Goal: Task Accomplishment & Management: Manage account settings

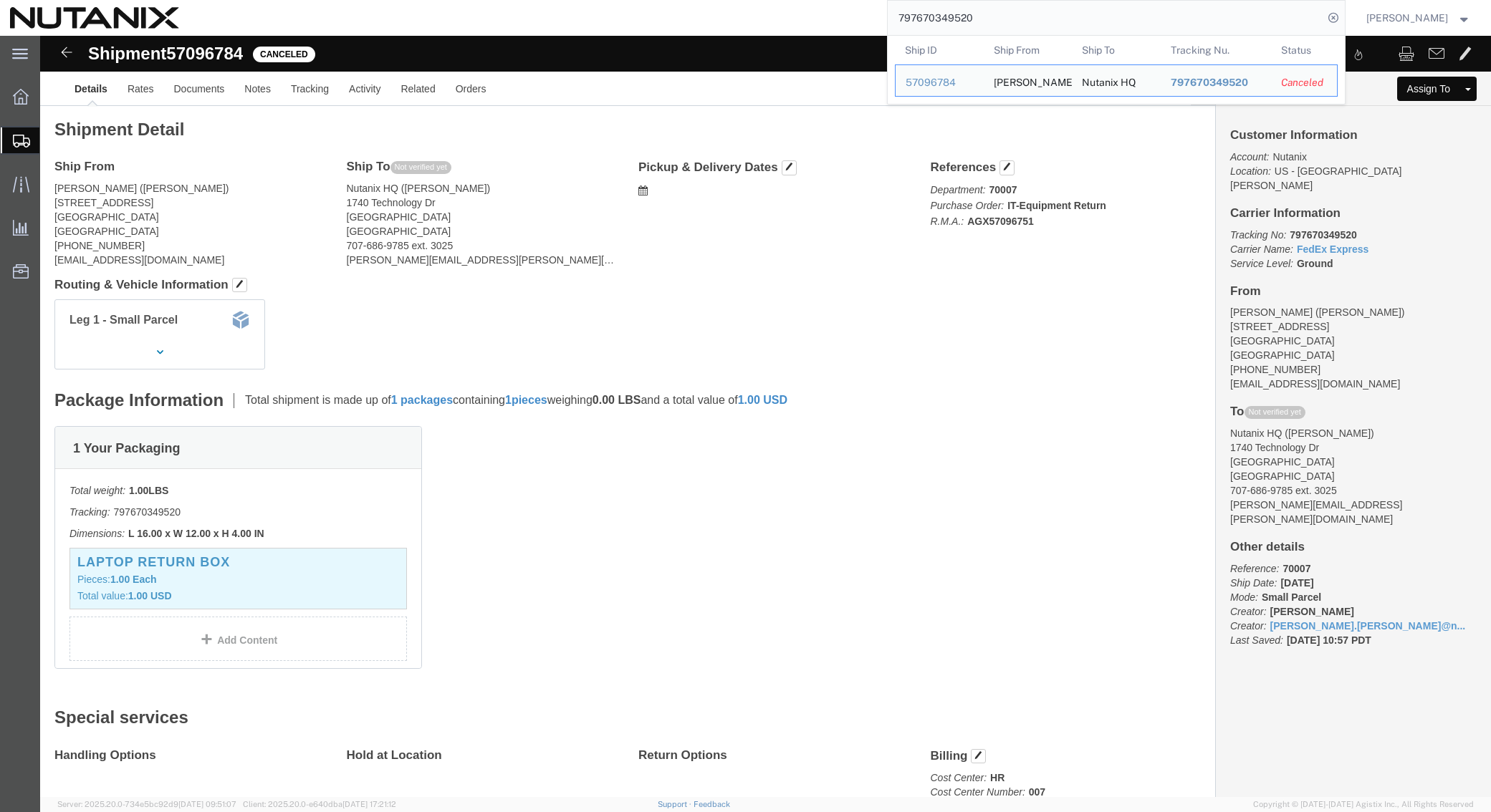
click at [611, 11] on div "797670349520 Ship ID Ship From Ship To Tracking Nu. Status Ship ID 57096784 Shi…" at bounding box center [767, 17] width 1156 height 36
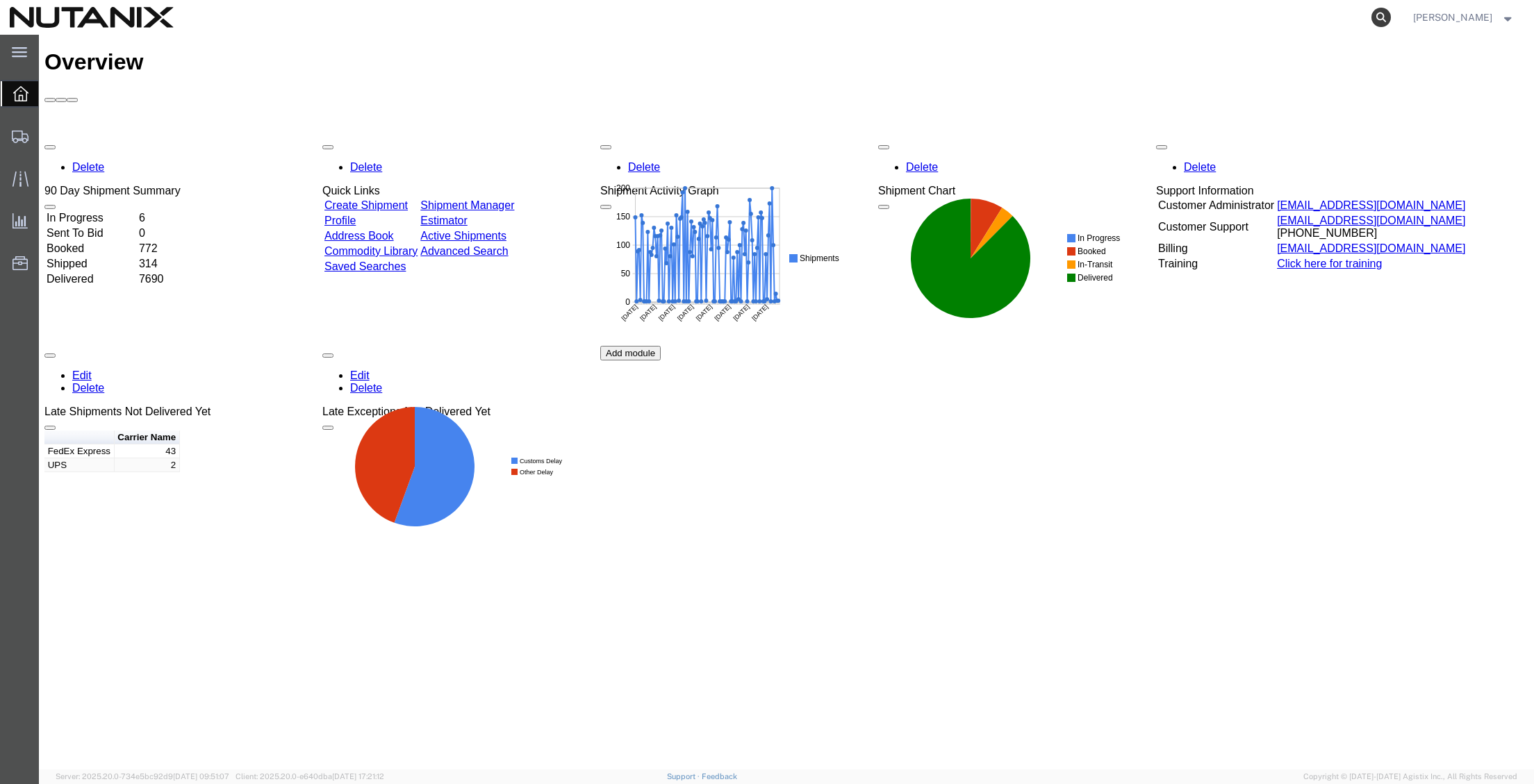
click at [1372, 18] on icon at bounding box center [1381, 18] width 20 height 20
click at [1241, 20] on input "search" at bounding box center [1160, 17] width 423 height 33
paste input "286191681318"
type input "286191681318"
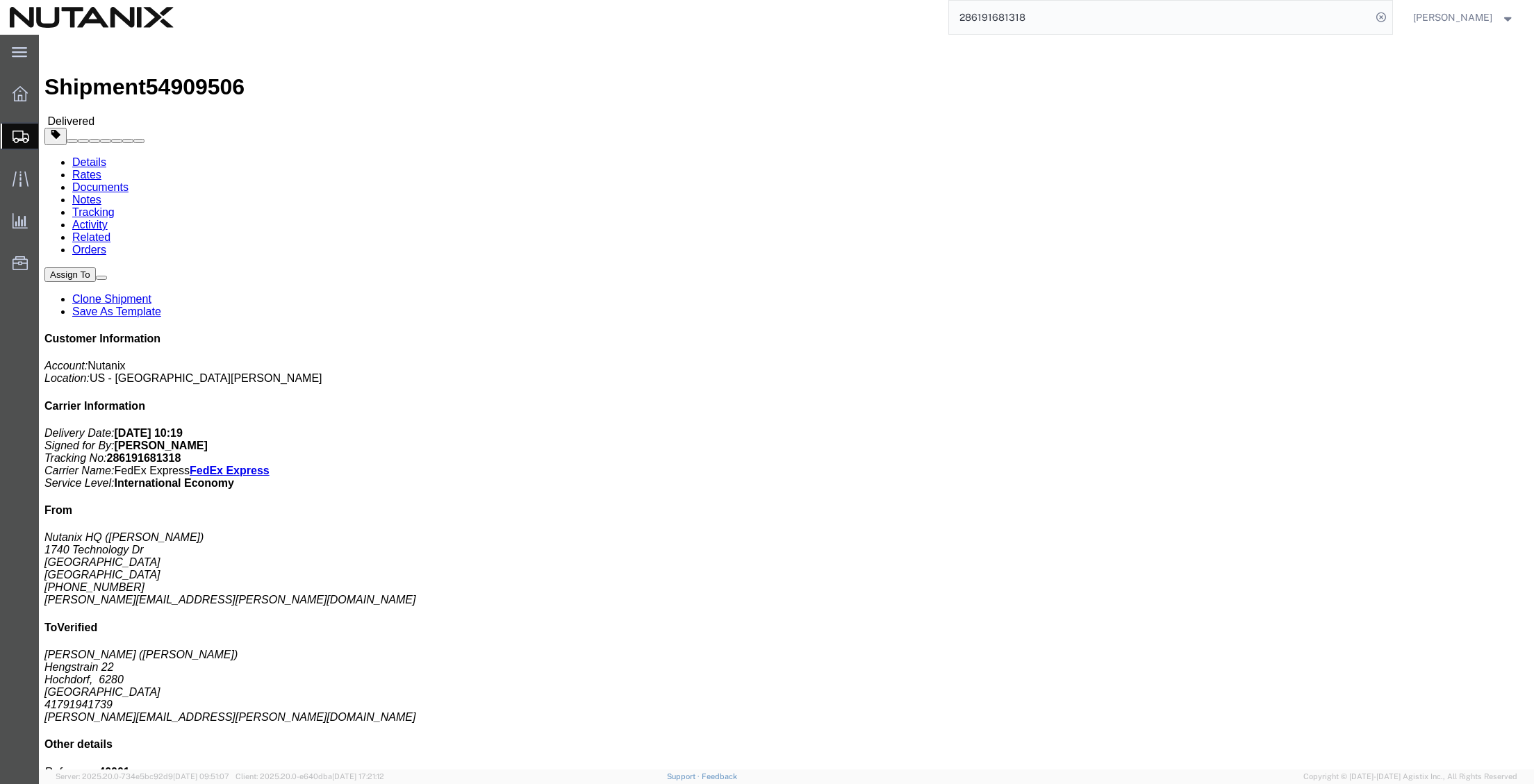
click link "Clone Shipment"
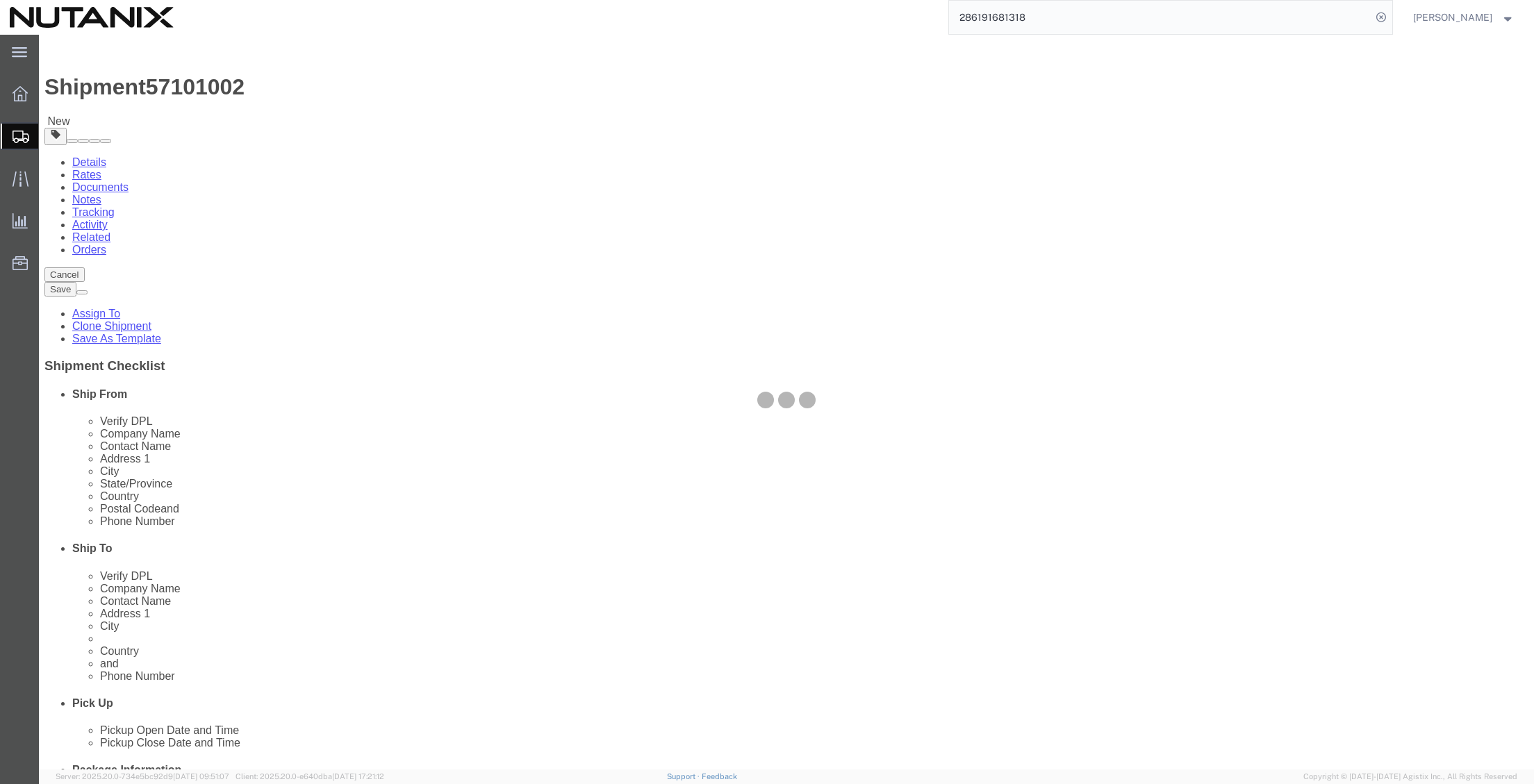
select select
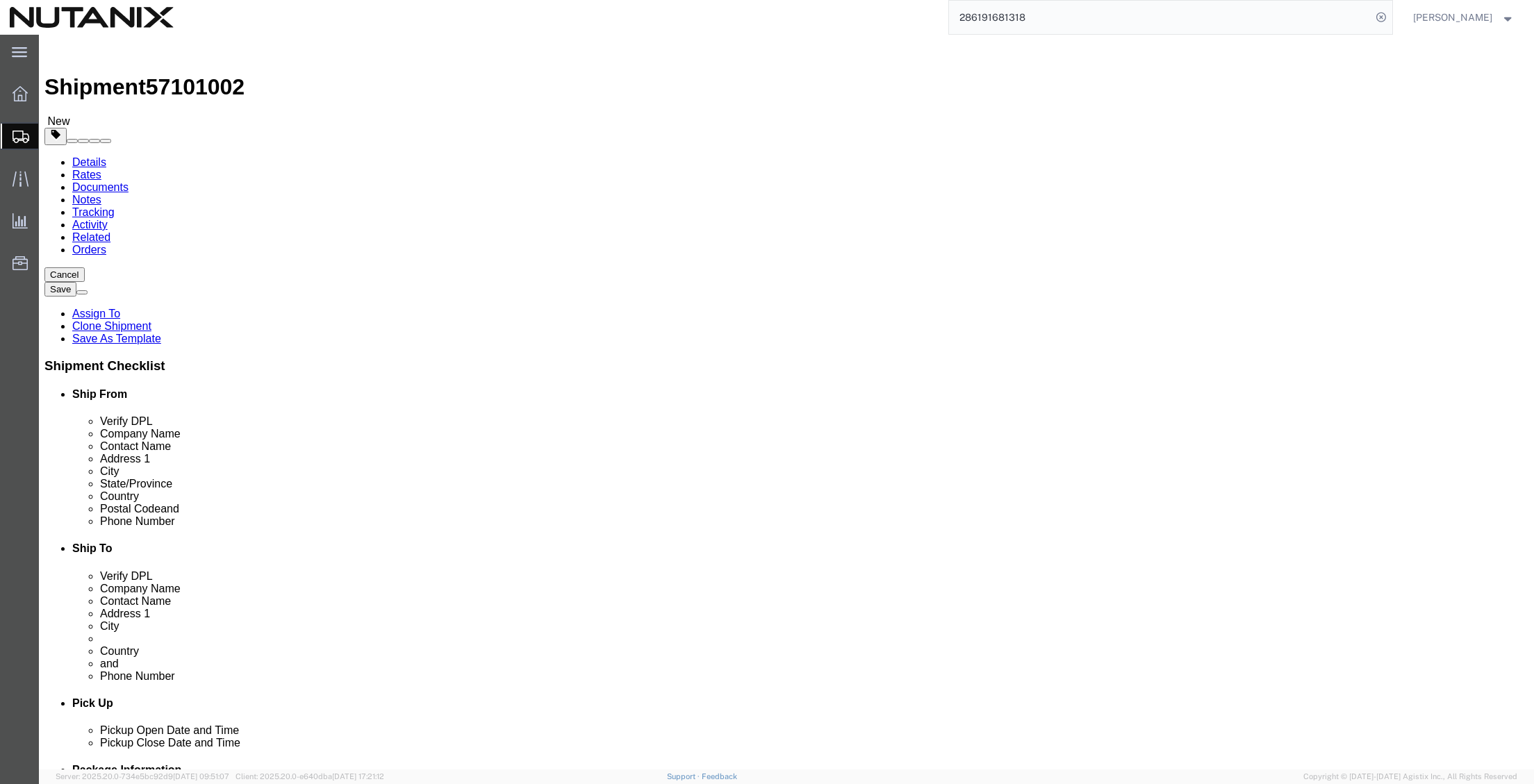
drag, startPoint x: 301, startPoint y: 287, endPoint x: 153, endPoint y: 274, distance: 148.6
click div "Location My Profile Location AE - Dubai City AU - Australia DE - Munchen DE - O…"
type input "stephanie"
click p "- Nutanix HQ - (Stephanie Guadron) 1740 Technology Dr, San Jose, CA, 95110, US"
select select
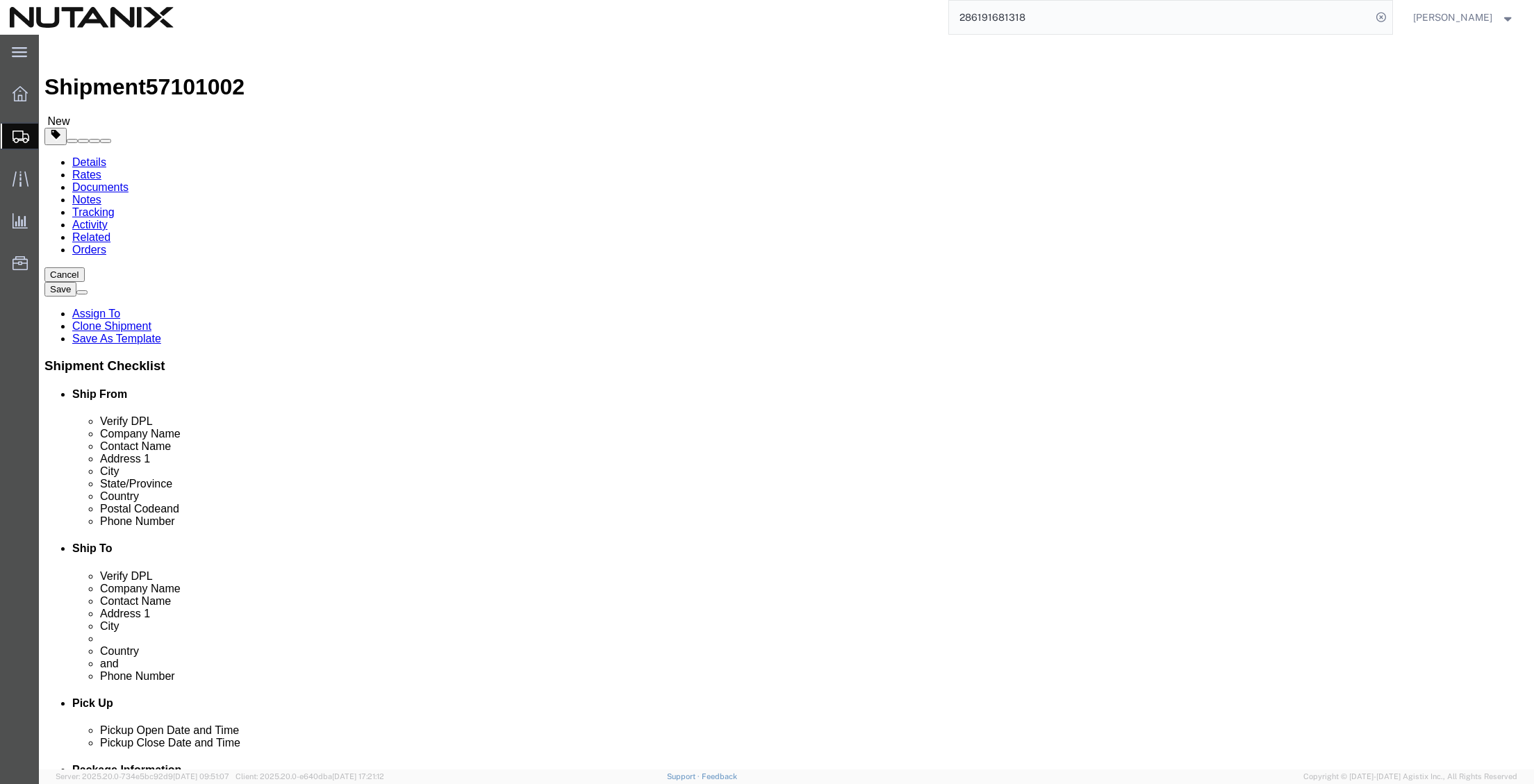
type input "[PERSON_NAME]"
type input "707-686-9785"
type input "3025"
type input "stephanie.guadron@nutanix.com"
select select "CA"
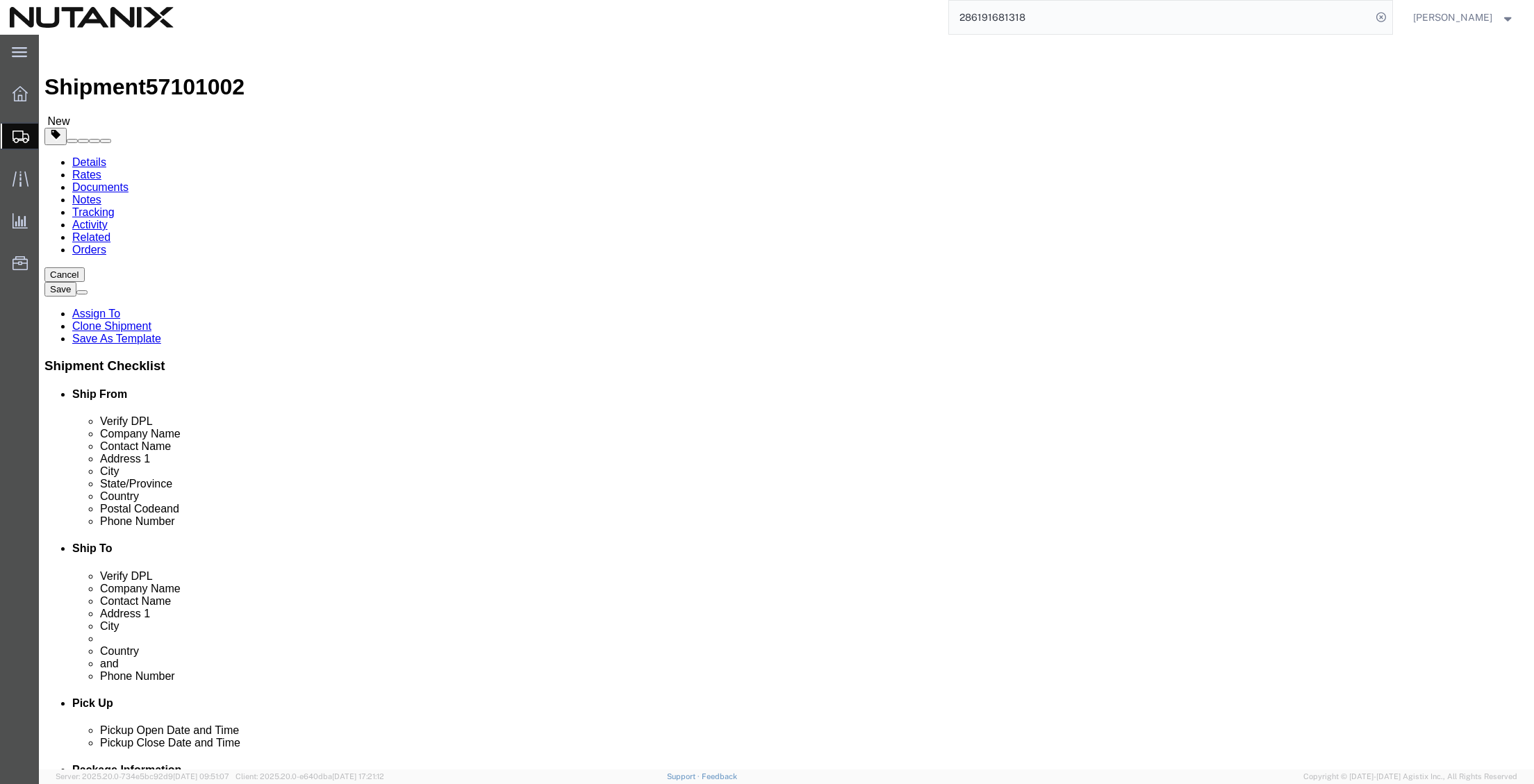
type input "[PERSON_NAME]"
drag, startPoint x: 904, startPoint y: 259, endPoint x: 644, endPoint y: 248, distance: 260.2
click div "Location My Profile Location AE - Dubai City AU - Australia DE - Munchen DE - O…"
paste input "Kamilia El Badsi"
type input "Kamilia El Badsi"
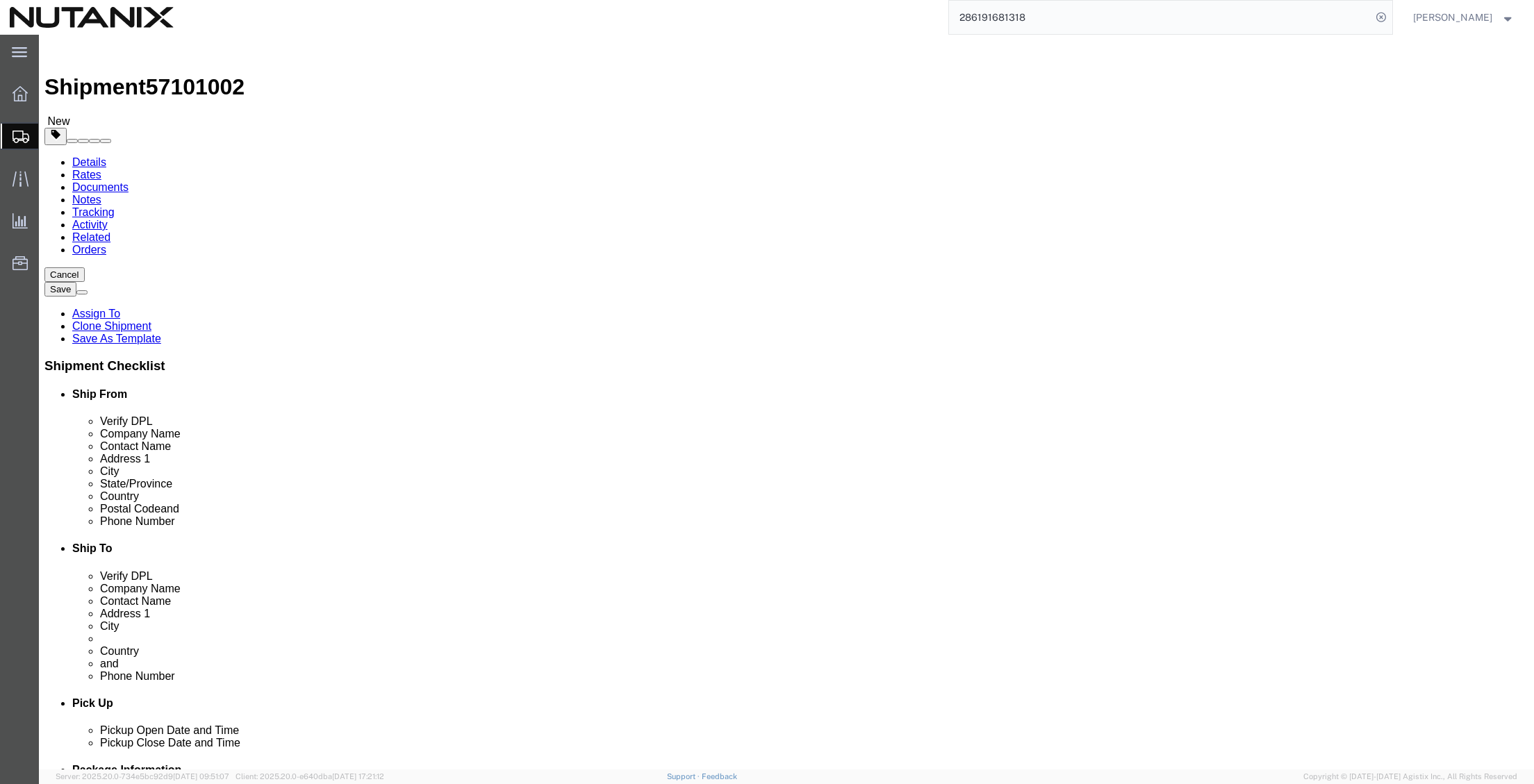
drag, startPoint x: 926, startPoint y: 295, endPoint x: 752, endPoint y: 290, distance: 174.1
click div "Contact Name Fabian Böger"
paste input "Kamilia El Badsi"
type input "Kamilia El Badsi"
drag, startPoint x: 1022, startPoint y: 498, endPoint x: 672, endPoint y: 477, distance: 350.6
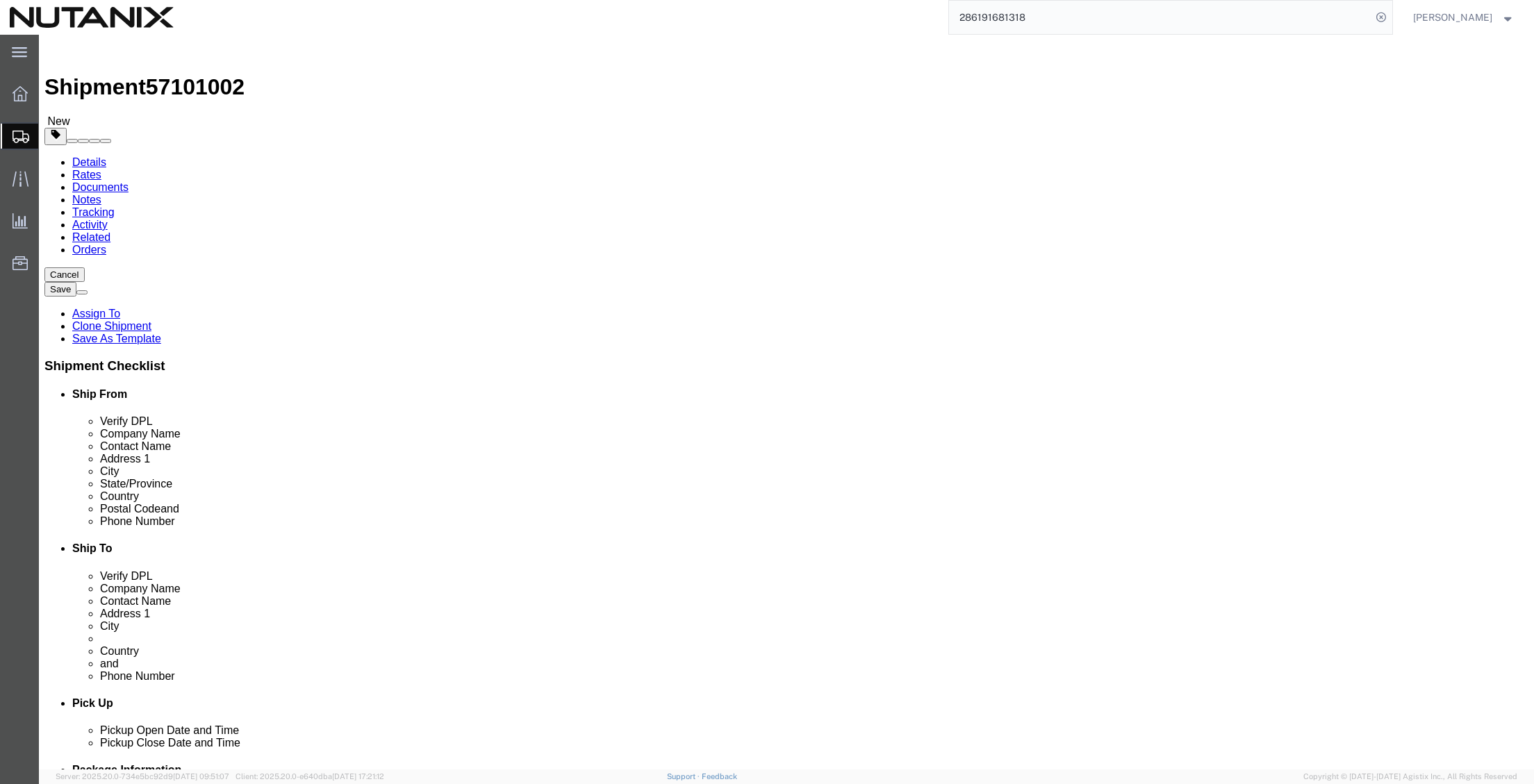
click div "Location My Profile Location AE - Dubai City AU - Australia DE - Munchen DE - O…"
paste input "kamilia.elbadsi"
type input "kamilia.elbadsi@nutanix.com"
drag, startPoint x: 971, startPoint y: 472, endPoint x: 804, endPoint y: 458, distance: 167.6
click div "Phone Number 41791941739"
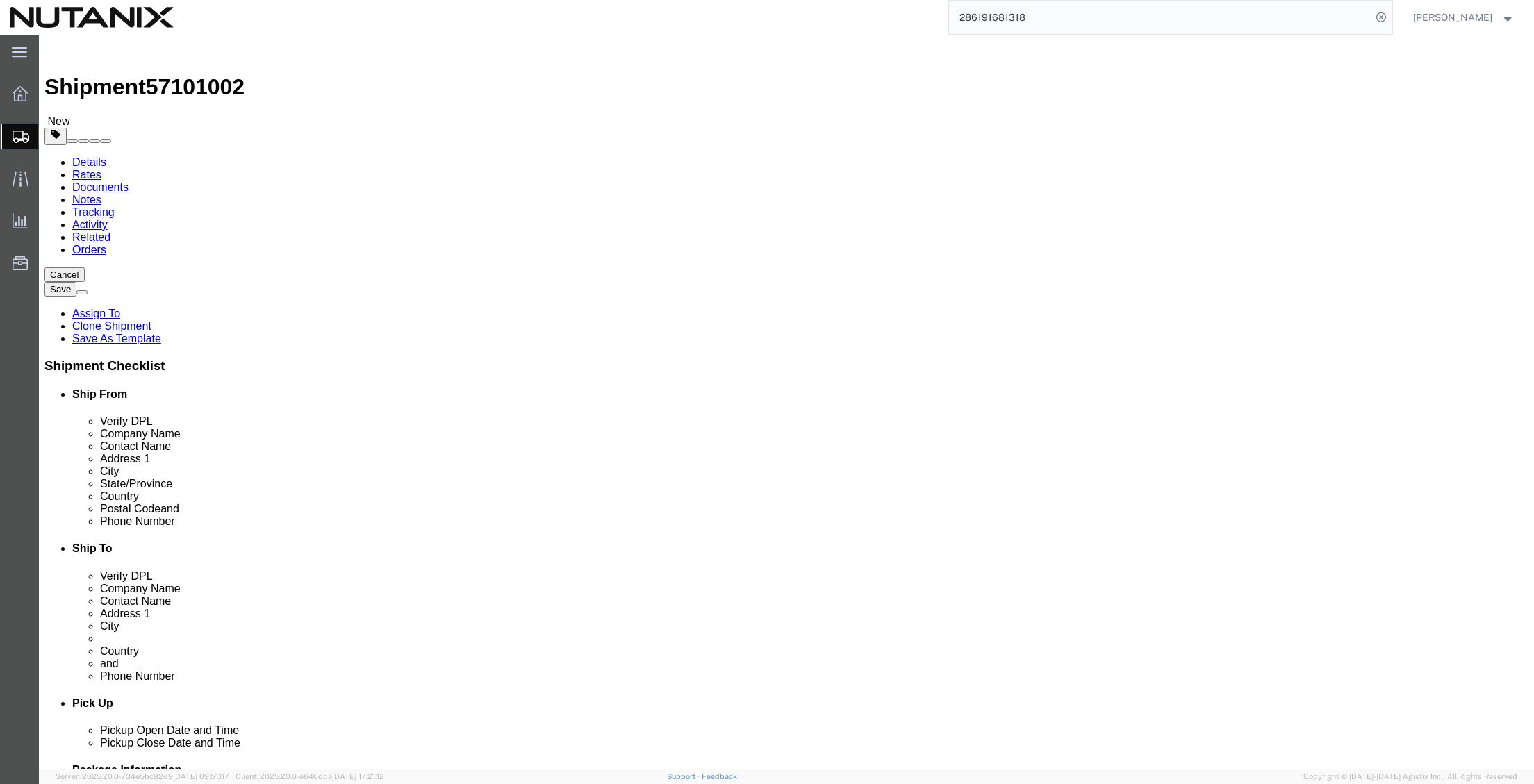
paste input "(+)212661432716"
type input "212661432716"
drag, startPoint x: 921, startPoint y: 316, endPoint x: 670, endPoint y: 311, distance: 251.0
click div "Address 1 Hengstrain 22"
paste input "Villa 451 Almaz, commune oulad azzouz rocade ouest Casablanca ,"
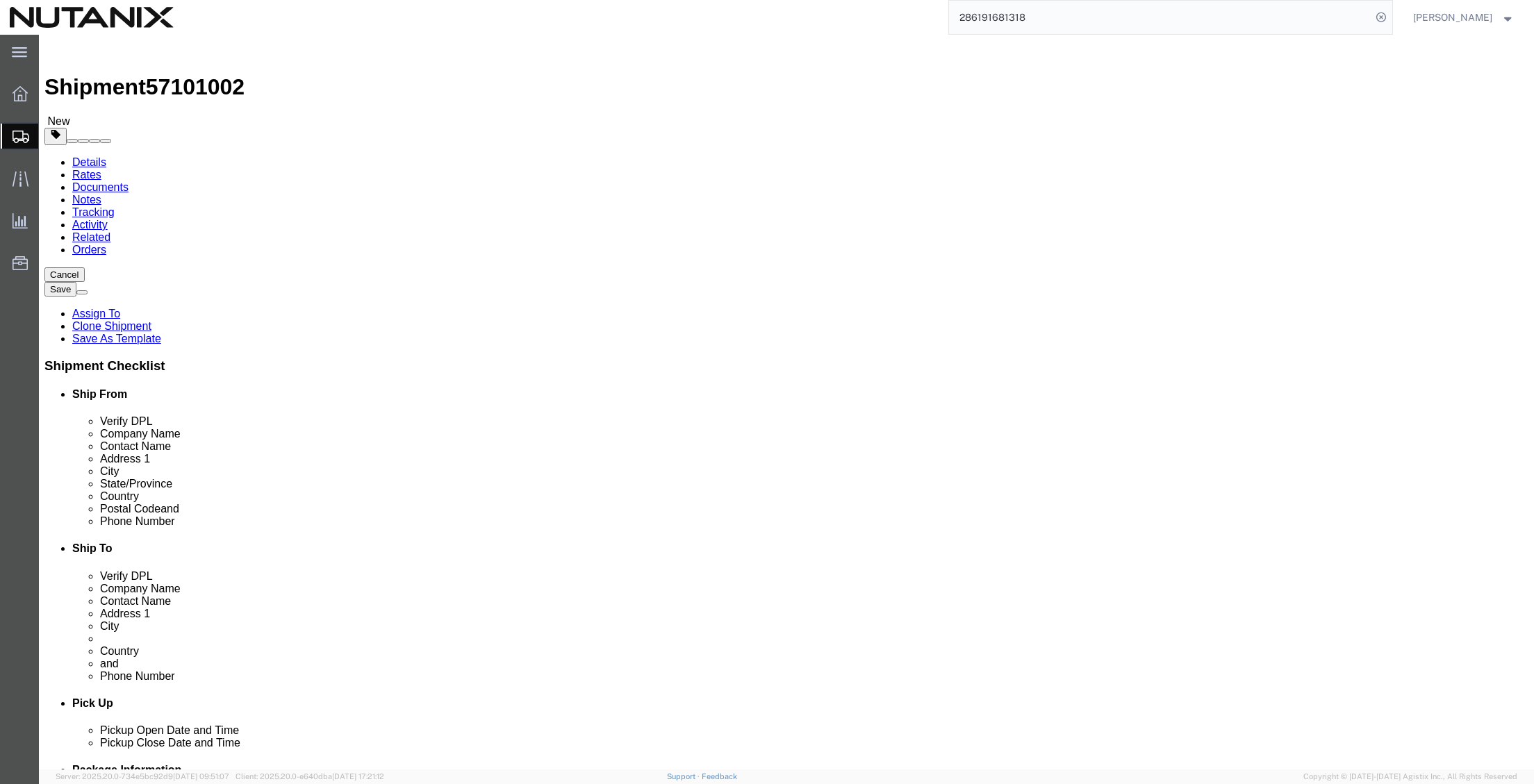
type input "Villa 451 Almaz, commune oulad azzouz rocade ouest Casablanca ,"
select select
drag, startPoint x: 975, startPoint y: 309, endPoint x: 1126, endPoint y: 310, distance: 151.0
click input "Villa 451 Almaz, commune oulad azzouz rocade ouest Casablanca ,"
click input "text"
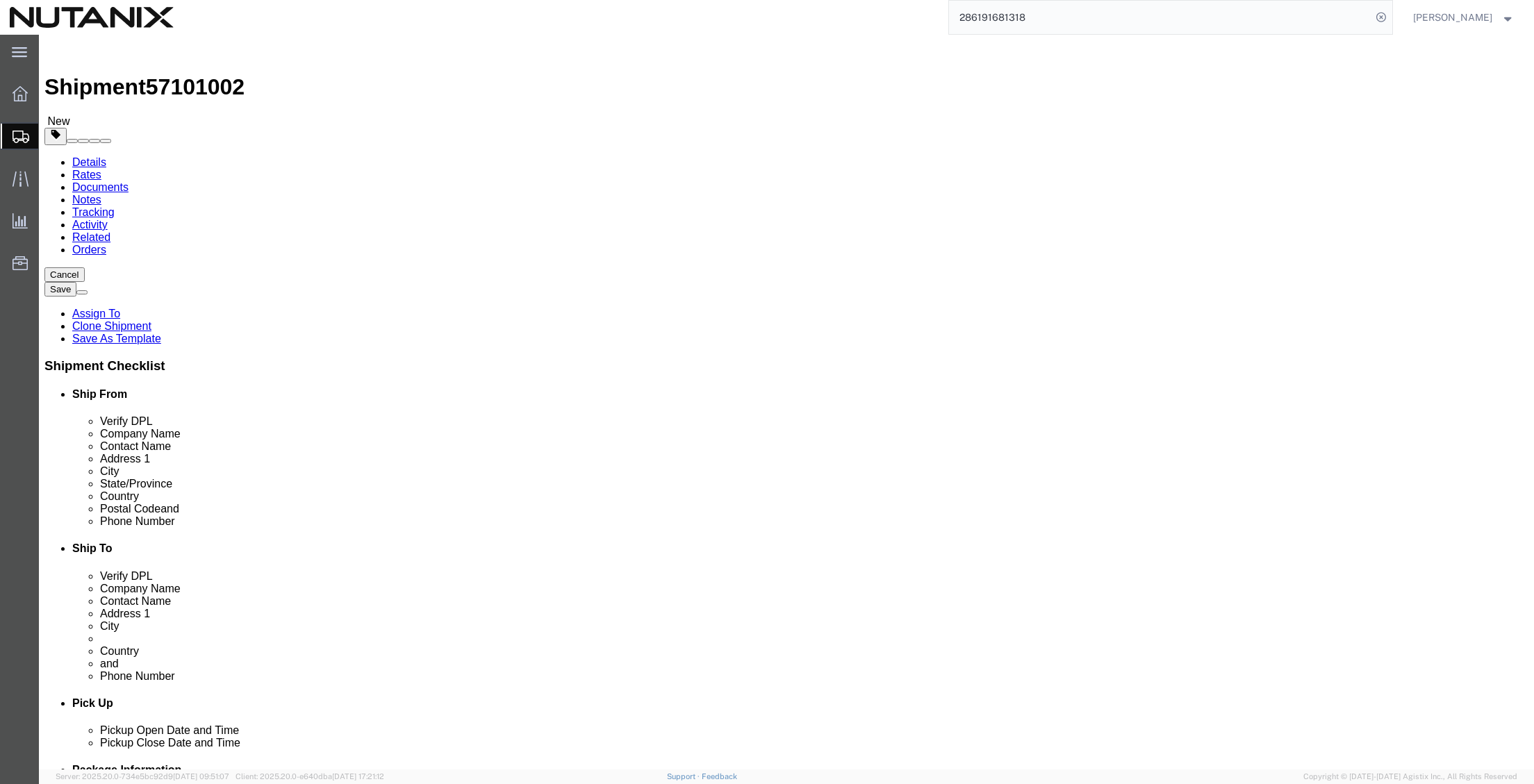
paste input "azzouz rocade ouest Casablanca ,"
type input "azzouz rocade ouest Casablanca ,"
drag, startPoint x: 1131, startPoint y: 309, endPoint x: 980, endPoint y: 316, distance: 151.2
click input "Villa 451 Almaz, commune oulad azzouz rocade ouest Casablanca ,"
type input "Villa 451 Almaz, commune oulad"
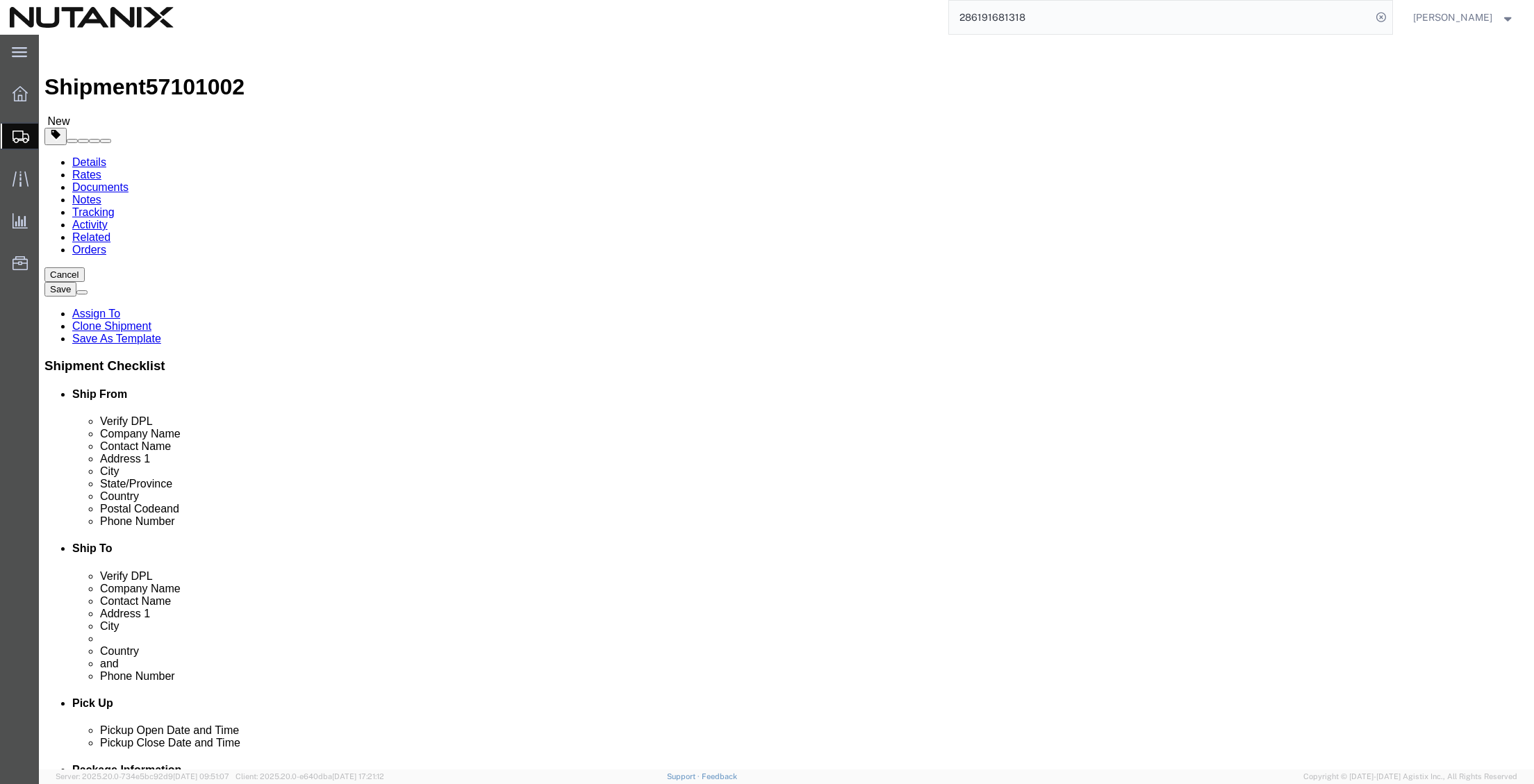
select select
drag, startPoint x: 997, startPoint y: 343, endPoint x: 921, endPoint y: 344, distance: 76.0
click input "azzouz rocade ouest Casablanca ,"
type input "azzouz rocade ouest"
type input "moro"
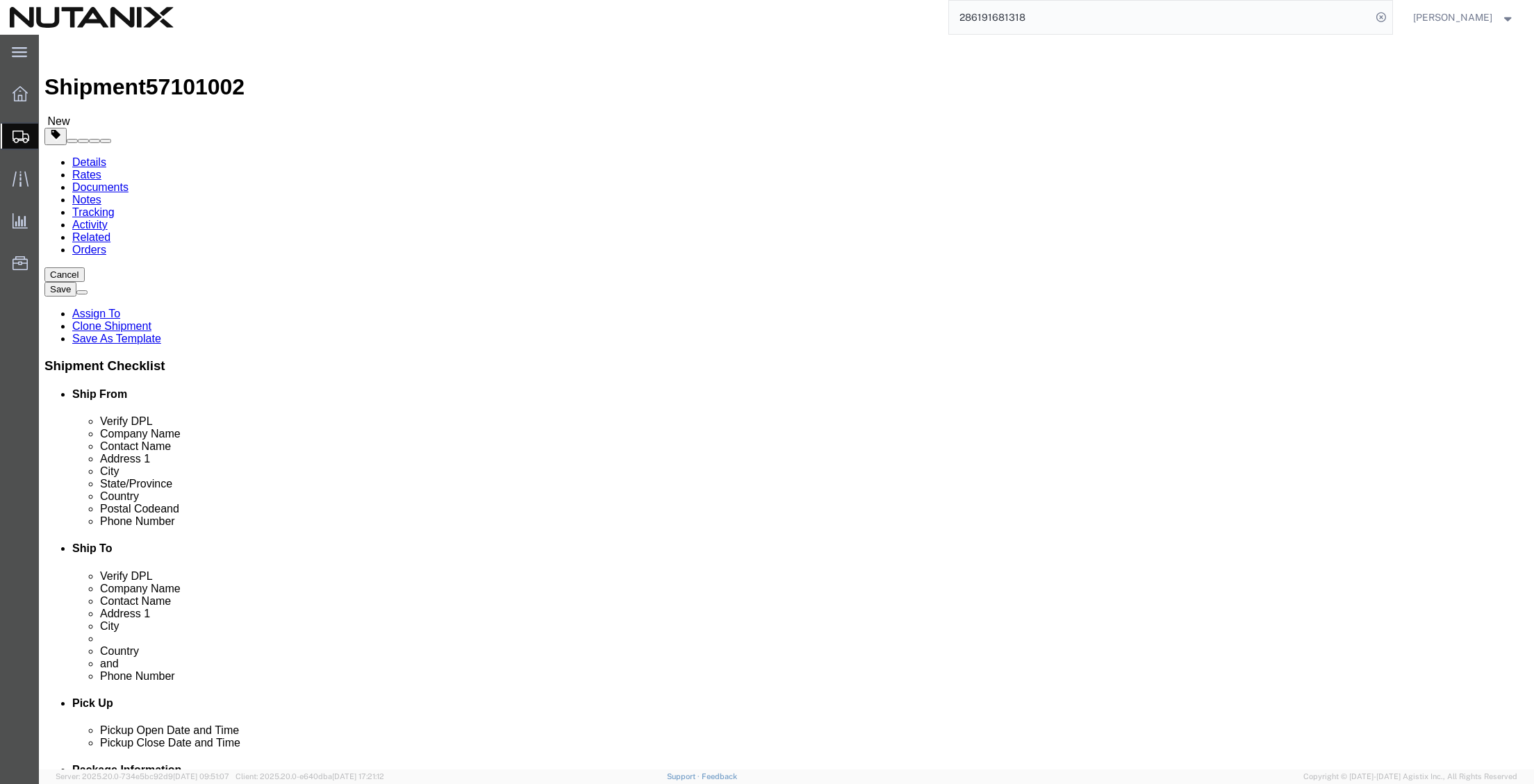
select select
select select "MA"
drag, startPoint x: 979, startPoint y: 500, endPoint x: 772, endPoint y: 501, distance: 207.0
click div "Email kamilia.elbadsi@nutanix.com"
checkbox input "false"
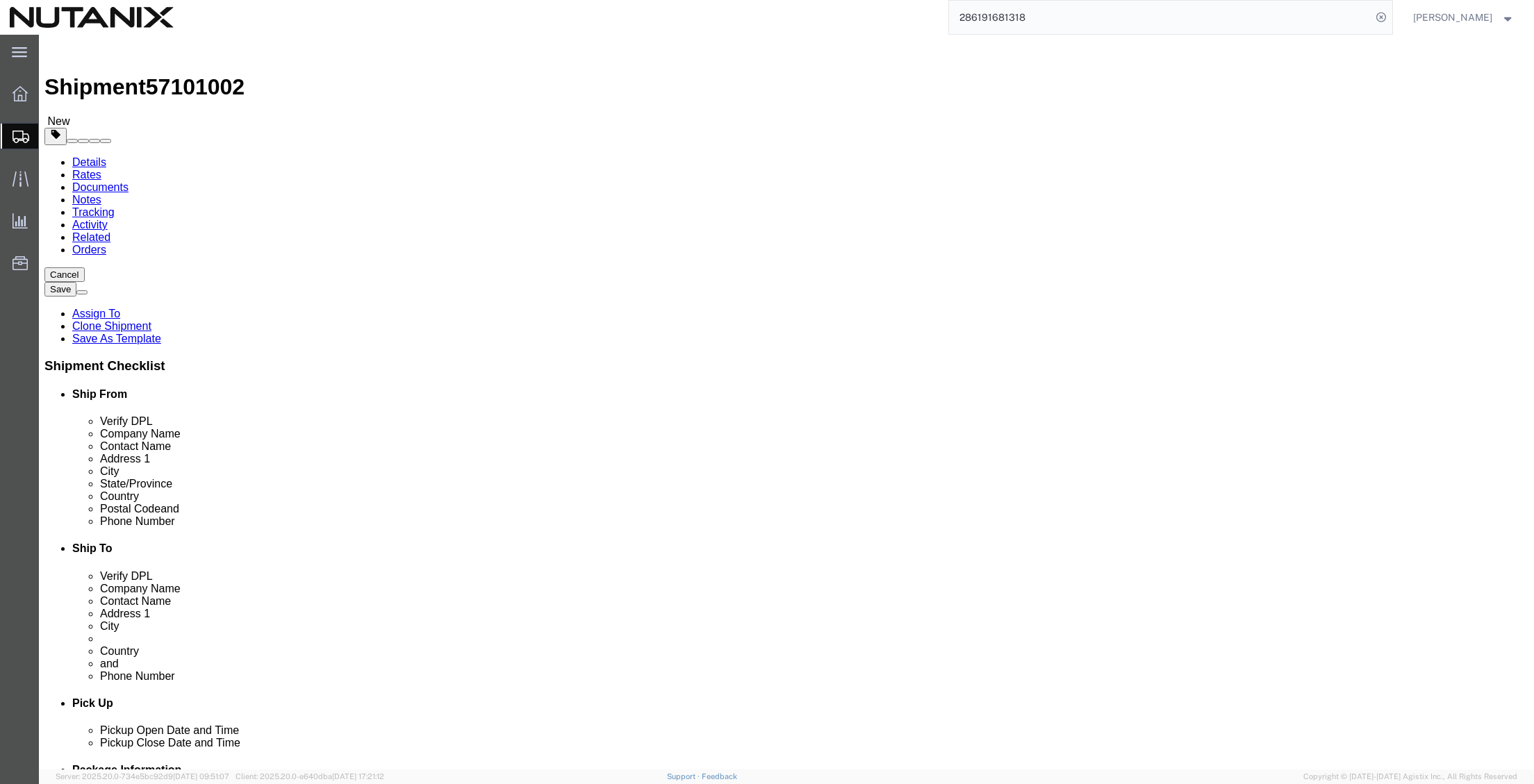
click div "Location My Profile Location AE - Dubai City AU - Australia DE - Munchen DE - O…"
click button "Cancel"
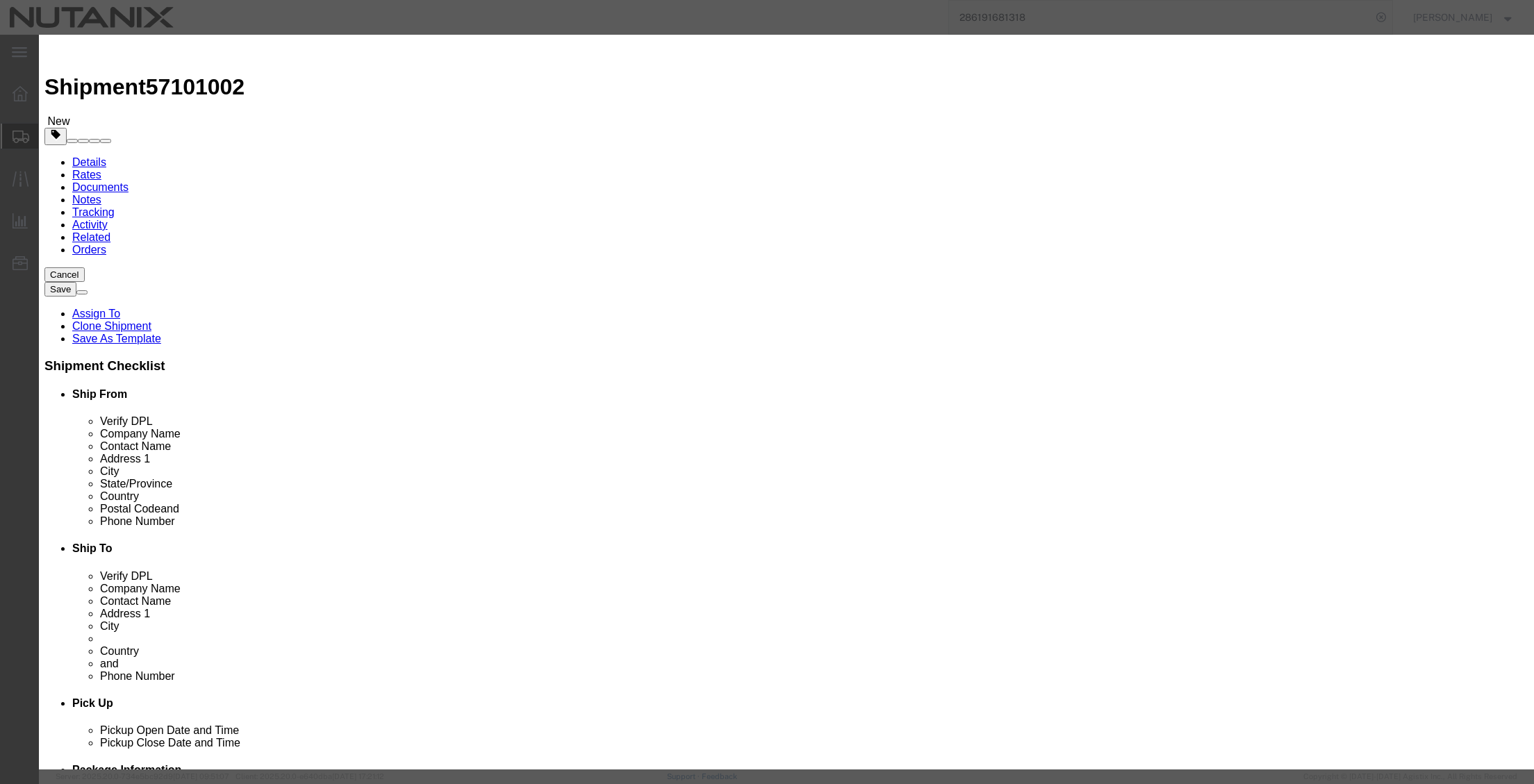
click button "Yes"
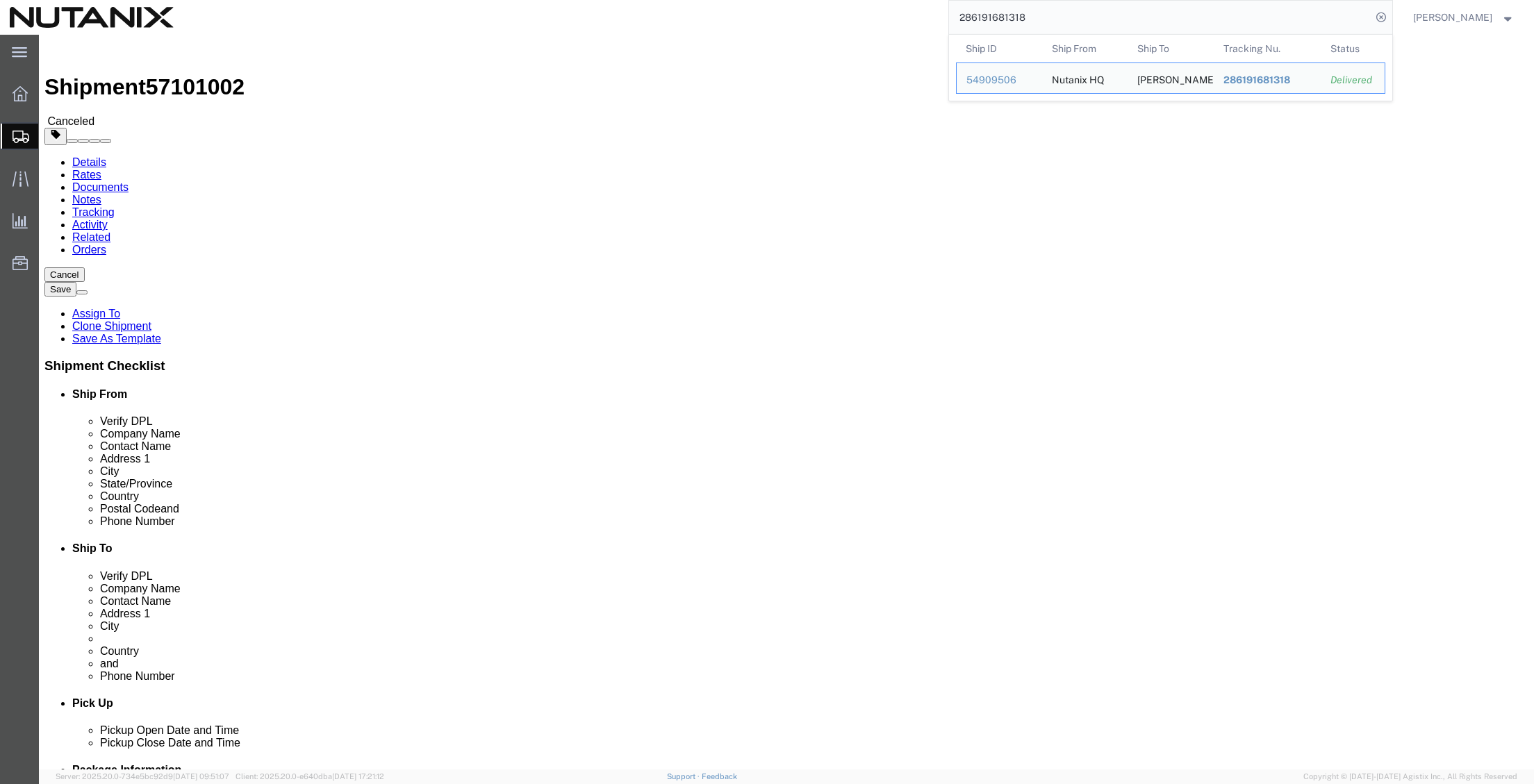
click at [1065, 16] on input "286191681318" at bounding box center [1160, 17] width 423 height 33
type input "394127719476"
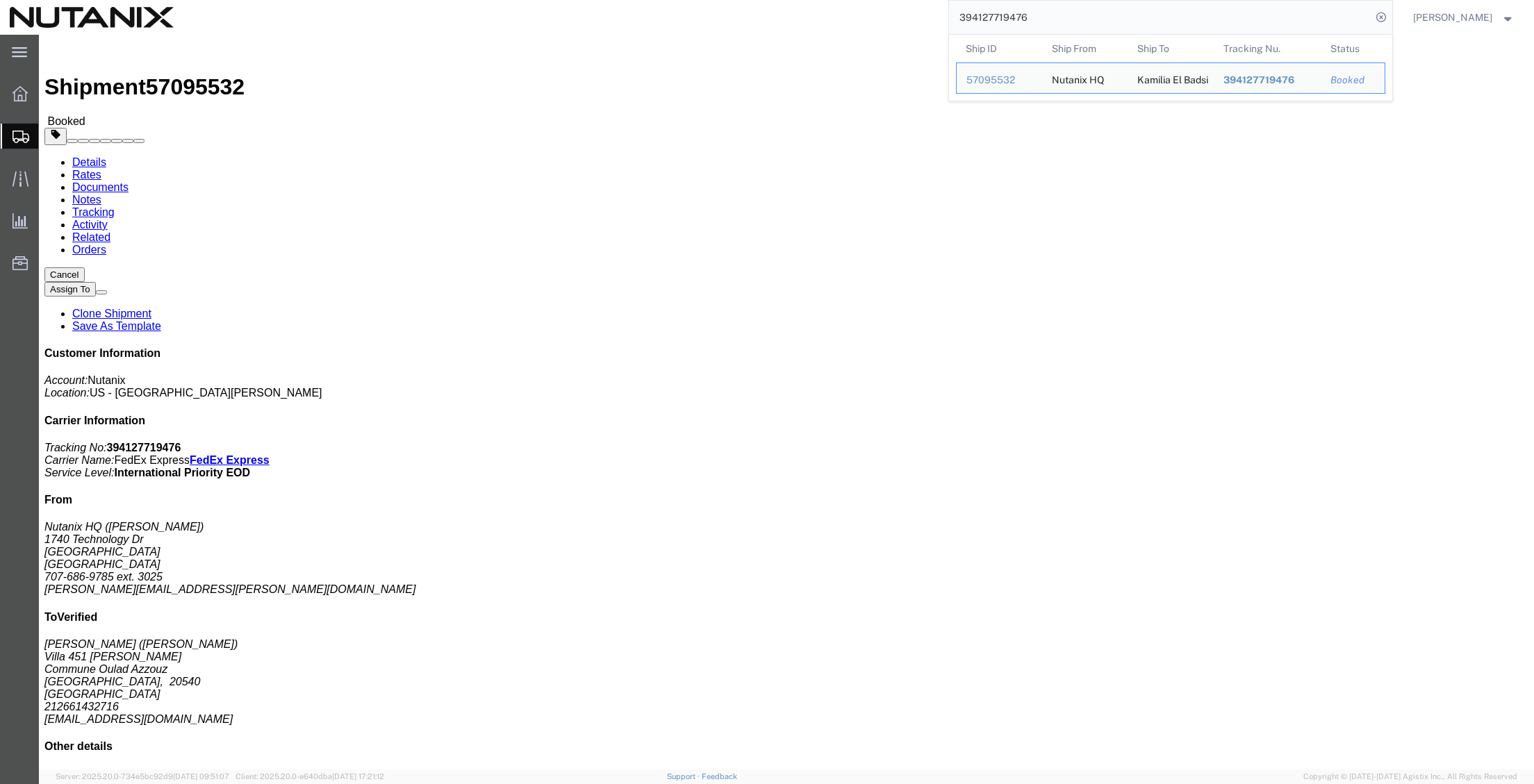
click button "Cancel"
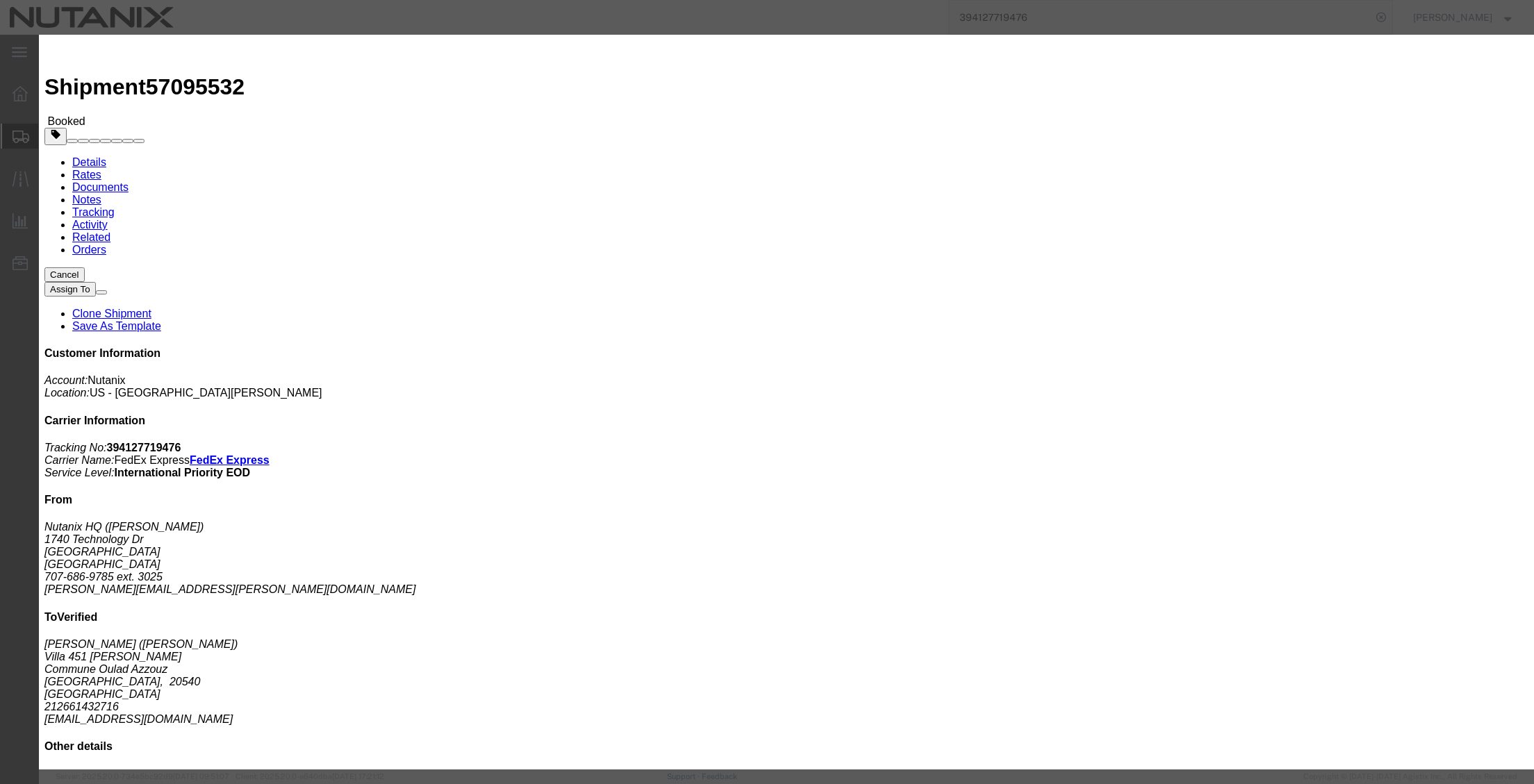
click button "Yes"
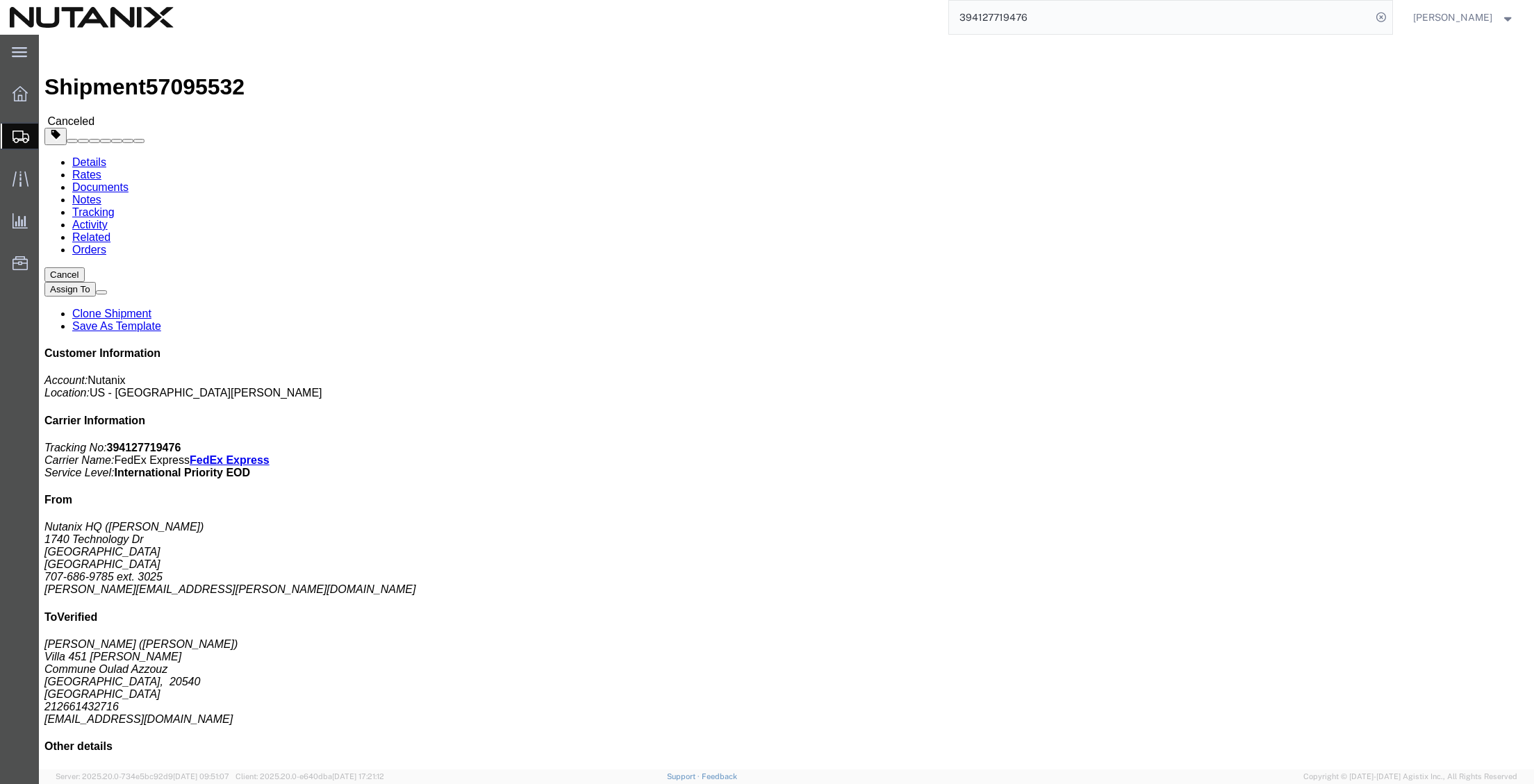
click div
click link "Clone Shipment"
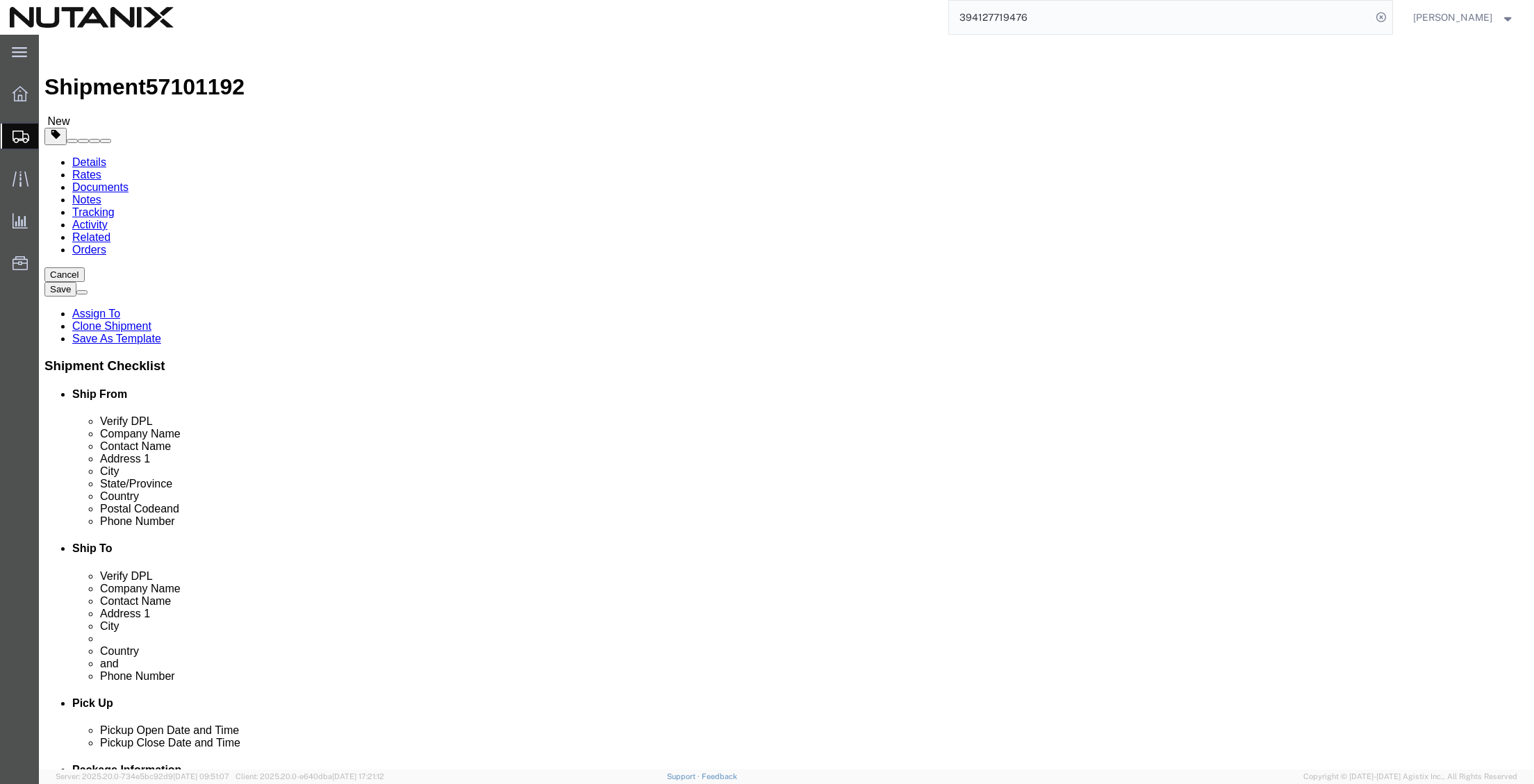
click icon
drag, startPoint x: 270, startPoint y: 299, endPoint x: 88, endPoint y: 276, distance: 183.4
click div "Package Type Select Envelope Large Box Medium Box PAK Rack Small Box Tube Your …"
type input "20"
type input "12"
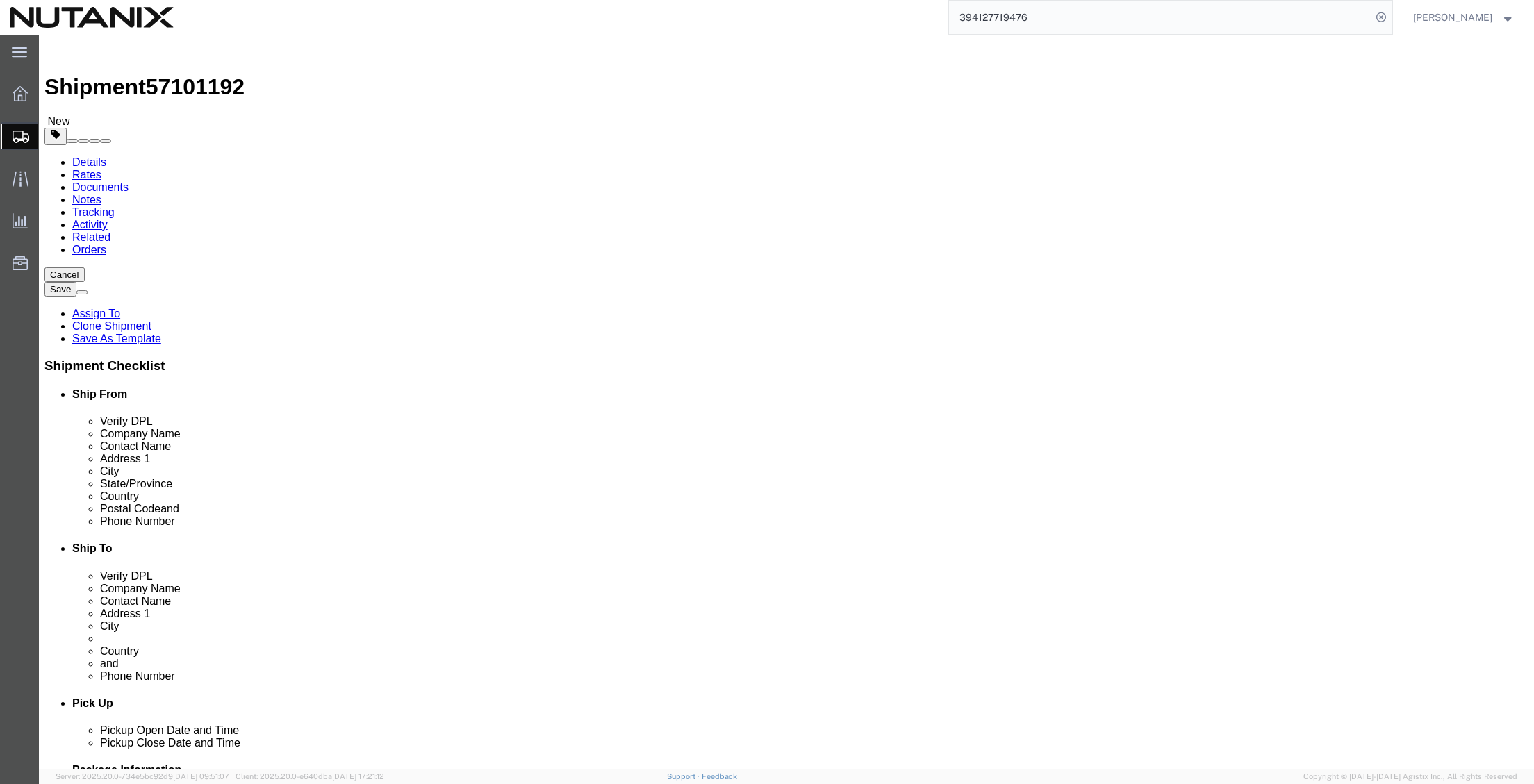
type input "8"
type input "7"
click dd "76.00 USD"
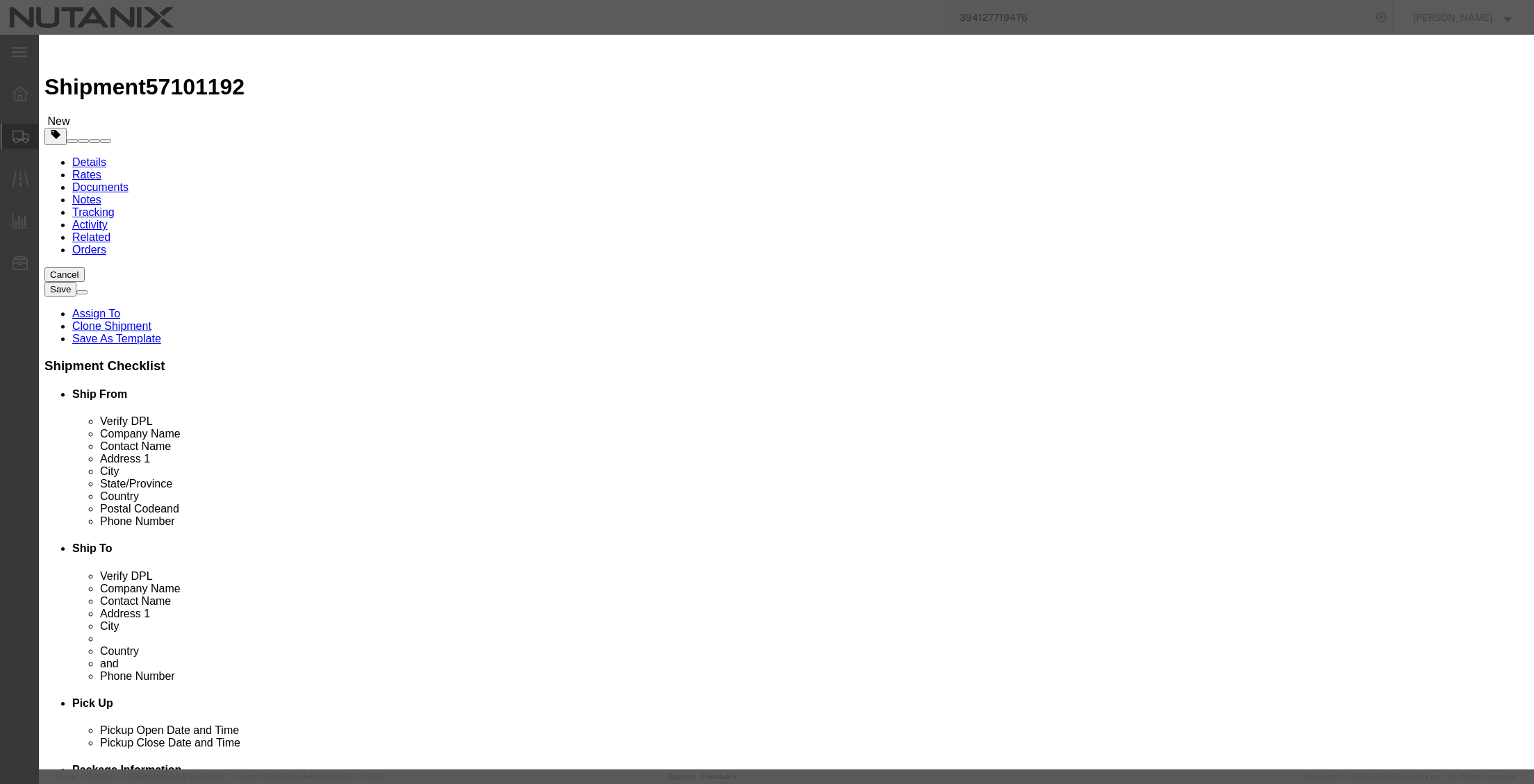
click button "Close"
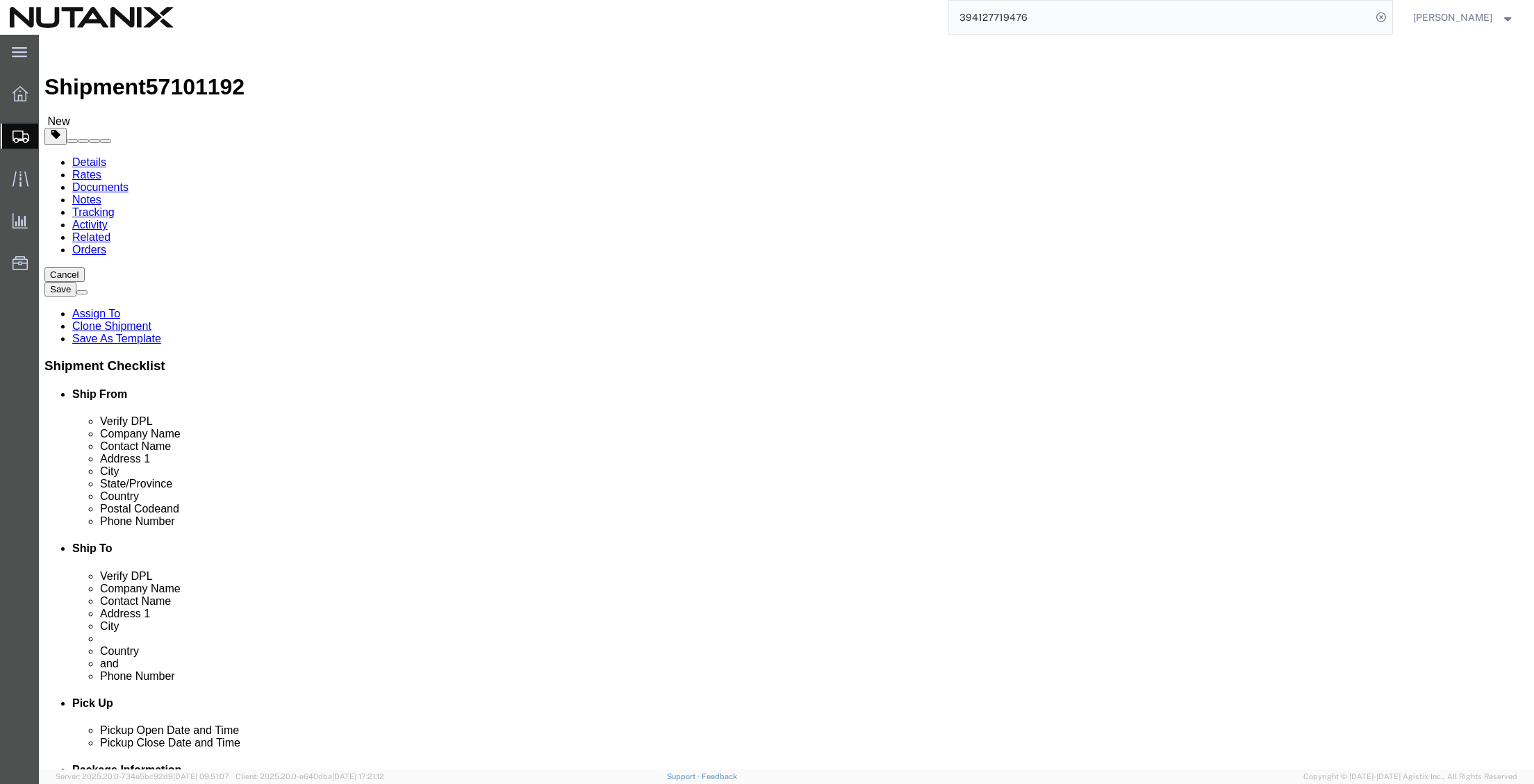
click div "1 x Your Packaging Package Type Select Envelope Large Box Medium Box PAK Rack S…"
click link "Add Content"
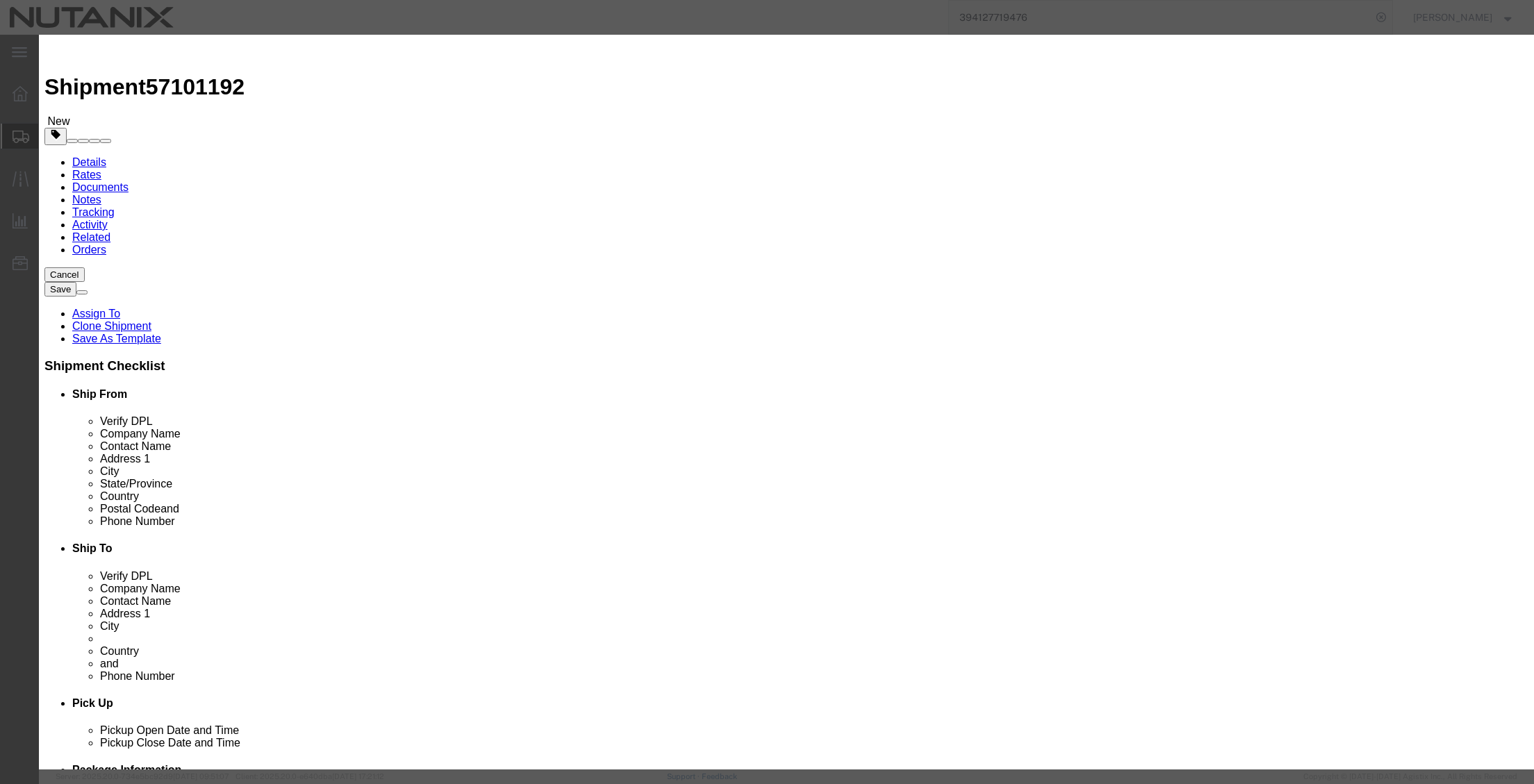
click input "text"
drag, startPoint x: 570, startPoint y: 108, endPoint x: 461, endPoint y: 91, distance: 110.3
click div "Commodity library Product Name Premier Pieces 0 Select Bag Barrels 100Board Fee…"
paste input "Partners Recognition Awards"
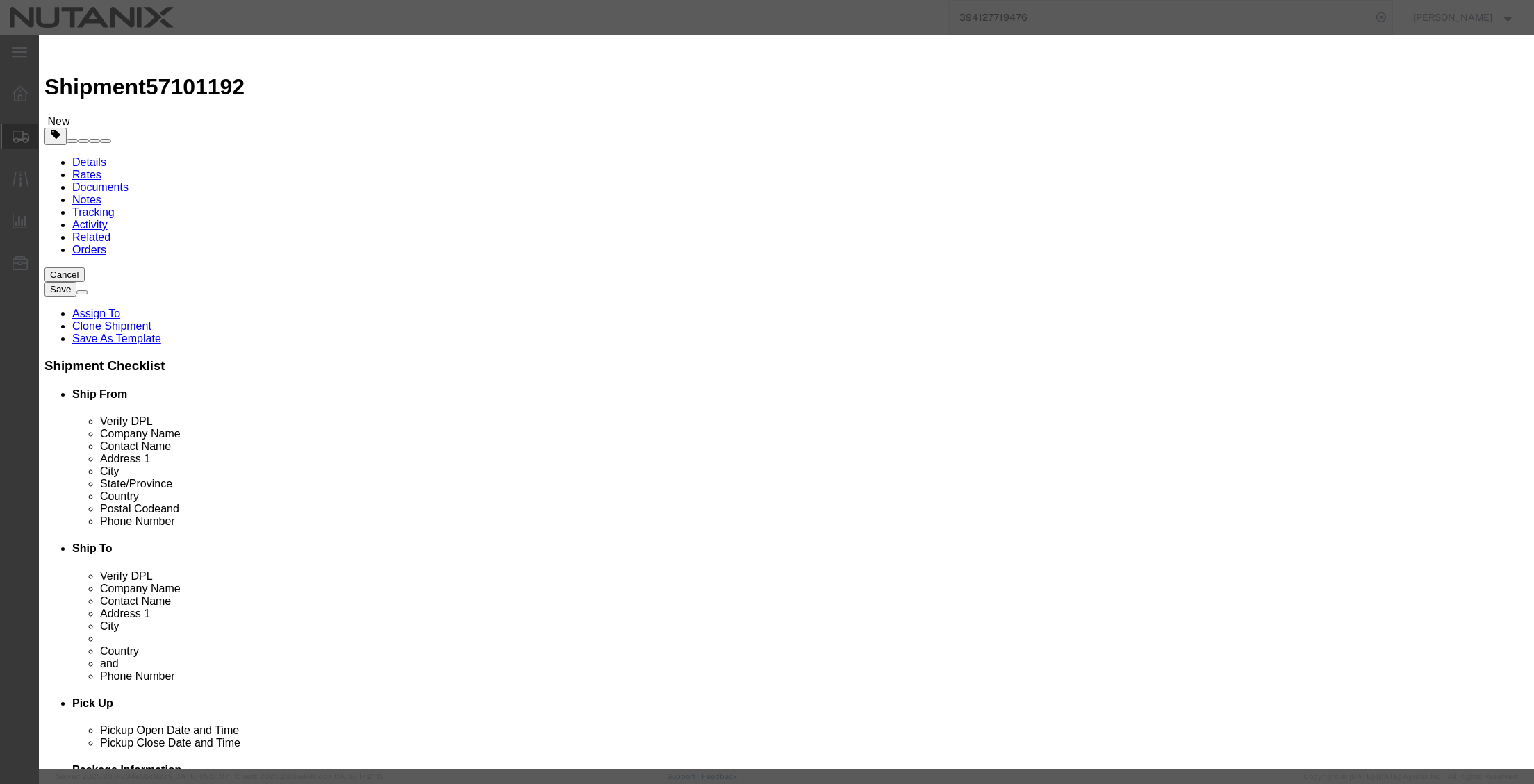
type input "Premier Partners Recognition Award"
type input "1"
click input "text"
type input "246"
select select "USD"
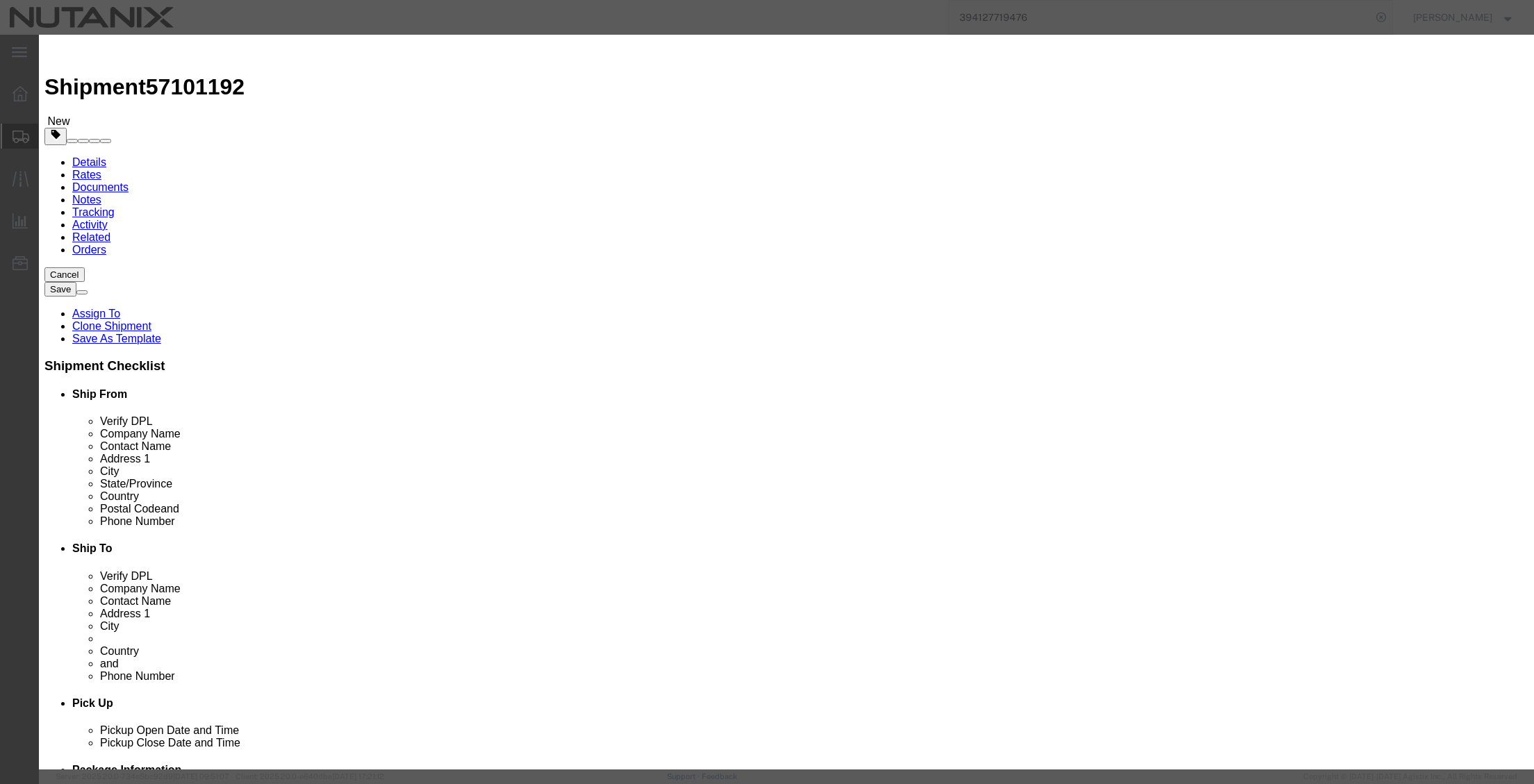
click select "Select Afghanistan Åland Islands Albania Algeria American Samoa Andorra Angola …"
select select "US"
click select "Select Afghanistan Åland Islands Albania Algeria American Samoa Andorra Angola …"
click select "Select ATF BIS DEA EPA FDA FTR ITAR OFAC Other (OPA)"
select select "FTR"
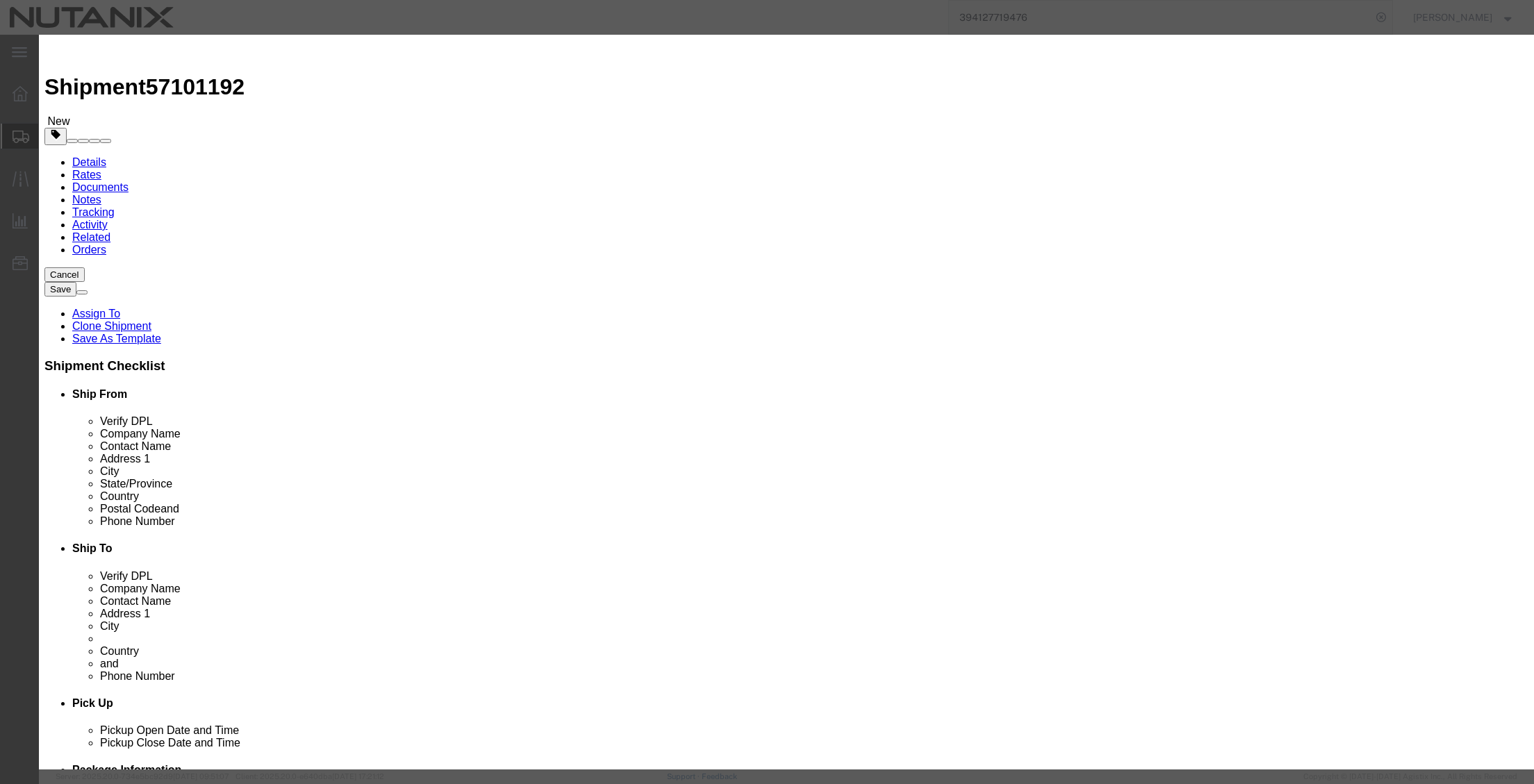
click select "Select ATF BIS DEA EPA FDA FTR ITAR OFAC Other (OPA)"
click select "Select 30.2(d)(2) 30.36 30.37(a) 30.37(f) 30.37(g) 30.37(h) 30.37(i) 30.37(j) 3…"
select select "30.37(a)"
click select "Select 30.2(d)(2) 30.36 30.37(a) 30.37(f) 30.37(g) 30.37(h) 30.37(i) 30.37(j) 3…"
type input "Premier Partners Recognition Awards"
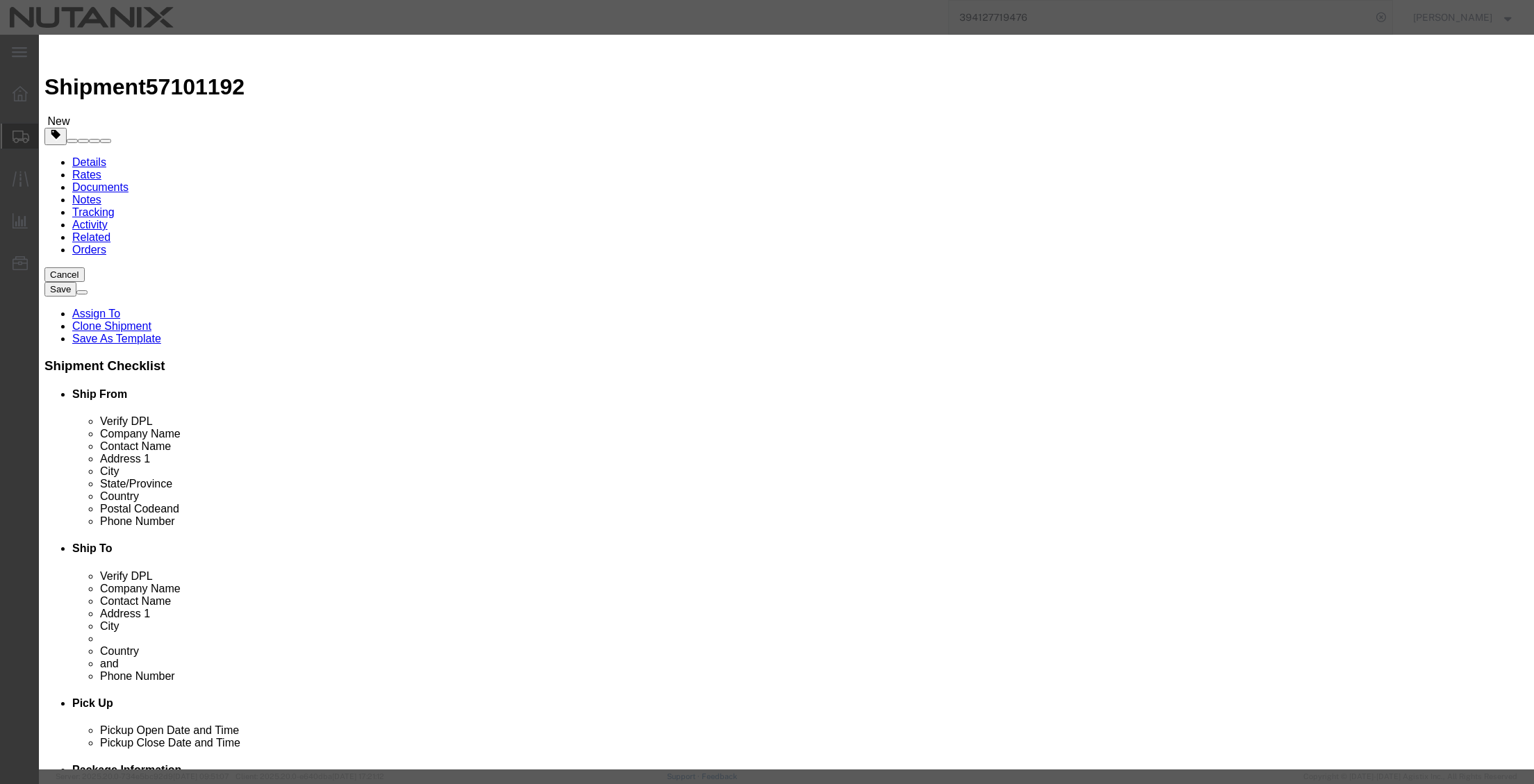
drag, startPoint x: 705, startPoint y: 523, endPoint x: 317, endPoint y: 517, distance: 388.0
click body "Shipment 57101192 New Details Rates Documents Notes Tracking Activity Related O…"
click input "text"
paste input "4420100000"
type input "4420100000"
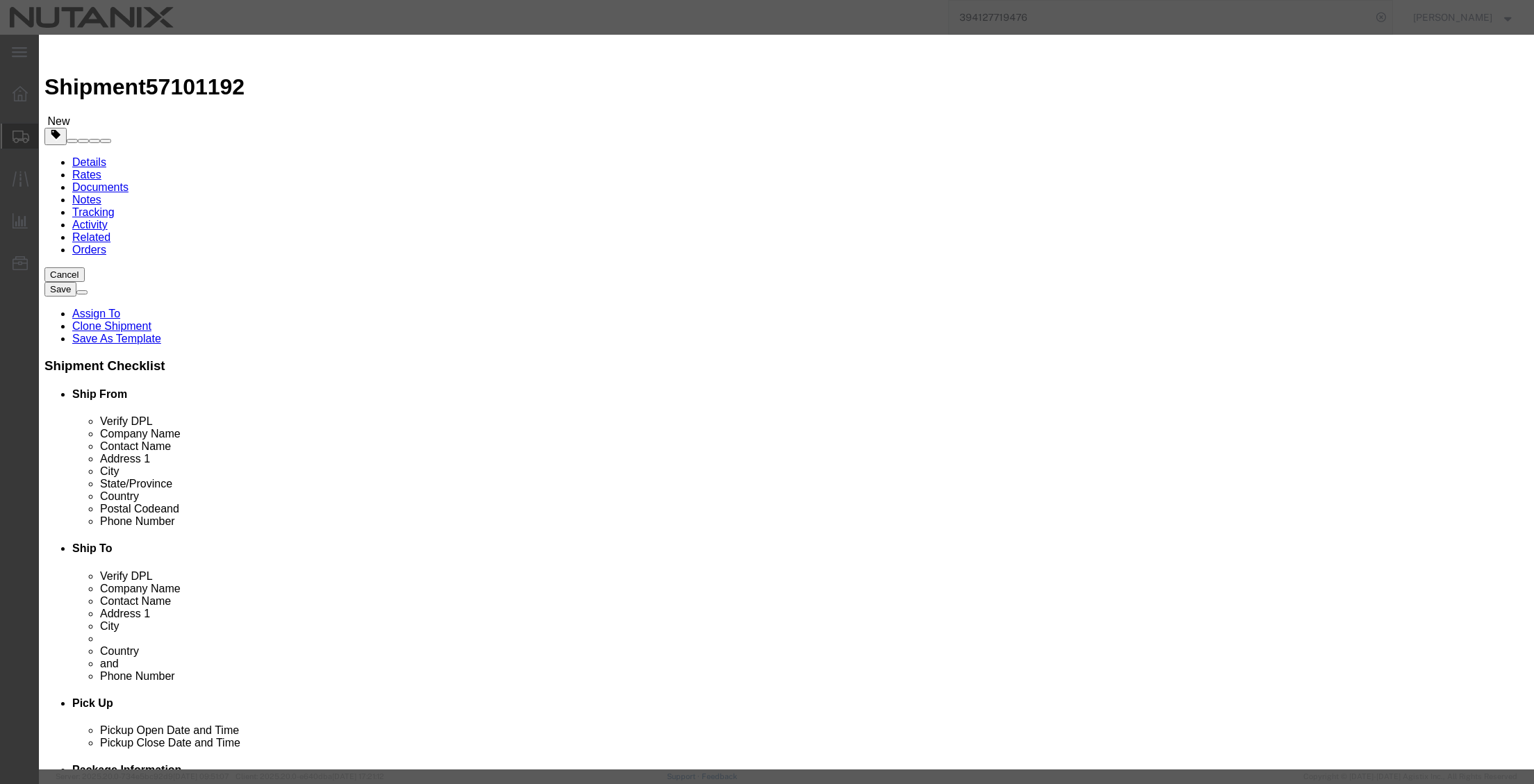
type input "4420100000"
click button "Save & Close"
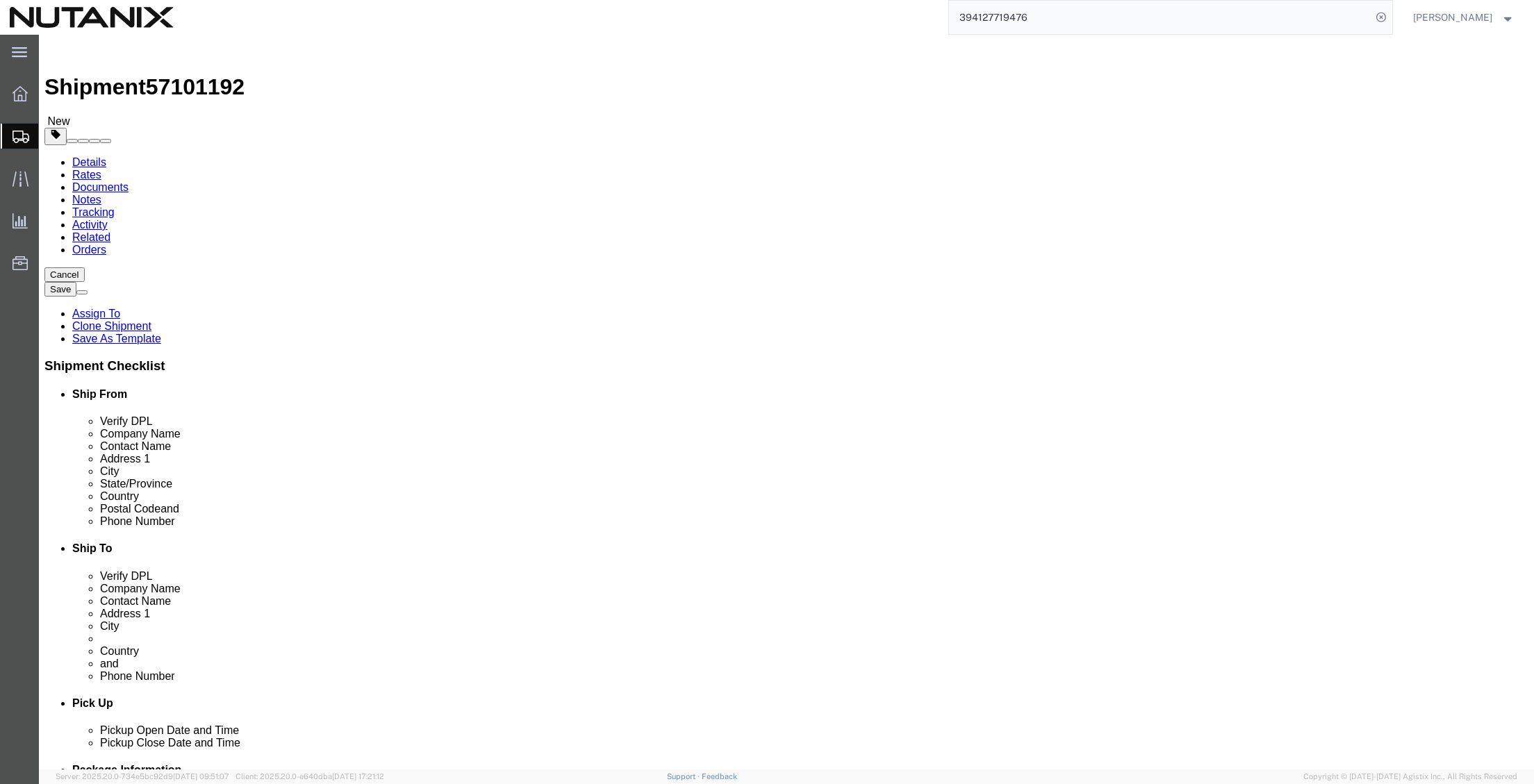
click button "Continue"
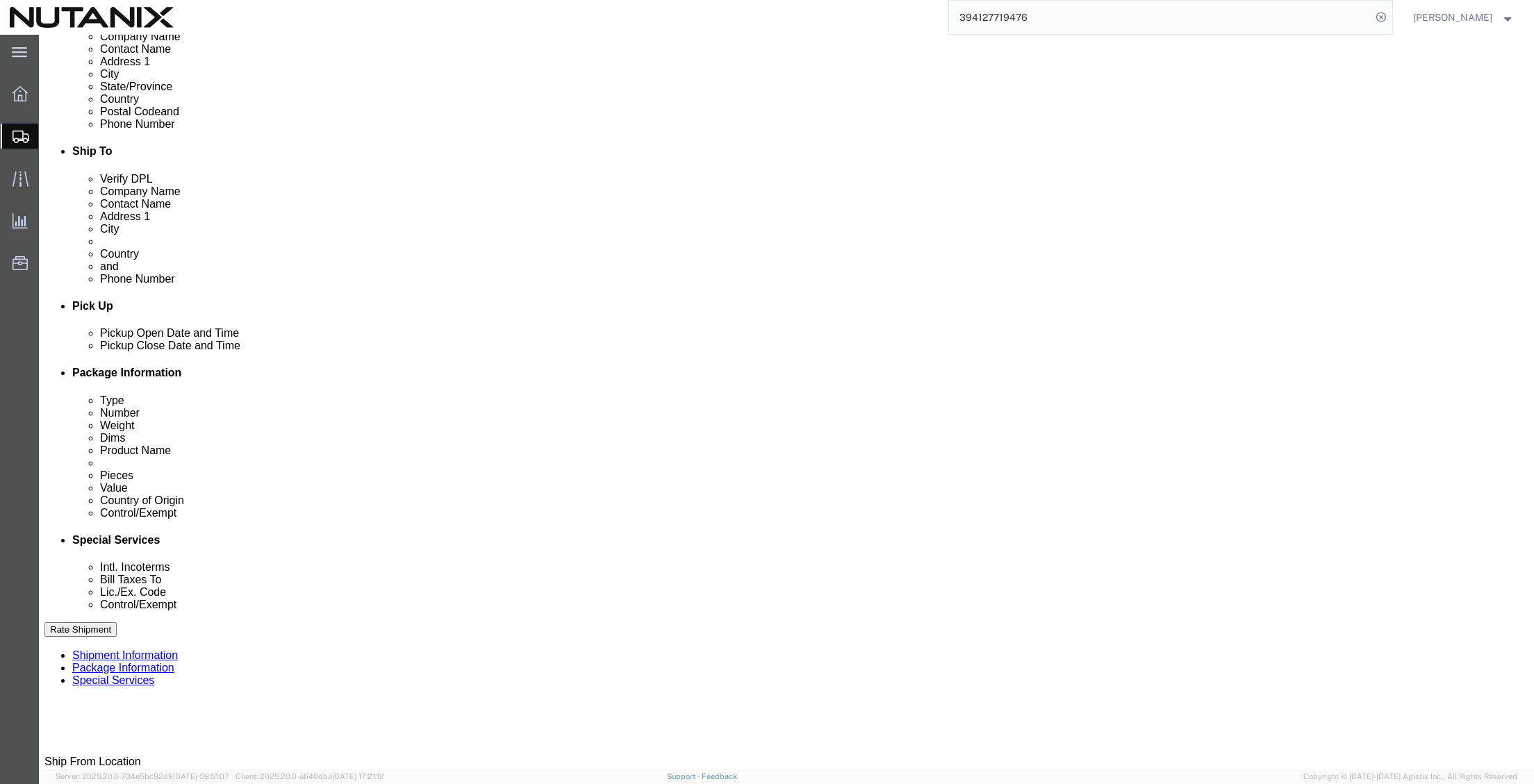
scroll to position [417, 0]
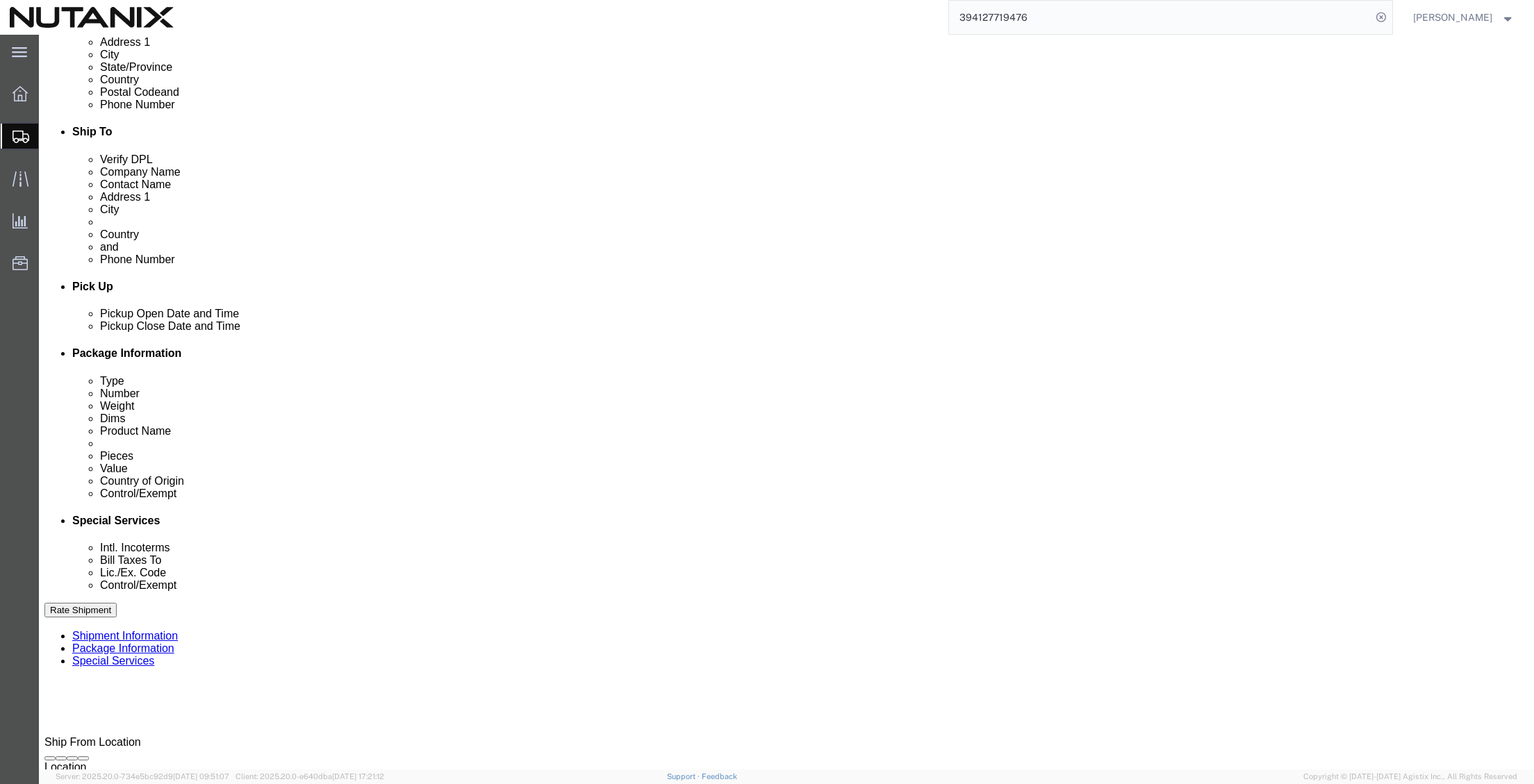
click select "Select Carriage Insurance Paid Carriage Paid To Cost and Freight Cost Insurance…"
select select "DDP"
click select "Select Carriage Insurance Paid Carriage Paid To Cost and Freight Cost Insurance…"
select select "SHIP"
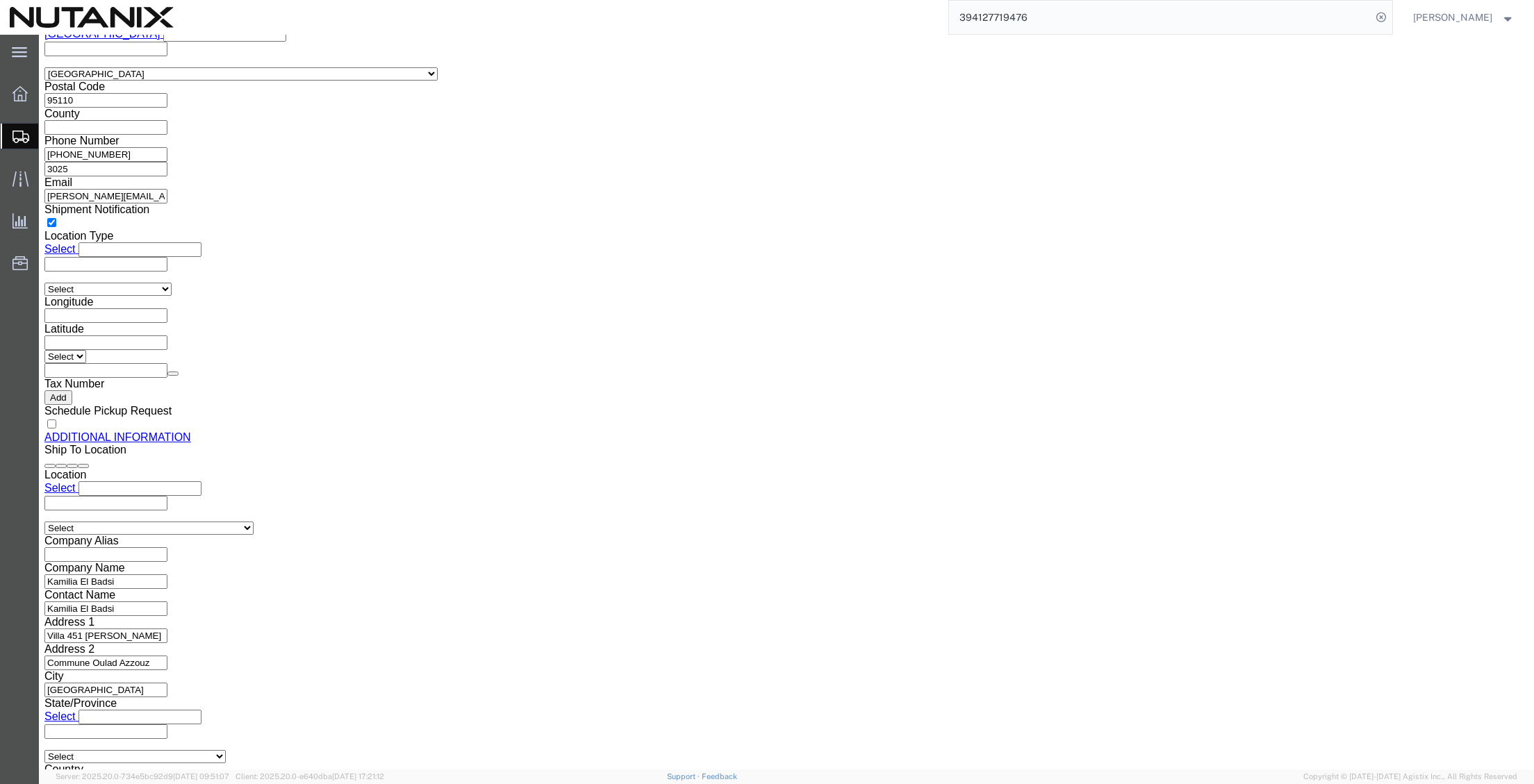
scroll to position [1459, 0]
click button "Rate Shipment"
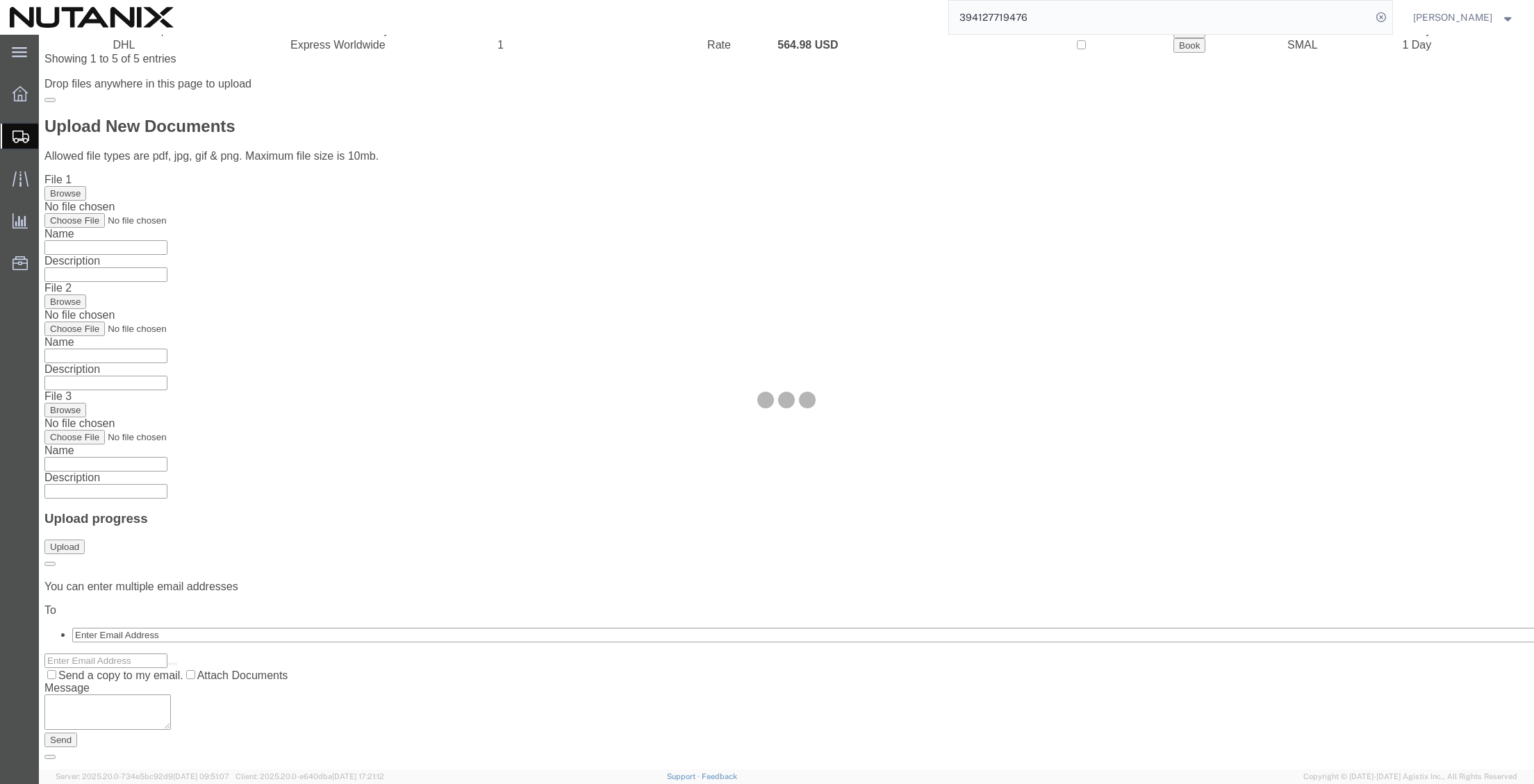
scroll to position [0, 0]
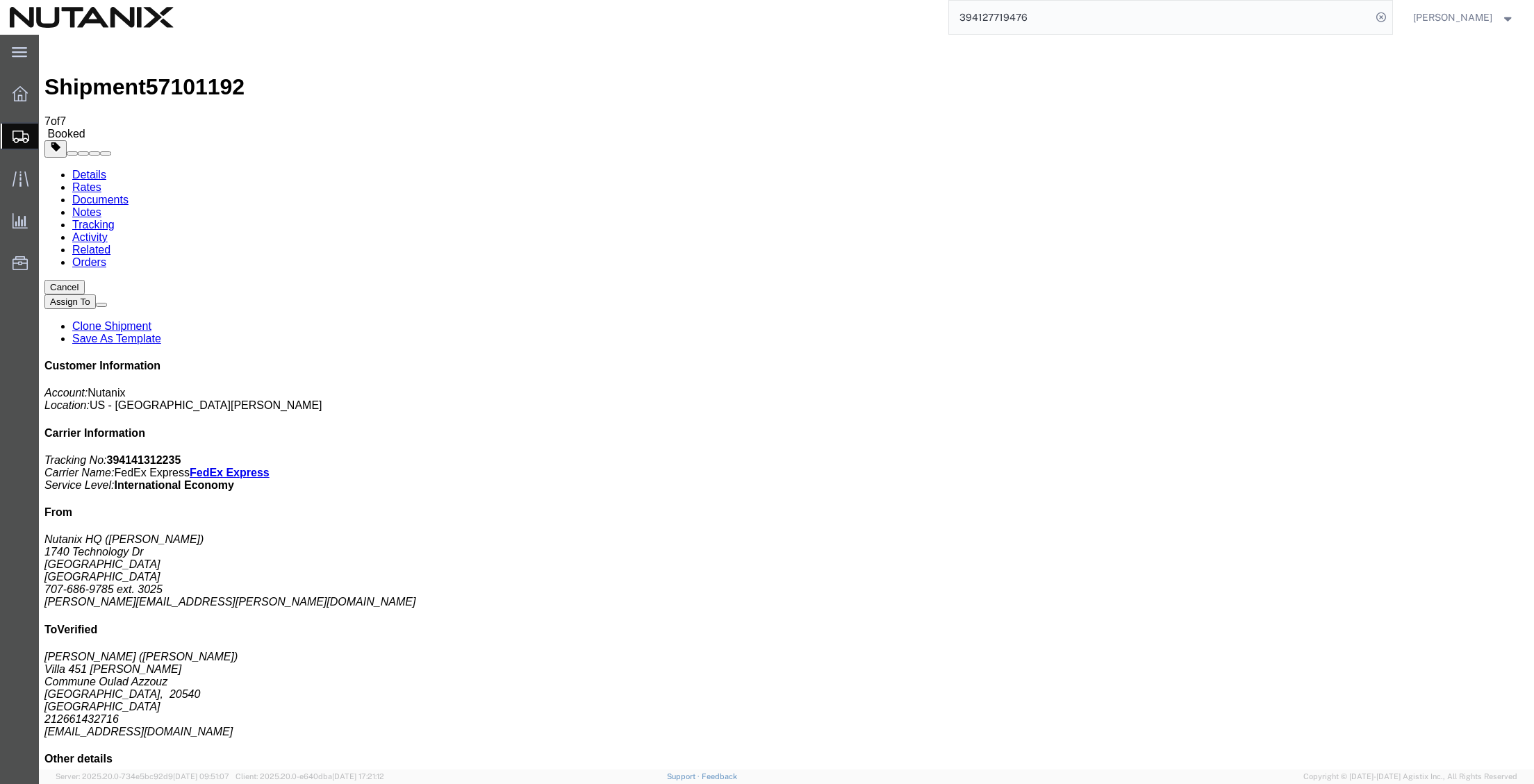
drag, startPoint x: 741, startPoint y: 220, endPoint x: 675, endPoint y: 193, distance: 71.3
click at [0, 0] on span "Create from Template" at bounding box center [0, 0] width 0 height 0
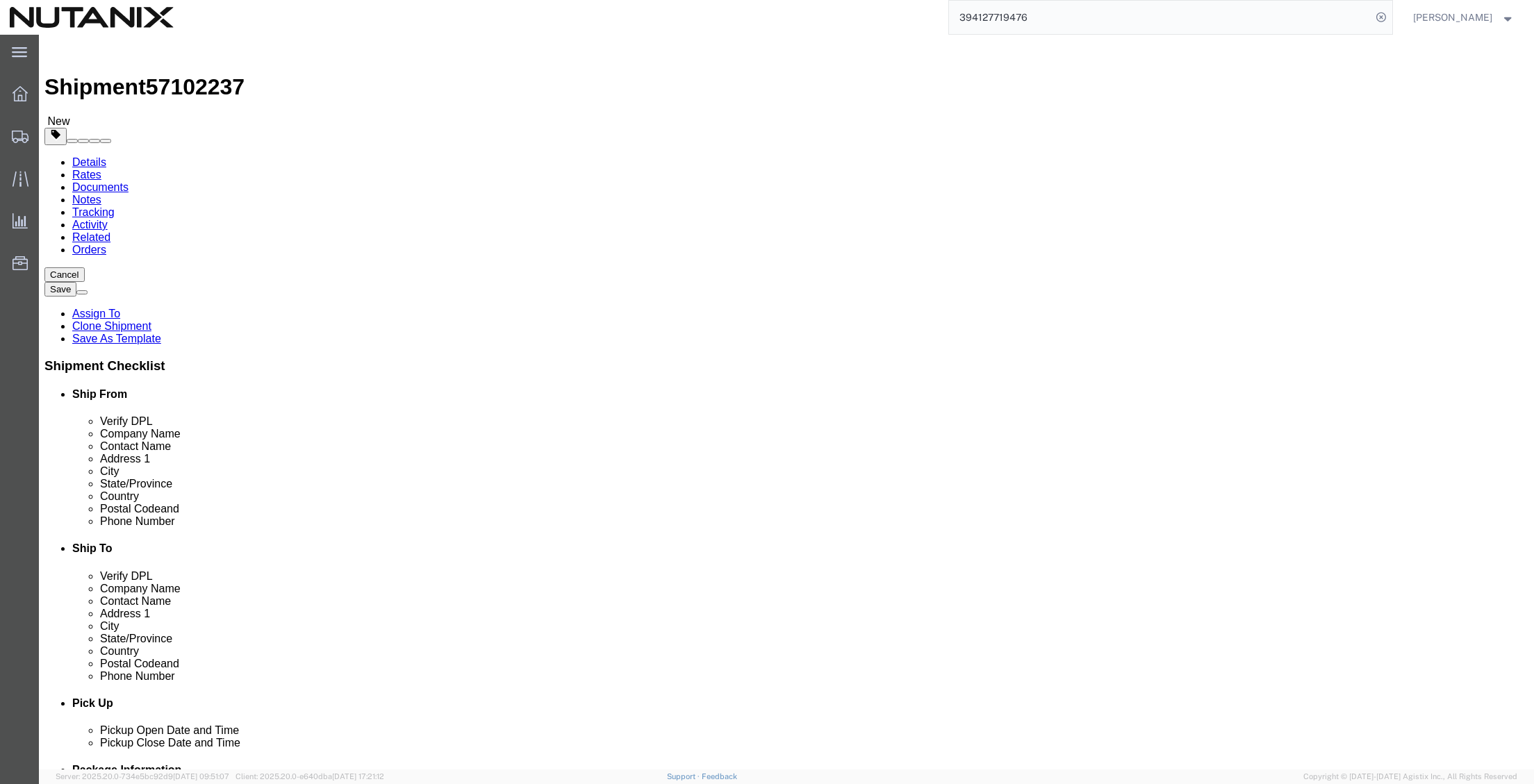
click span
type input "Nutanix HQ"
type input "[PERSON_NAME]"
type input "1740 Technology Dr"
type input "Suite 150"
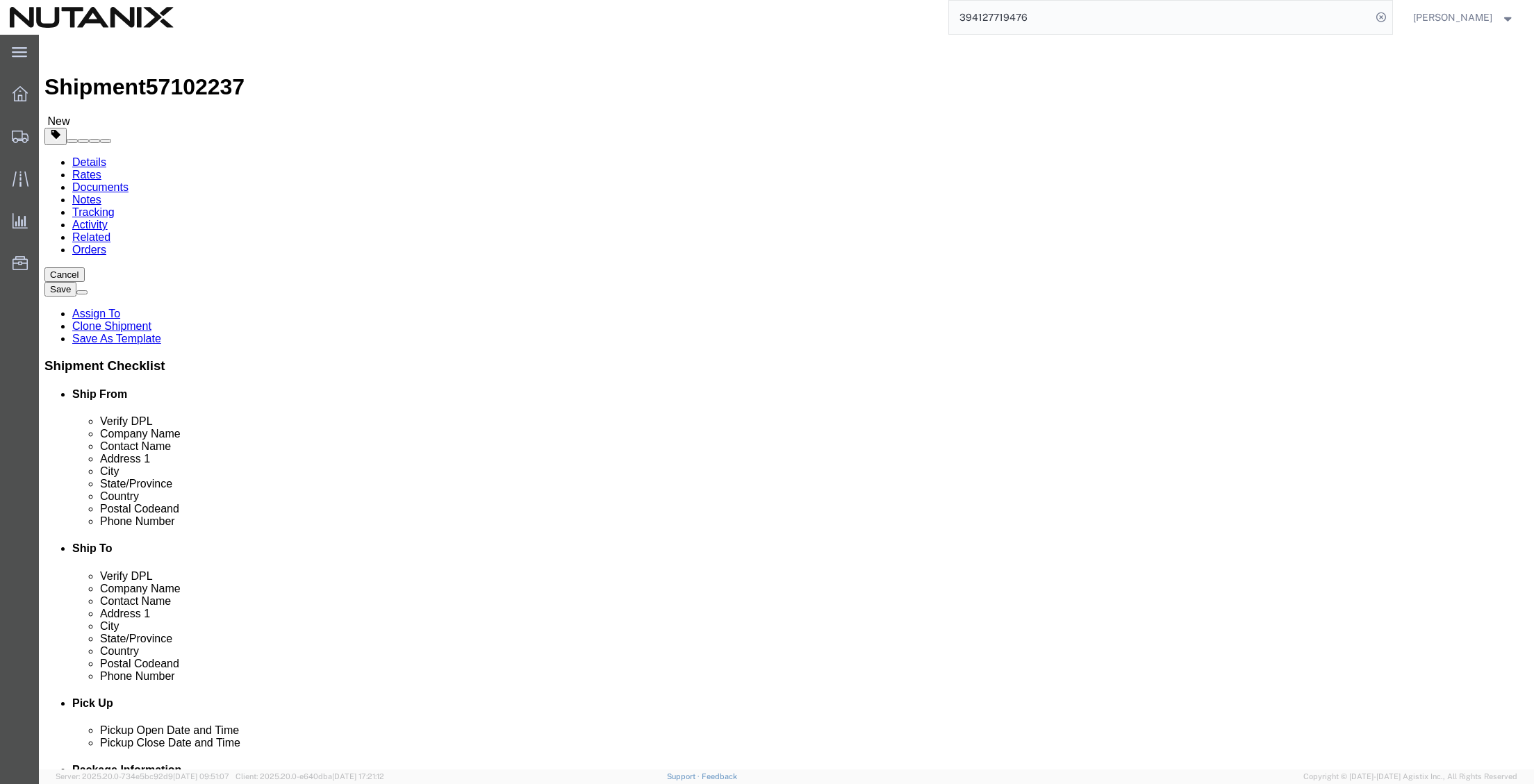
type input "95110"
type input "4088402592"
type input "stephanie.guadron@nutanix.com"
type input "Nutanix-Remote"
type input "Keya Bhatt"
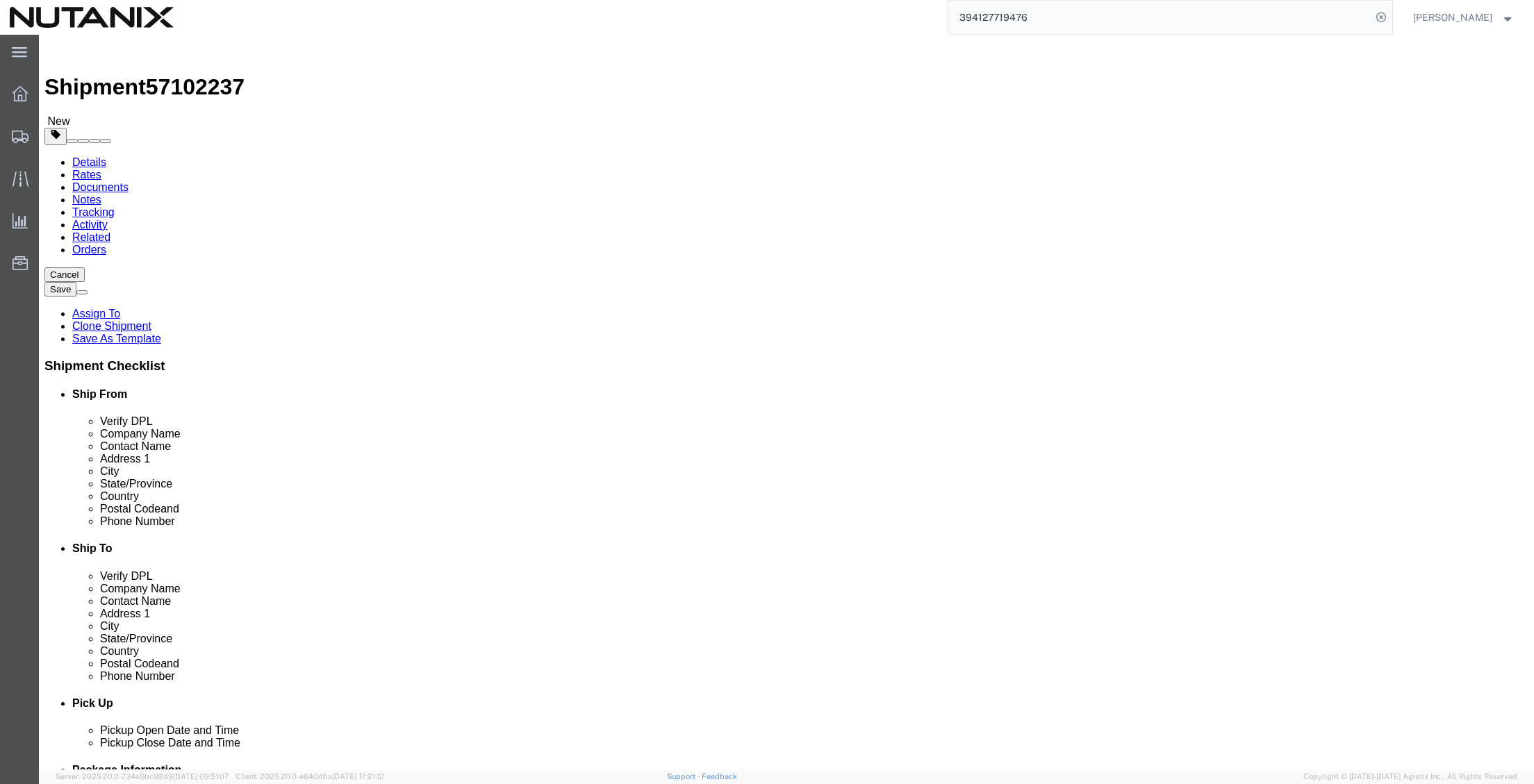
type input "1070 Norfolk Drive"
type input "95129"
type input "(408) 242-3552"
type input "raeye.jordan@nutanix.com"
drag, startPoint x: 229, startPoint y: 290, endPoint x: 217, endPoint y: 288, distance: 12.2
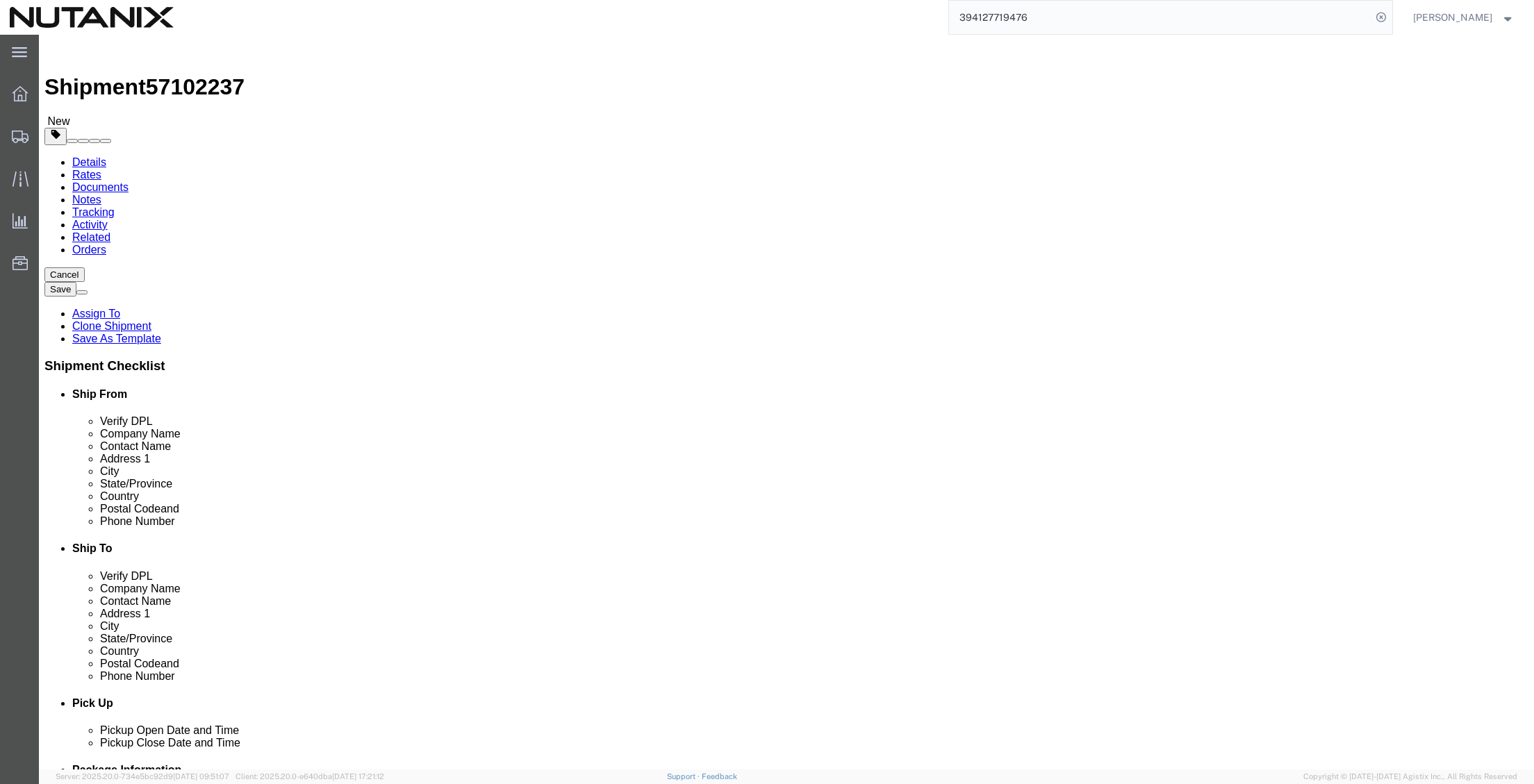
click div "[PERSON_NAME]"
click p "- Nutanix HQ - (Stephanie Guadron) 1740 Technology Dr, San Jose, CA, 95110, US"
type input "[PERSON_NAME]"
type input "707-686-9785"
type input "3025"
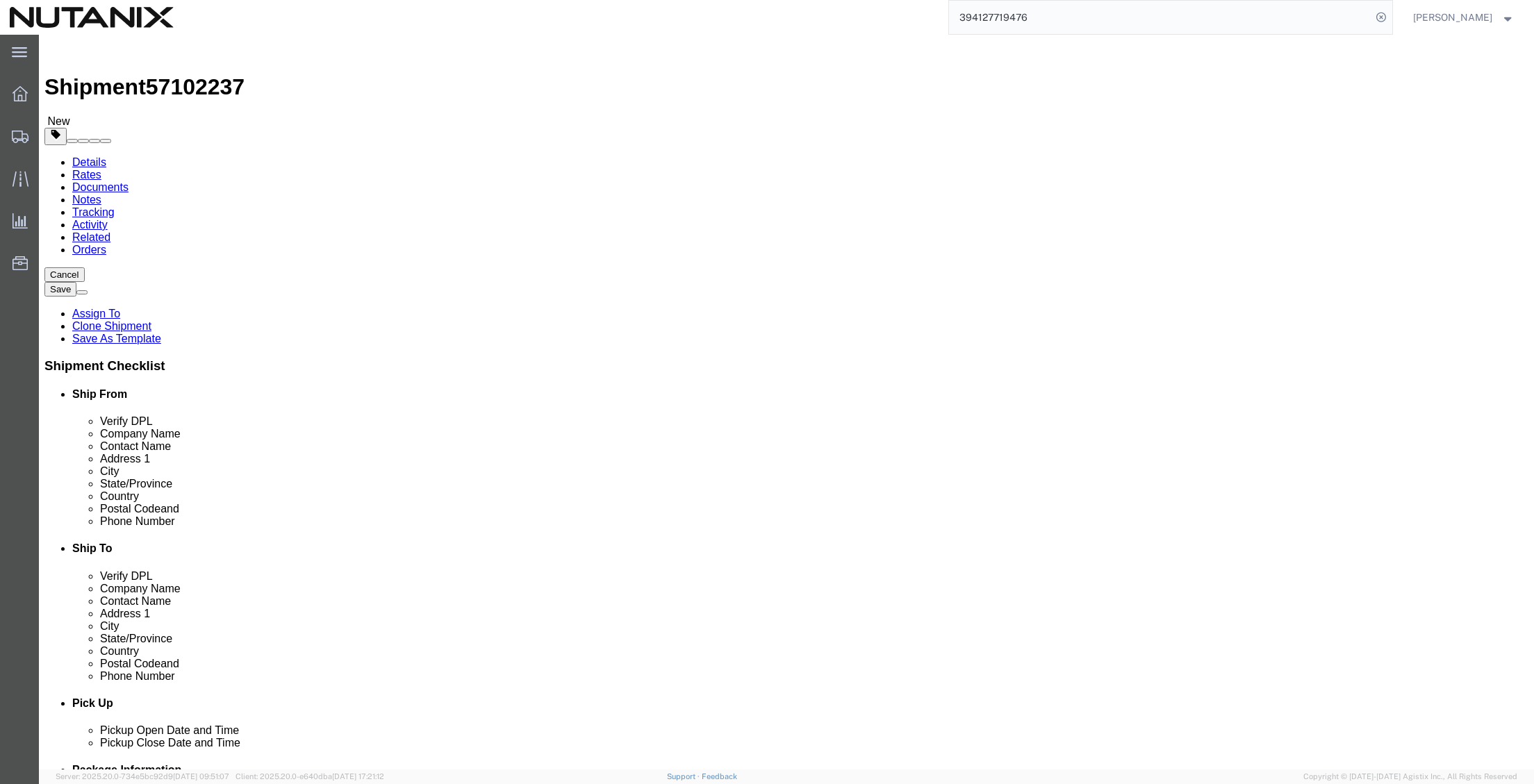
select select "CA"
drag, startPoint x: 922, startPoint y: 263, endPoint x: 610, endPoint y: 252, distance: 312.2
click div "Ship To Location Location Select Select My Profile Location AE - Dubai City AU …"
paste input "Eric Hudson"
type input "Eric Hudson"
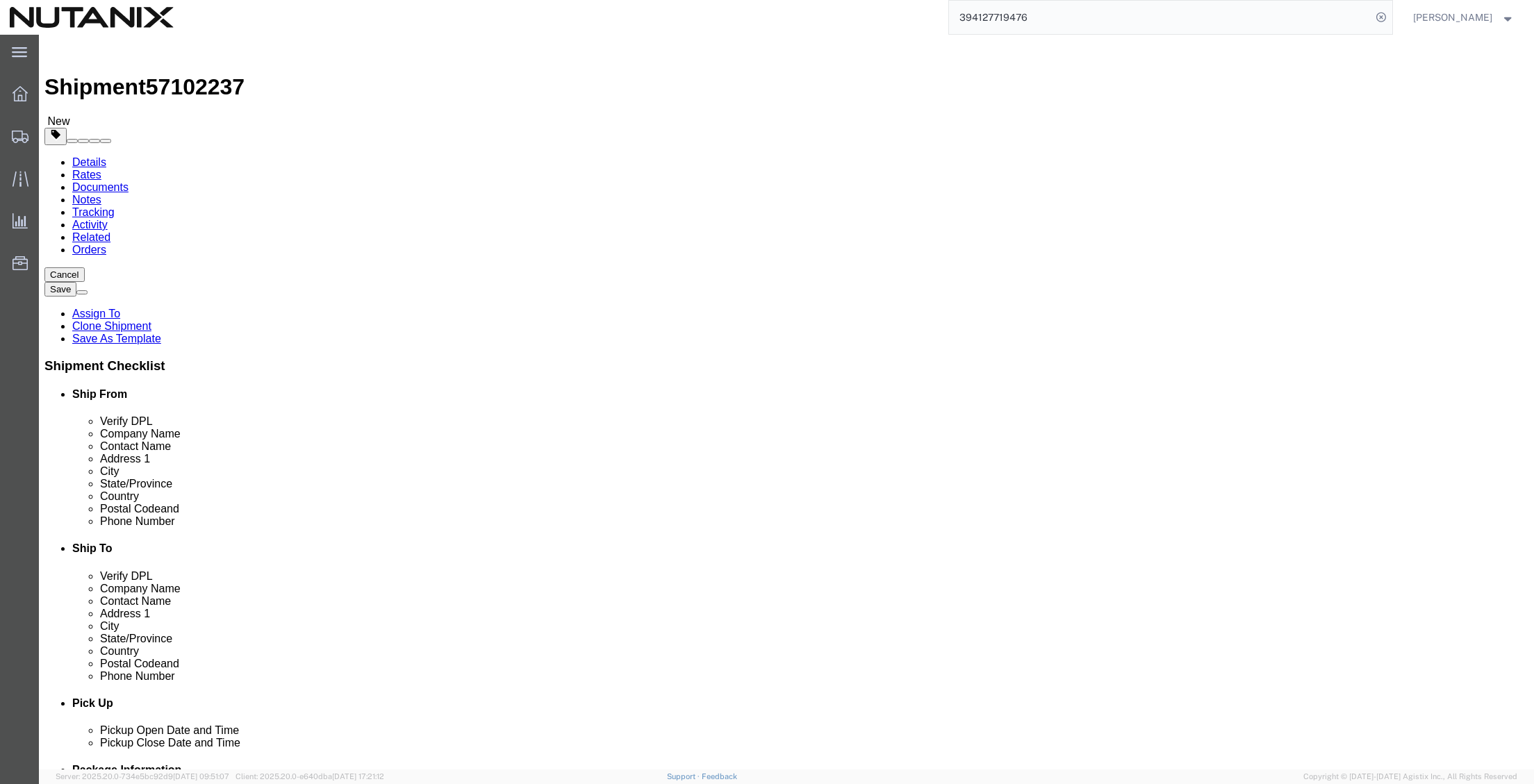
drag, startPoint x: 905, startPoint y: 284, endPoint x: 688, endPoint y: 278, distance: 217.1
click div "Location Select Select My Profile Location AE - Dubai City AU - Australia DE - …"
paste input "Eric Hudson"
type input "Eric Hudson"
drag, startPoint x: 916, startPoint y: 314, endPoint x: 668, endPoint y: 314, distance: 248.0
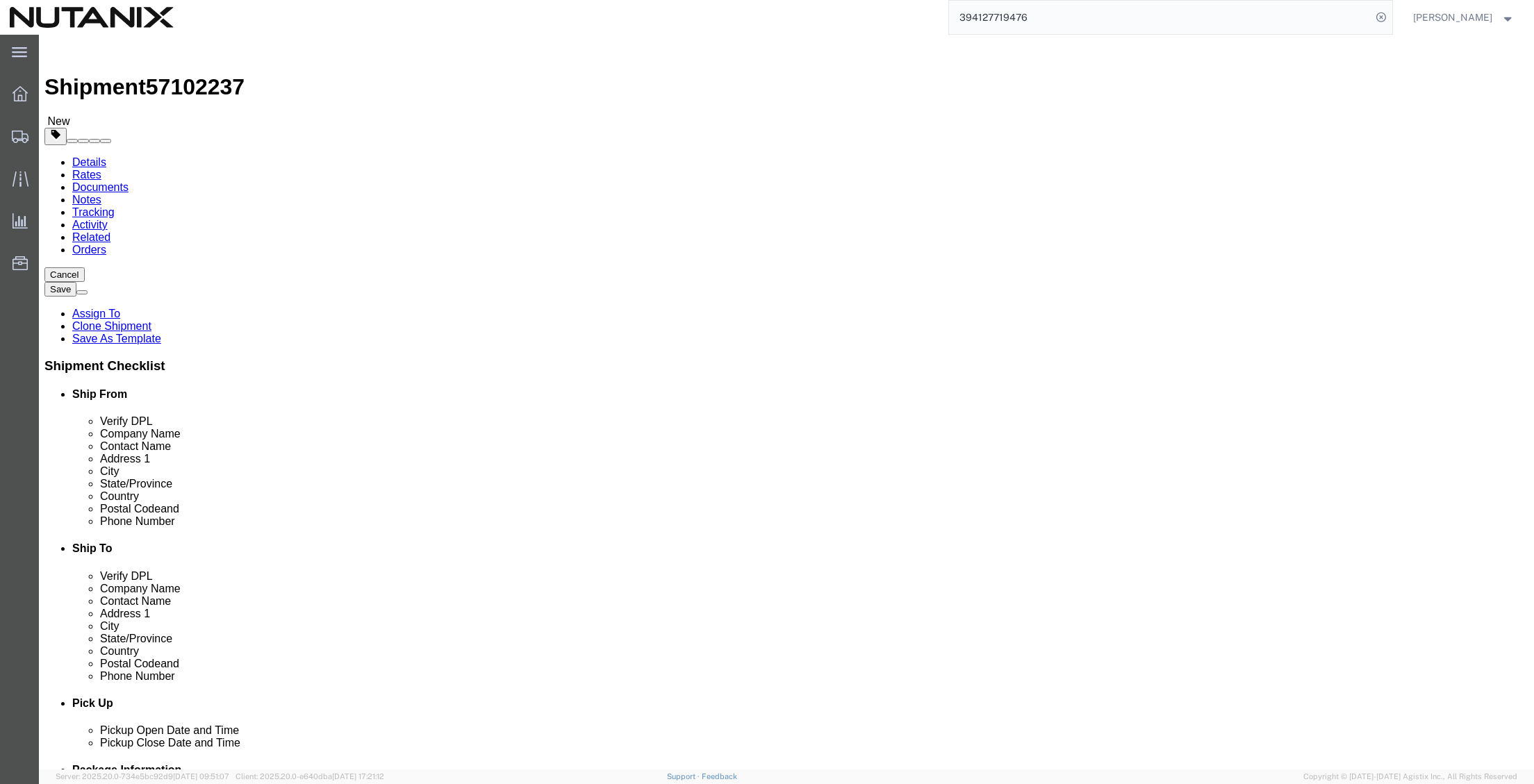
click div "Address 1 1070 Norfolk Drive"
paste input "2325 N Praire Avenu"
type input "2325 N Praire Avenue"
drag, startPoint x: 909, startPoint y: 373, endPoint x: 734, endPoint y: 346, distance: 177.1
click div "Location Select Select My Profile Location AE - Dubai City AU - Australia DE - …"
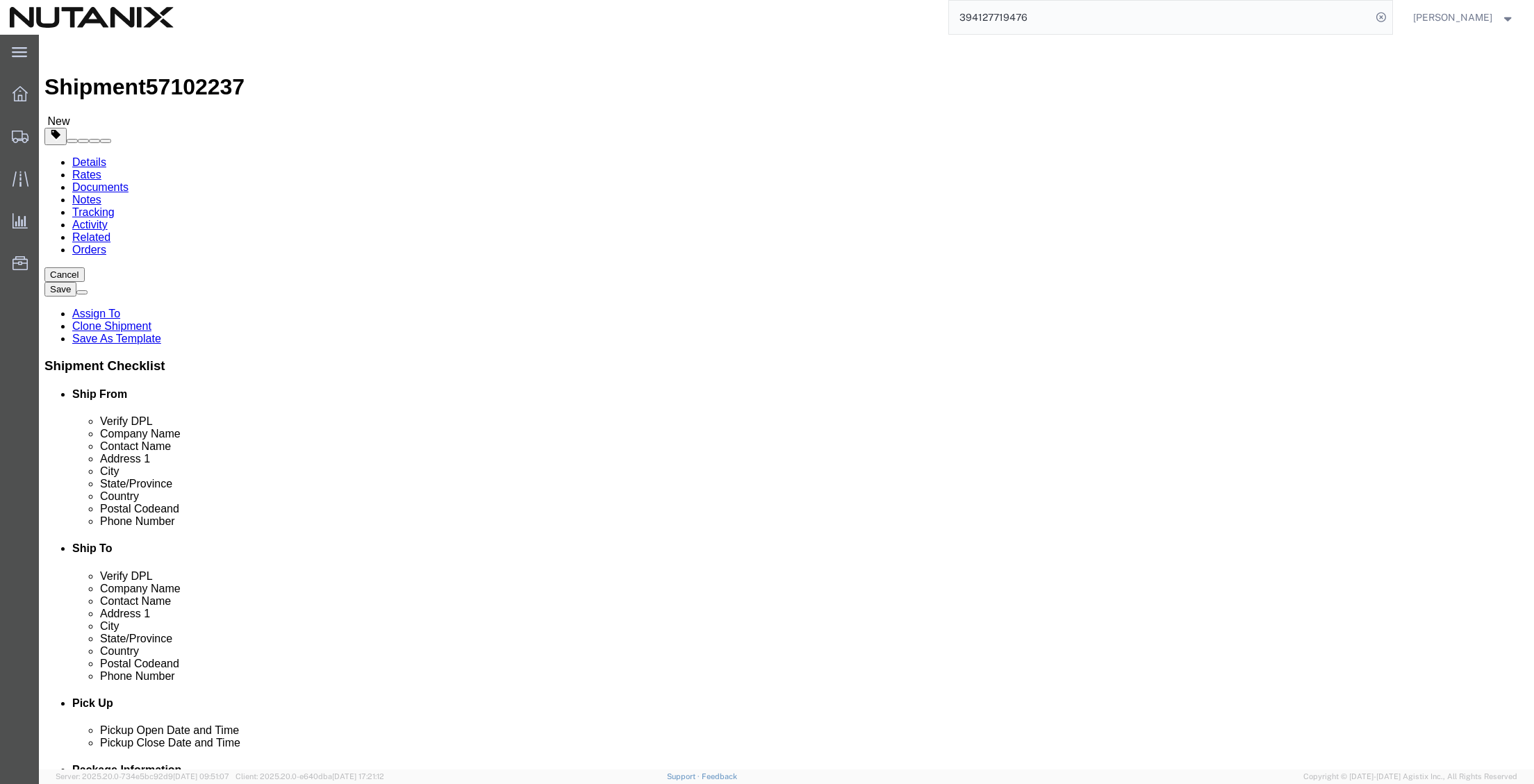
paste input "Dallas"
type input "Dallas"
type input "t"
type input "tex"
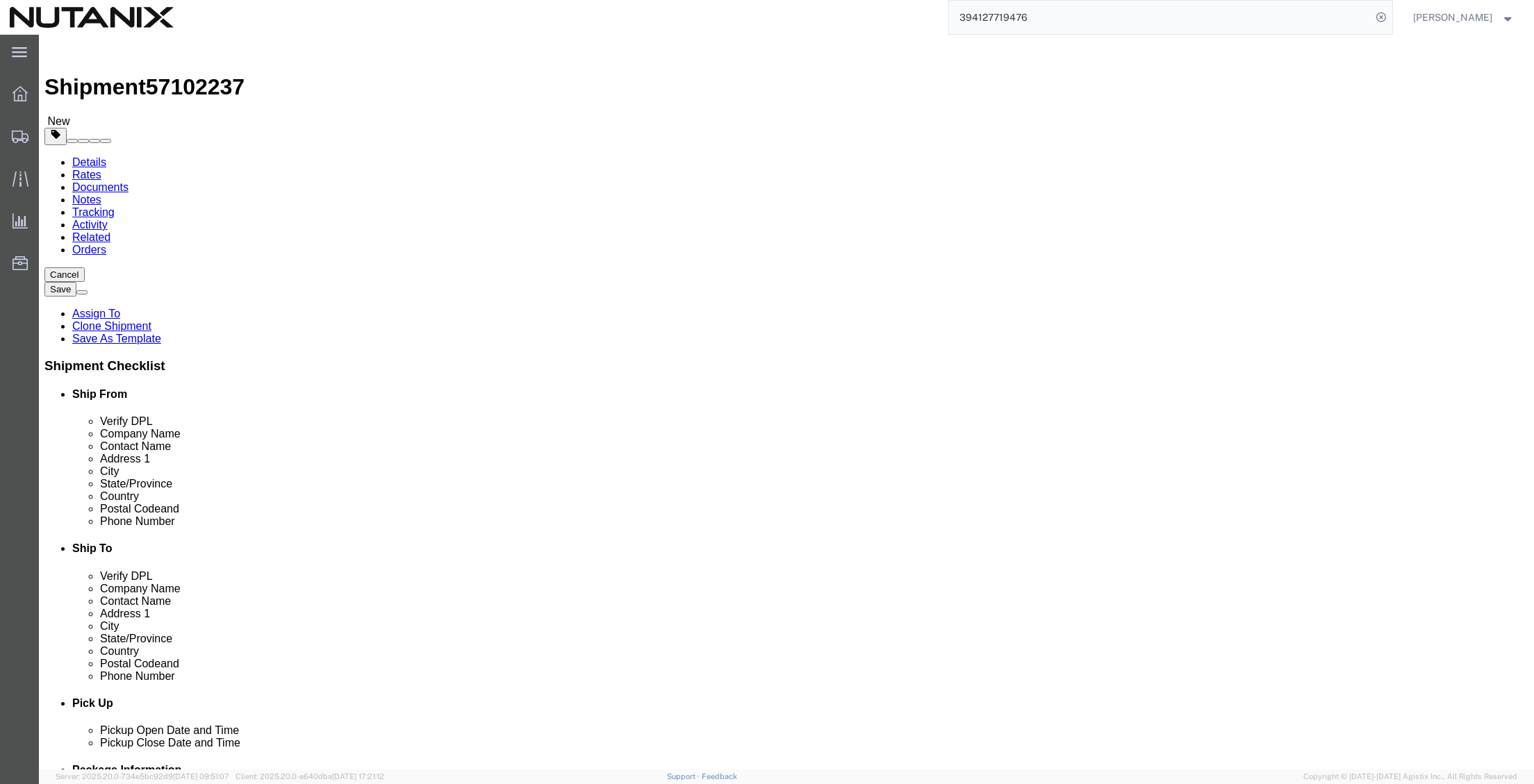
drag, startPoint x: 900, startPoint y: 450, endPoint x: 592, endPoint y: 441, distance: 308.1
click div "Ship From Location Location Select Select My Profile Location AE - Dubai City A…"
paste input "75204"
type input "75204"
drag, startPoint x: 988, startPoint y: 501, endPoint x: 650, endPoint y: 483, distance: 338.5
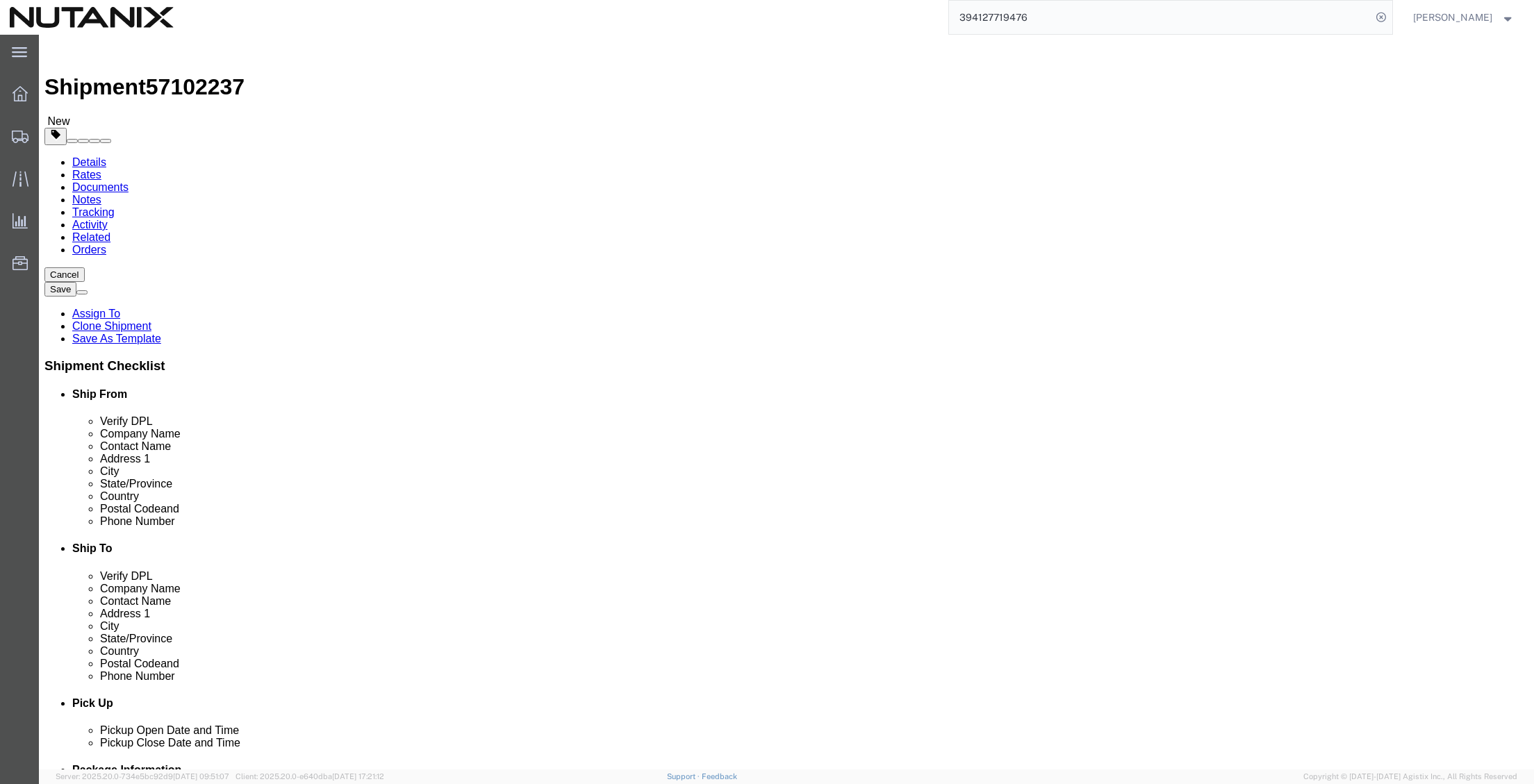
click div "Location Select Select My Profile Location AE - Dubai City AU - Australia DE - …"
paste input "echudson1215@gmail"
type input "echudson1215@gmail.com"
drag, startPoint x: 321, startPoint y: 477, endPoint x: 64, endPoint y: 446, distance: 258.9
click div "Location Select Select My Profile Location AE - Dubai City AU - Australia DE - …"
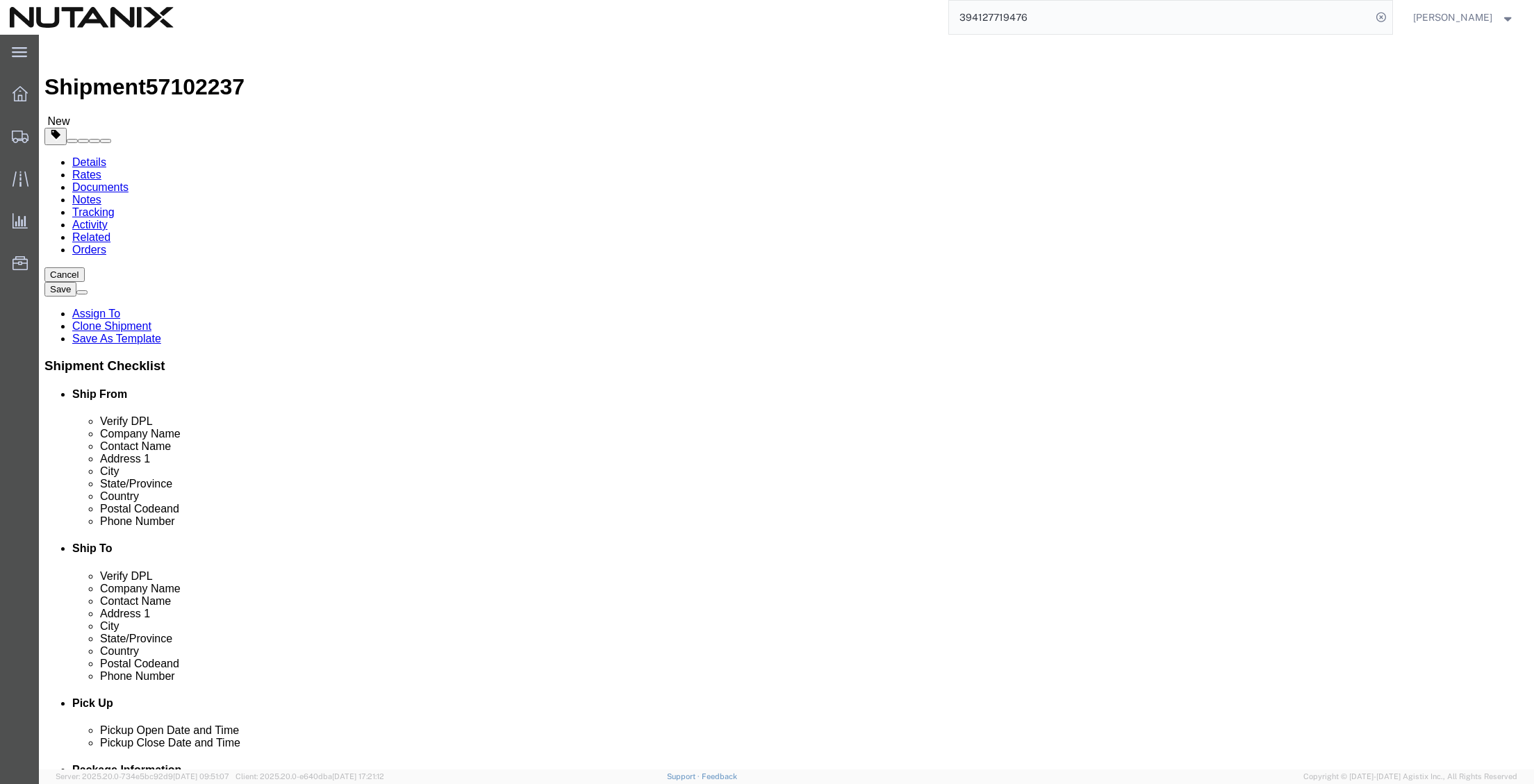
drag, startPoint x: 947, startPoint y: 475, endPoint x: 648, endPoint y: 475, distance: 299.0
click div "Phone Number (408) 242-3552"
paste input "707-686-9785"
type input "707-686-9785"
click input "text"
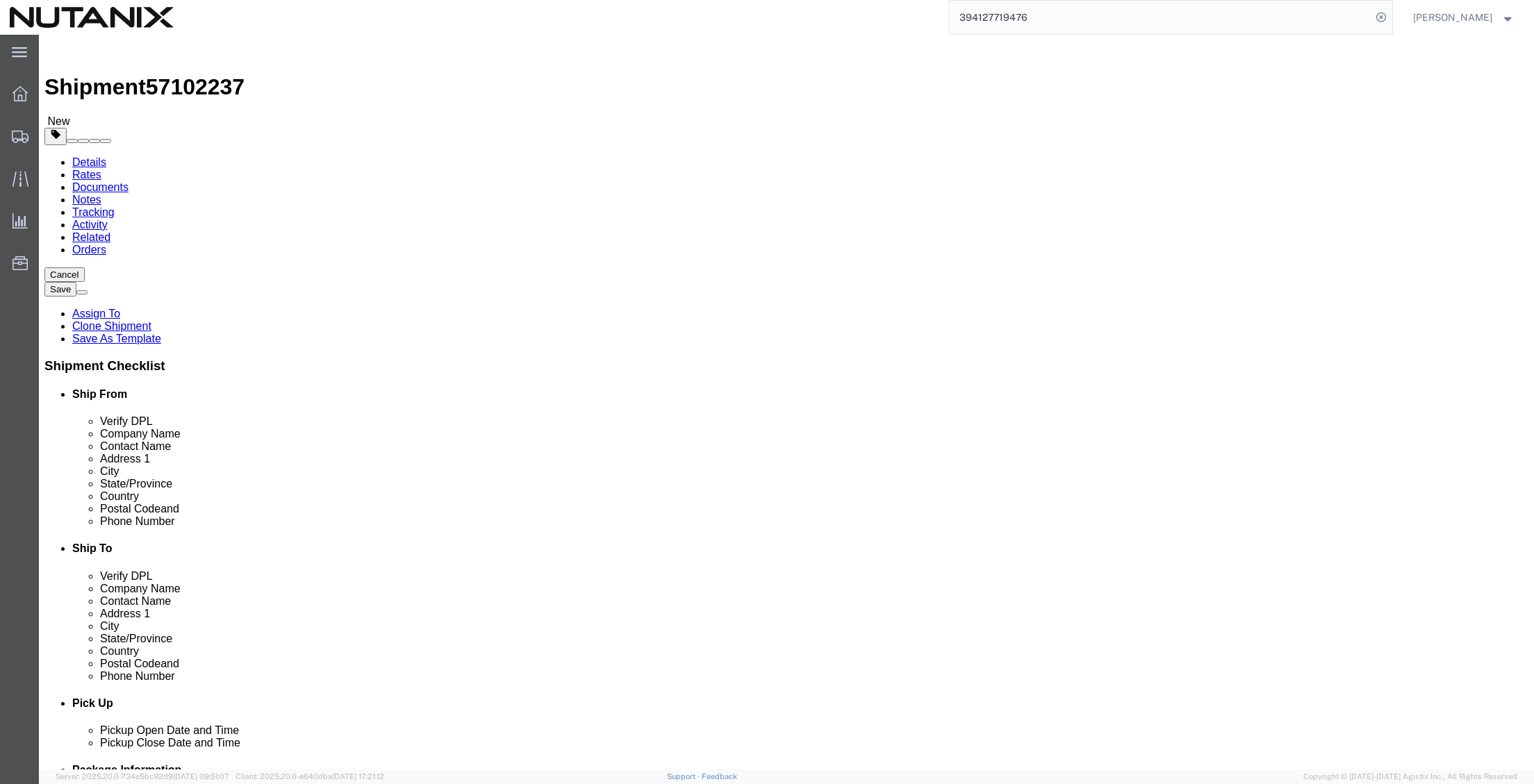
type input "3025"
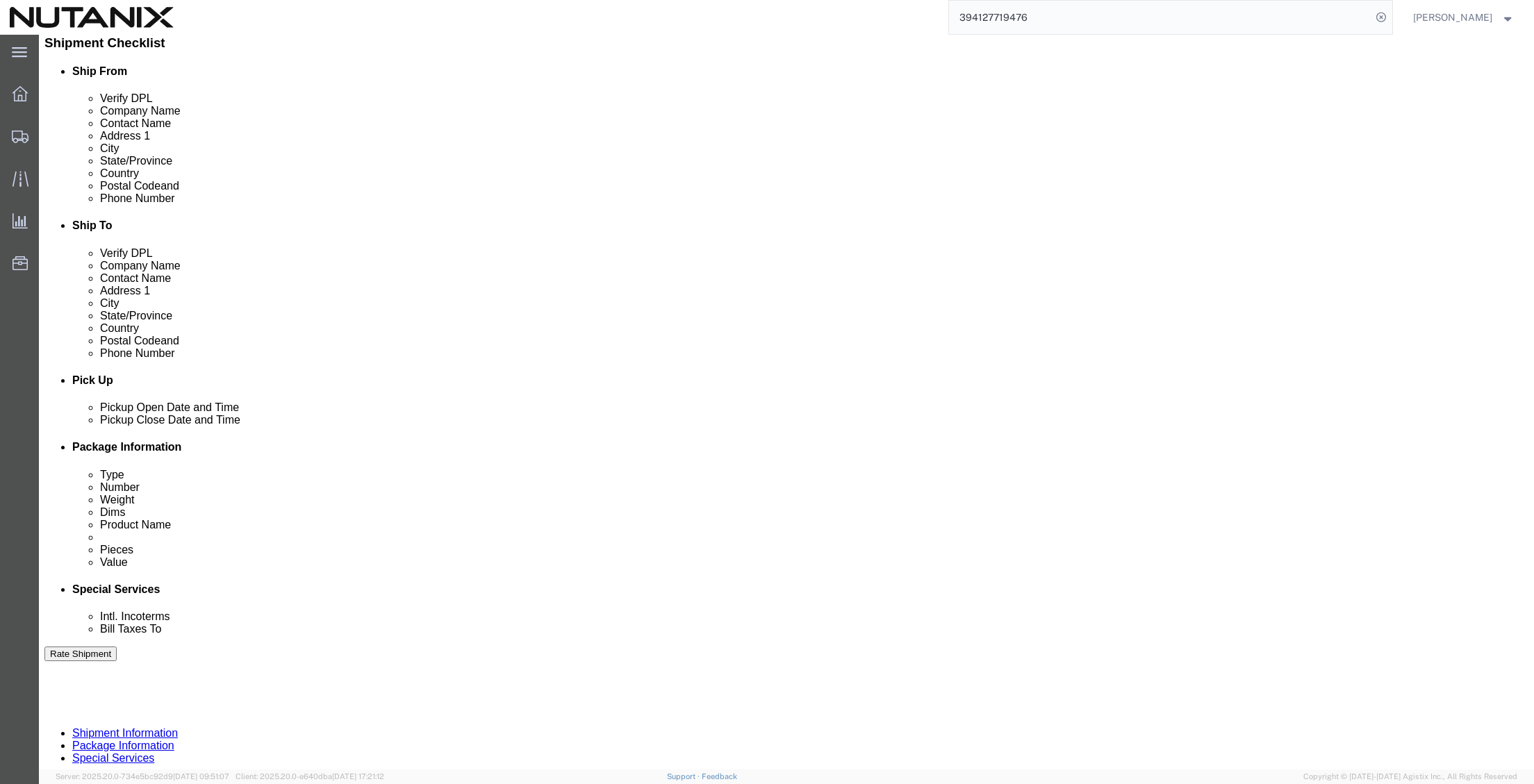
scroll to position [347, 0]
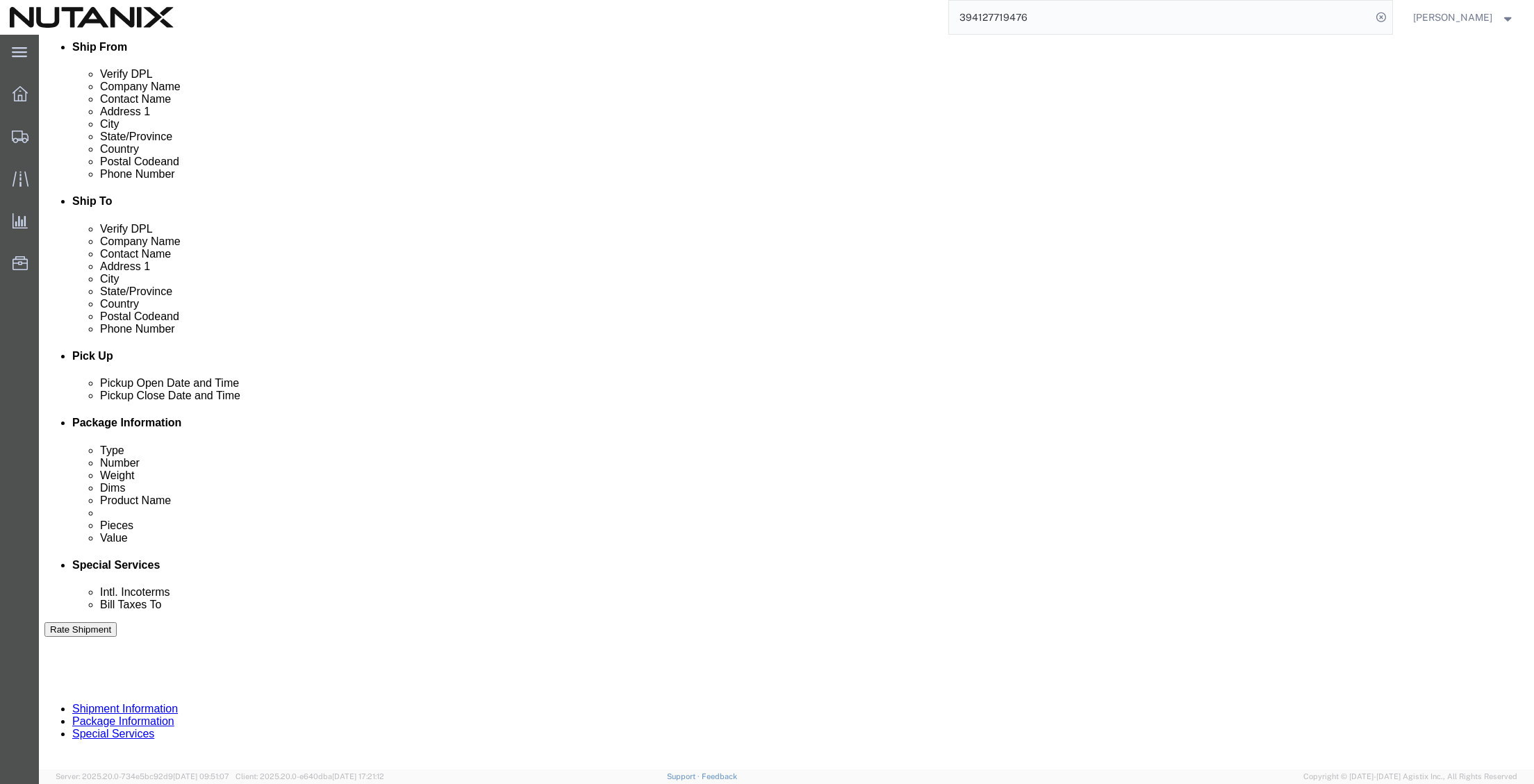
drag, startPoint x: 680, startPoint y: 515, endPoint x: 554, endPoint y: 503, distance: 126.6
click div "Select Account Type Activity ID Airline Appointment Number ASN Batch Request # …"
type input "IT Equipment"
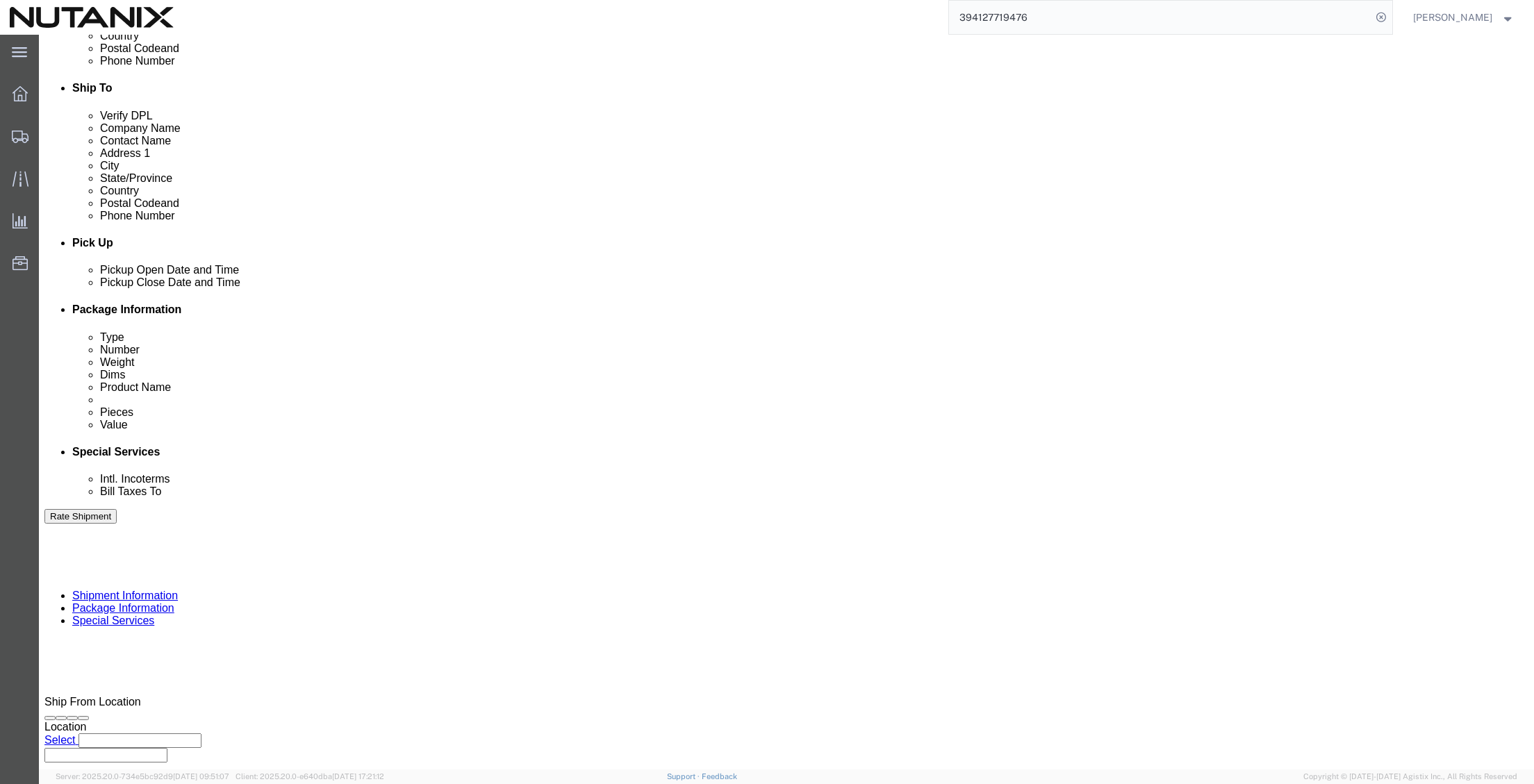
scroll to position [461, 0]
drag, startPoint x: 1179, startPoint y: 682, endPoint x: 1198, endPoint y: 681, distance: 19.0
click button "Continue"
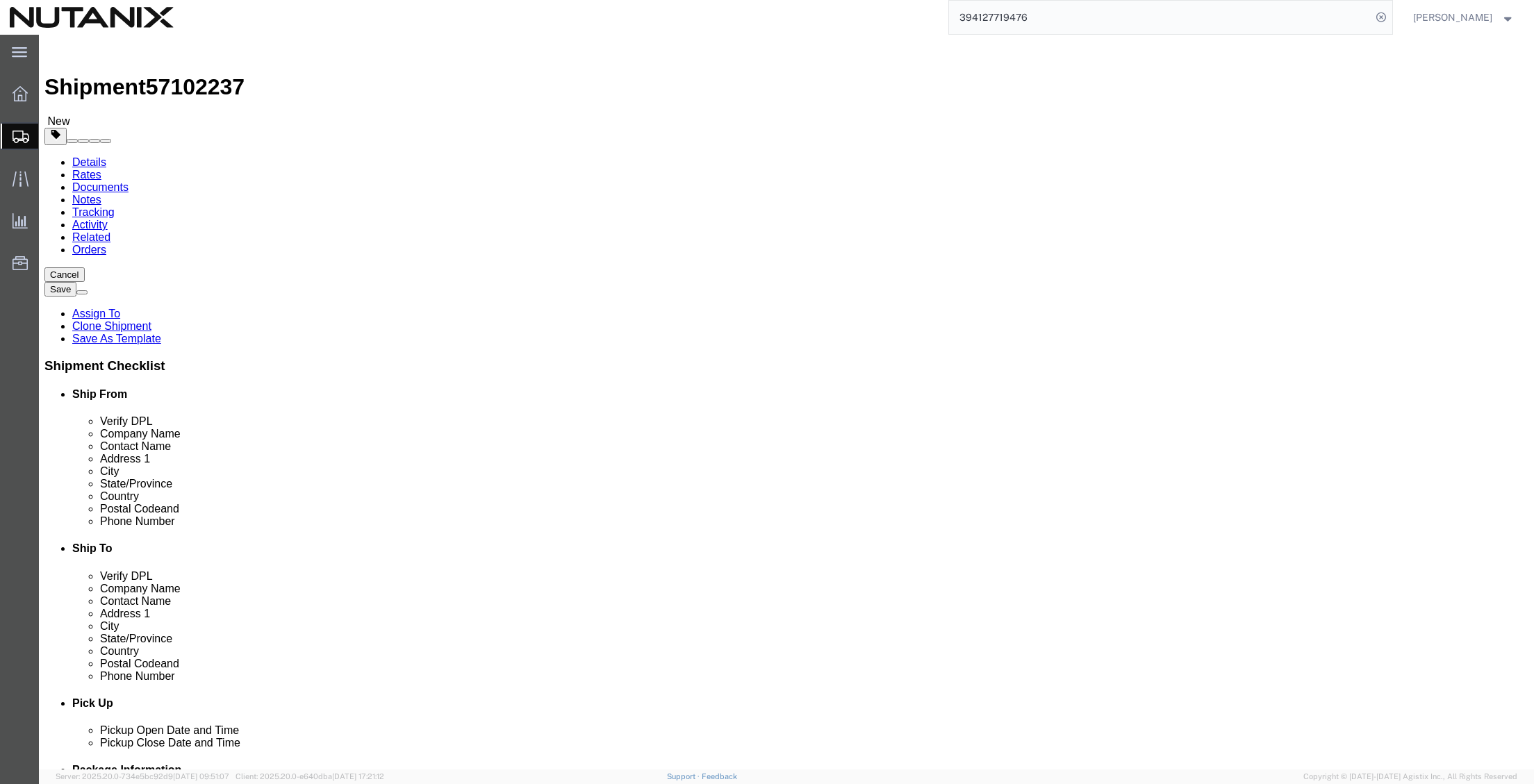
drag, startPoint x: 456, startPoint y: 300, endPoint x: 306, endPoint y: 288, distance: 150.5
click div "Package Type Select Envelope Large Box Medium Box PAK Rack Small Box Tube Your …"
click dd "1.00 Each"
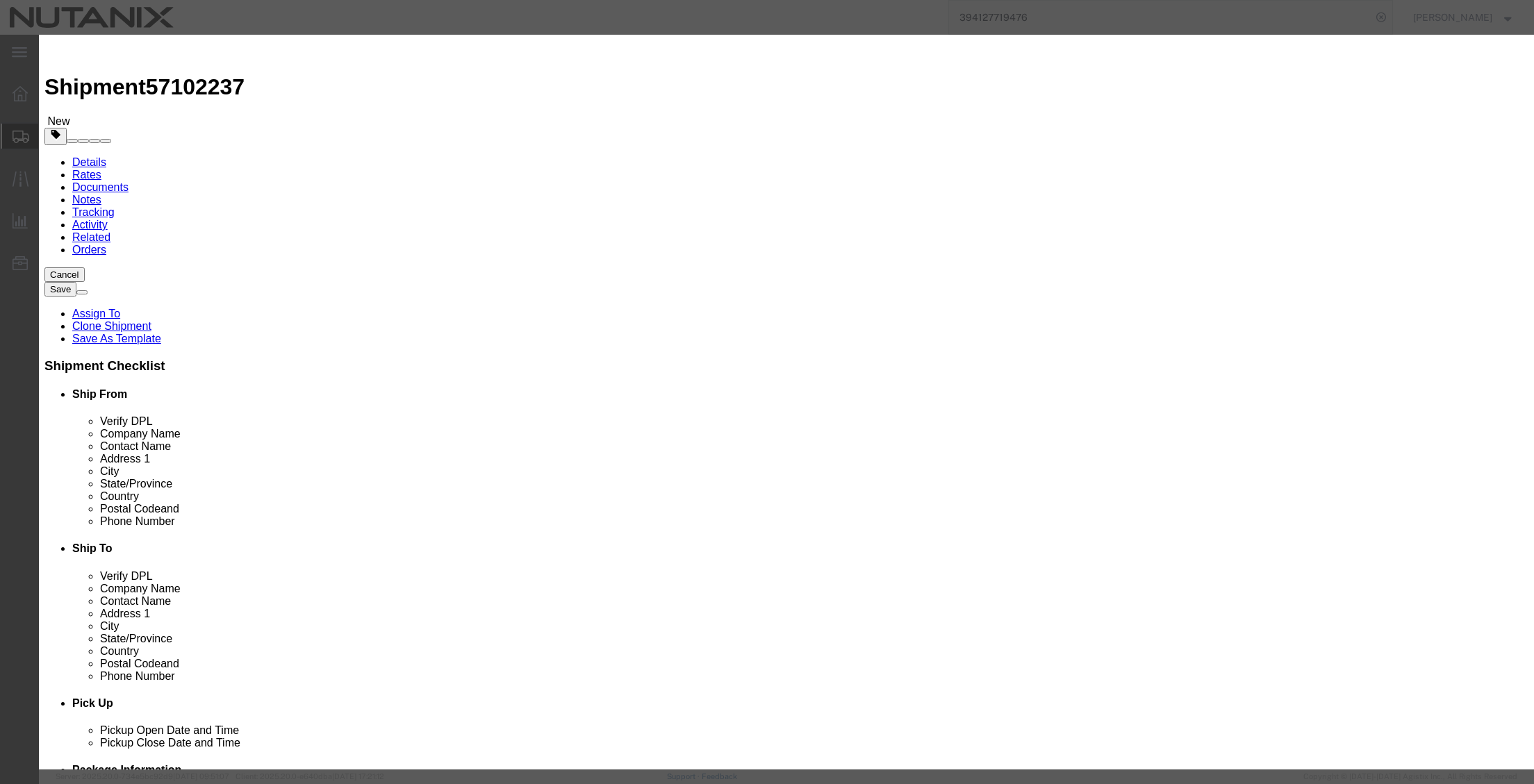
checkbox input "true"
click input "Apple-MacBook Air 13in"
type input "Apple-MacBook"
click input "Ion Contained in Equipment (UN3481, PI967)"
checkbox input "false"
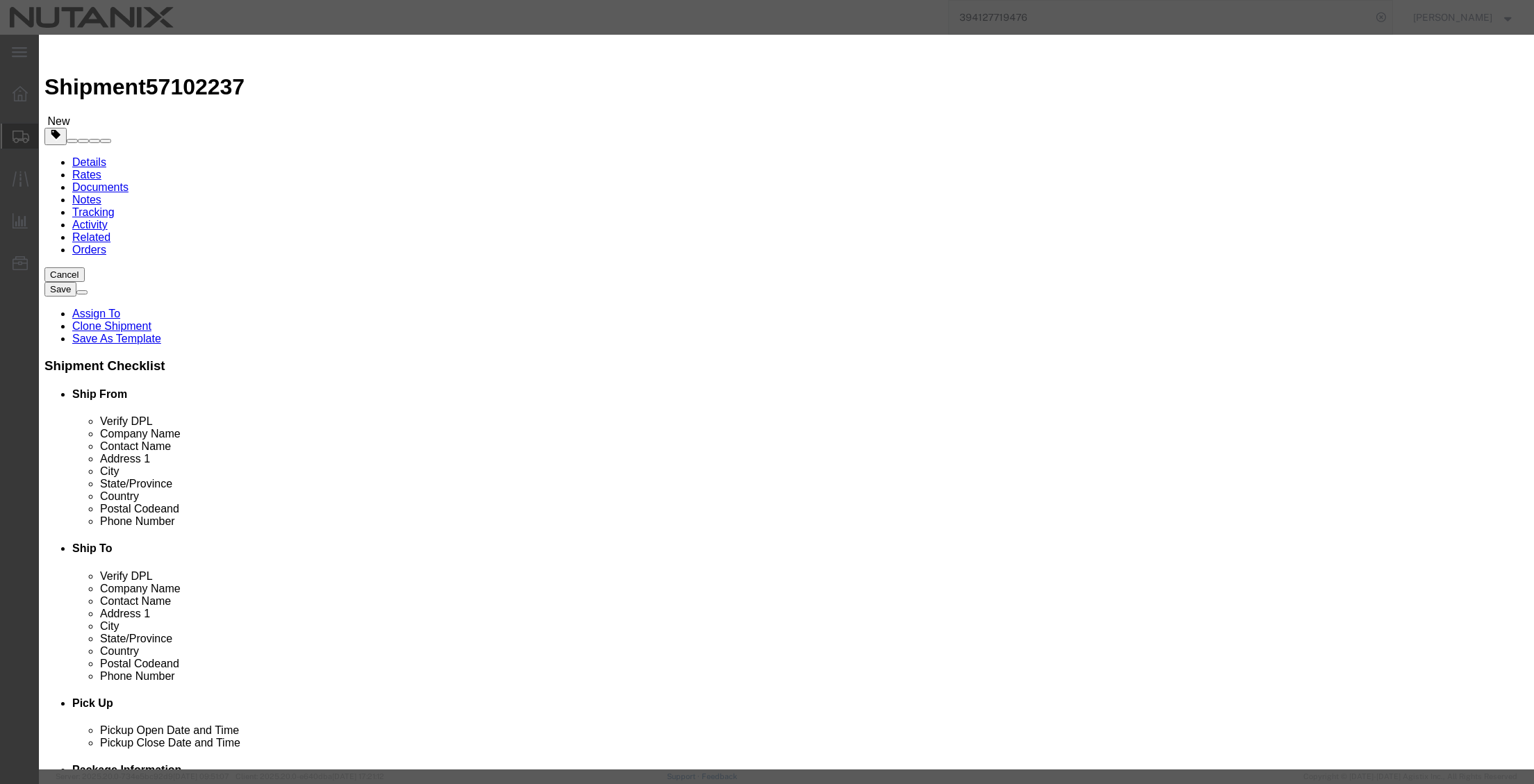
click button "Save & Close"
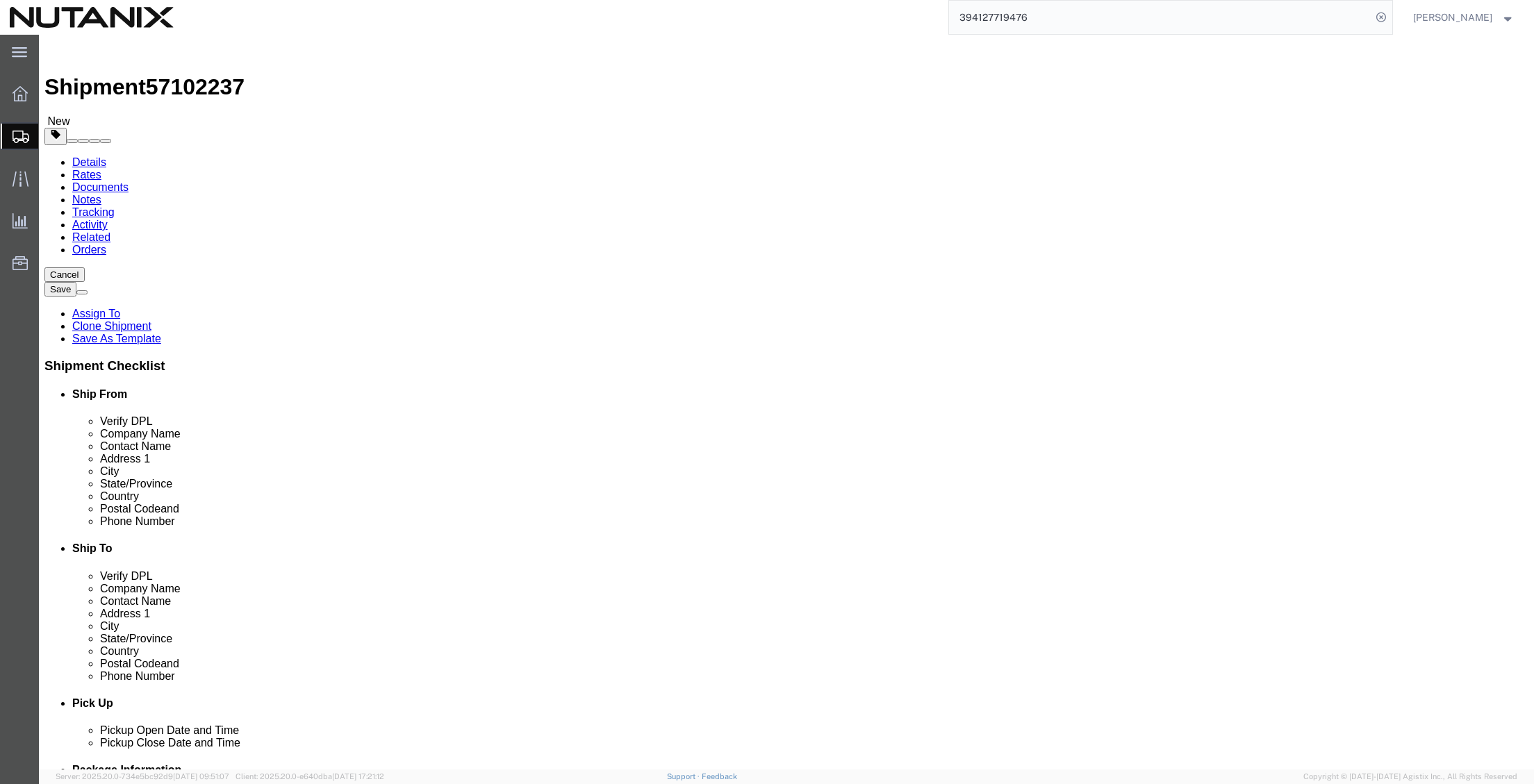
click button "Continue"
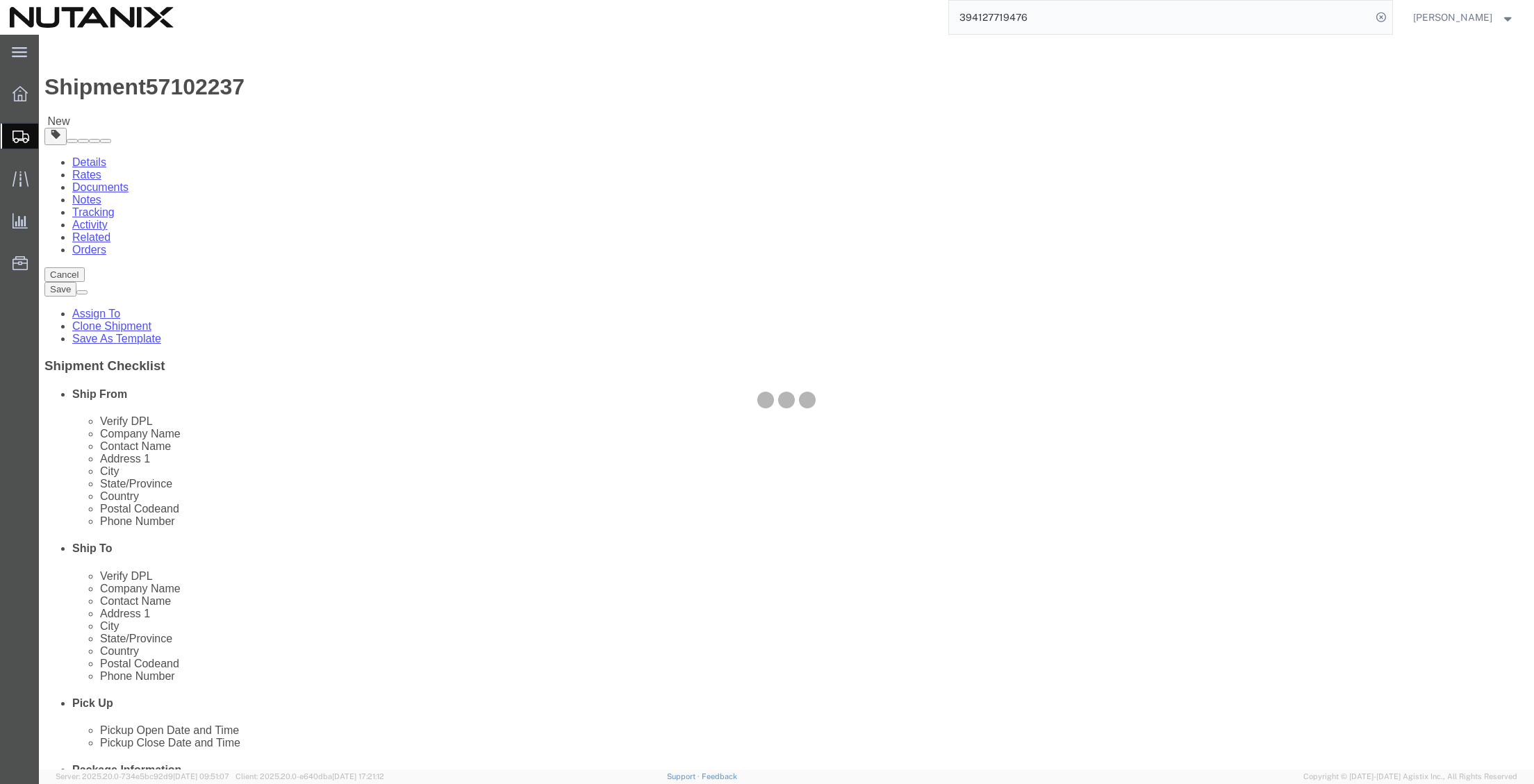
select select
select select "COSTCENTER"
select select "48694"
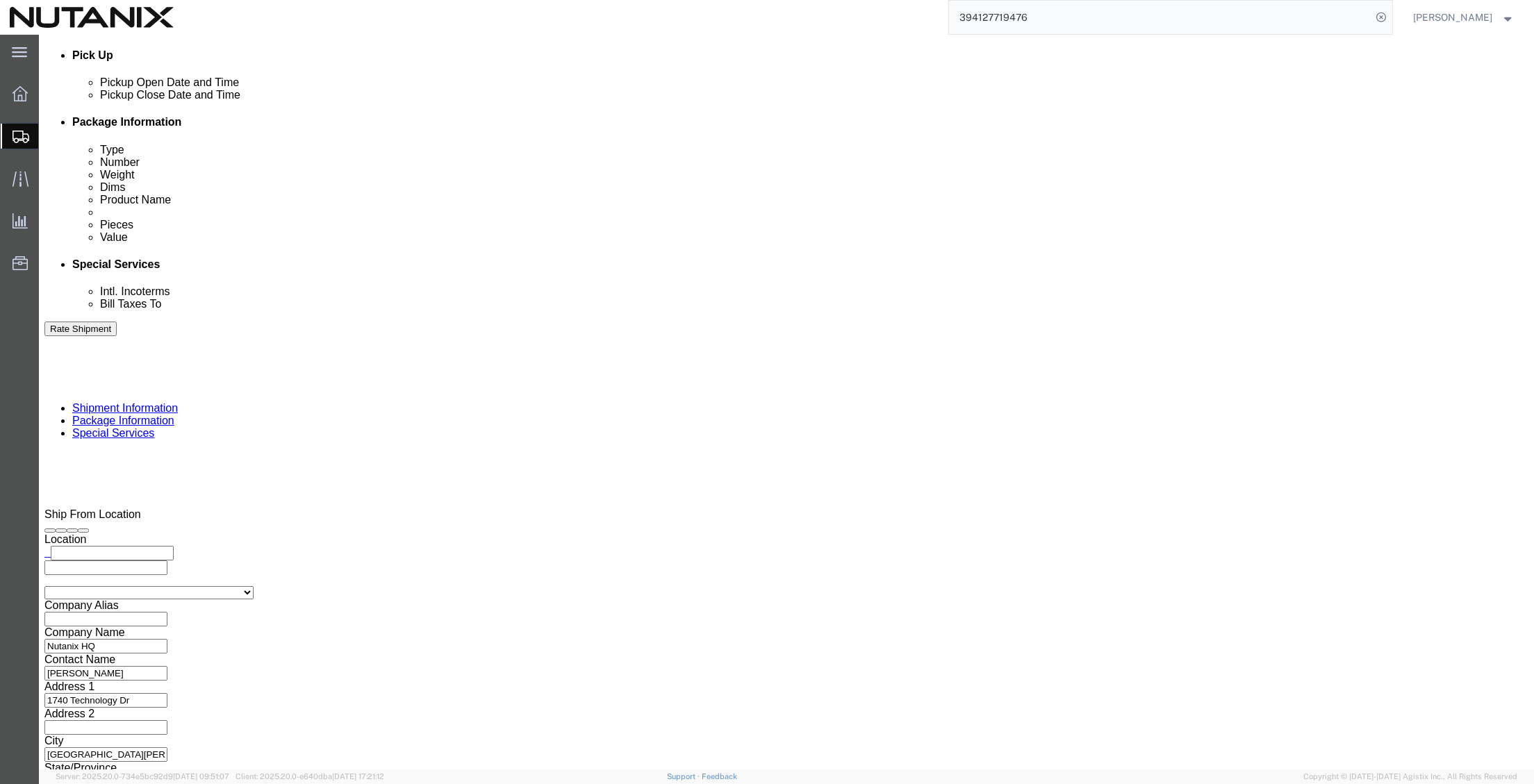
scroll to position [695, 0]
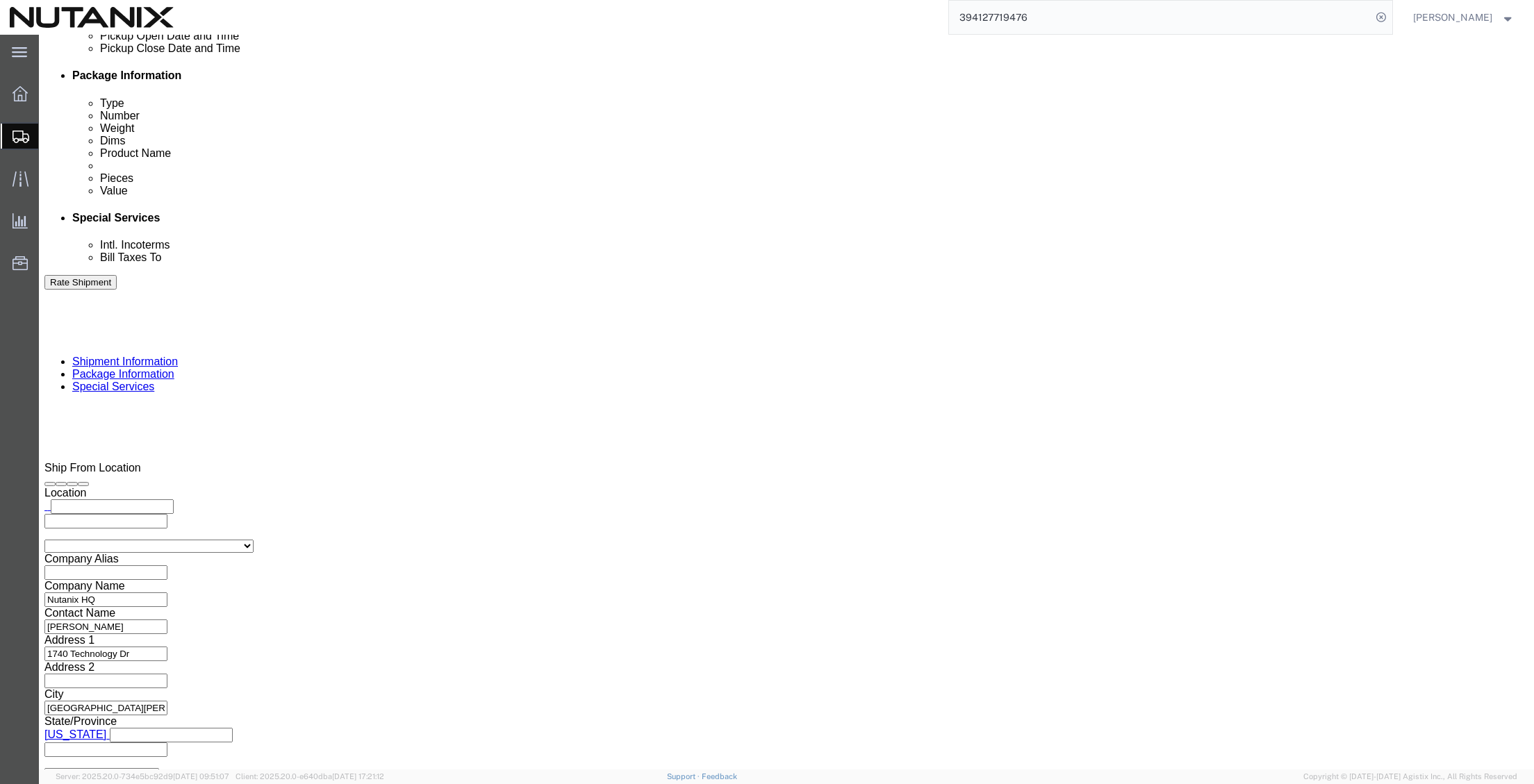
click input "text"
paste input "aanand.dave@nutanix.com"
type input "aanand.dave@nutanix.com"
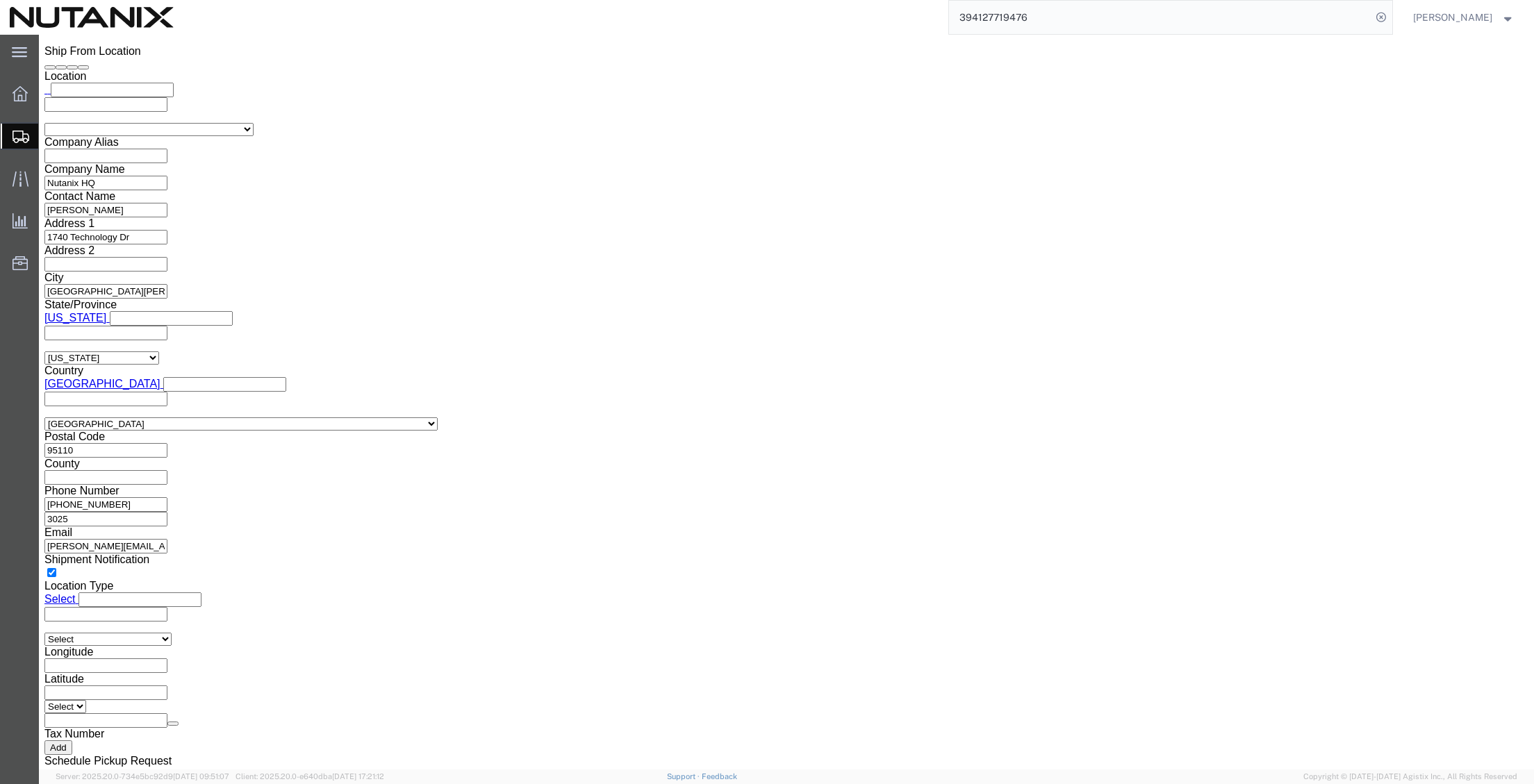
click button "Rate Shipment"
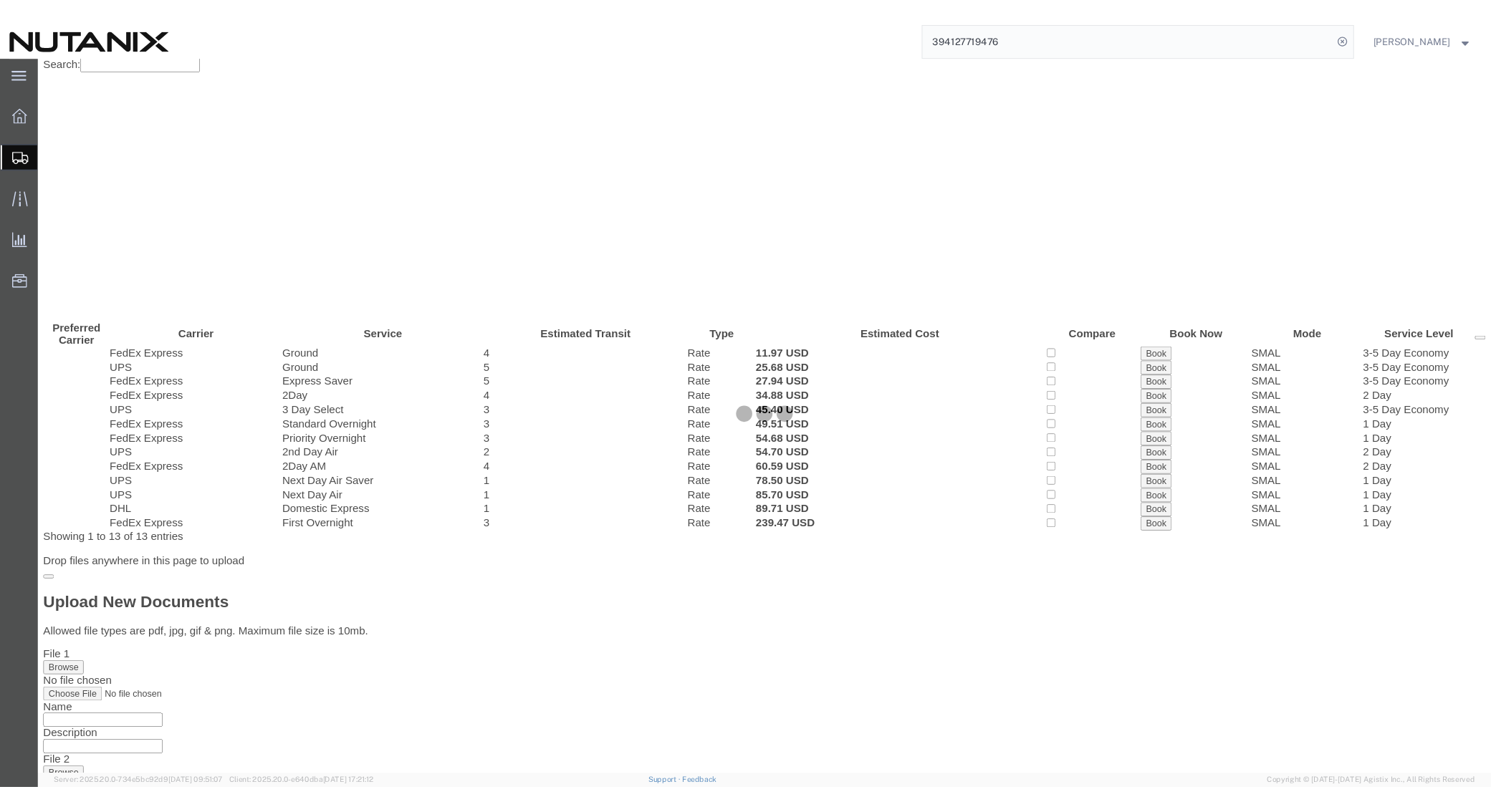
scroll to position [0, 0]
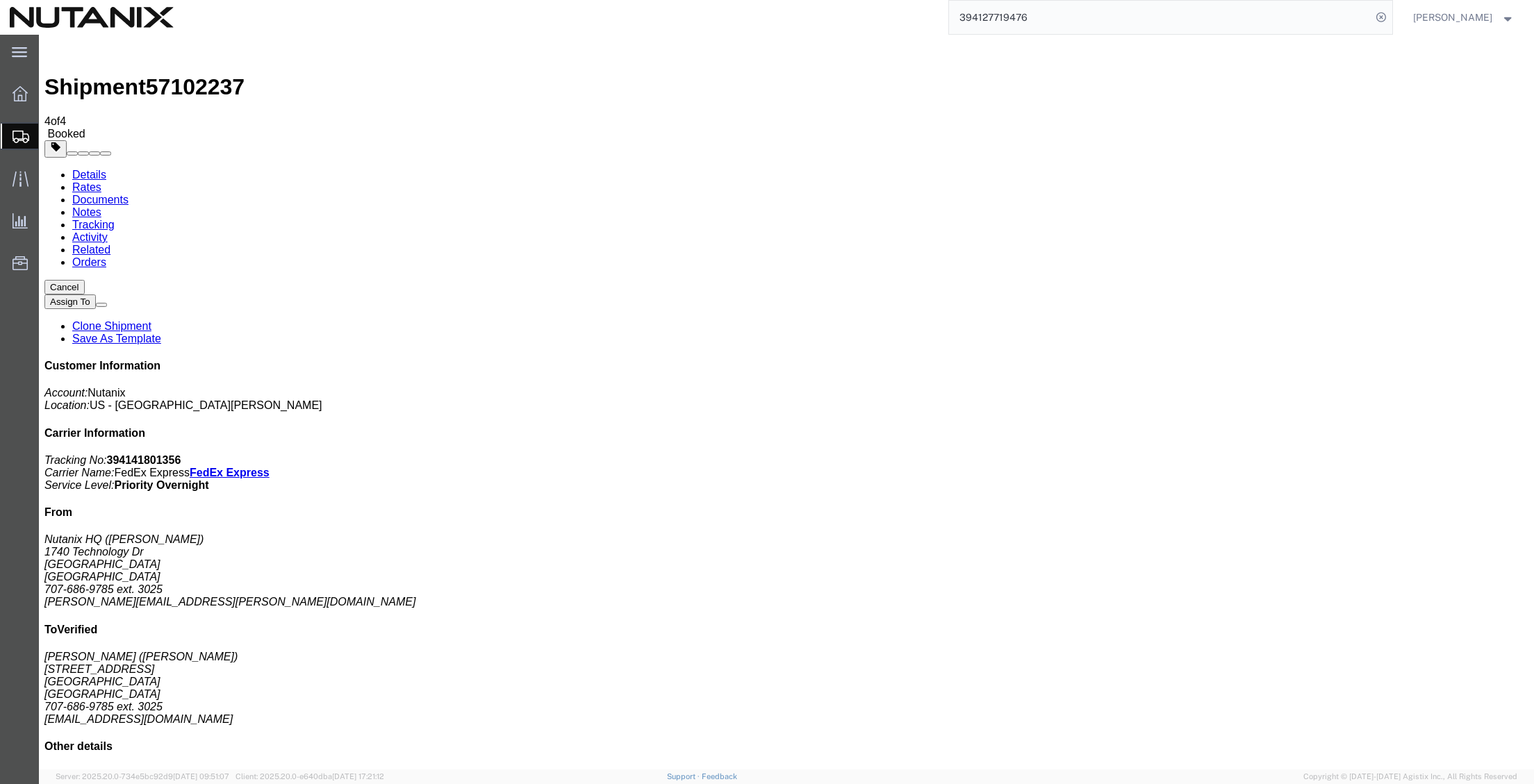
drag, startPoint x: 1078, startPoint y: 37, endPoint x: 1053, endPoint y: 35, distance: 25.1
click at [1053, 40] on div "Shipment 57102237 4 of 4 Booked Details Rates Documents Notes Tracking Activity…" at bounding box center [786, 510] width 1484 height 940
drag, startPoint x: 1062, startPoint y: 16, endPoint x: 723, endPoint y: 1, distance: 339.3
click at [723, 1] on div "394127719476 Ship ID Ship From Ship To Tracking Nu. Status Ship ID 57095532 Shi…" at bounding box center [788, 17] width 1210 height 34
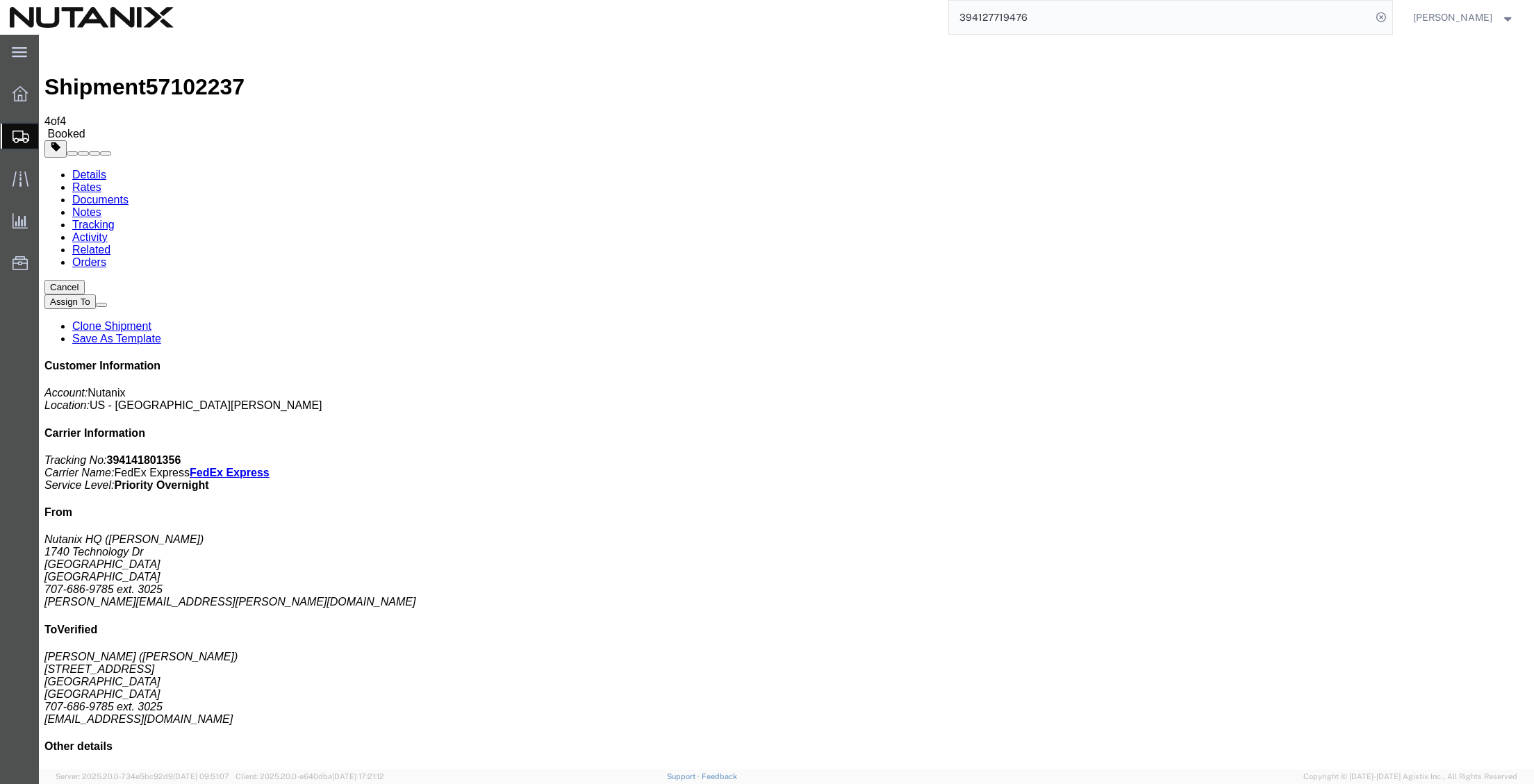
paste input "41312235"
type input "394141312235"
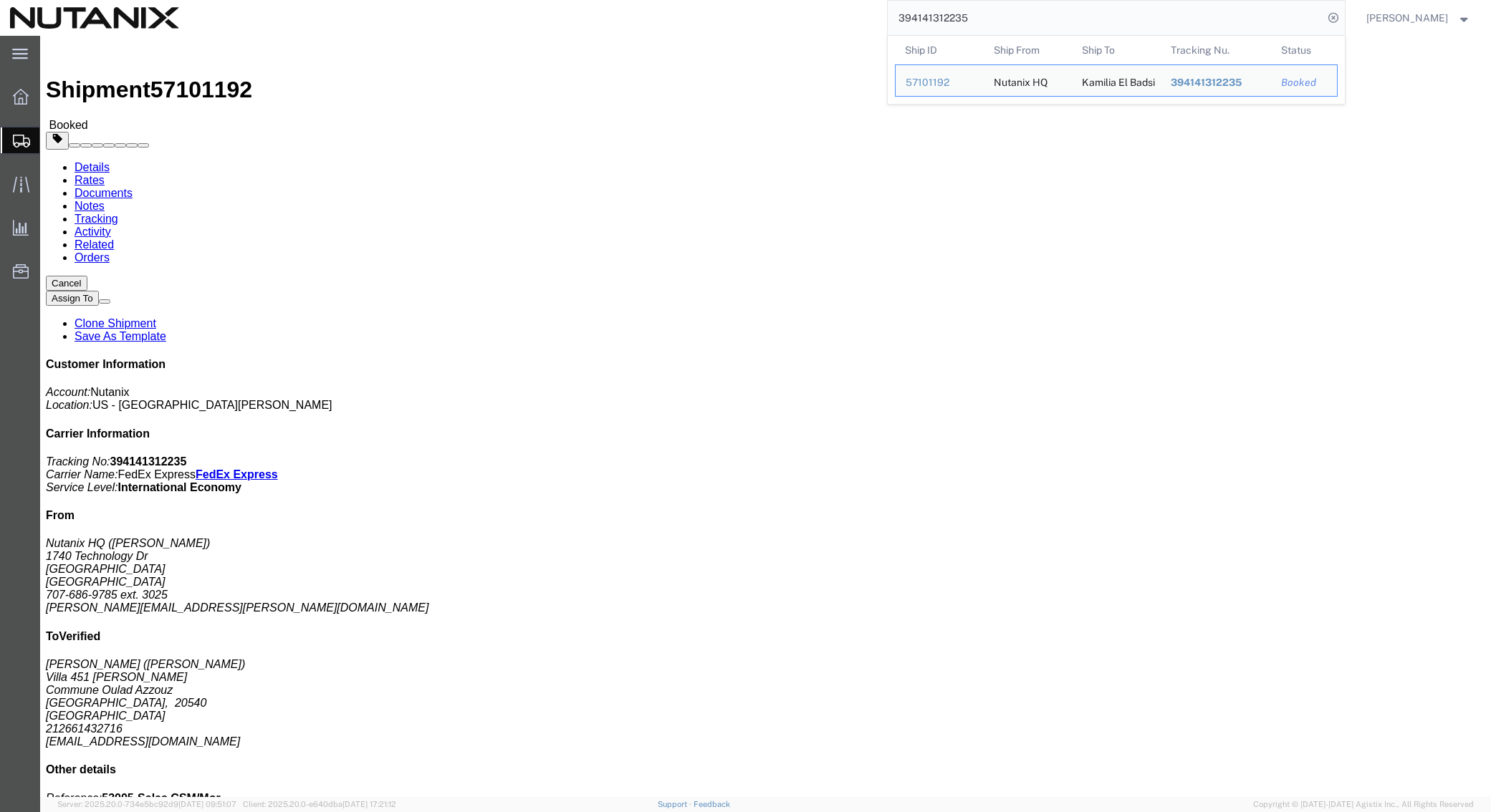
click link "Clone Shipment"
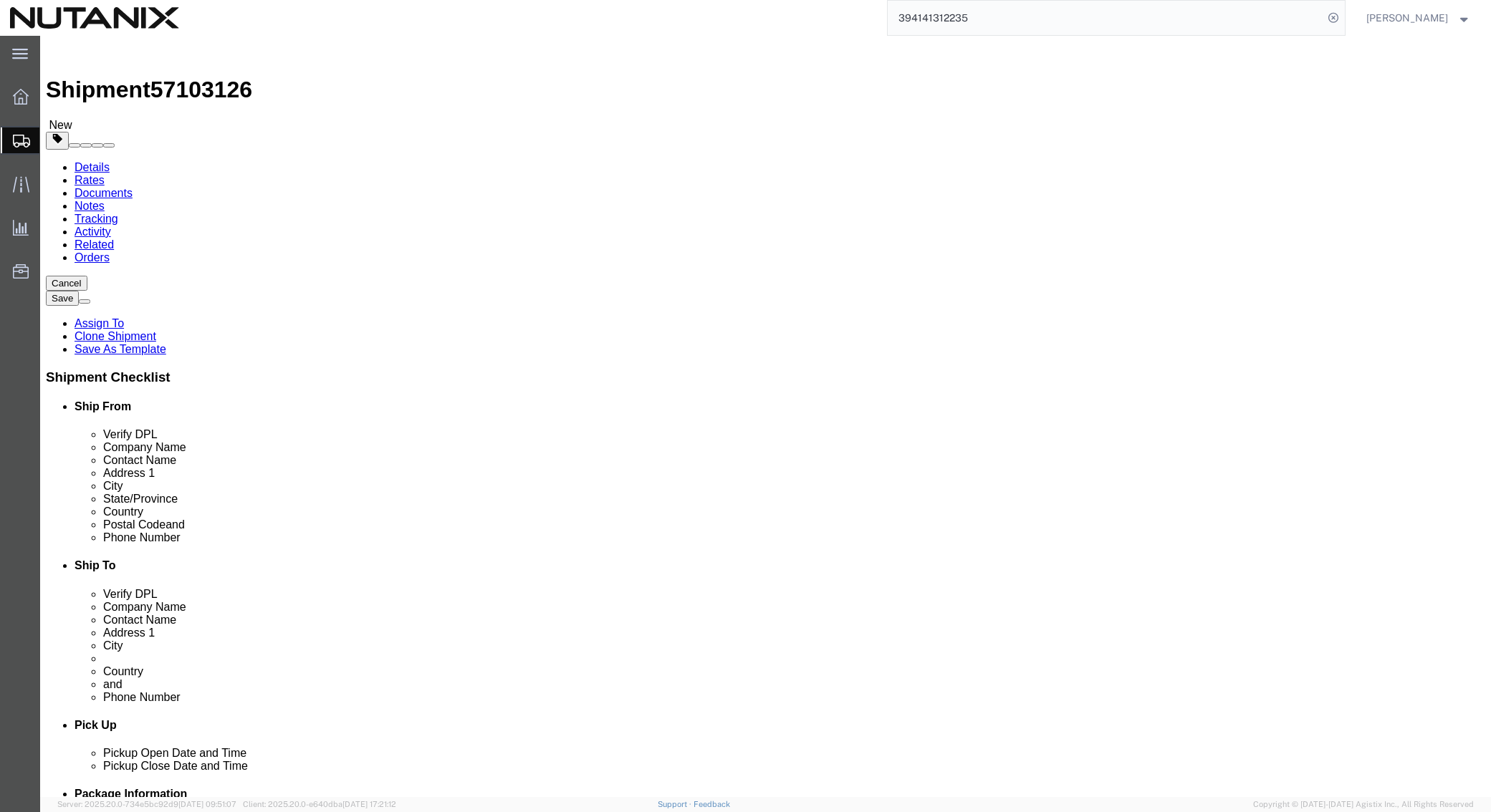
drag, startPoint x: 872, startPoint y: 270, endPoint x: 721, endPoint y: 264, distance: 151.1
click div "Company Name Kamilia El Badsi"
paste input "Jeff Sweazey"
type input "Jeff Sweazey"
drag, startPoint x: 891, startPoint y: 294, endPoint x: 434, endPoint y: 288, distance: 457.0
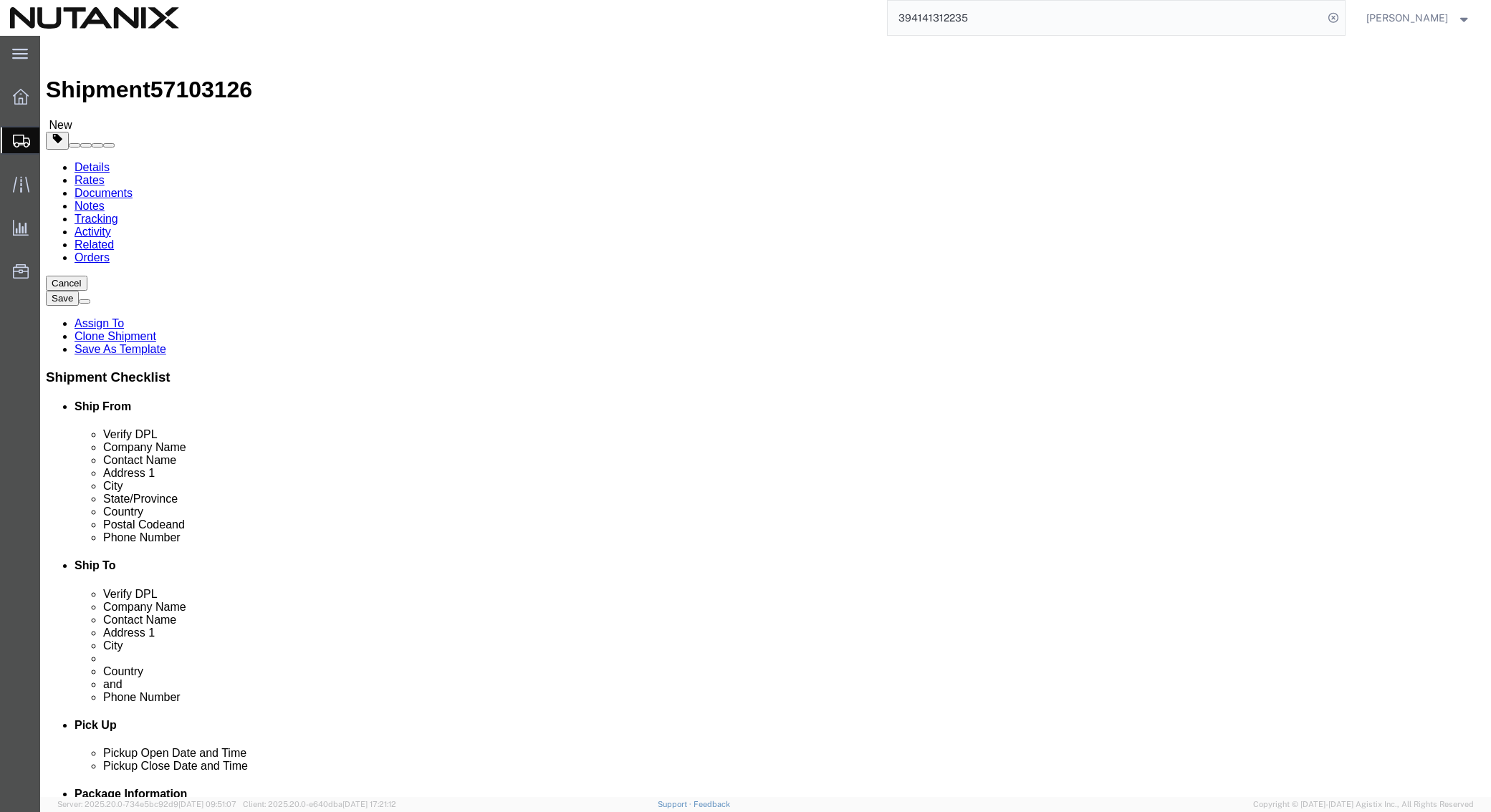
click div "Ship From Location Location Select Select My Profile Location AE - Dubai City A…"
paste input "Jeff Sweazey"
type input "Jeff Sweazey"
drag, startPoint x: 906, startPoint y: 326, endPoint x: 621, endPoint y: 320, distance: 285.1
click div "Address 1 Villa 451 ALMAZ"
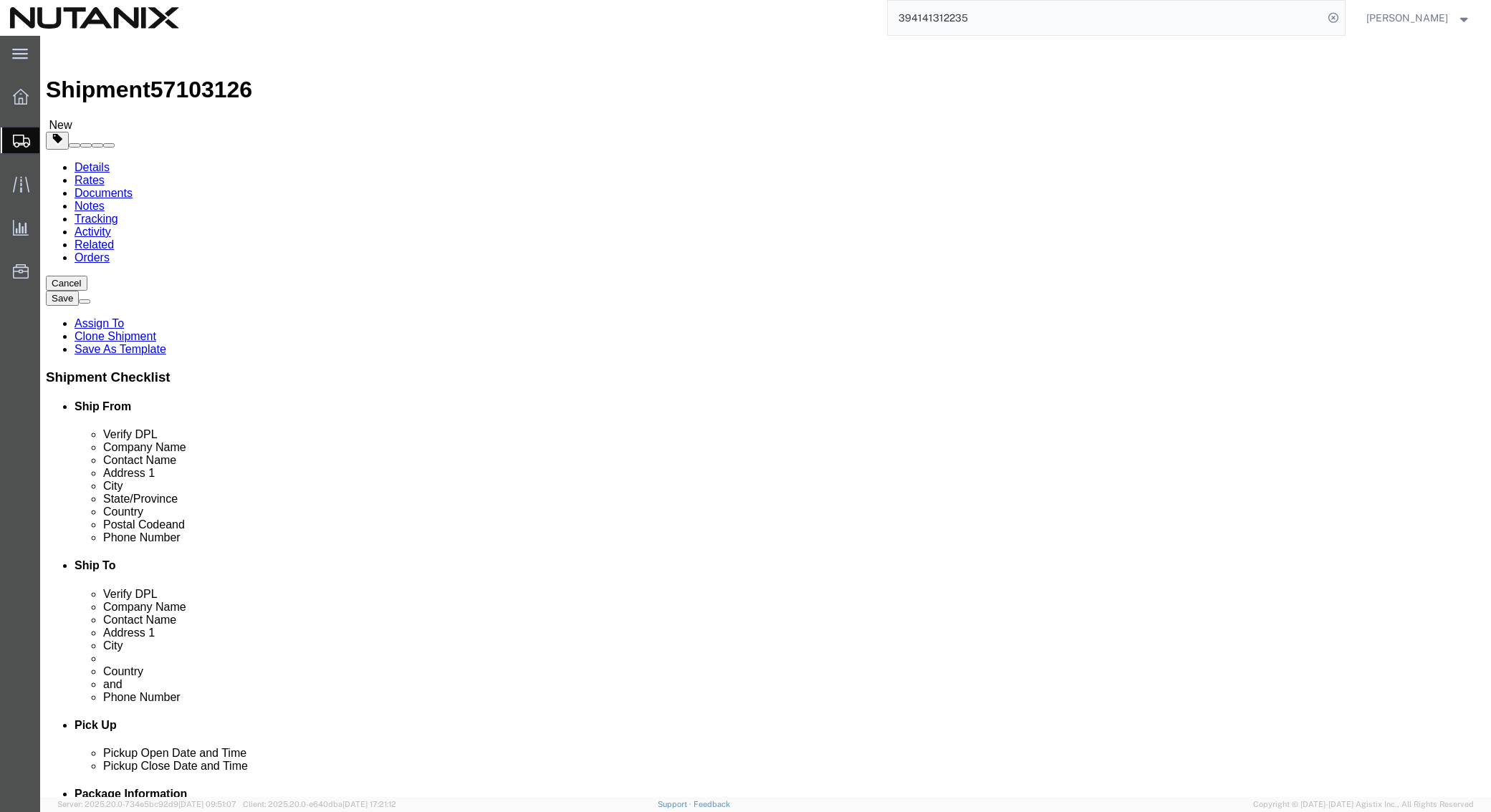
paste input "9272 Bridle Way"
type input "9272 Bridle Way"
type input "u"
type input "uni"
type input "united s"
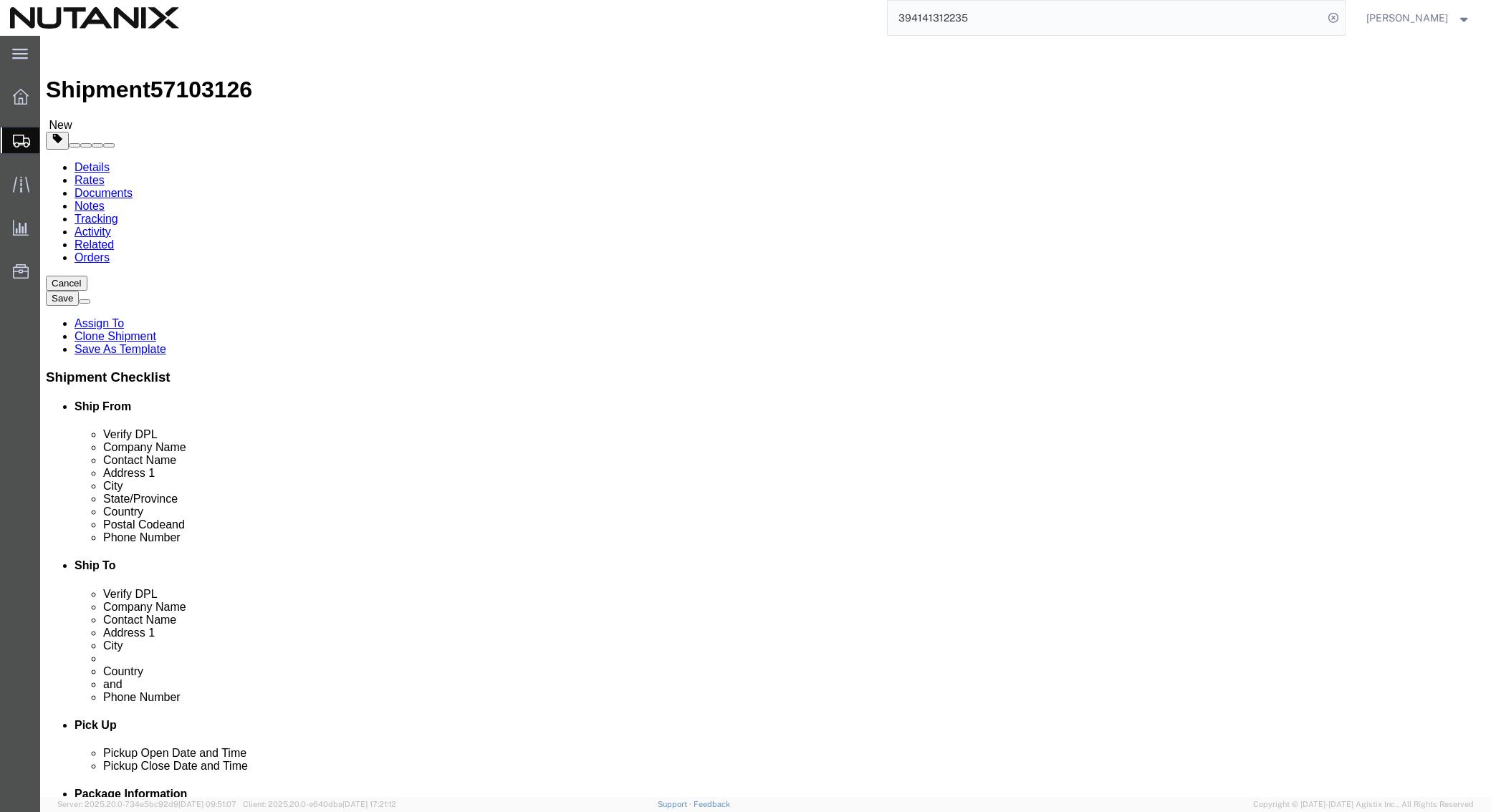
select select "US"
drag, startPoint x: 849, startPoint y: 439, endPoint x: 633, endPoint y: 429, distance: 216.2
click div "City Casablanca"
paste input "Victori"
type input "Victoria"
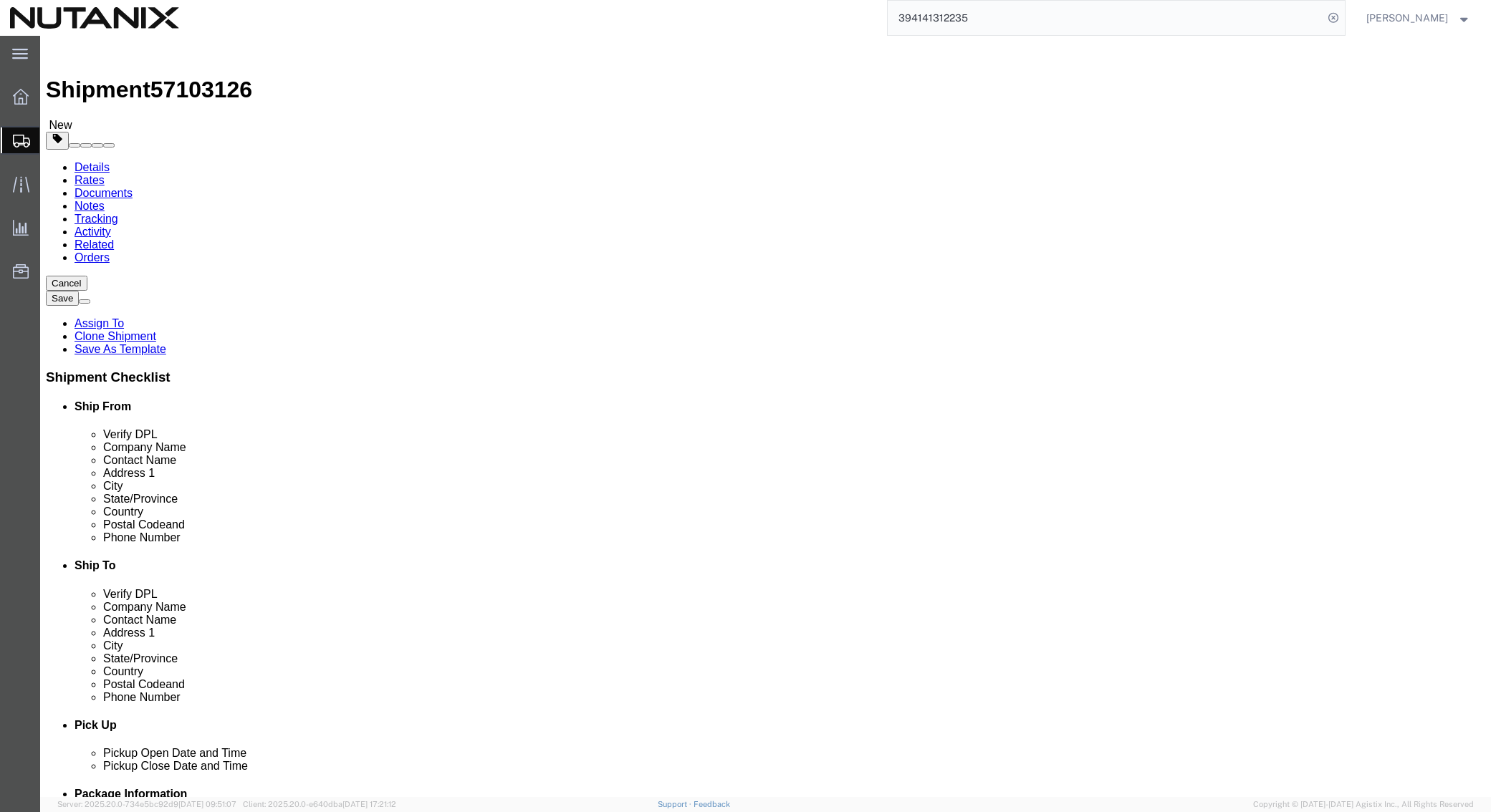
type input "m"
type input "mi"
type input "minn"
select select "MN"
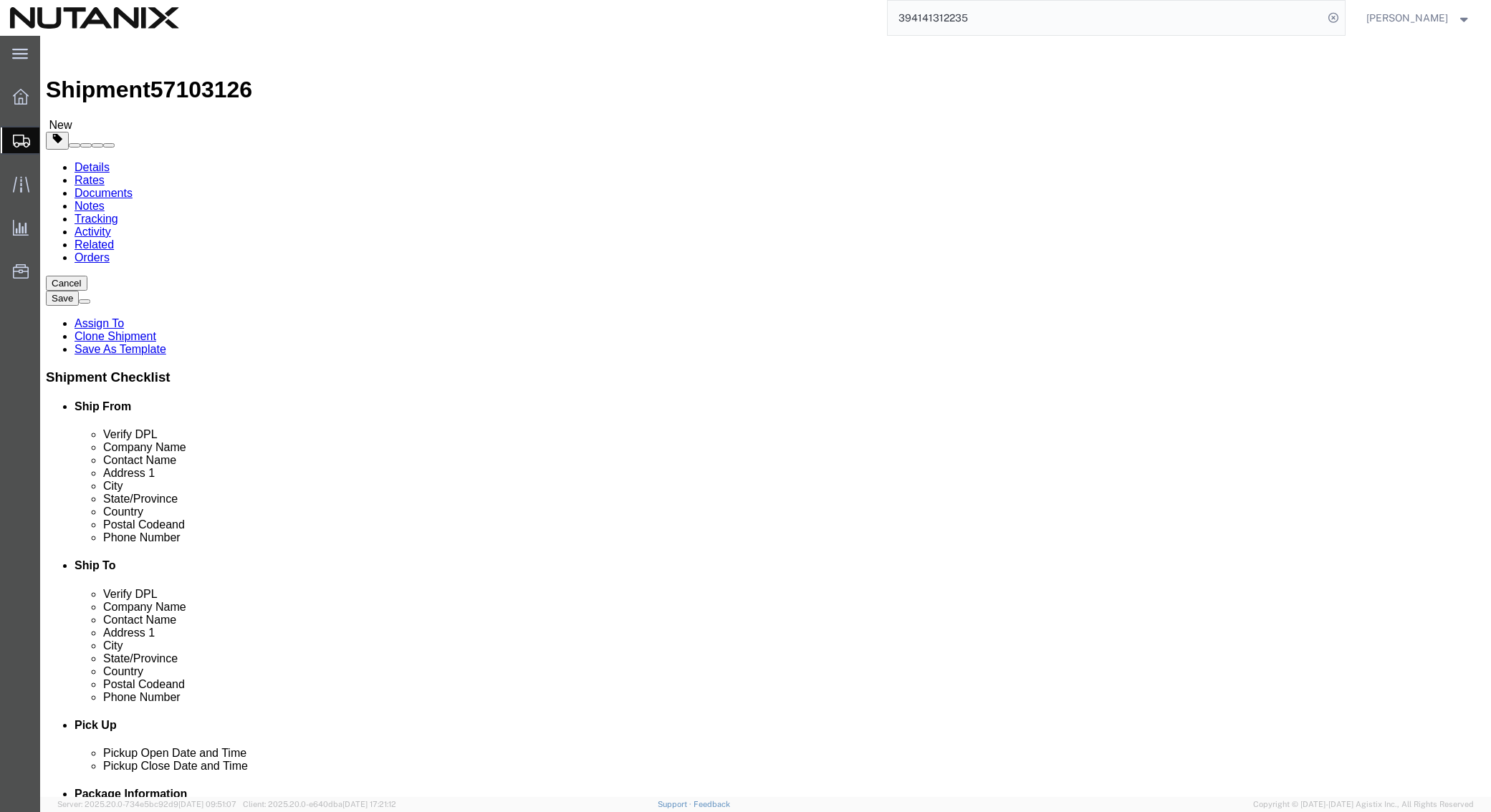
drag, startPoint x: 848, startPoint y: 457, endPoint x: 492, endPoint y: 463, distance: 356.1
click div "Postal Code 20540"
paste input "55386"
type input "55386"
drag, startPoint x: 891, startPoint y: 487, endPoint x: 551, endPoint y: 490, distance: 340.0
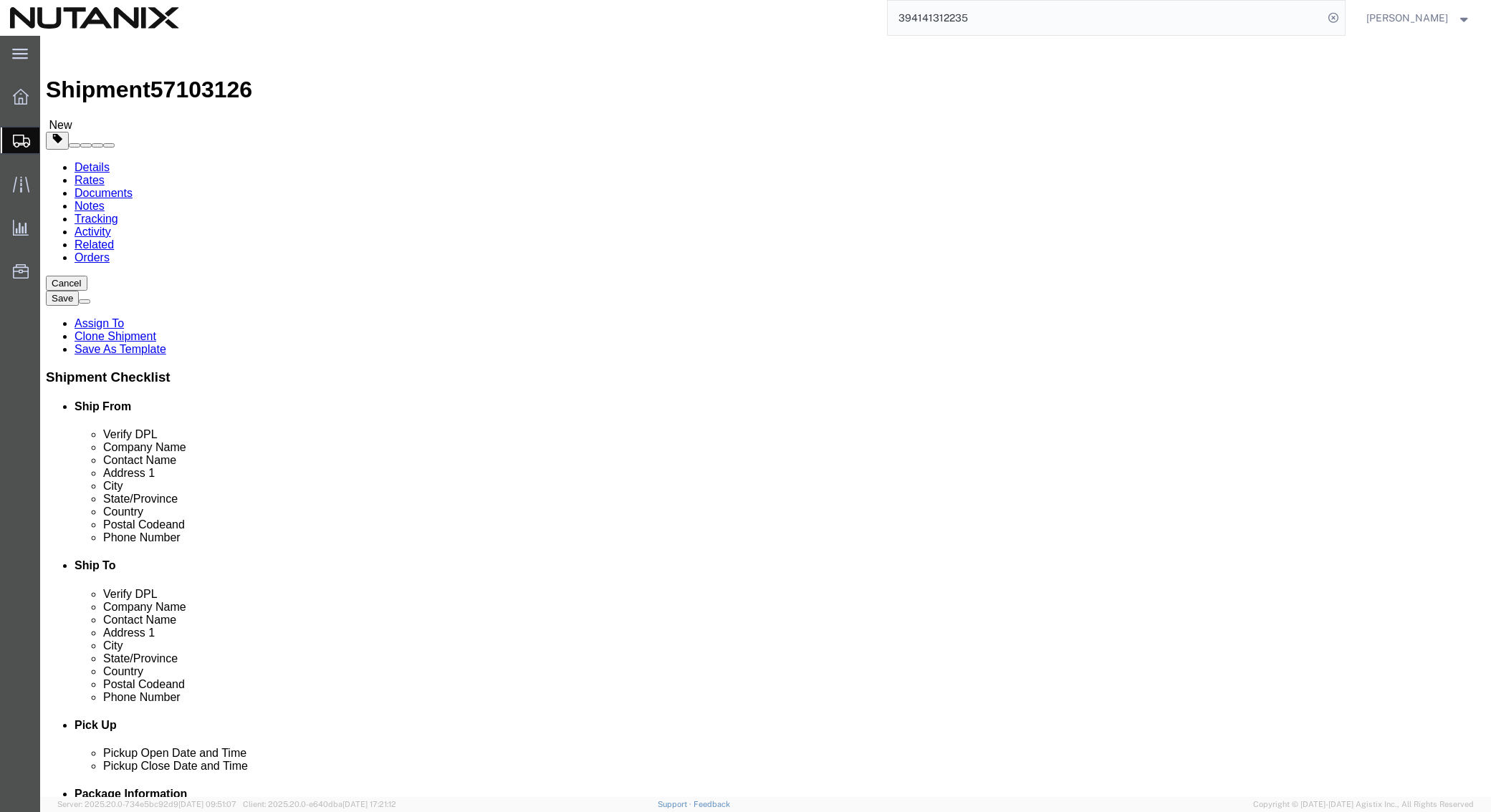
click div "Ship From Location Location Select Select My Profile Location AE - Dubai City A…"
paste input "952.412.8402"
type input "952.412.8402"
drag, startPoint x: 996, startPoint y: 510, endPoint x: 682, endPoint y: 510, distance: 314.0
click div "Email kamilia.elbadsi@nutanix.com"
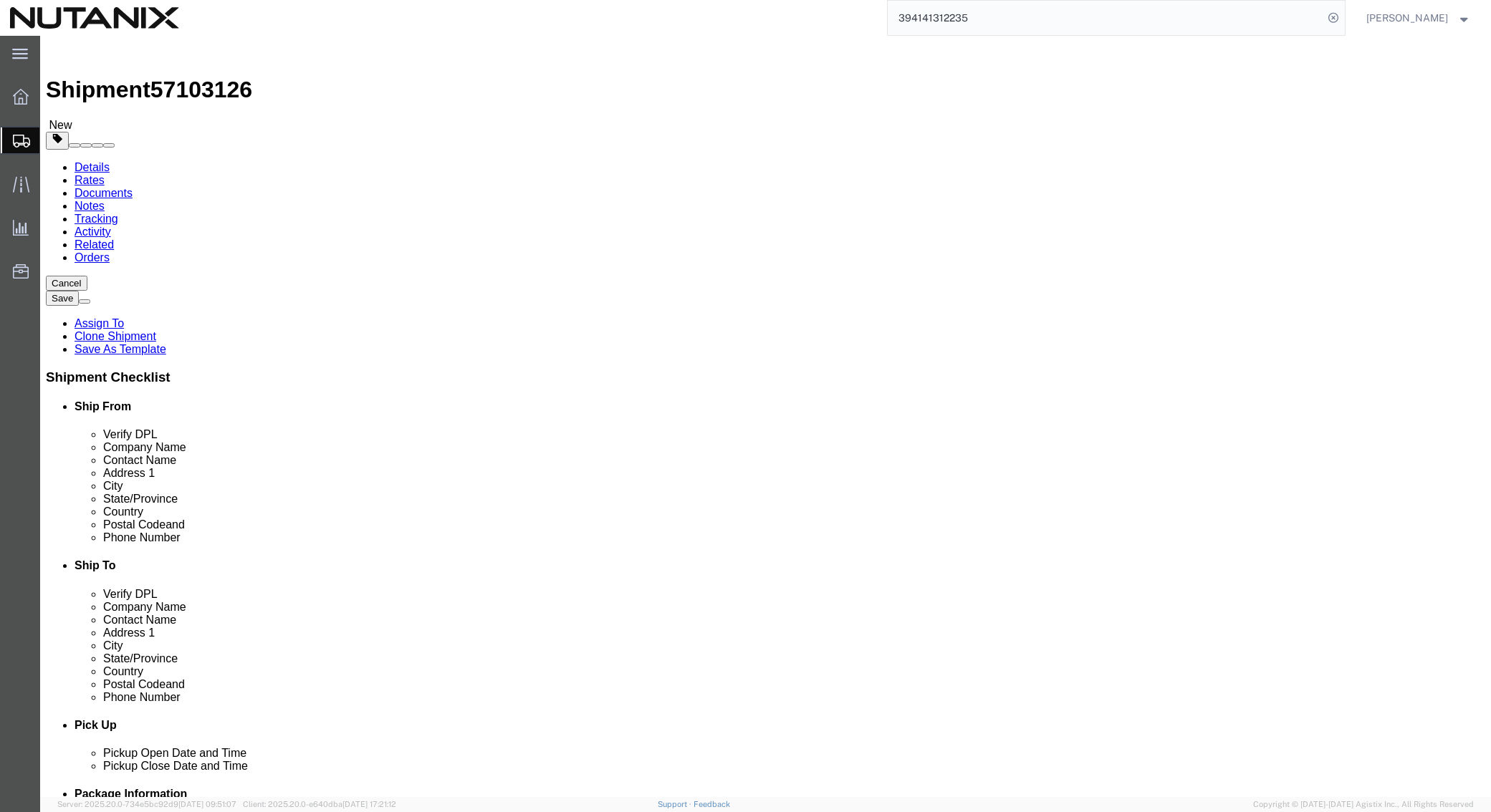
paste input "jeff.sweazey"
type input "jeff.sweazey@nutanix.com"
click input "952.412.8402"
type input "9524128402"
click div "Ship To Location Location Select Select My Profile Location AE - Dubai City AU …"
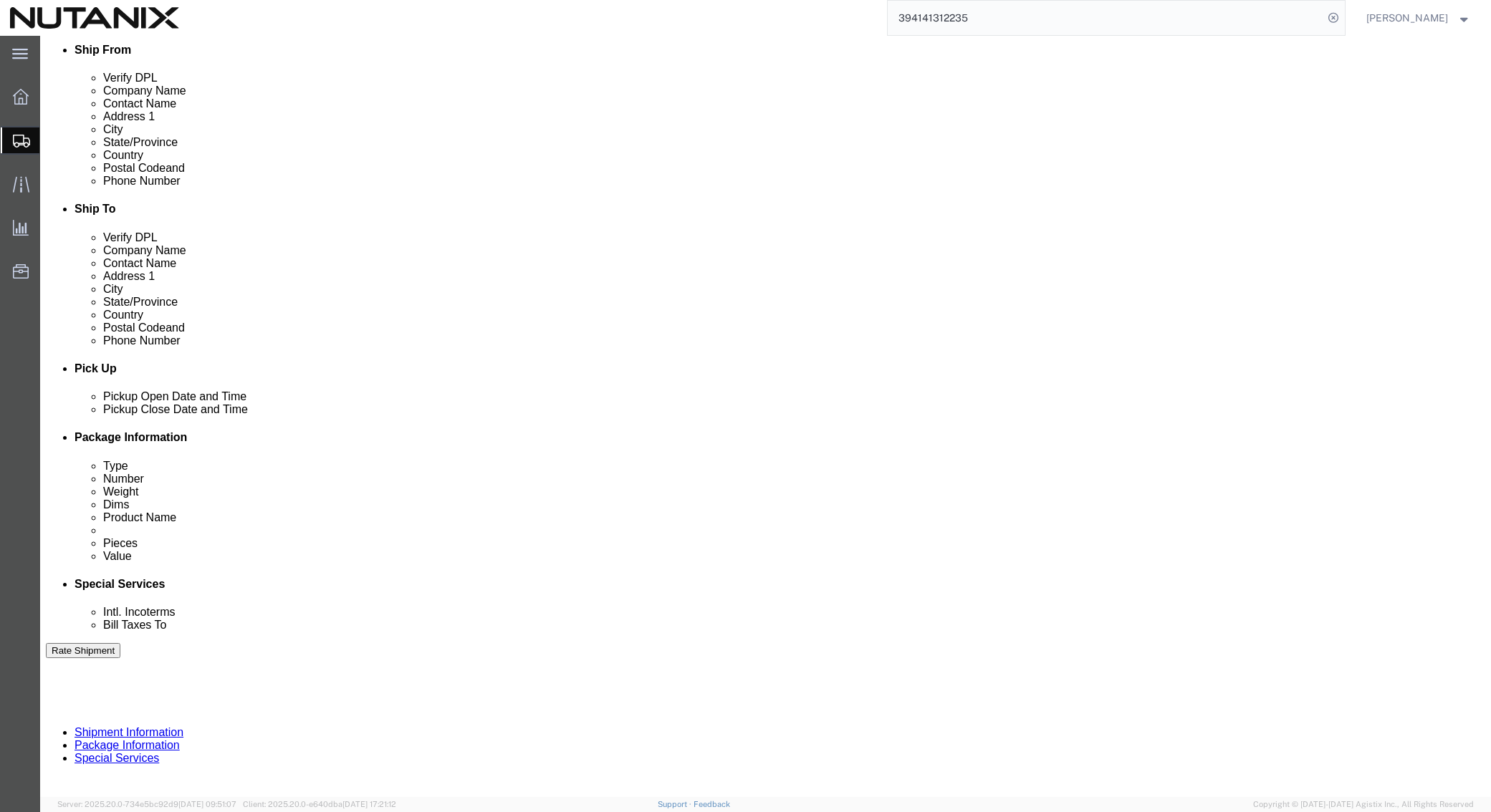
scroll to position [358, 0]
drag, startPoint x: 352, startPoint y: 521, endPoint x: 269, endPoint y: 521, distance: 83.0
click input "53005-Sales CSM/Morocco"
type input "53005-Sales Channel Programs/US"
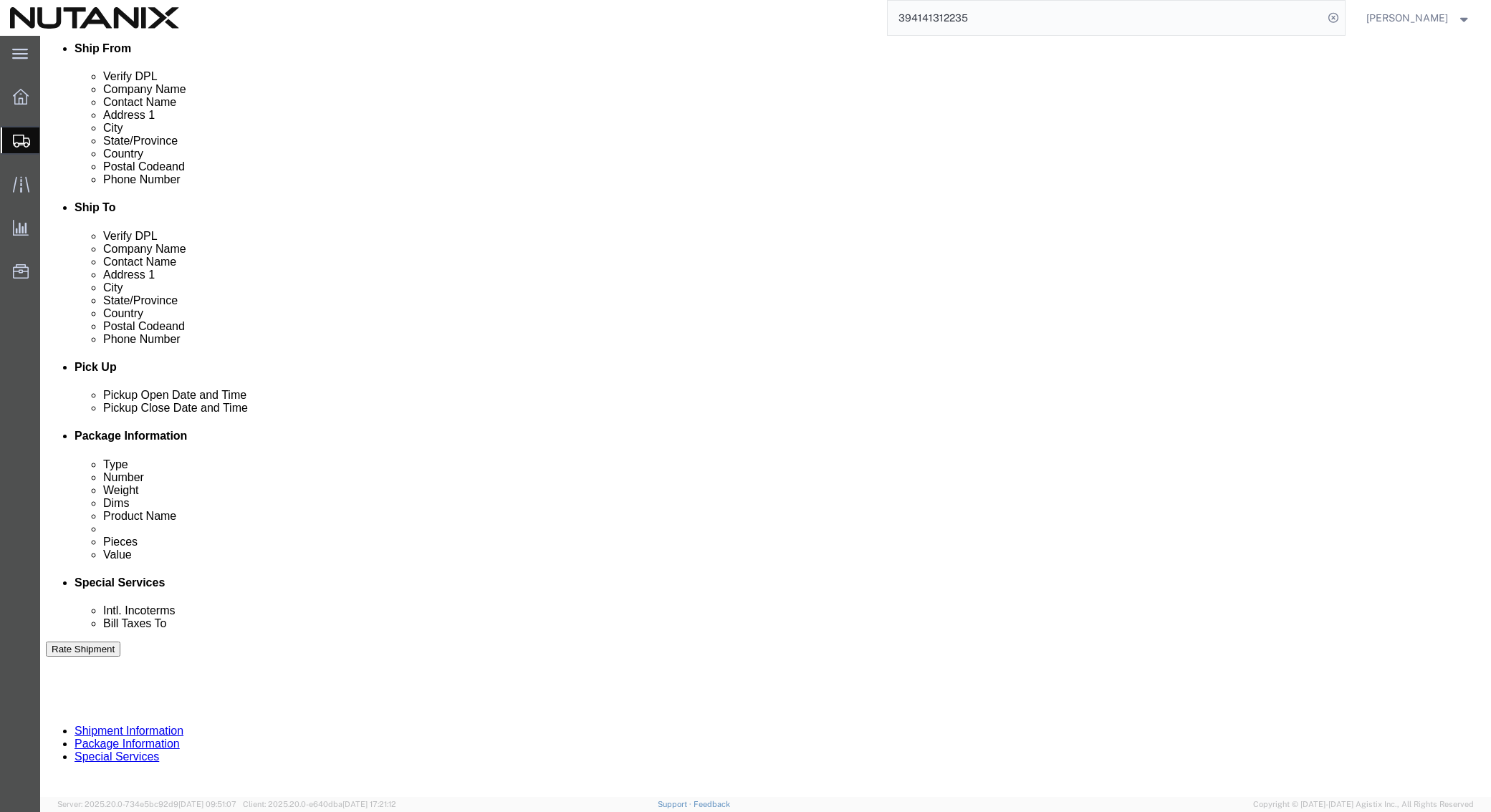
scroll to position [0, 0]
select select "PURCHORD"
click div "Shipping Mode (Optional)"
drag, startPoint x: 683, startPoint y: 523, endPoint x: 572, endPoint y: 523, distance: 111.0
click div "Select Account Type Activity ID Airline Appointment Number ASN Batch Request # …"
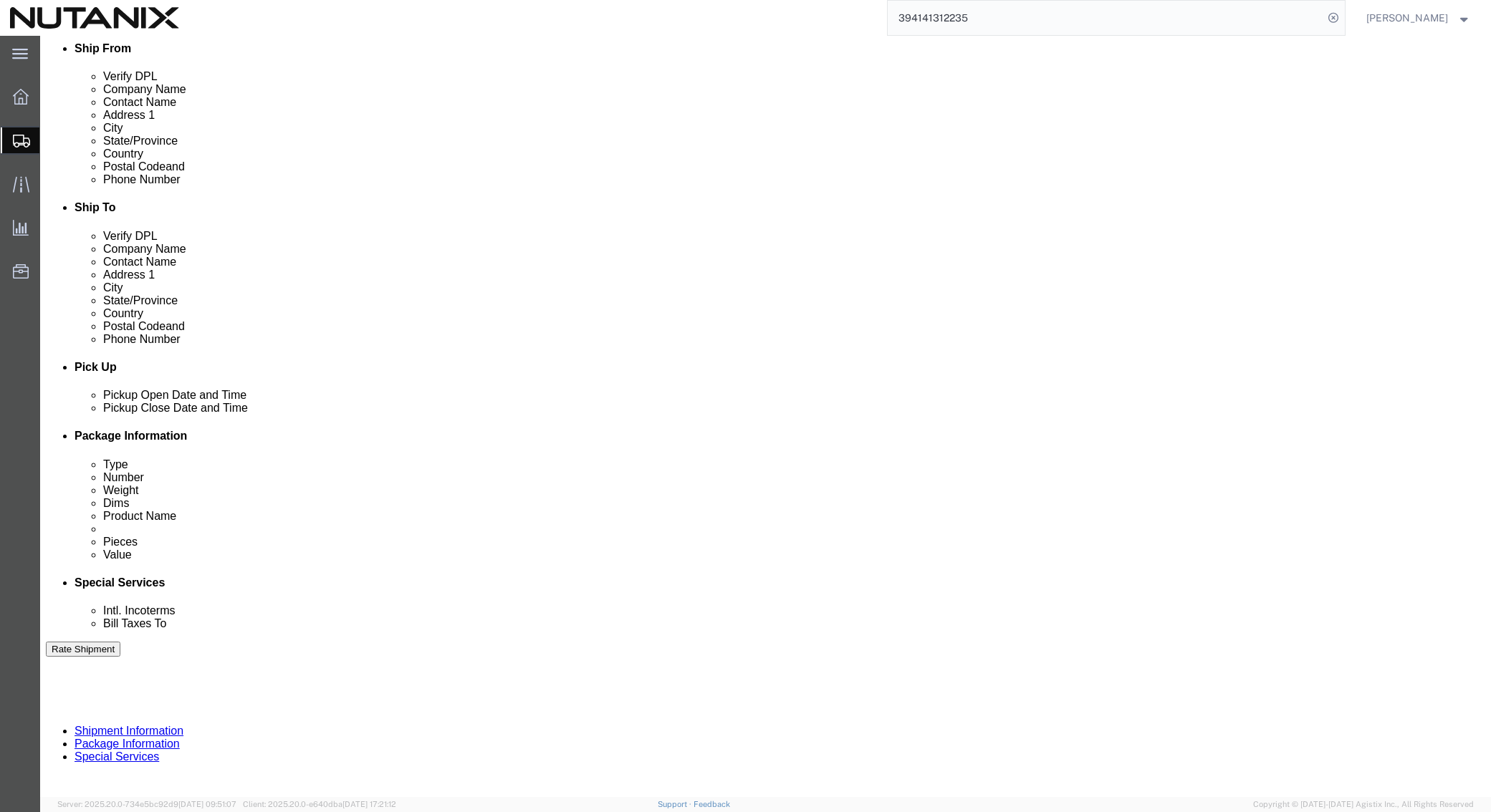
click input "text"
paste input "Premier Partners Recognition Awards"
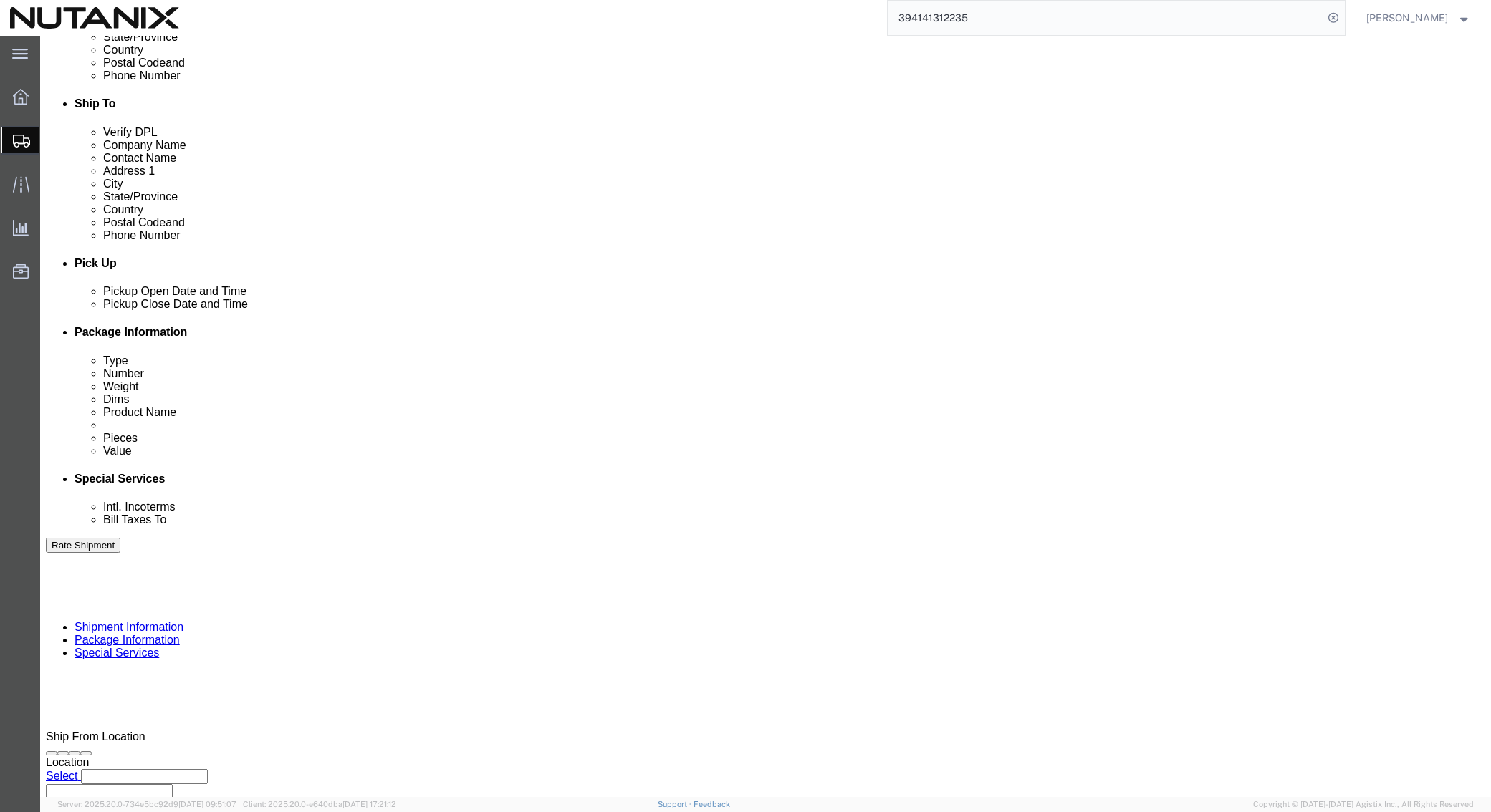
scroll to position [468, 0]
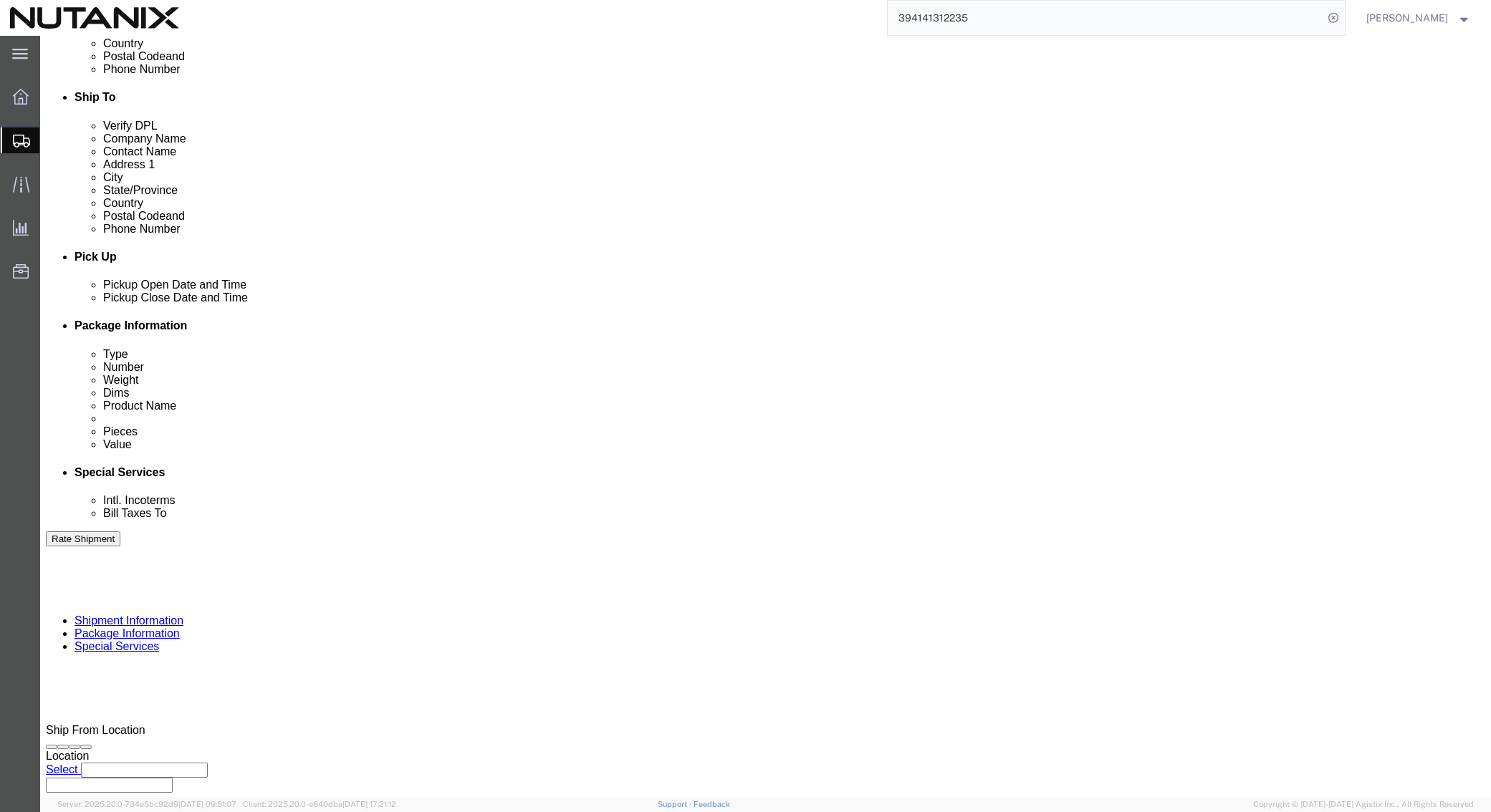
type input "Premier Partners Recognition Awards"
click button "Continue"
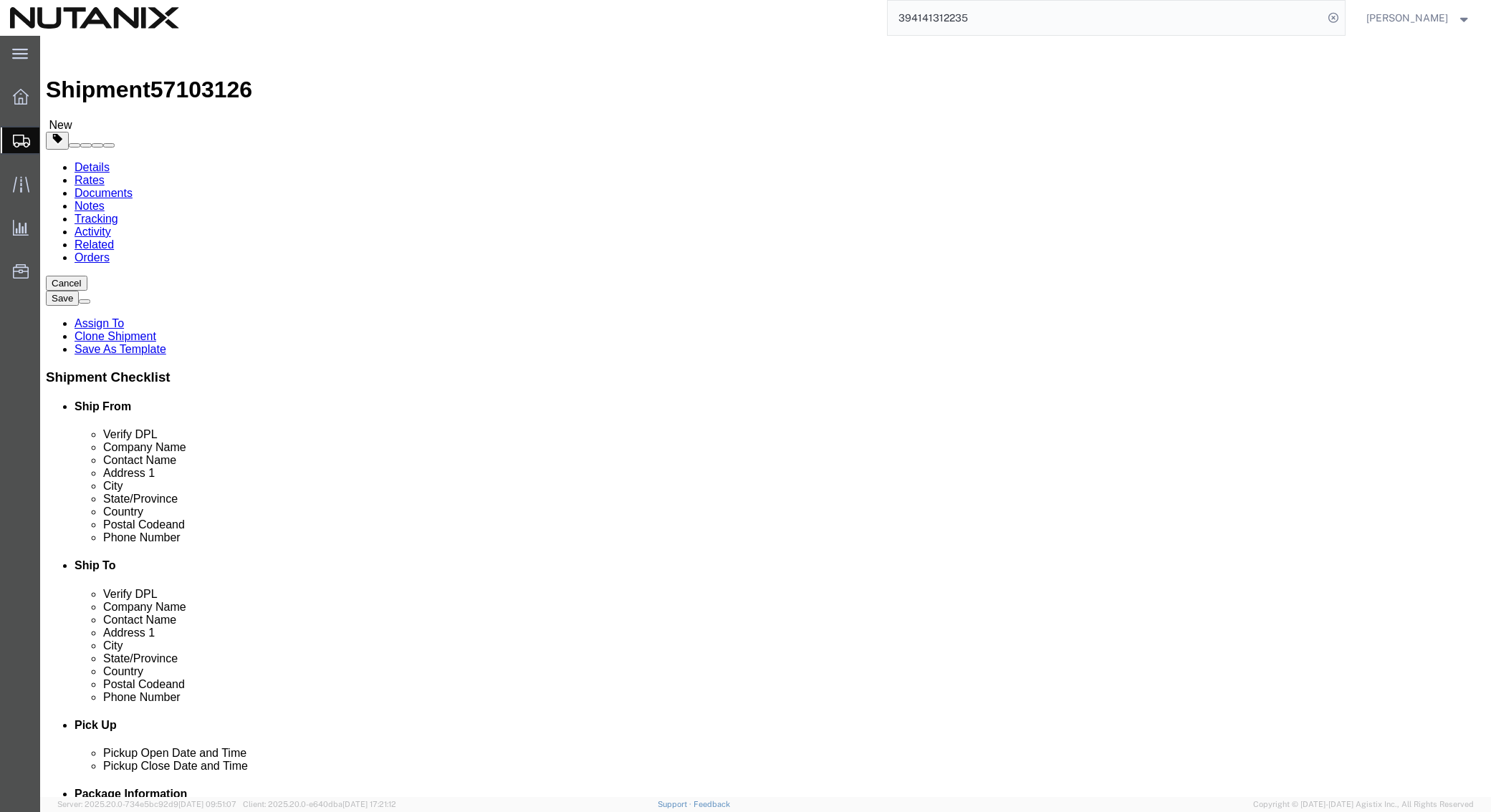
drag, startPoint x: 194, startPoint y: 304, endPoint x: 65, endPoint y: 281, distance: 131.0
click div "Package Type Select Envelope Large Box Medium Box PAK Rack Small Box Tube Your …"
type input "16"
type input "12"
type input "7"
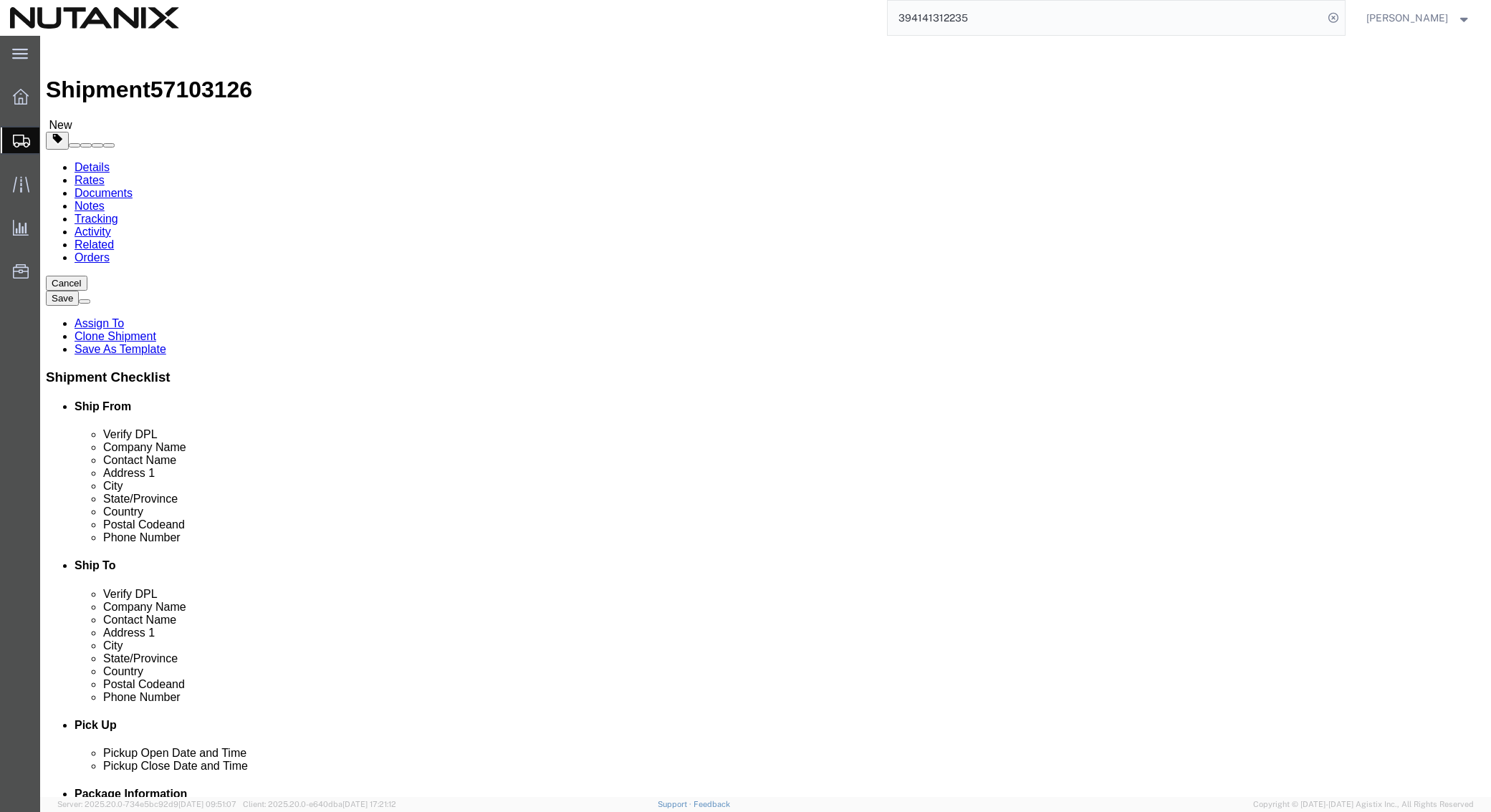
type input "4"
click link "Delete this content"
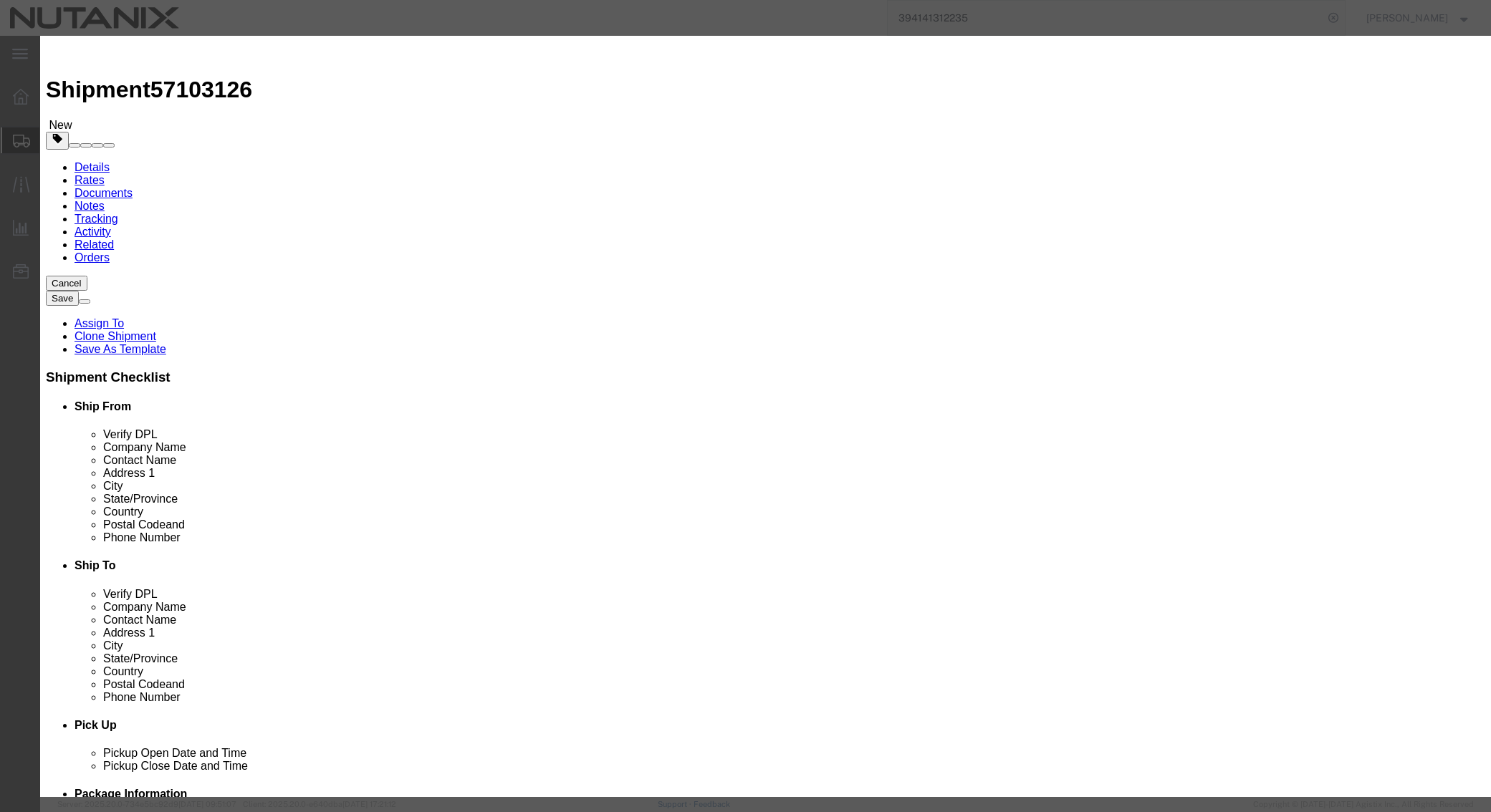
click button "Yes"
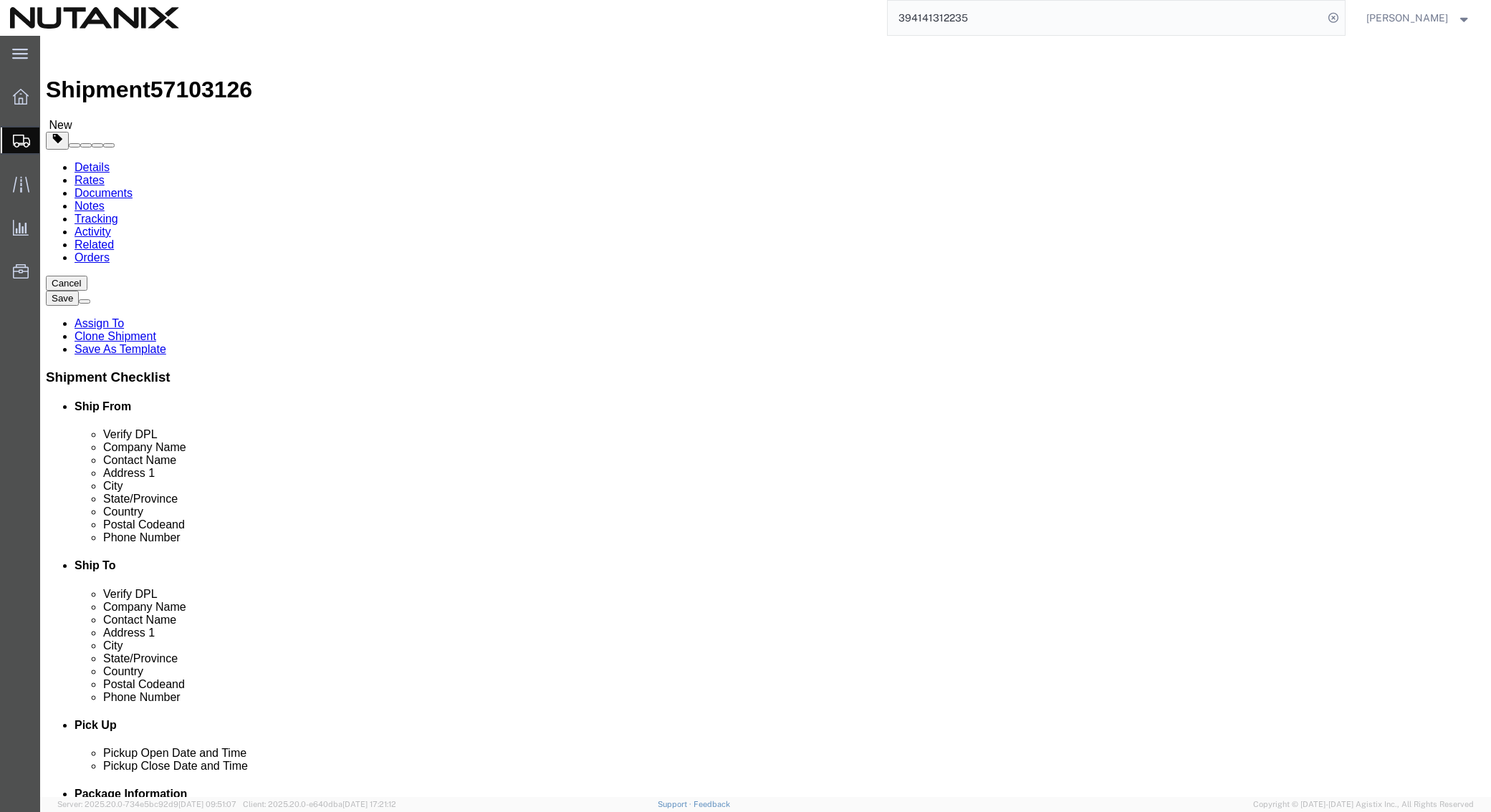
click button "Continue"
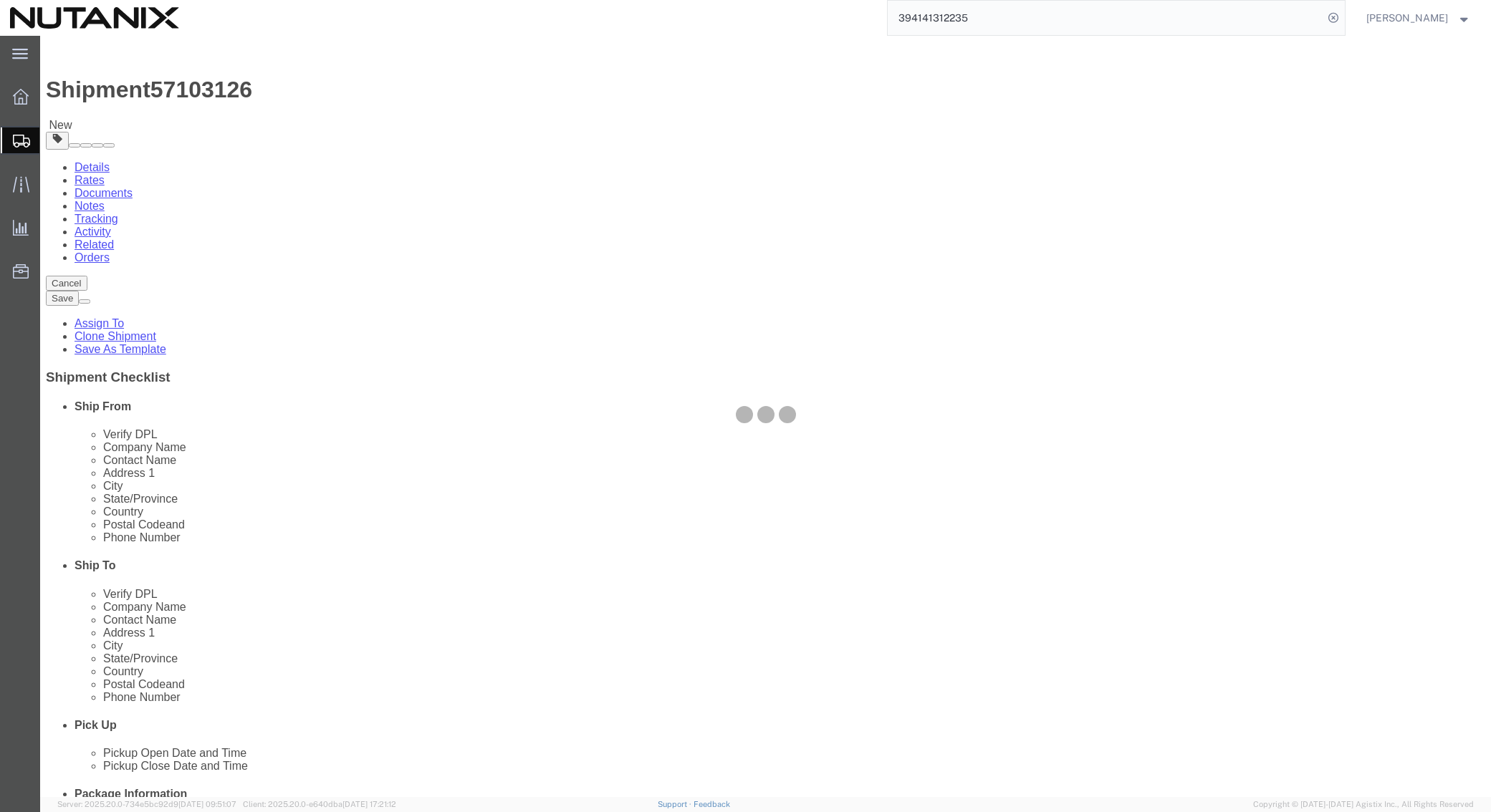
select select
select select "COSTCENTER"
select select "48694"
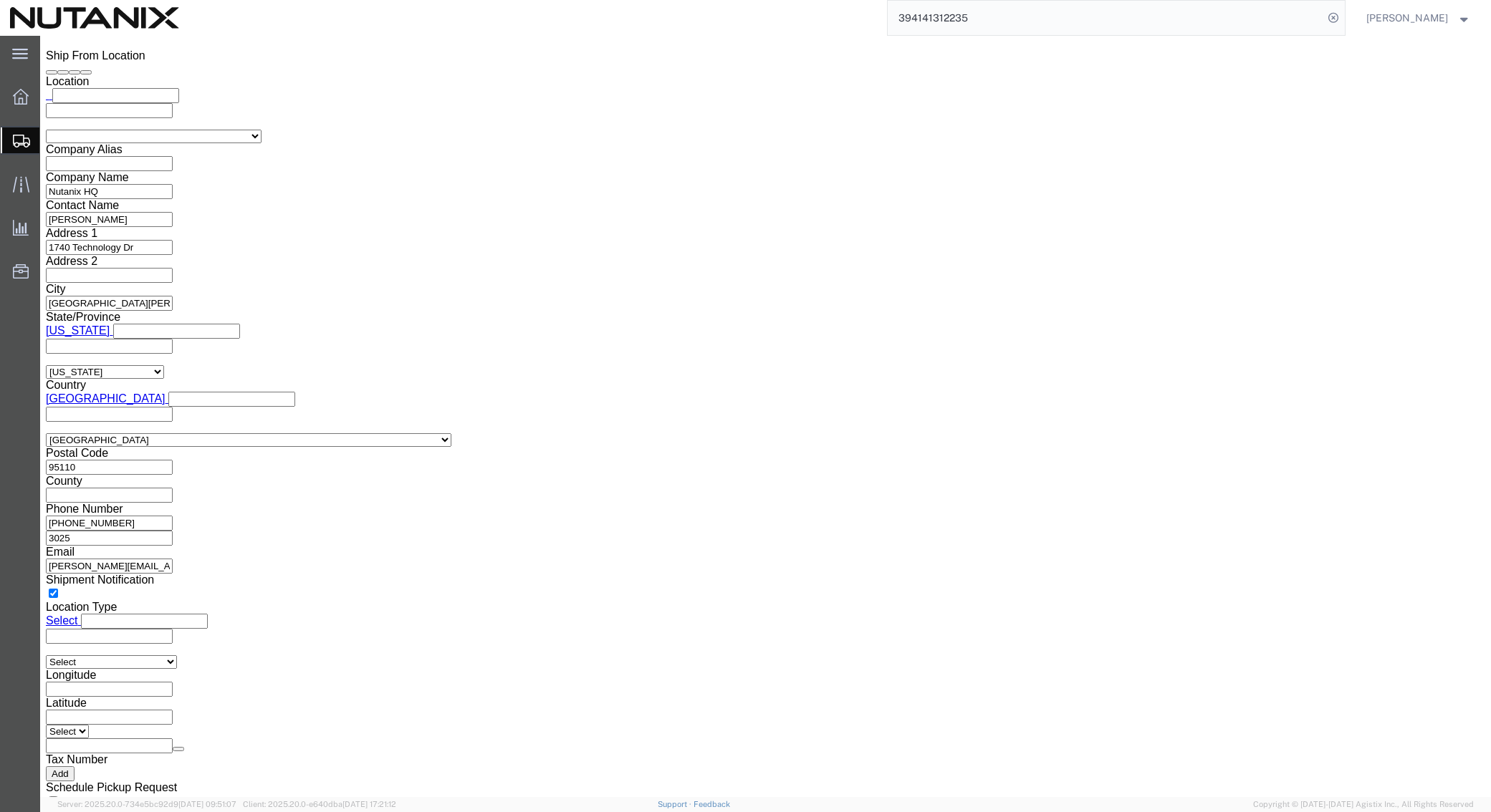
scroll to position [1146, 0]
click button "Rate Shipment"
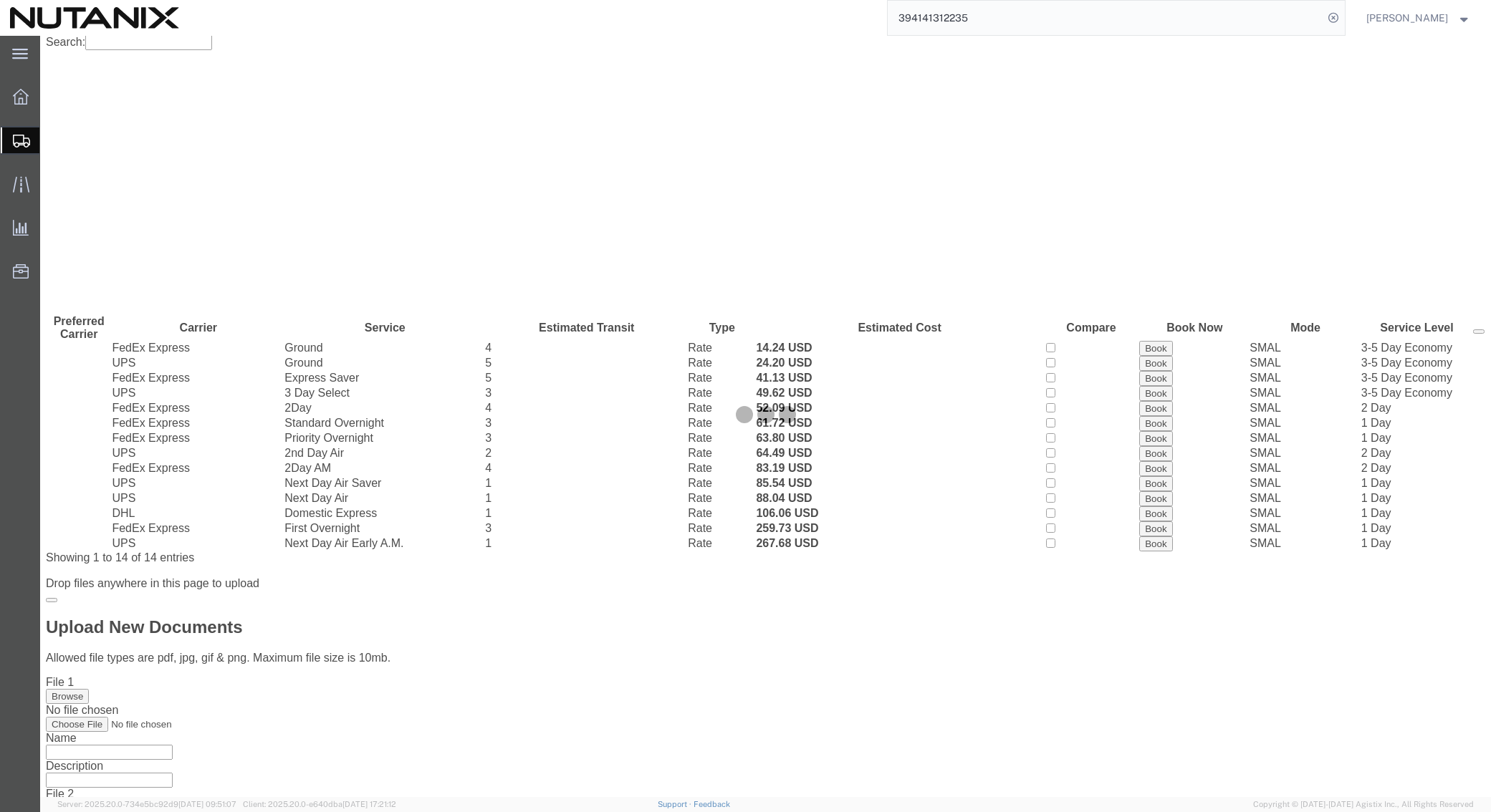
scroll to position [0, 0]
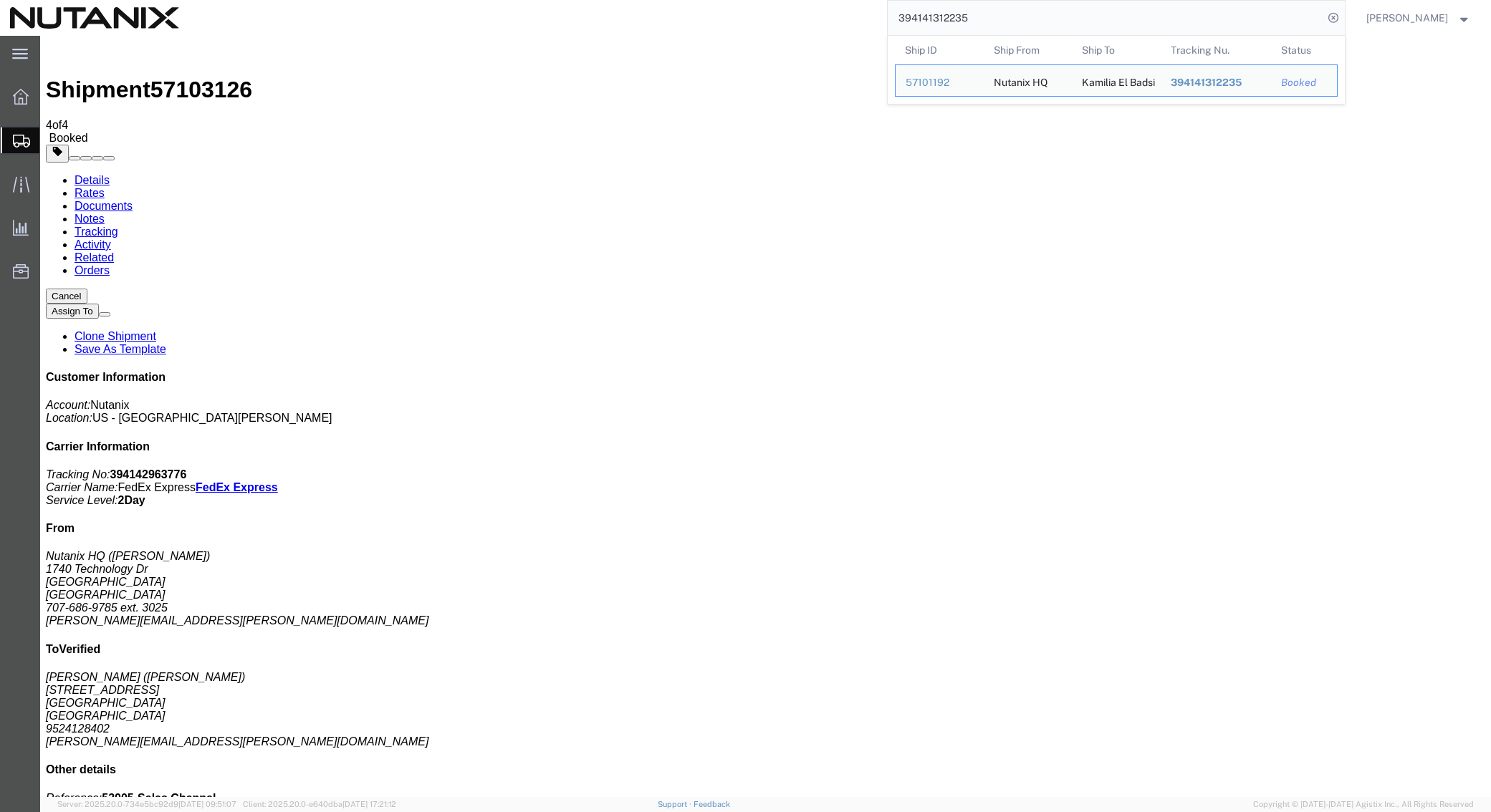
drag, startPoint x: 995, startPoint y: 2, endPoint x: 874, endPoint y: 14, distance: 121.6
click at [874, 14] on div "394141312235 Ship ID Ship From Ship To Tracking Nu. Status Ship ID 57101192 Shi…" at bounding box center [767, 17] width 1156 height 36
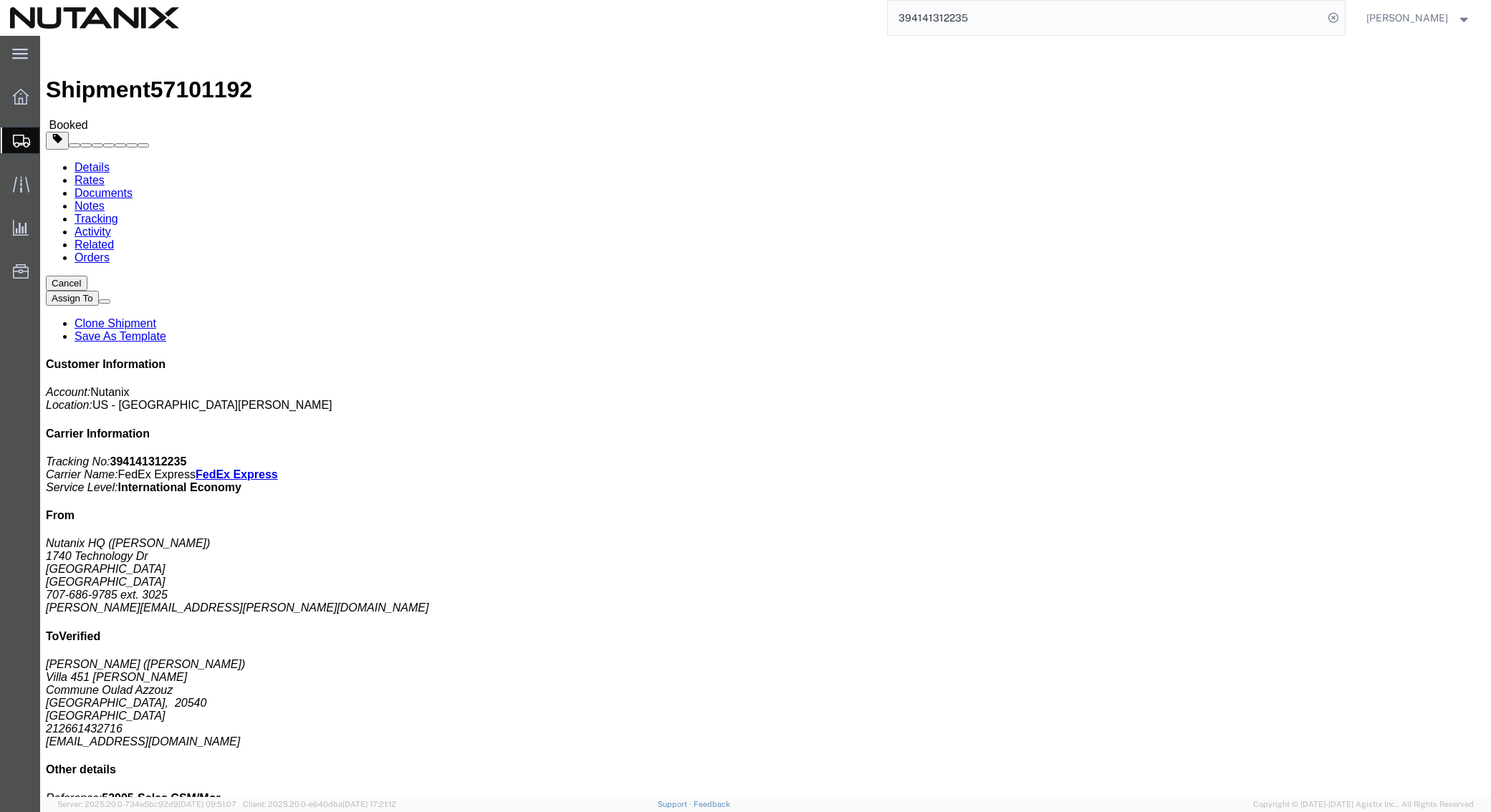
click link "Clone Shipment"
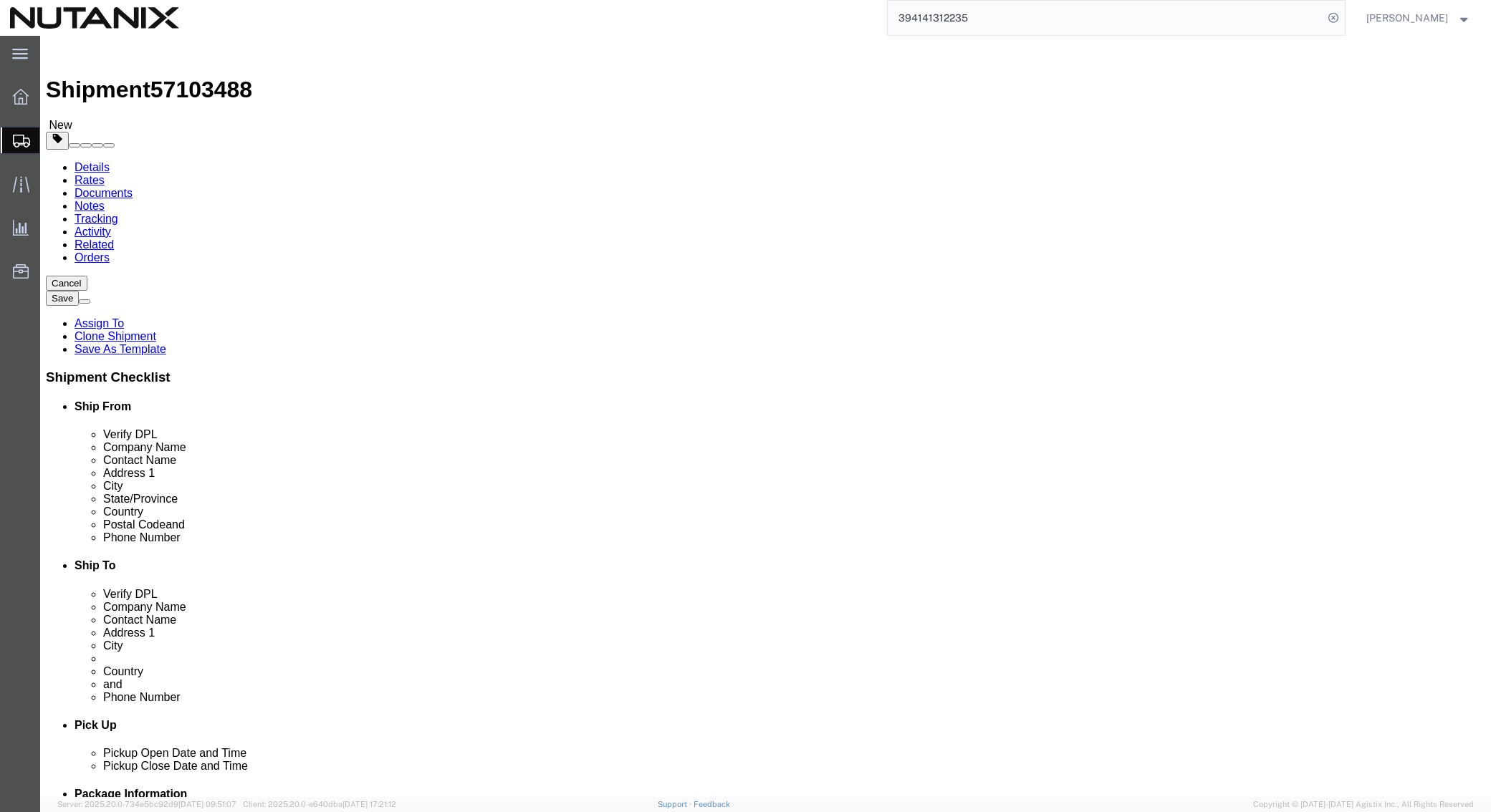
drag, startPoint x: 896, startPoint y: 266, endPoint x: 661, endPoint y: 255, distance: 235.3
click div "Location Select Select My Profile Location AE - Dubai City AU - Australia DE - …"
paste input "Zoé Bempéchat"
type input "Zoé Bempéchat"
drag, startPoint x: 891, startPoint y: 292, endPoint x: 550, endPoint y: 276, distance: 341.4
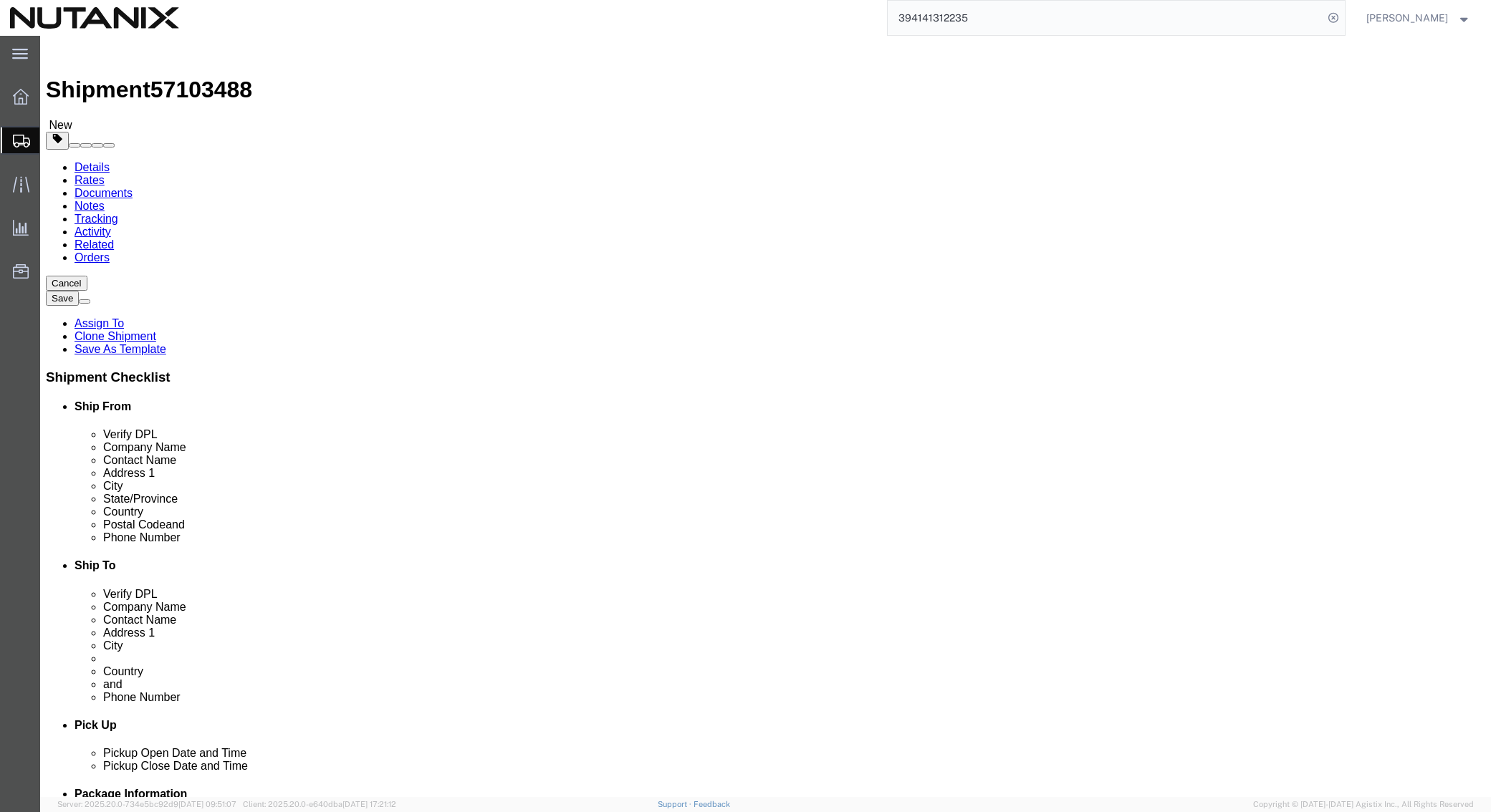
click div "Ship From Location Location Select Select My Profile Location AE - Dubai City A…"
paste input "Zoé Bempéchat"
type input "Zoé Bempéchat"
drag, startPoint x: 961, startPoint y: 515, endPoint x: 590, endPoint y: 515, distance: 371.0
click div "Email kamilia.elbadsi@nutanix.com"
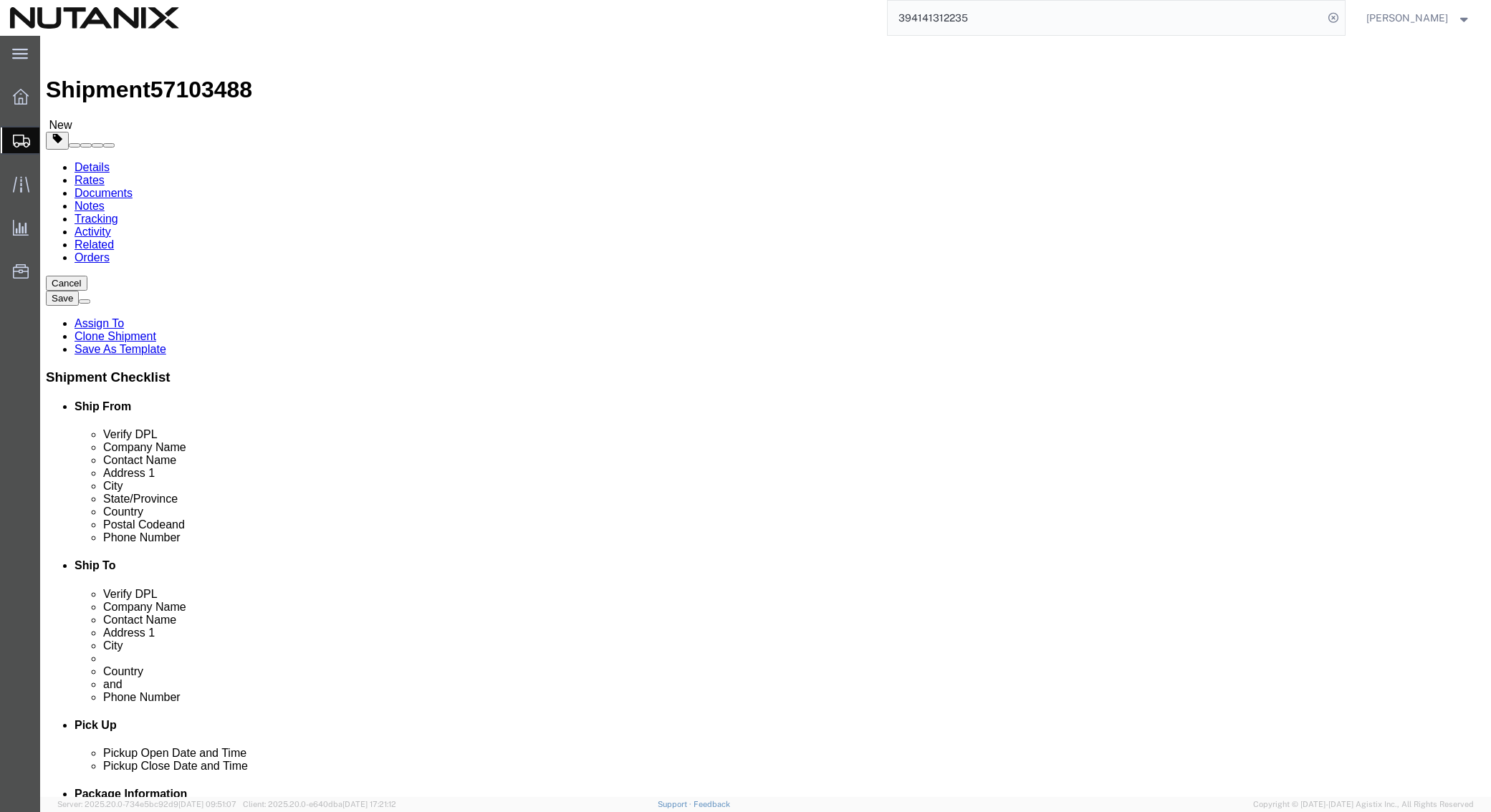
paste input "zoe.bempechat"
type input "zoe.bempechat@nutanix.com"
drag, startPoint x: 896, startPoint y: 485, endPoint x: 555, endPoint y: 484, distance: 341.0
click div "Ship From Location Location Select Select My Profile Location AE - Dubai City A…"
paste input "393925748812"
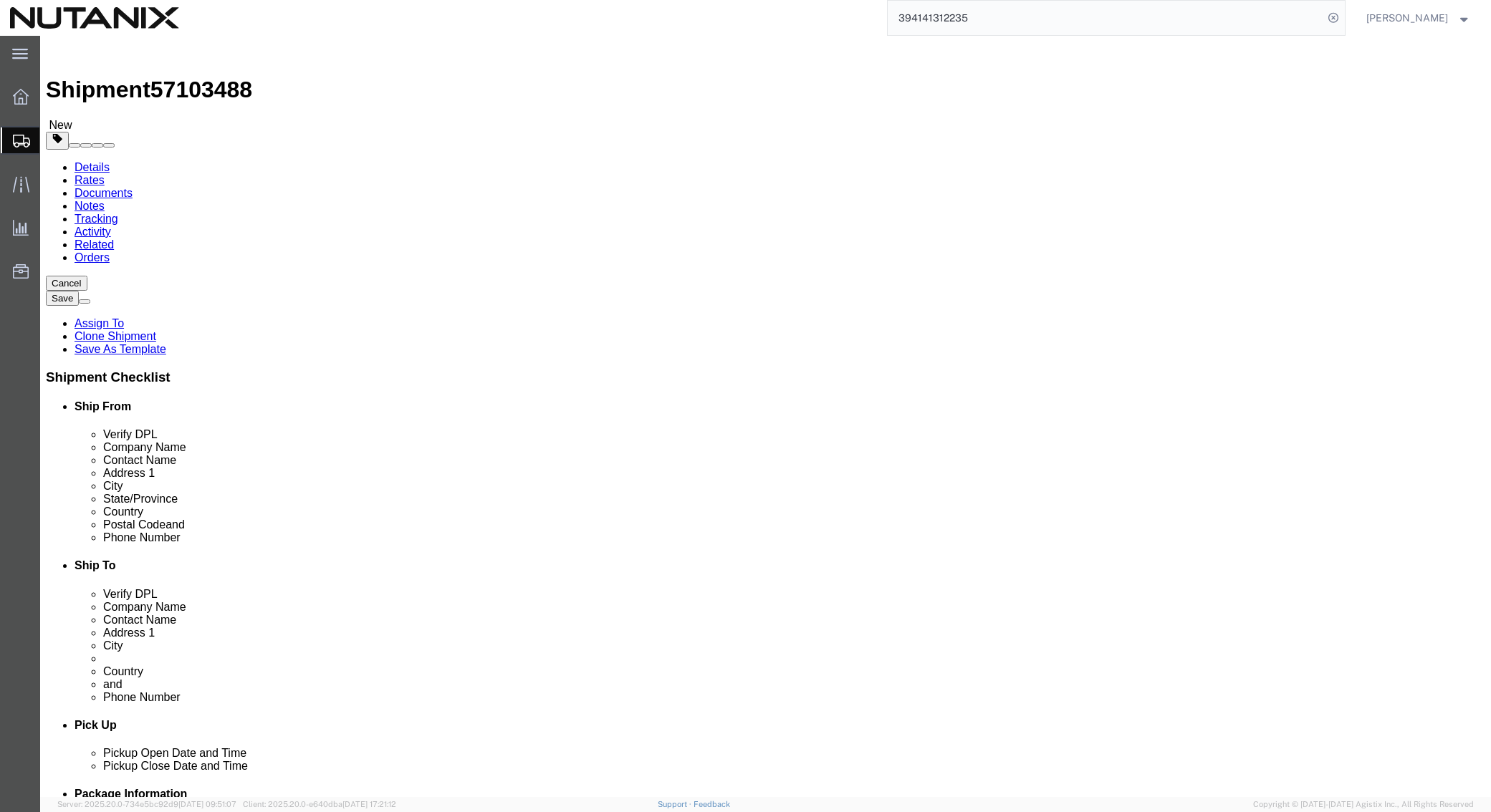
type input "393925748812"
drag, startPoint x: 672, startPoint y: 321, endPoint x: 550, endPoint y: 317, distance: 122.1
click div "Ship From Location Location Select Select My Profile Location AE - Dubai City A…"
paste input "Regus Rome Eur Woliba"
type input "Regus Rome Eur Woliba"
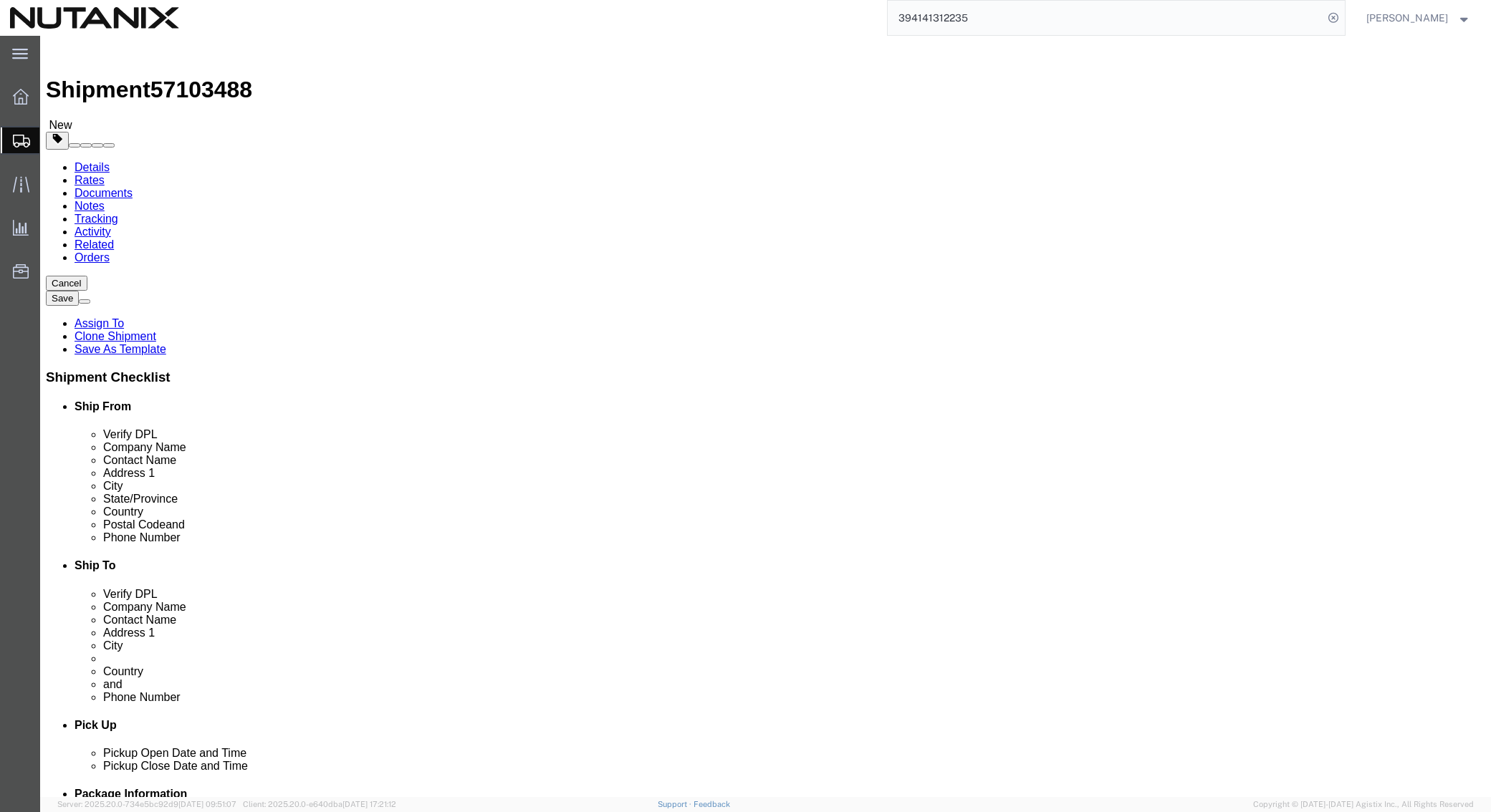
drag, startPoint x: 933, startPoint y: 349, endPoint x: 585, endPoint y: 346, distance: 348.0
click div "Ship To Location Location Select Select My Profile Location AE - Dubai City AU …"
paste input "Via del Serafico, 89-91"
type input "Via del Serafico, 89-91"
drag, startPoint x: 883, startPoint y: 378, endPoint x: 647, endPoint y: 377, distance: 236.0
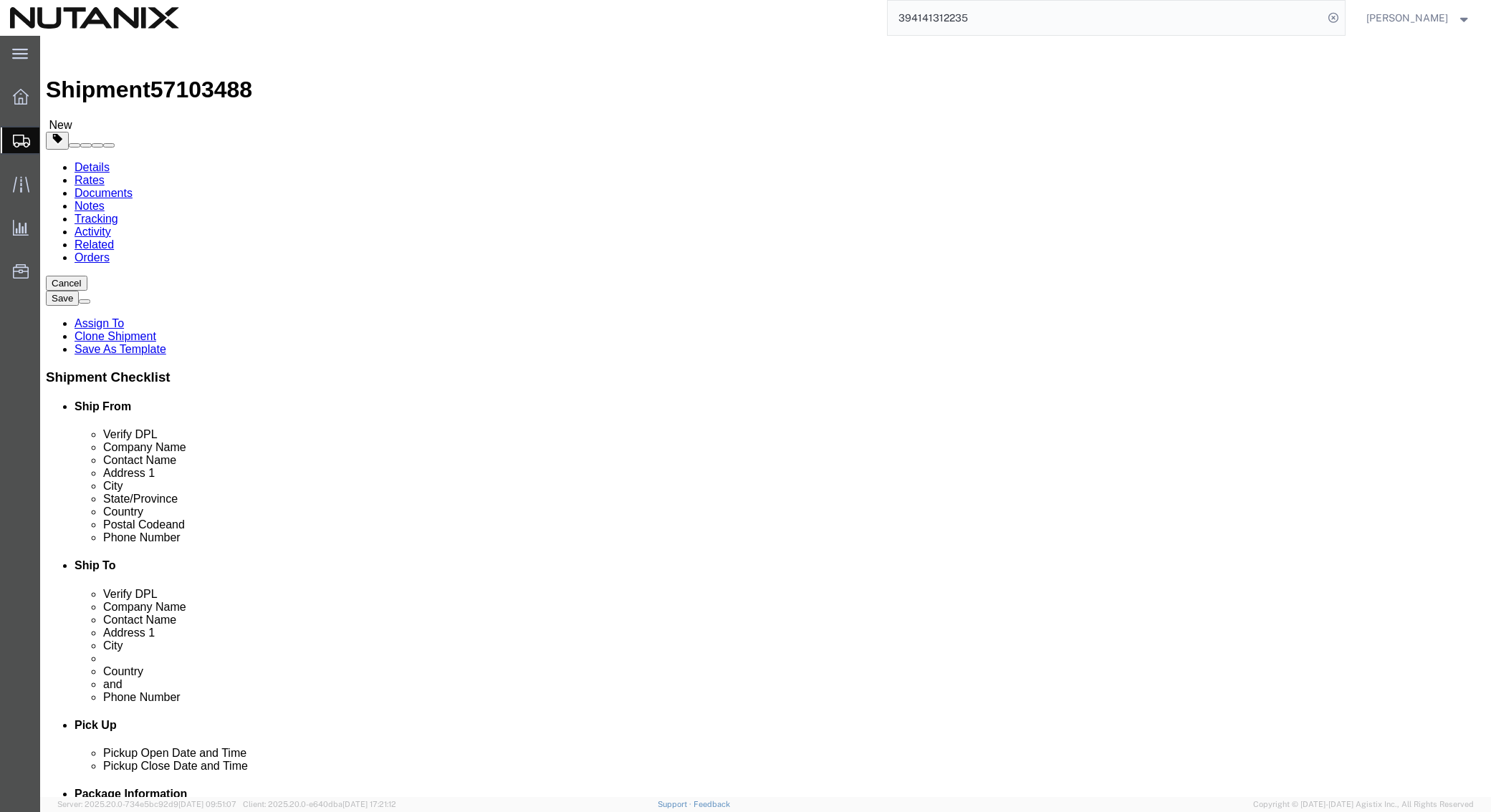
click div "City Casablanca"
paste input "Rom"
type input "Roma"
type input "ital"
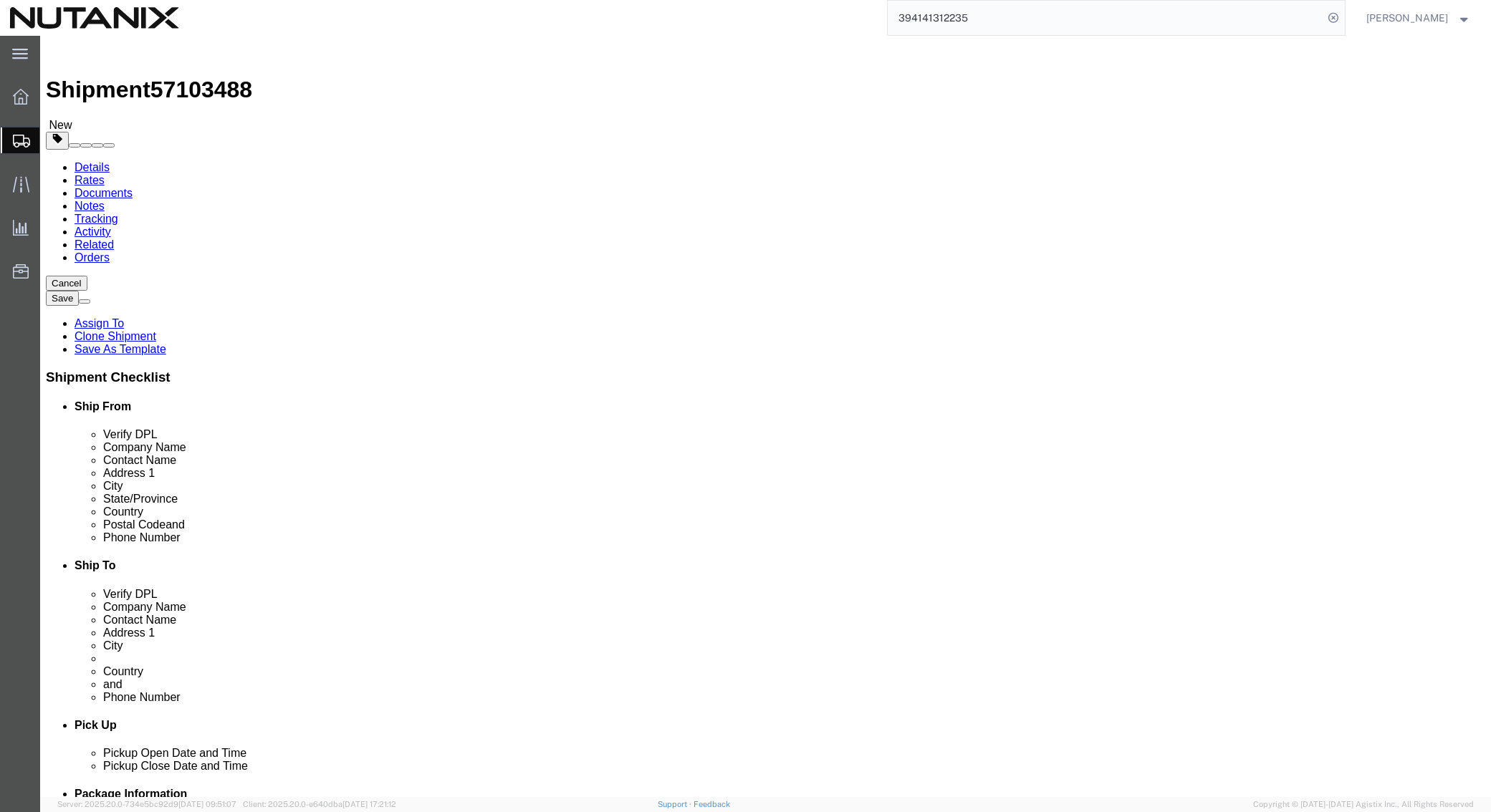
scroll to position [0, 0]
select select "IT"
drag, startPoint x: 861, startPoint y: 464, endPoint x: 503, endPoint y: 448, distance: 358.4
click div "Ship From Location Location Select Select My Profile Location AE - Dubai City A…"
paste input "00142"
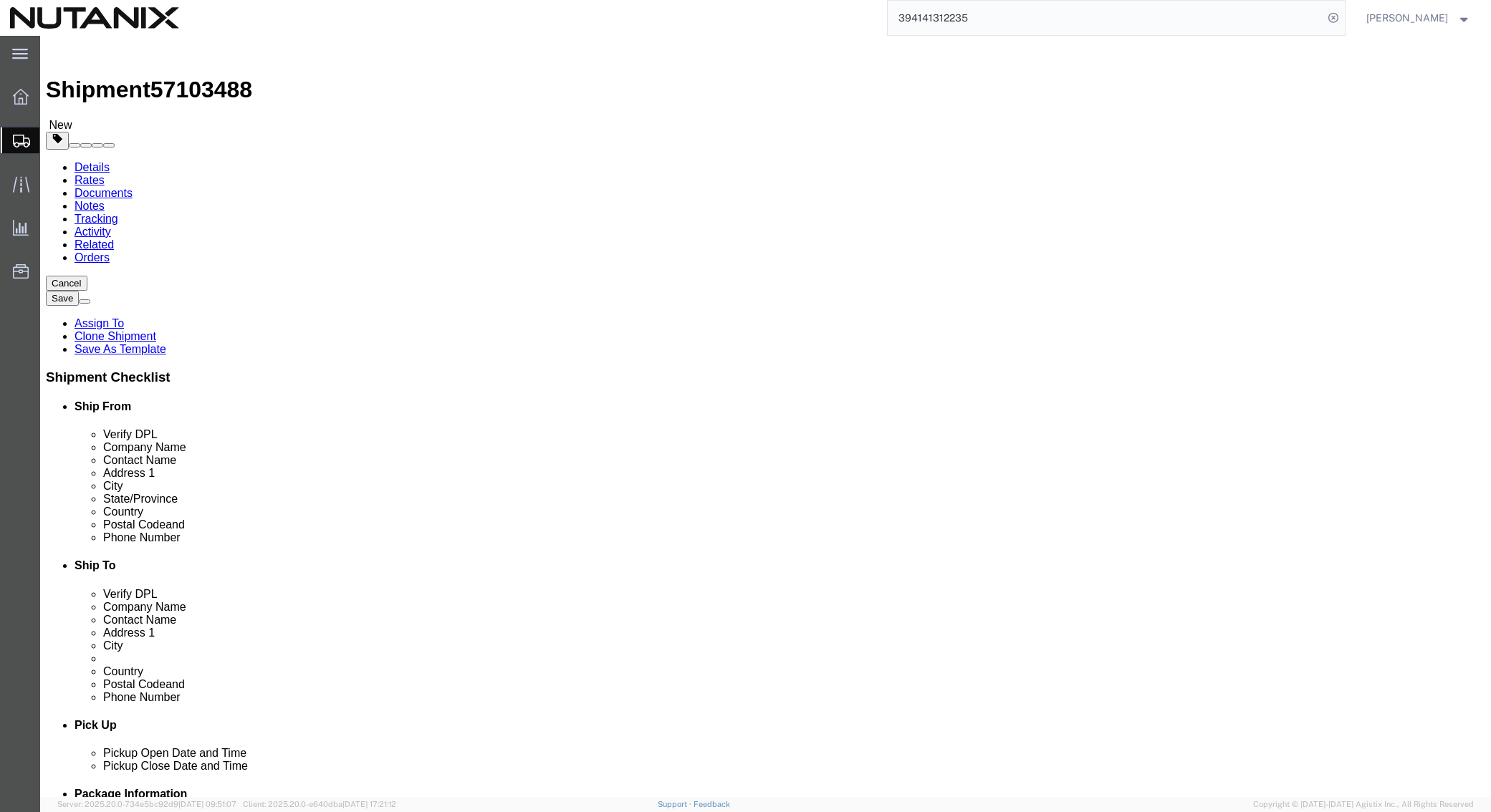
type input "00142"
click div "Pickup Date and Time"
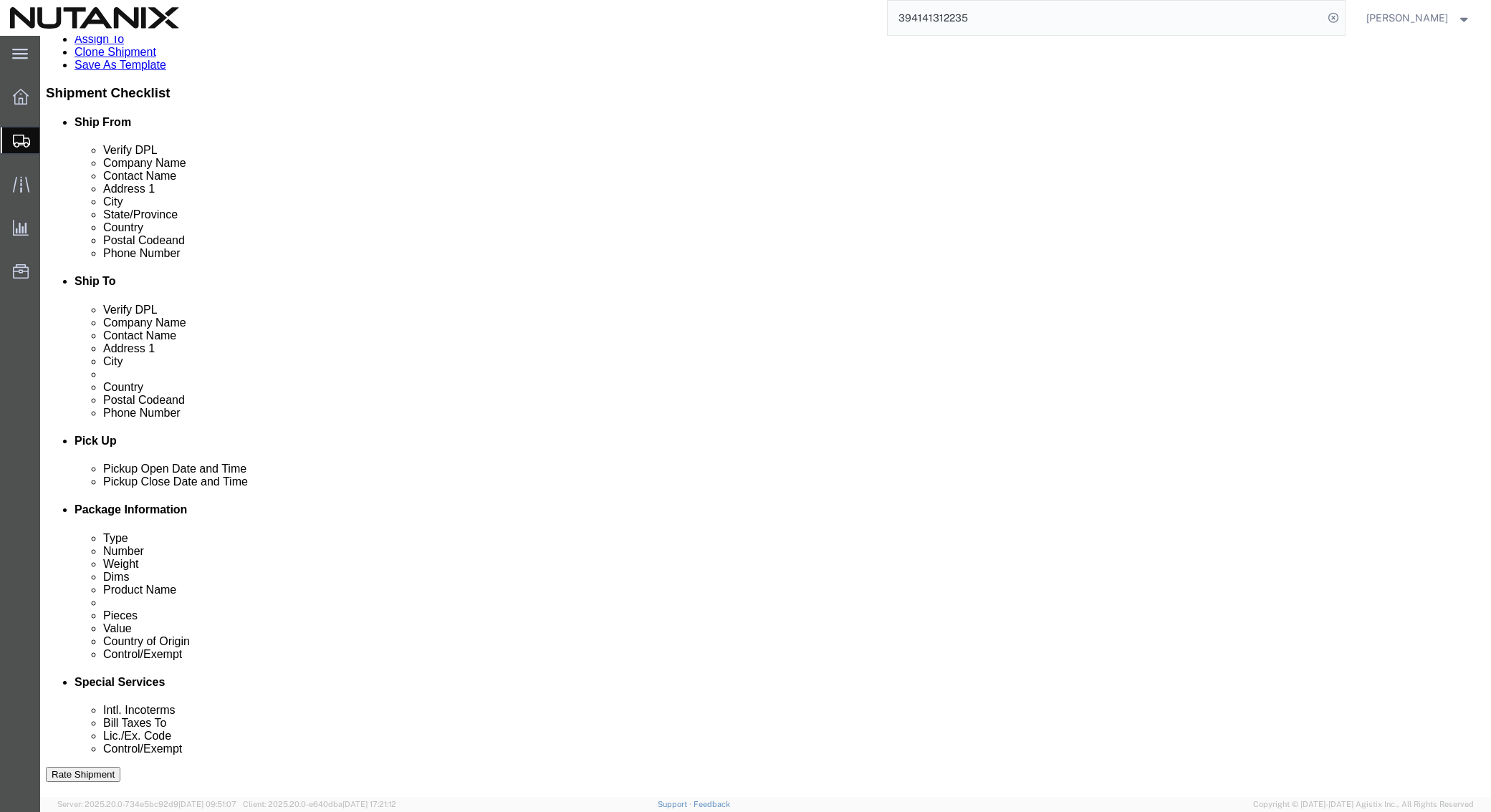
scroll to position [286, 0]
click icon
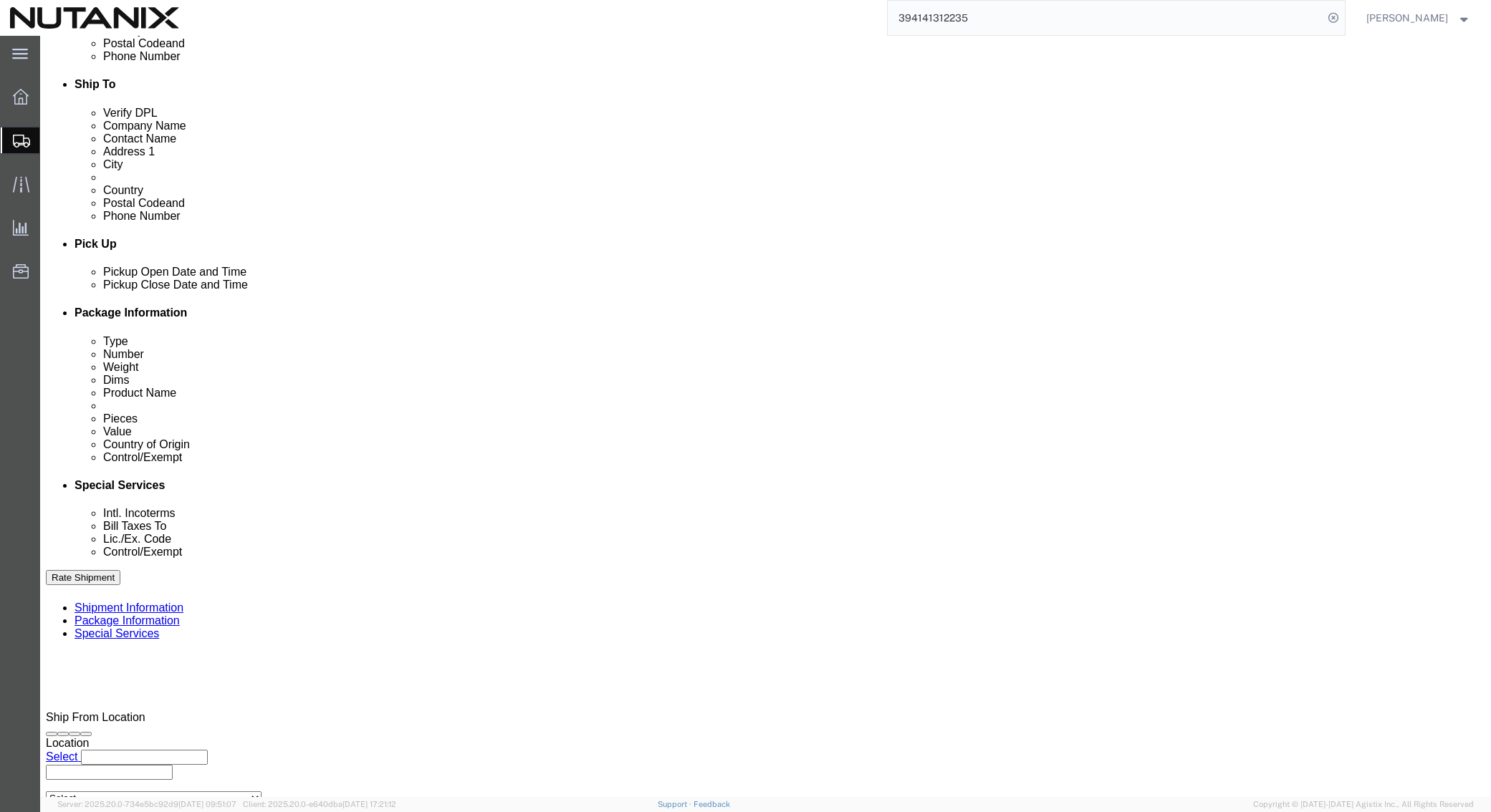
scroll to position [468, 0]
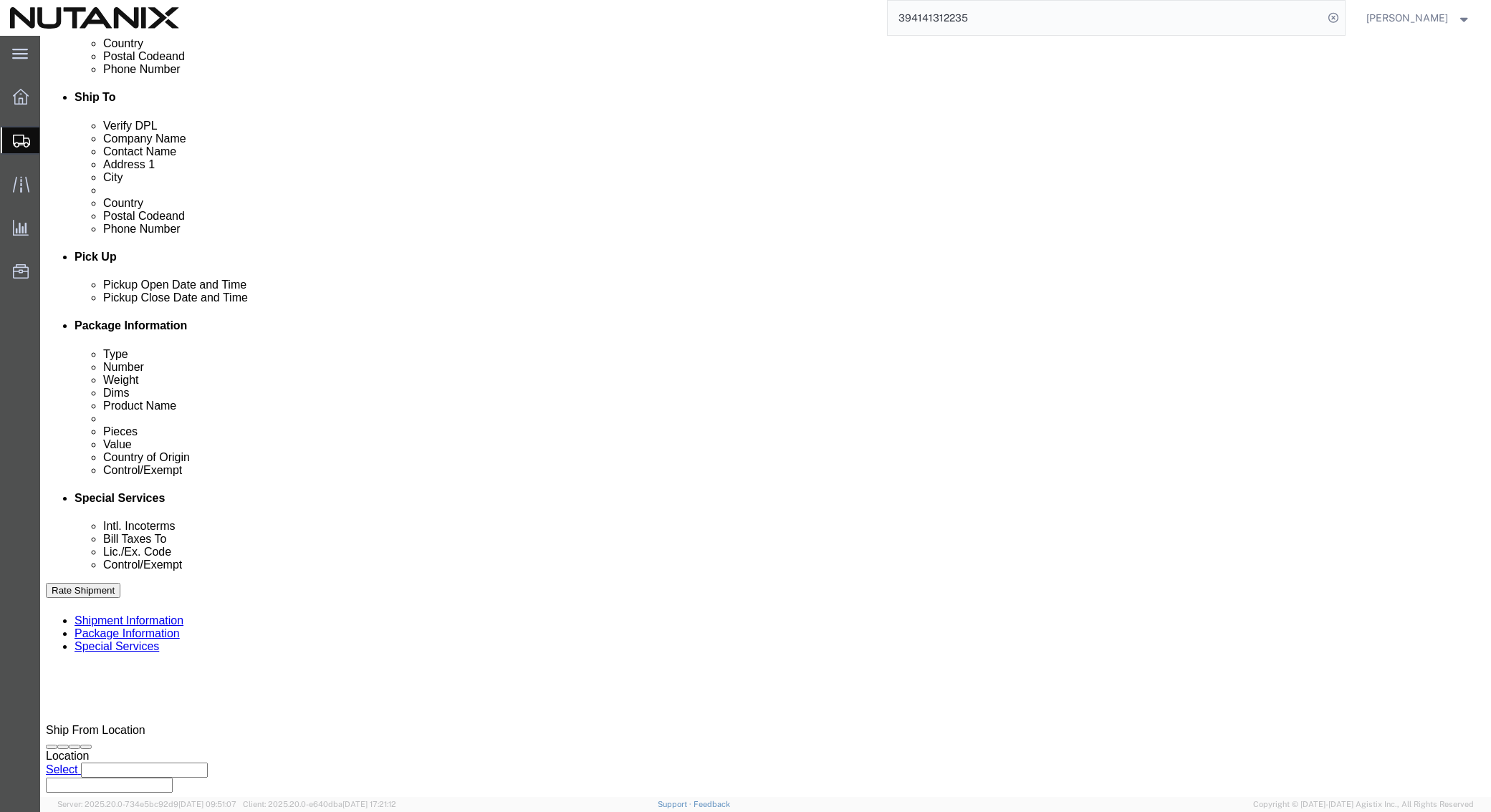
drag, startPoint x: 345, startPoint y: 416, endPoint x: 300, endPoint y: 415, distance: 45.0
click input "53005-Sales CSM/Morocco"
type input "53005-Sales CSM/Italy"
drag, startPoint x: 678, startPoint y: 414, endPoint x: 548, endPoint y: 407, distance: 130.2
click div "Select Account Type Activity ID Airline Appointment Number ASN Batch Request # …"
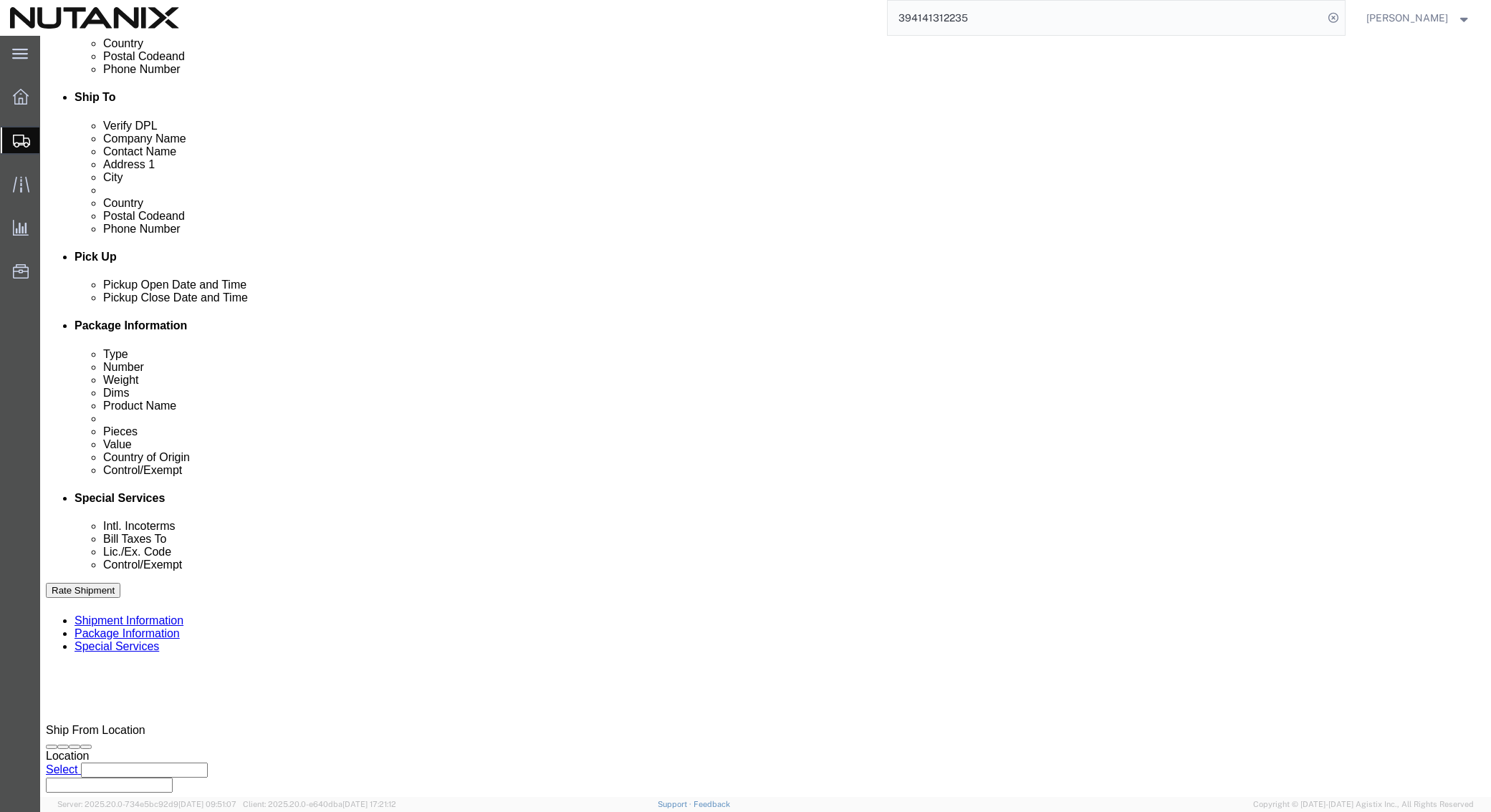
click input "Business Cards"
drag, startPoint x: 677, startPoint y: 419, endPoint x: 439, endPoint y: 402, distance: 238.6
click div "Select Account Type Activity ID Airline Appointment Number ASN Batch Request # …"
paste input "Premier Partner Aw"
type input "Premier Partner Award"
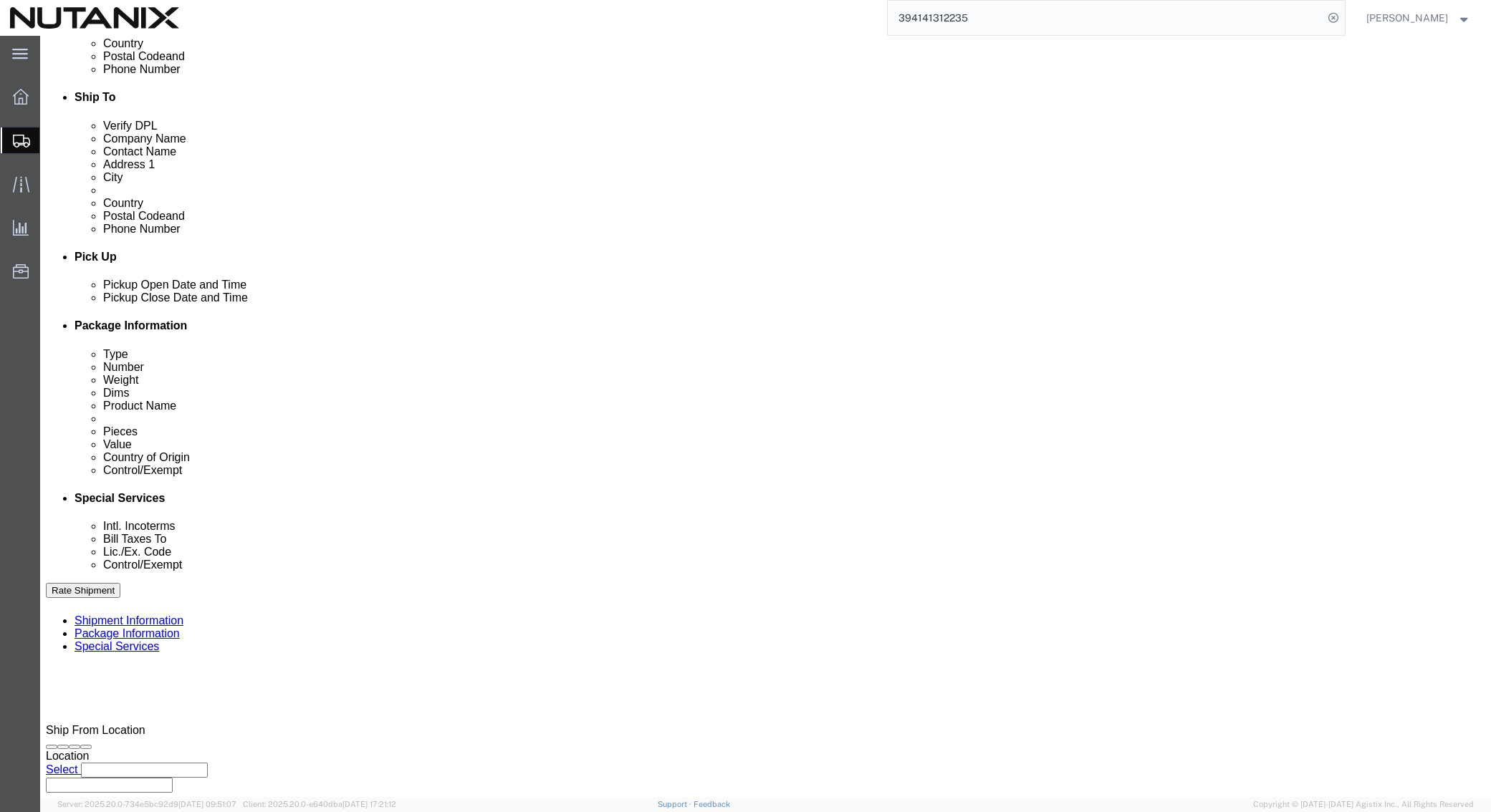
click button "Continue"
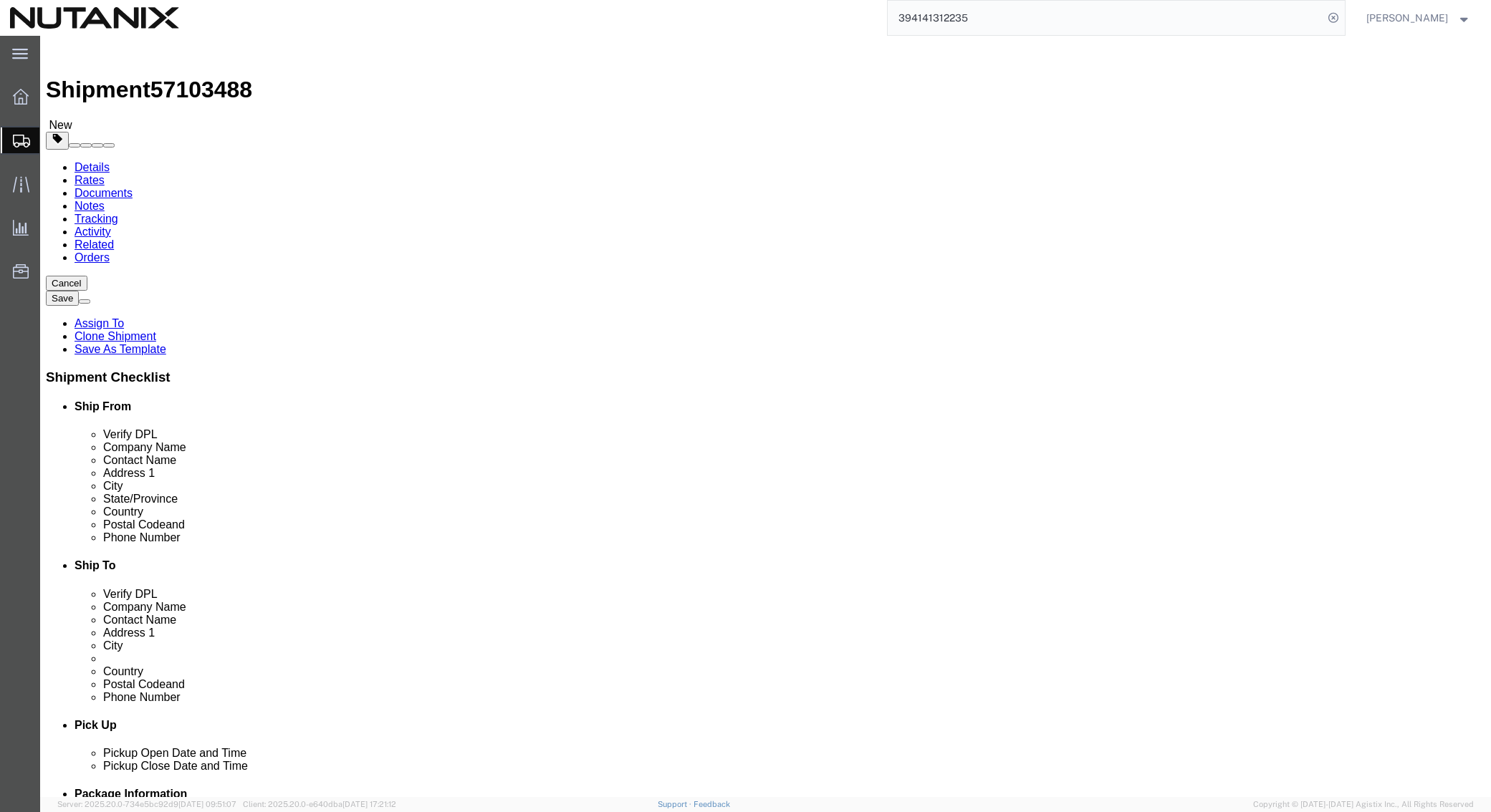
click link "Delete this content"
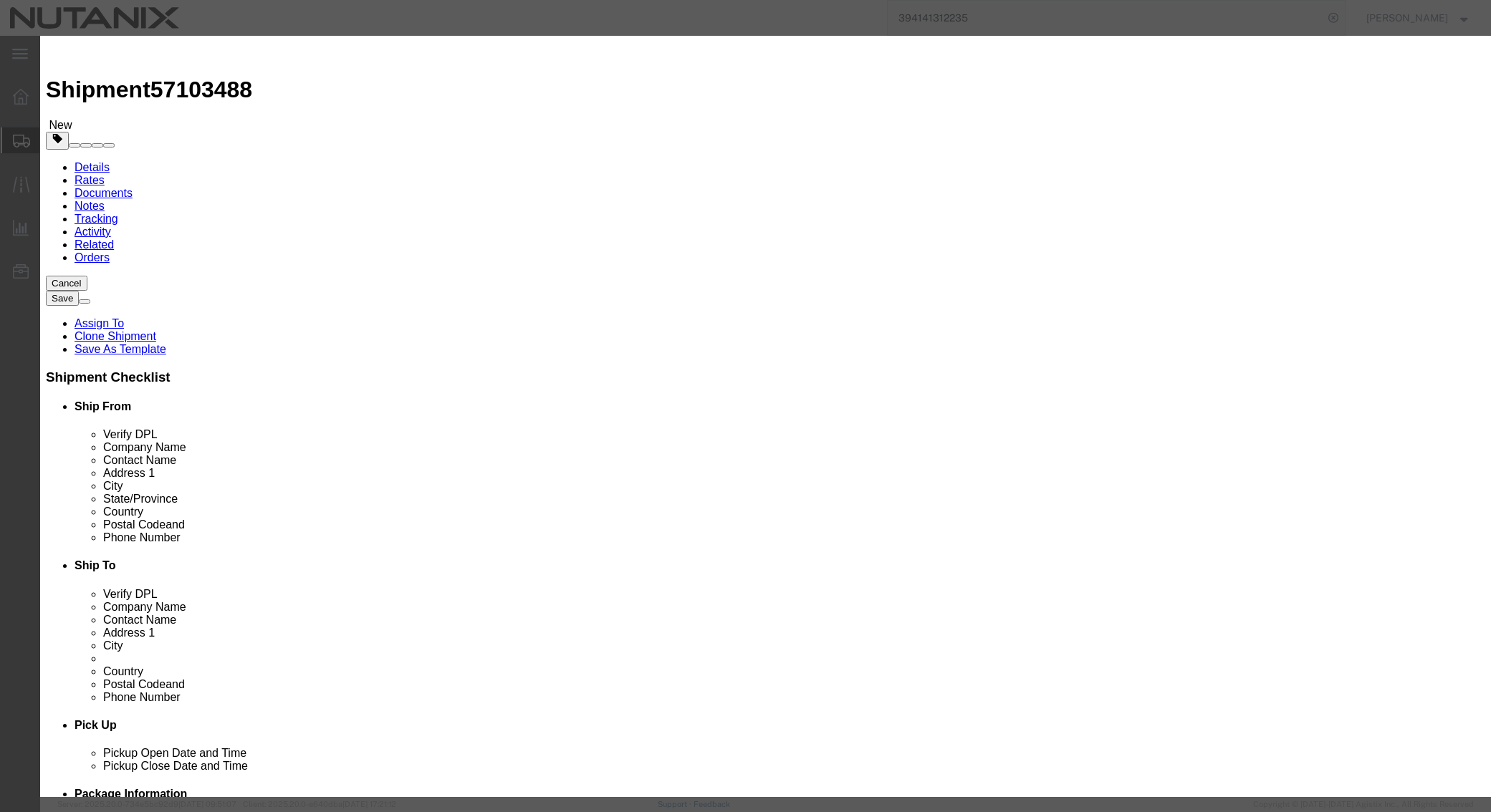
click button "Yes"
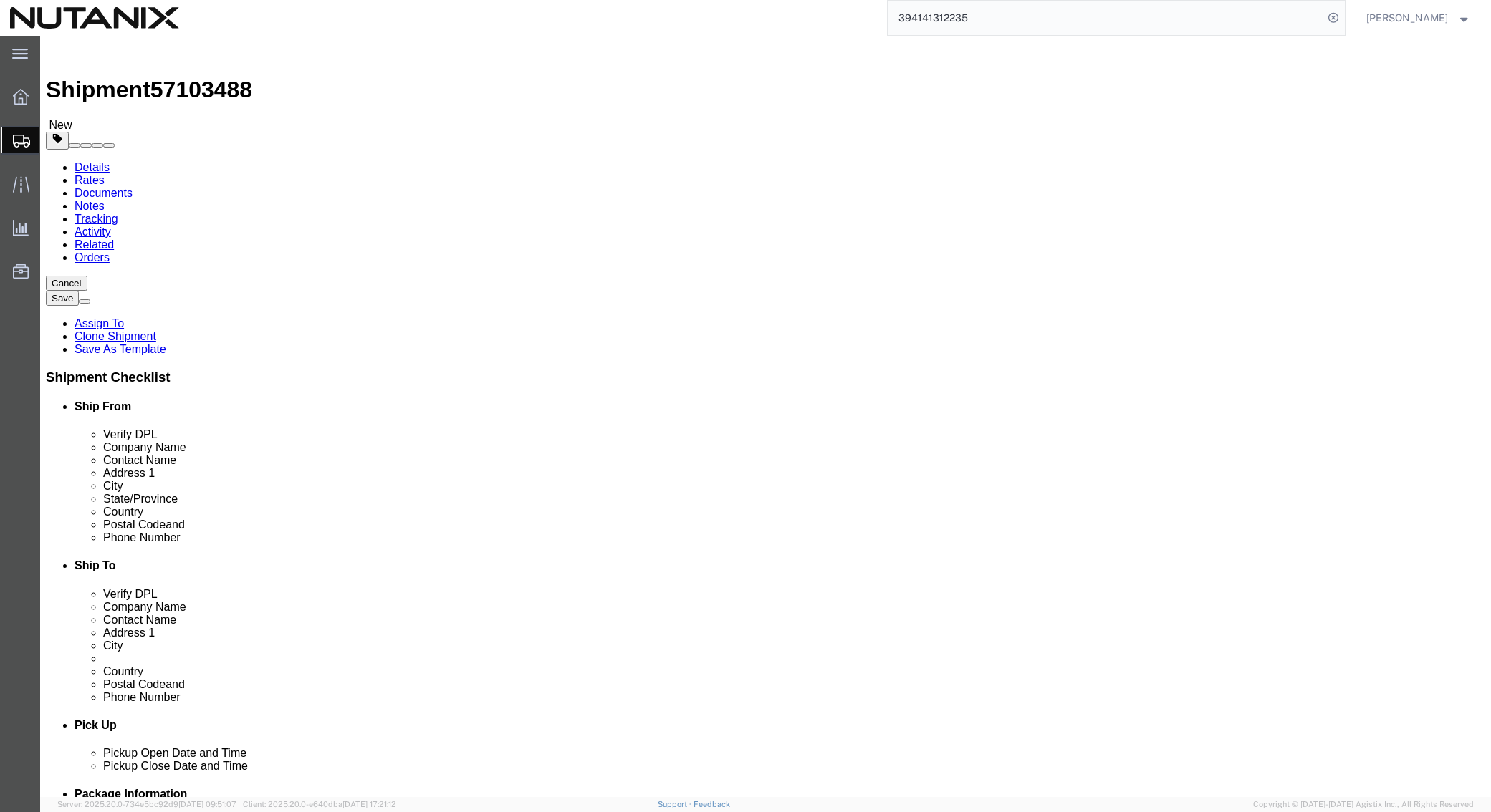
click input "20.00"
drag, startPoint x: 305, startPoint y: 341, endPoint x: 152, endPoint y: 304, distance: 157.4
click div "Dimensions Separate dimensions for each package, Length x Width x Height Length…"
type input "16"
type input "12"
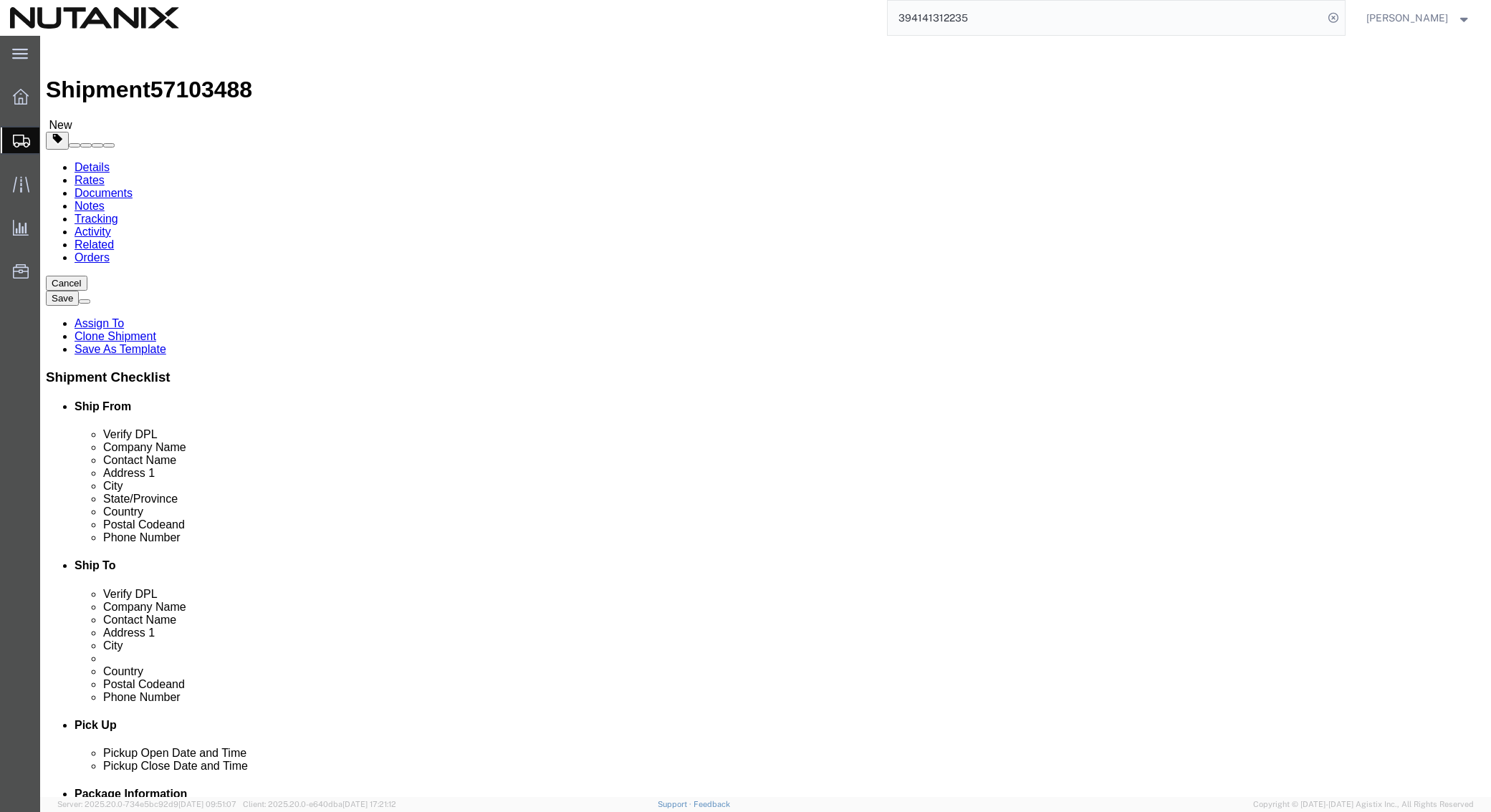
type input "7"
type input "4"
click button "Continue"
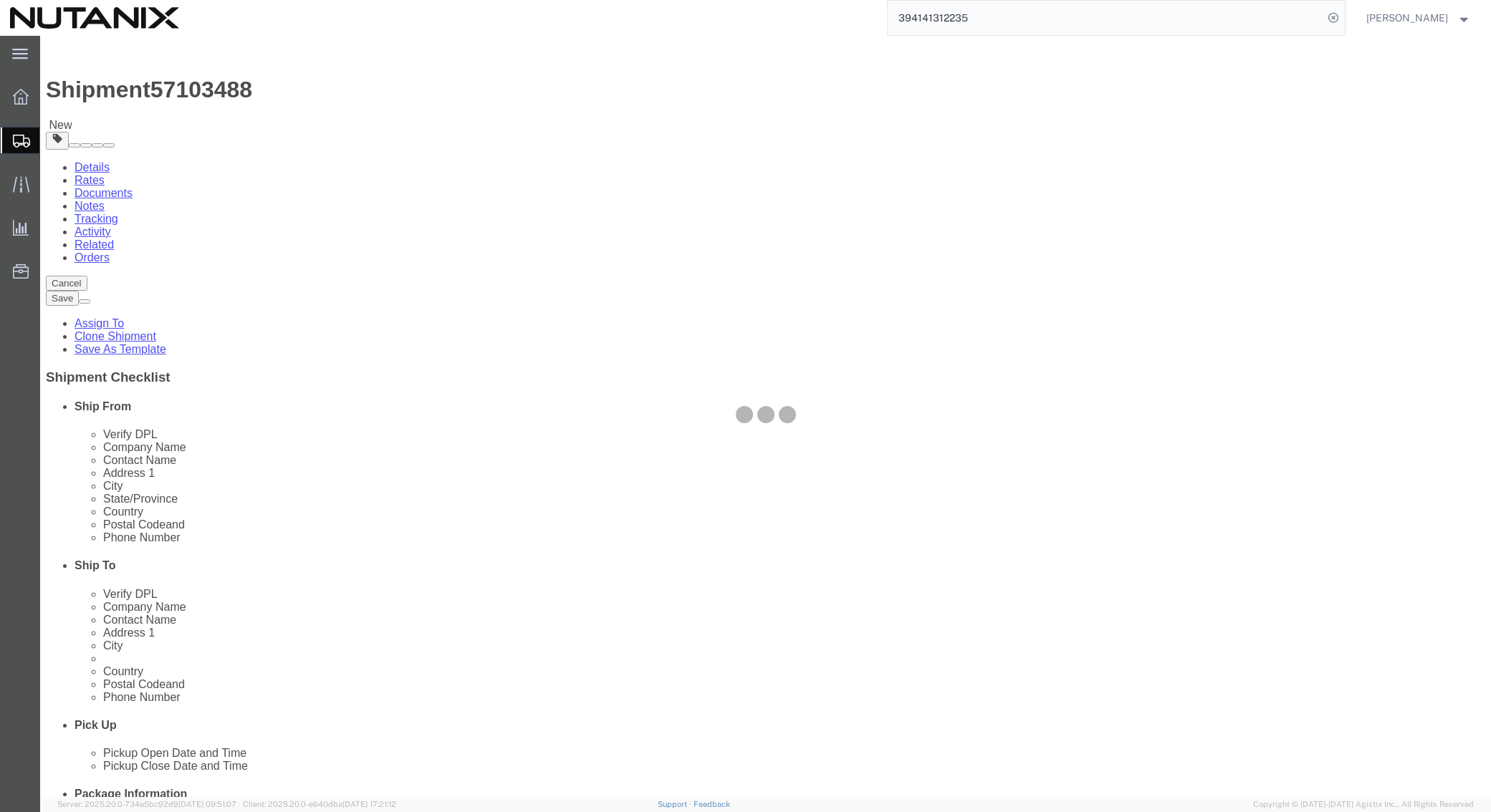
select select
select select "COSTCENTER"
select select "48694"
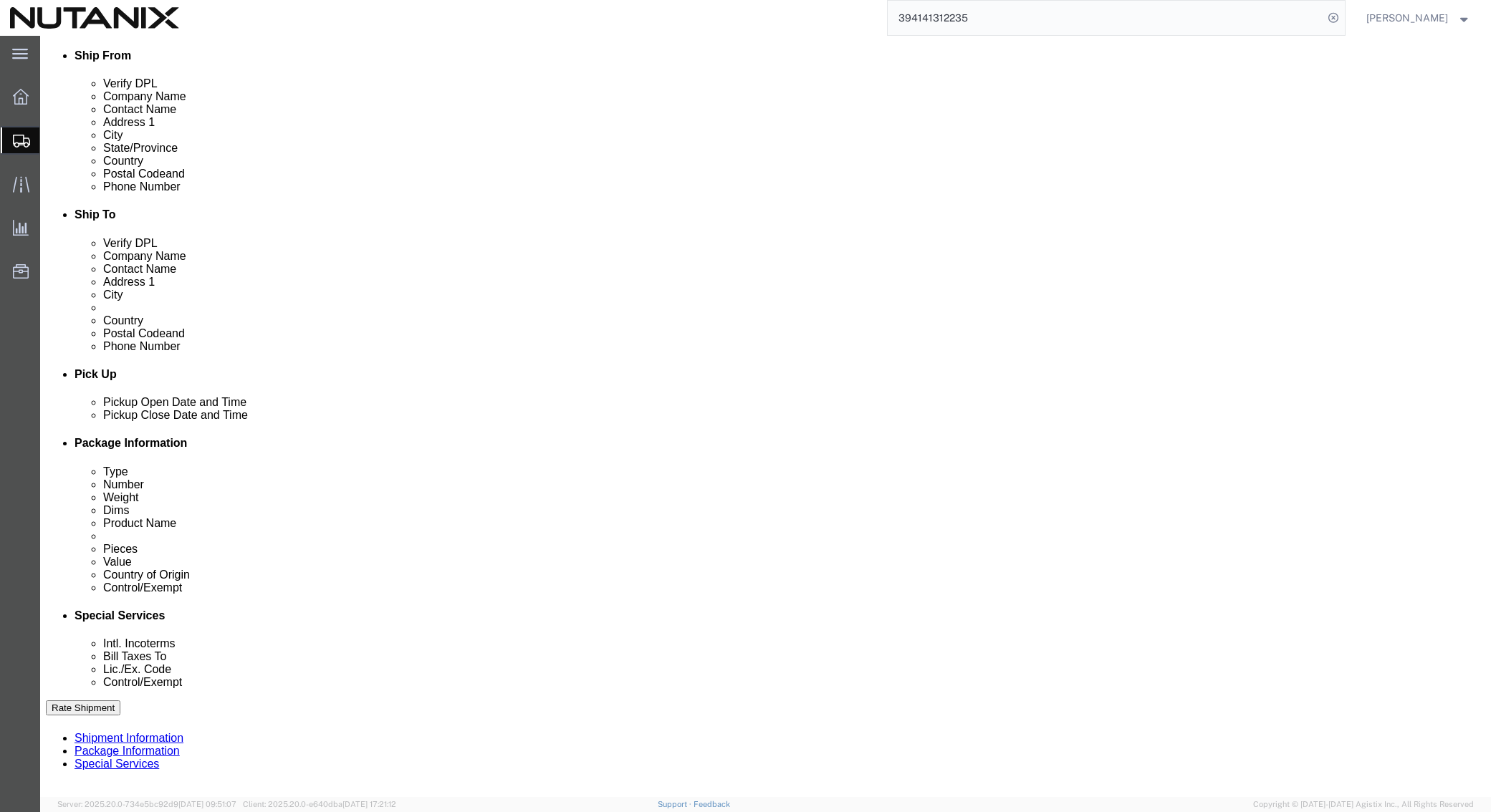
scroll to position [358, 0]
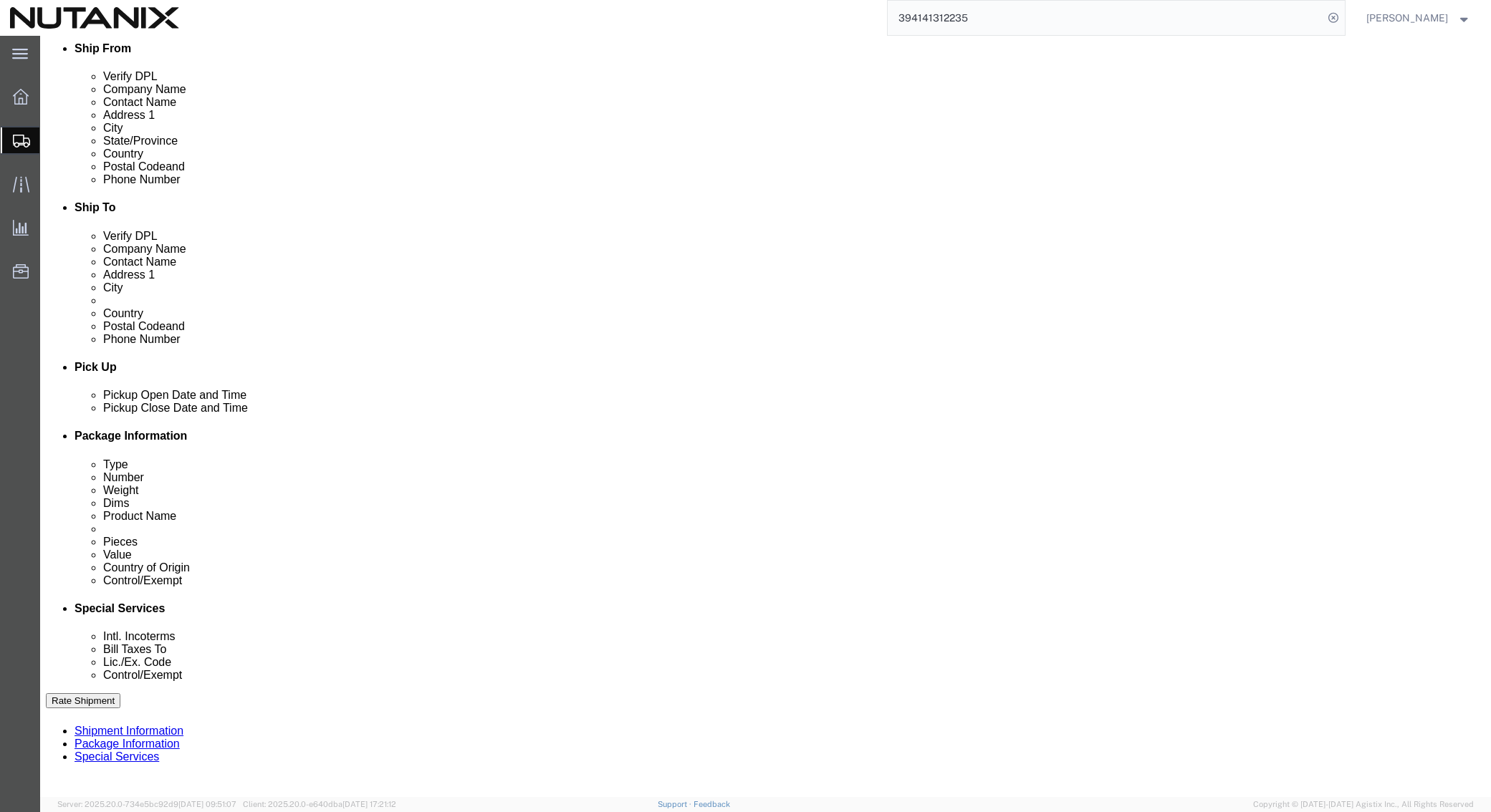
drag, startPoint x: 793, startPoint y: 521, endPoint x: 801, endPoint y: 523, distance: 8.2
click select "Select Carriage Insurance Paid Carriage Paid To Cost and Freight Cost Insurance…"
select select "DDP"
click select "Select Carriage Insurance Paid Carriage Paid To Cost and Freight Cost Insurance…"
select select "SHIP"
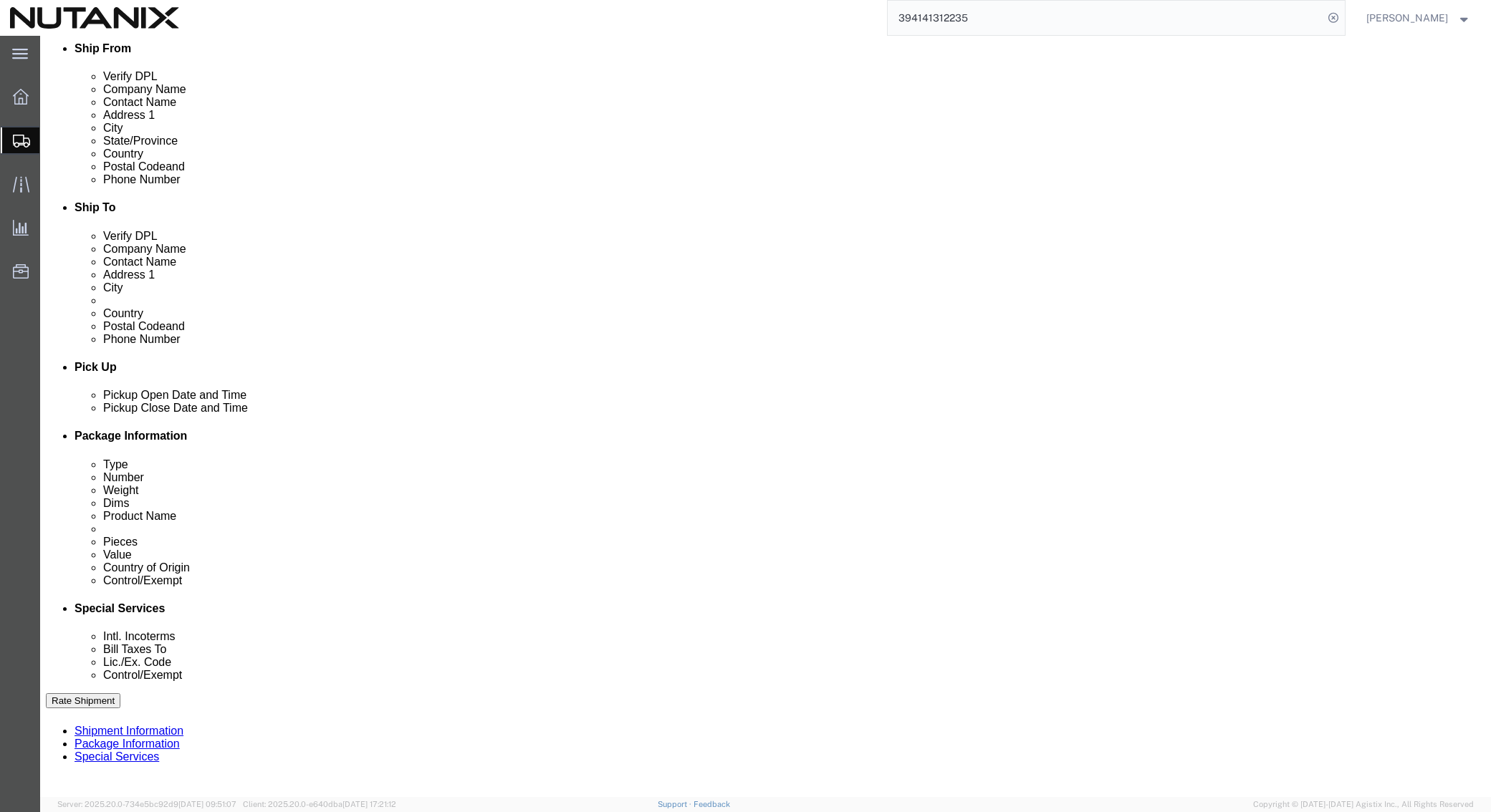
select select "SHIP"
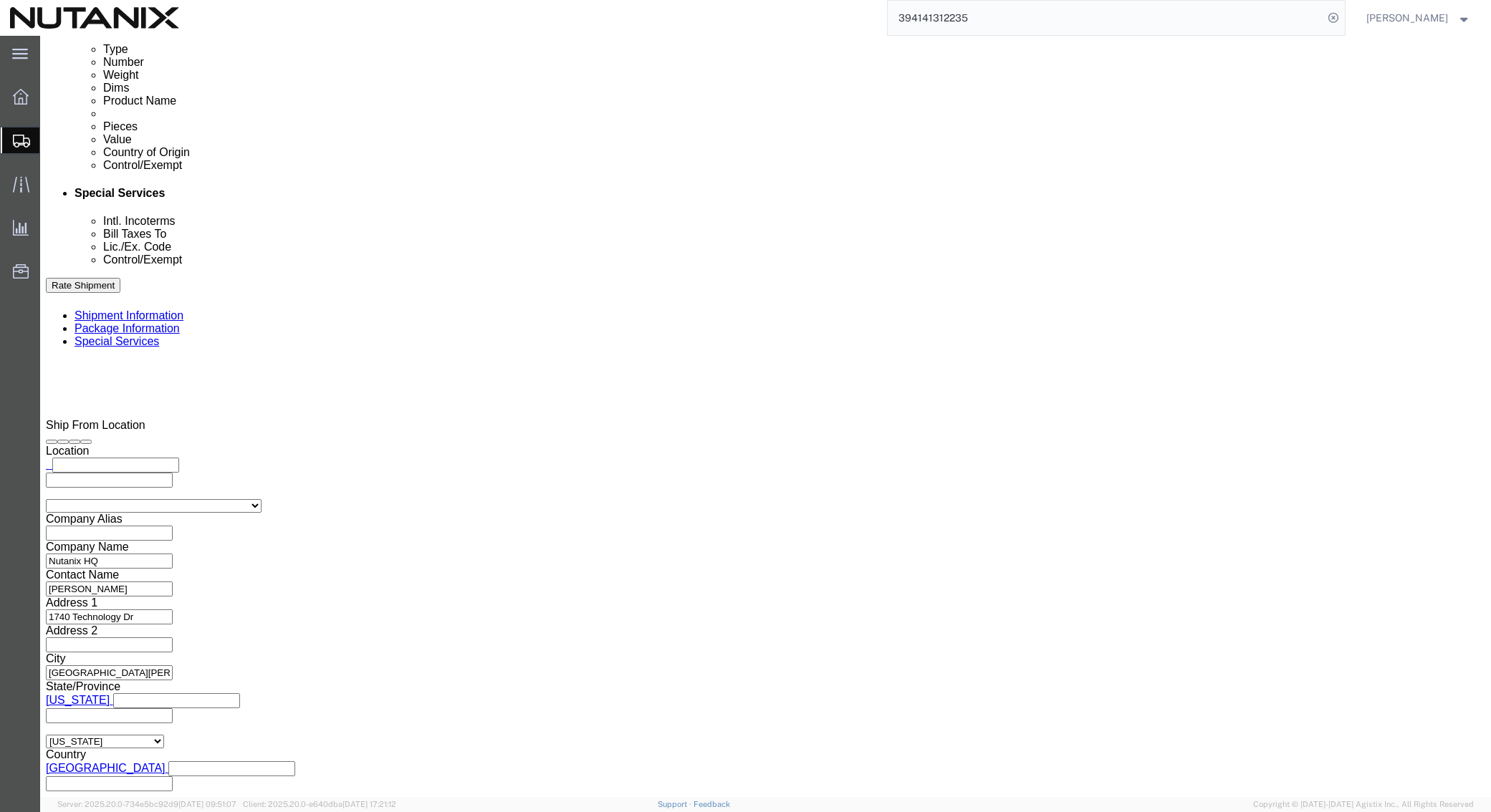
scroll to position [788, 0]
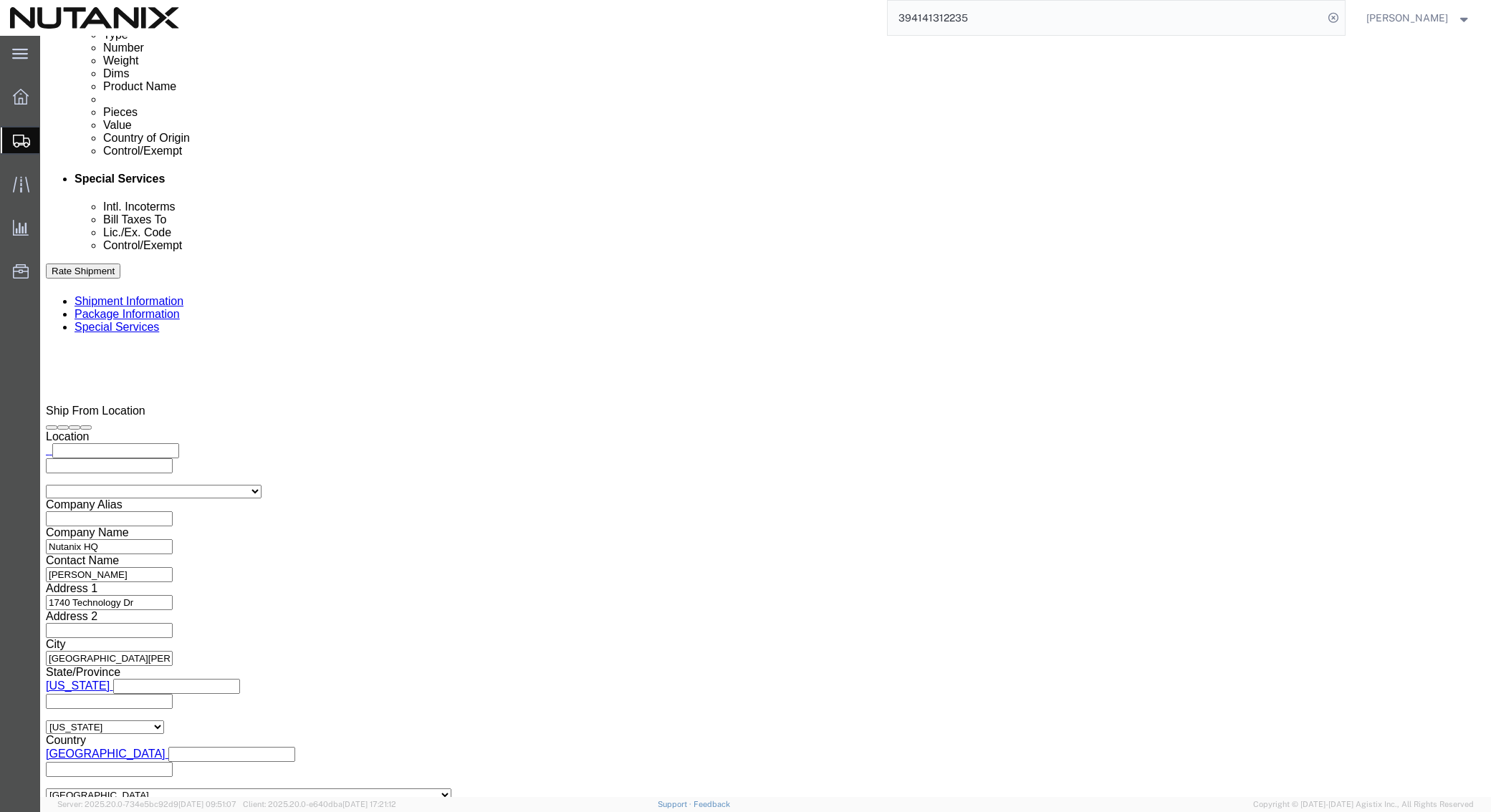
click button "Rate Shipment"
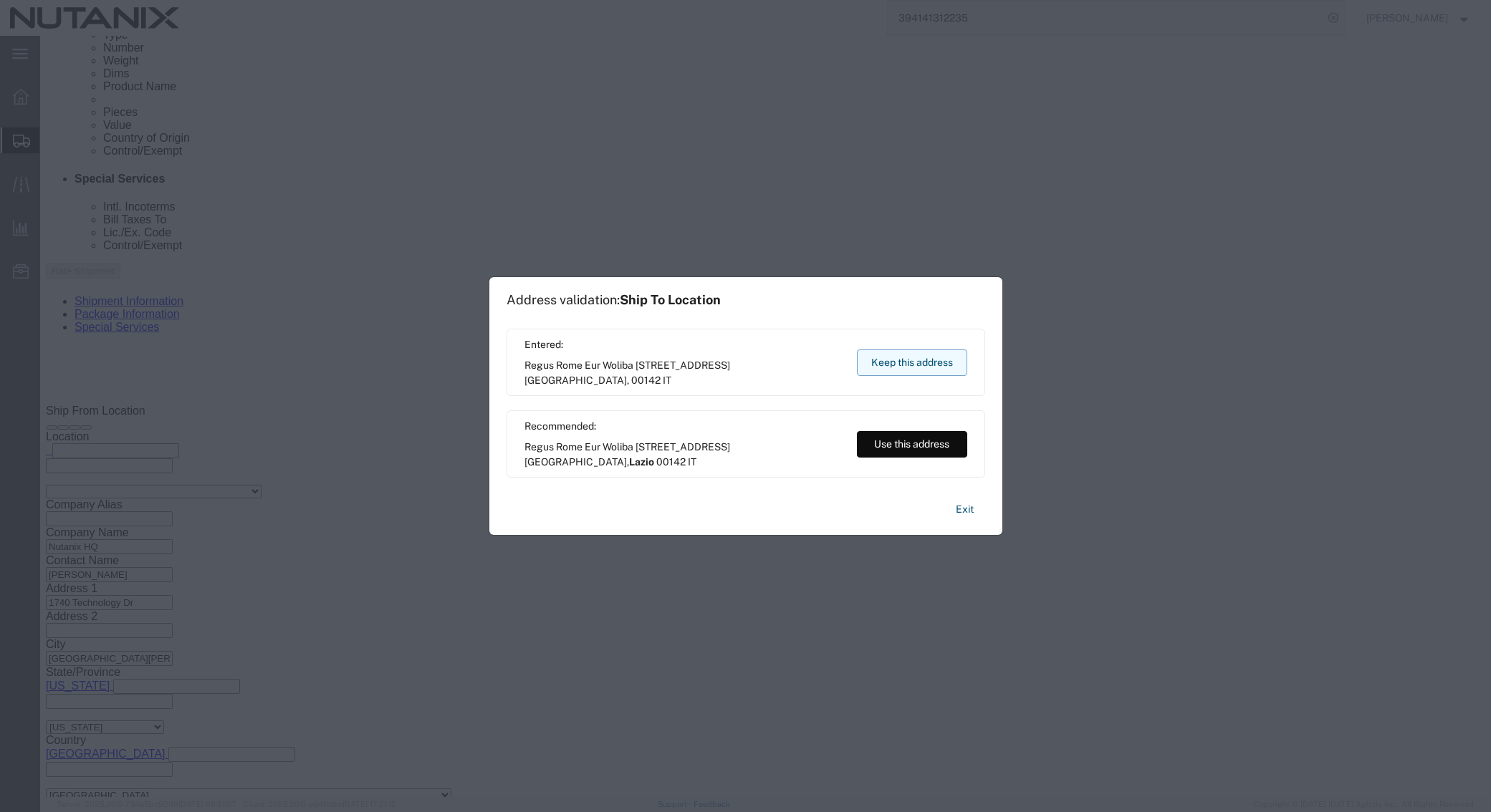
click at [908, 363] on button "Keep this address" at bounding box center [912, 362] width 110 height 27
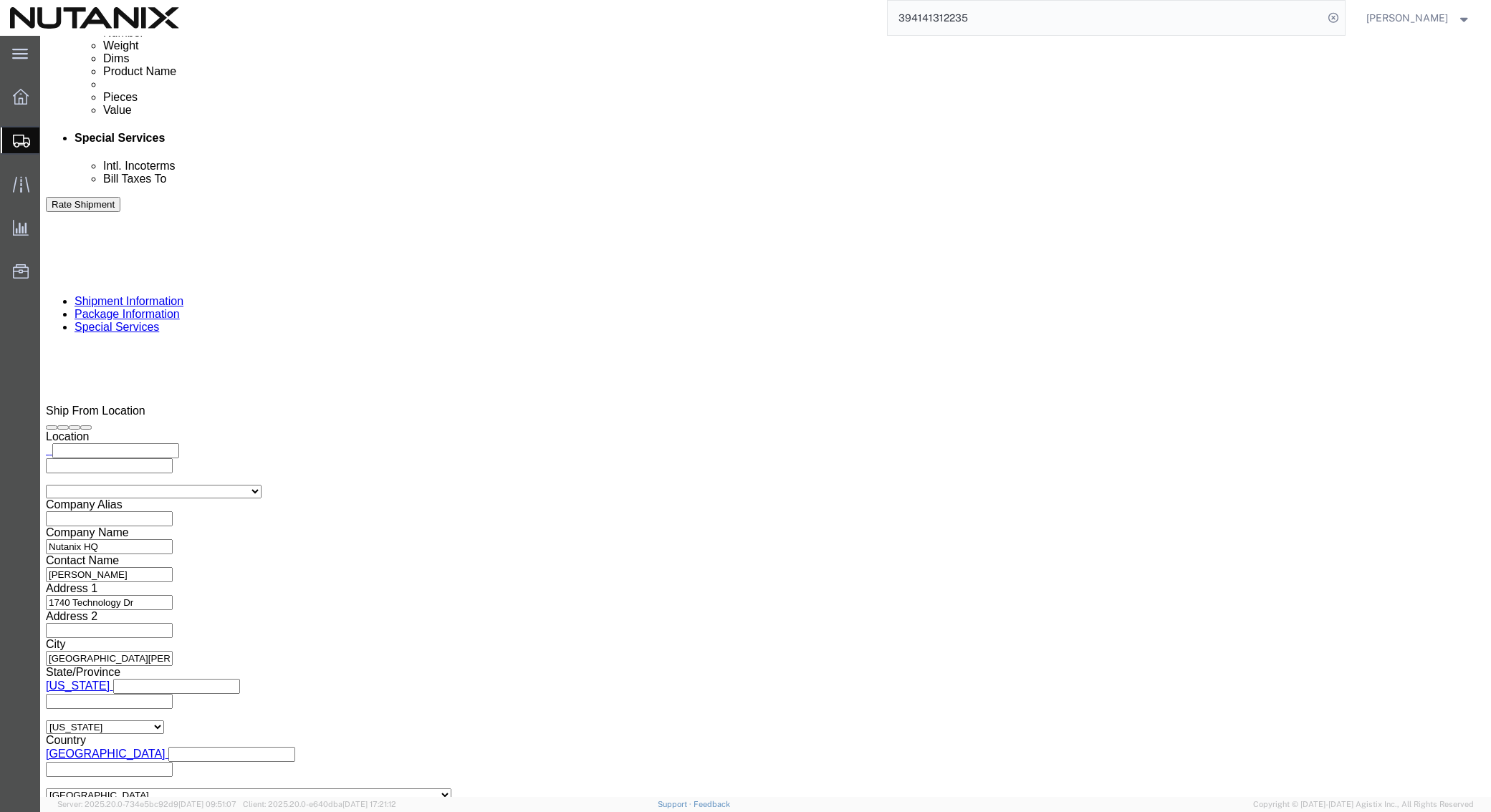
click button "Rate Shipment"
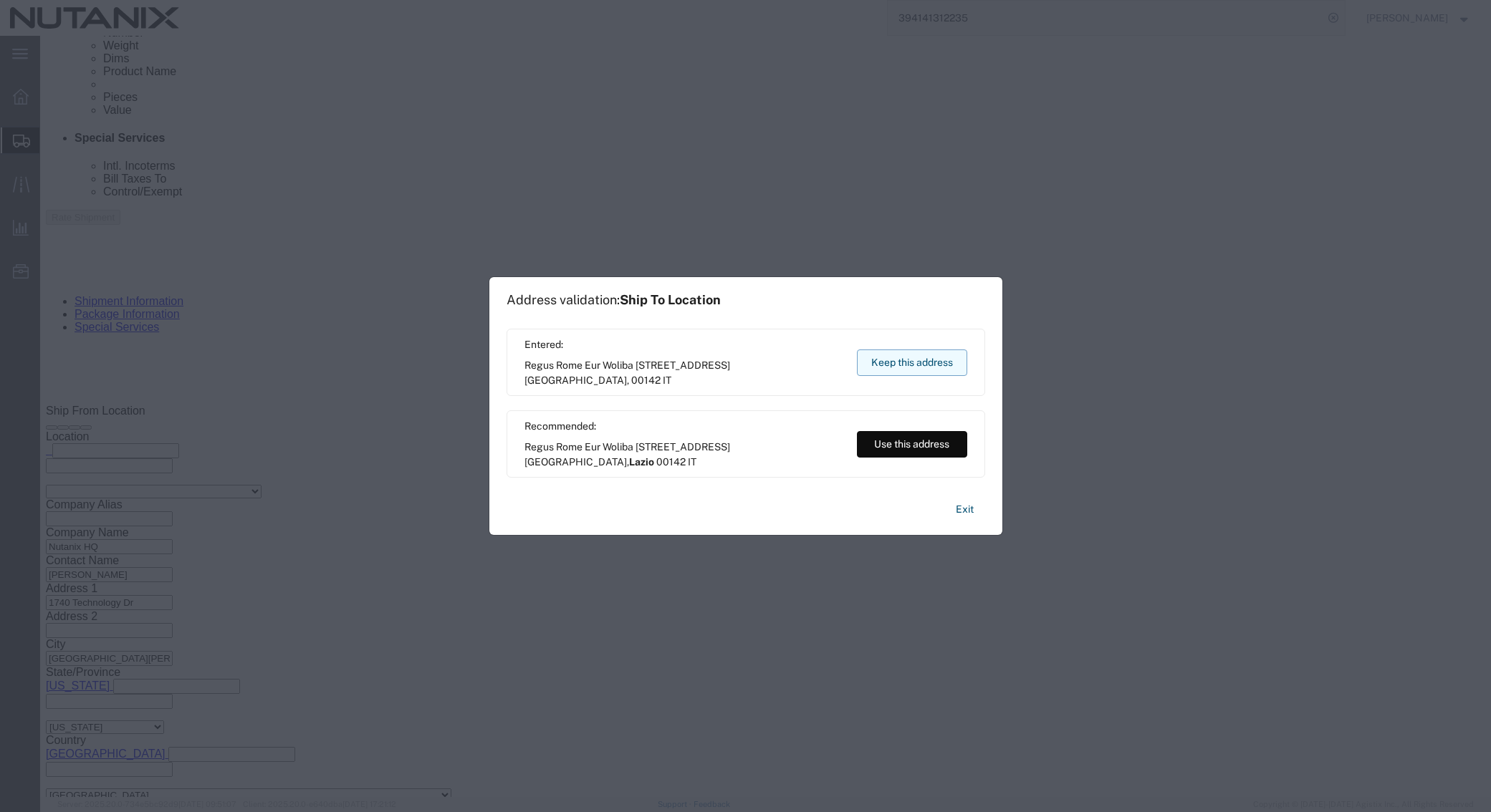
click at [908, 357] on button "Keep this address" at bounding box center [912, 362] width 110 height 27
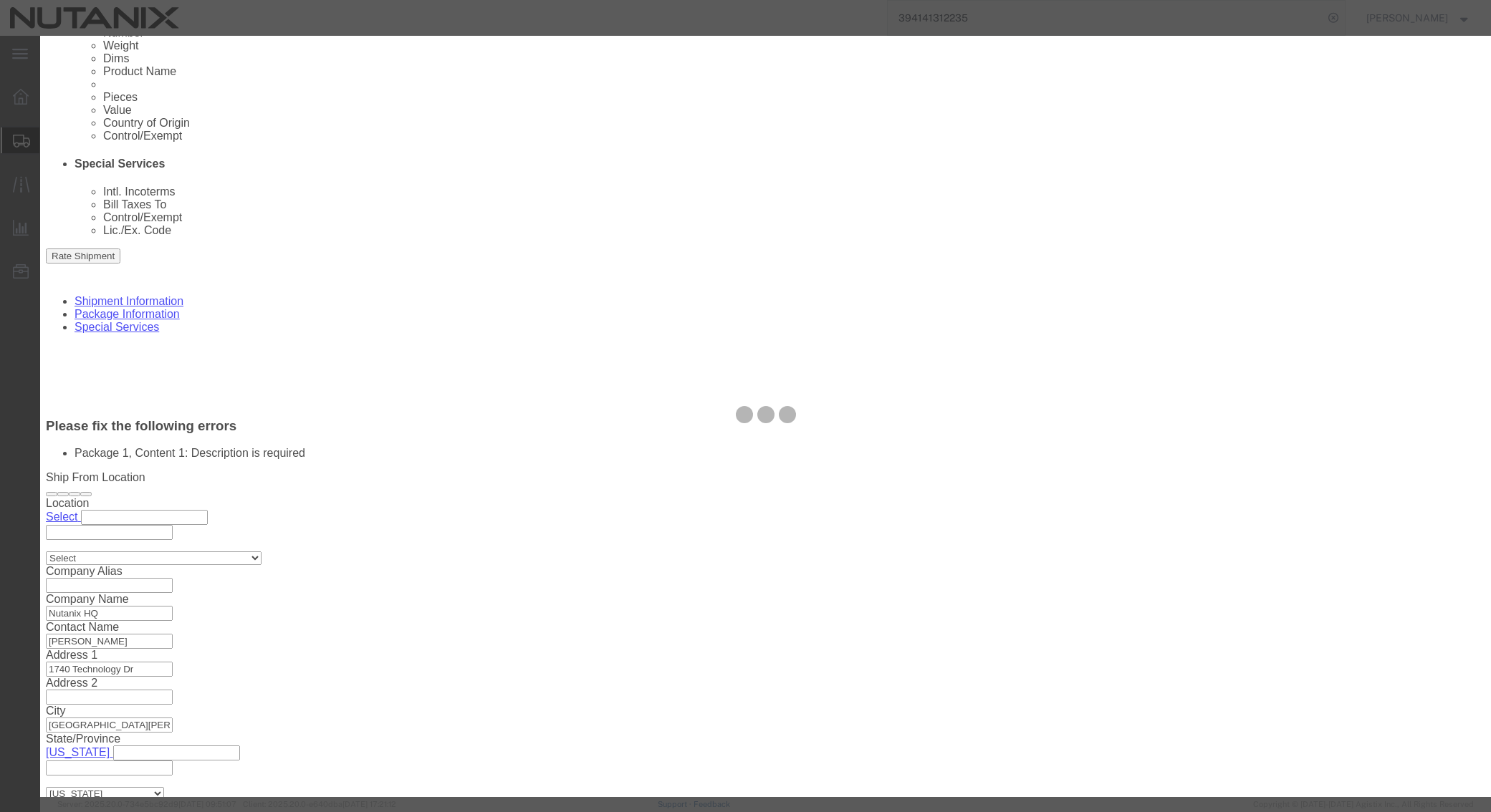
scroll to position [527, 0]
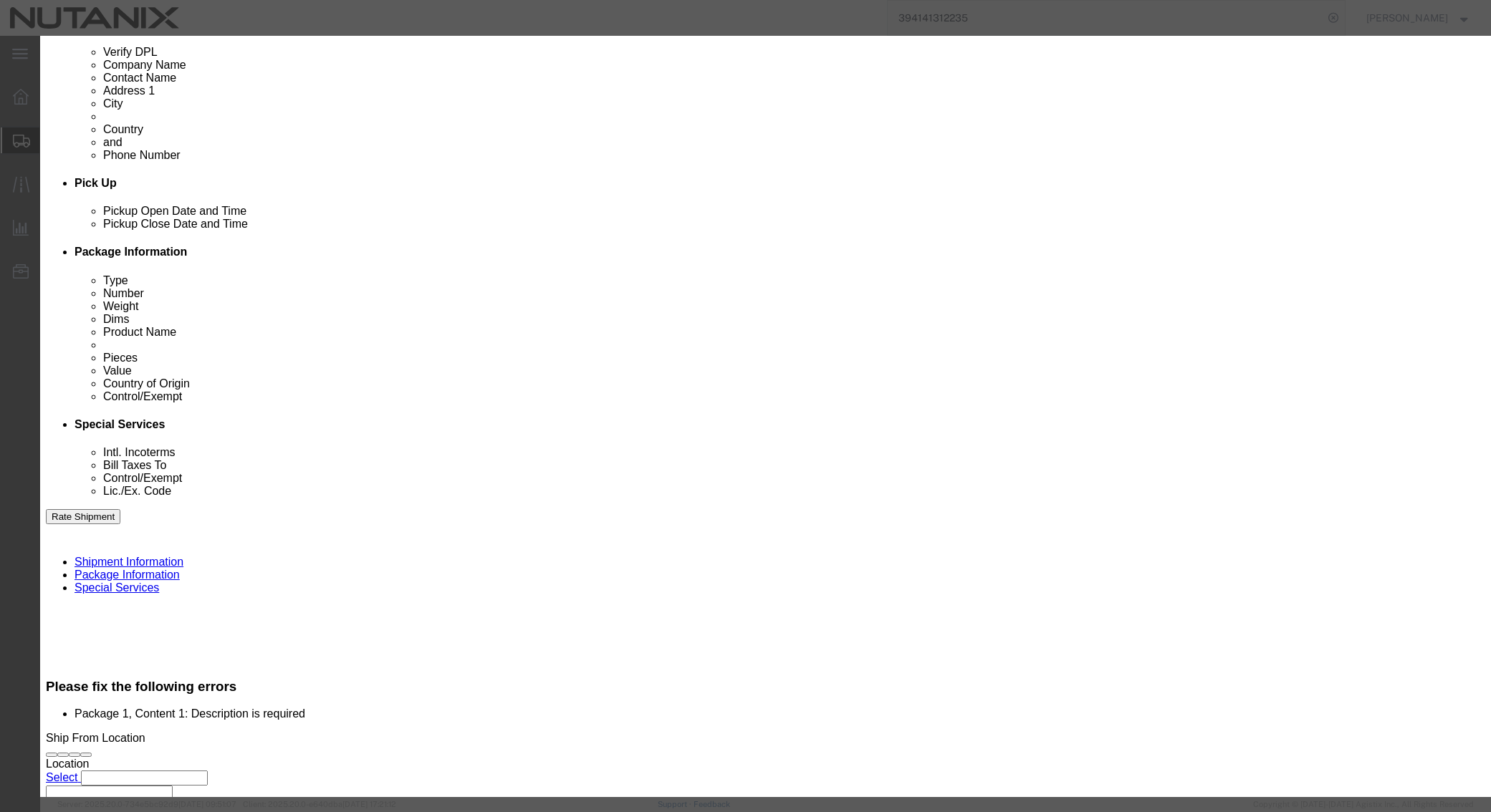
click button "Close"
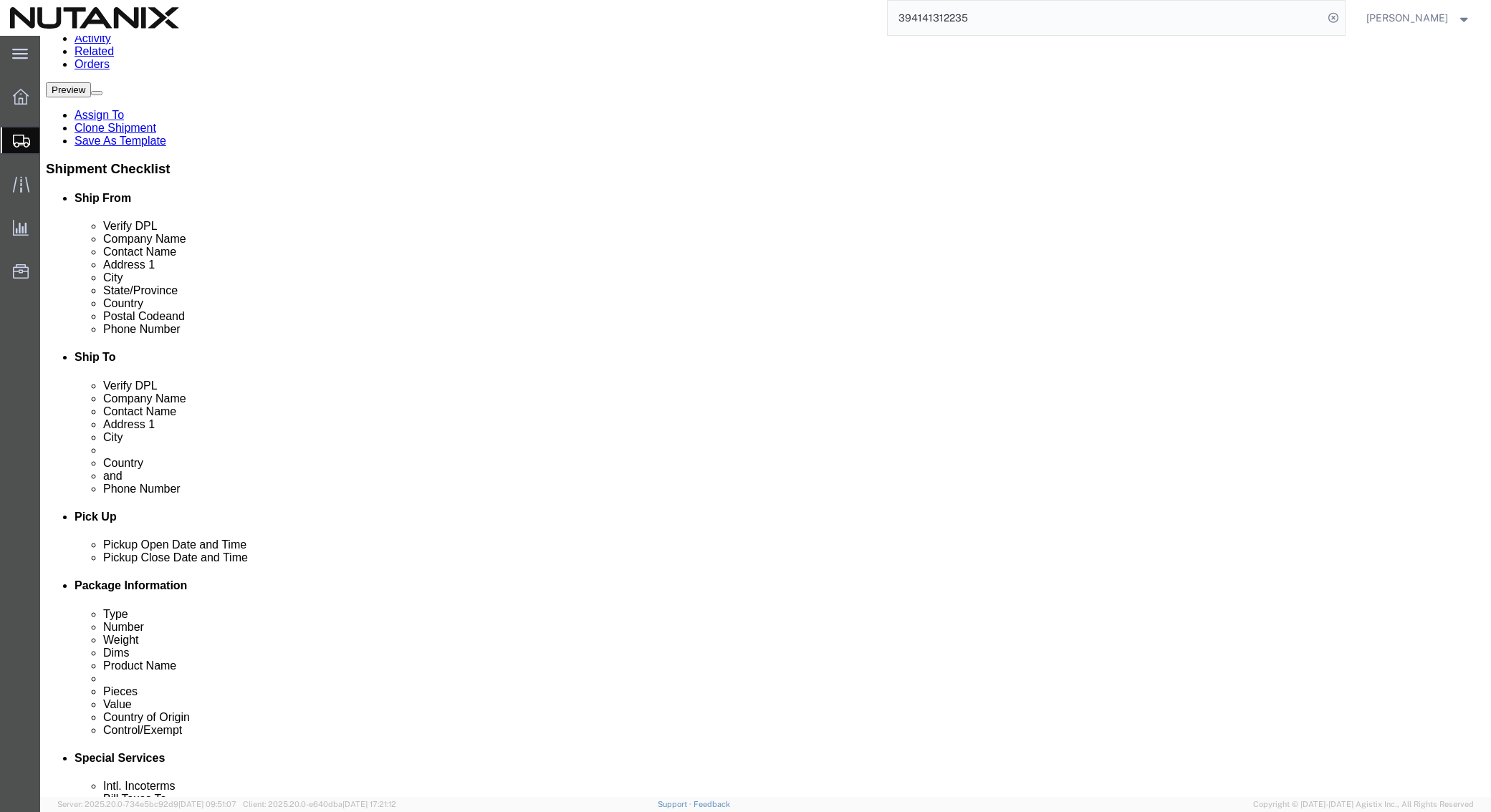
scroll to position [169, 0]
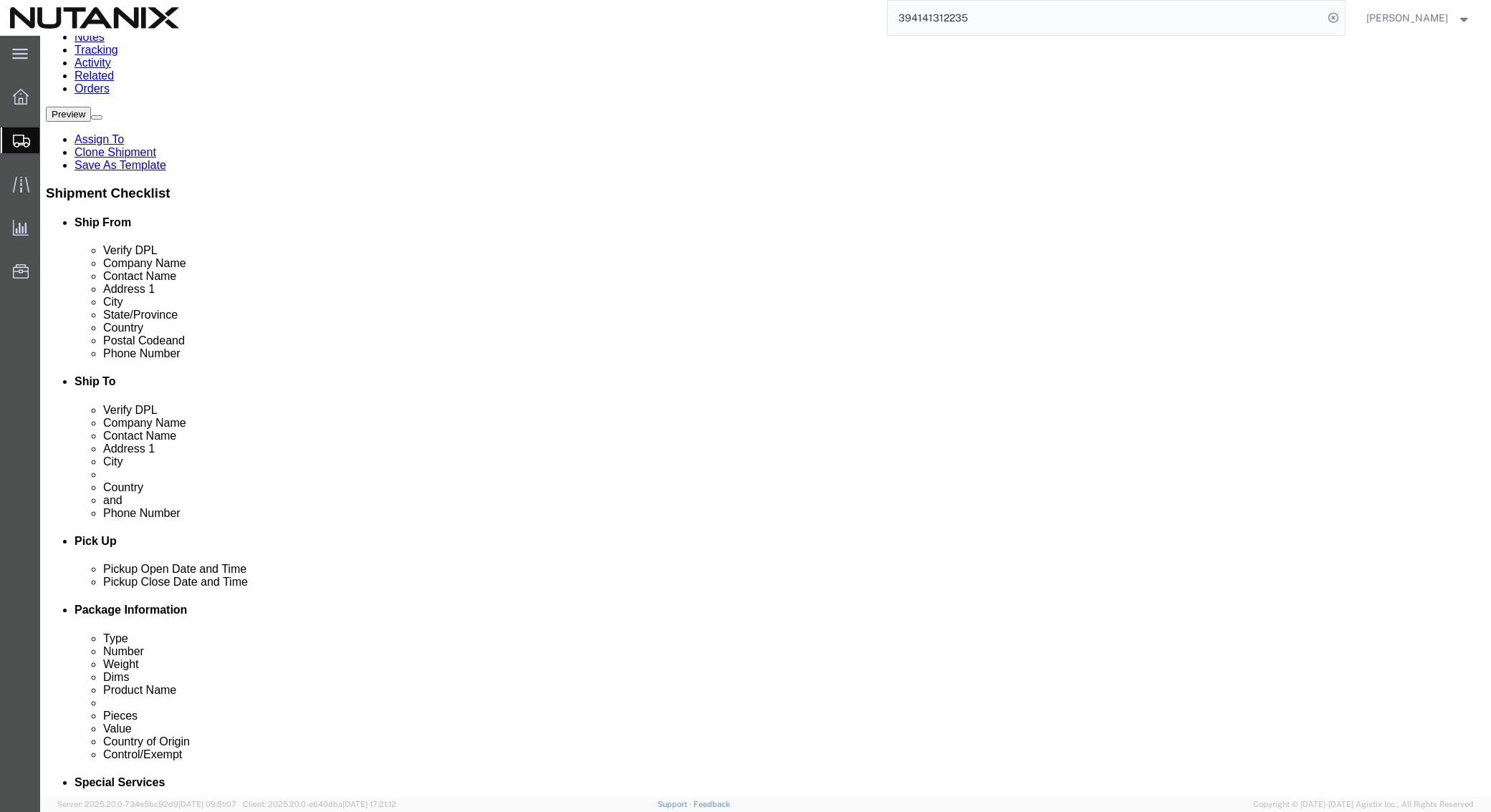
drag, startPoint x: 999, startPoint y: 457, endPoint x: 990, endPoint y: 450, distance: 11.4
click link "ADDITIONAL INFORMATION"
click button "Add"
click select "Select EIN EORI TIN VAT Other"
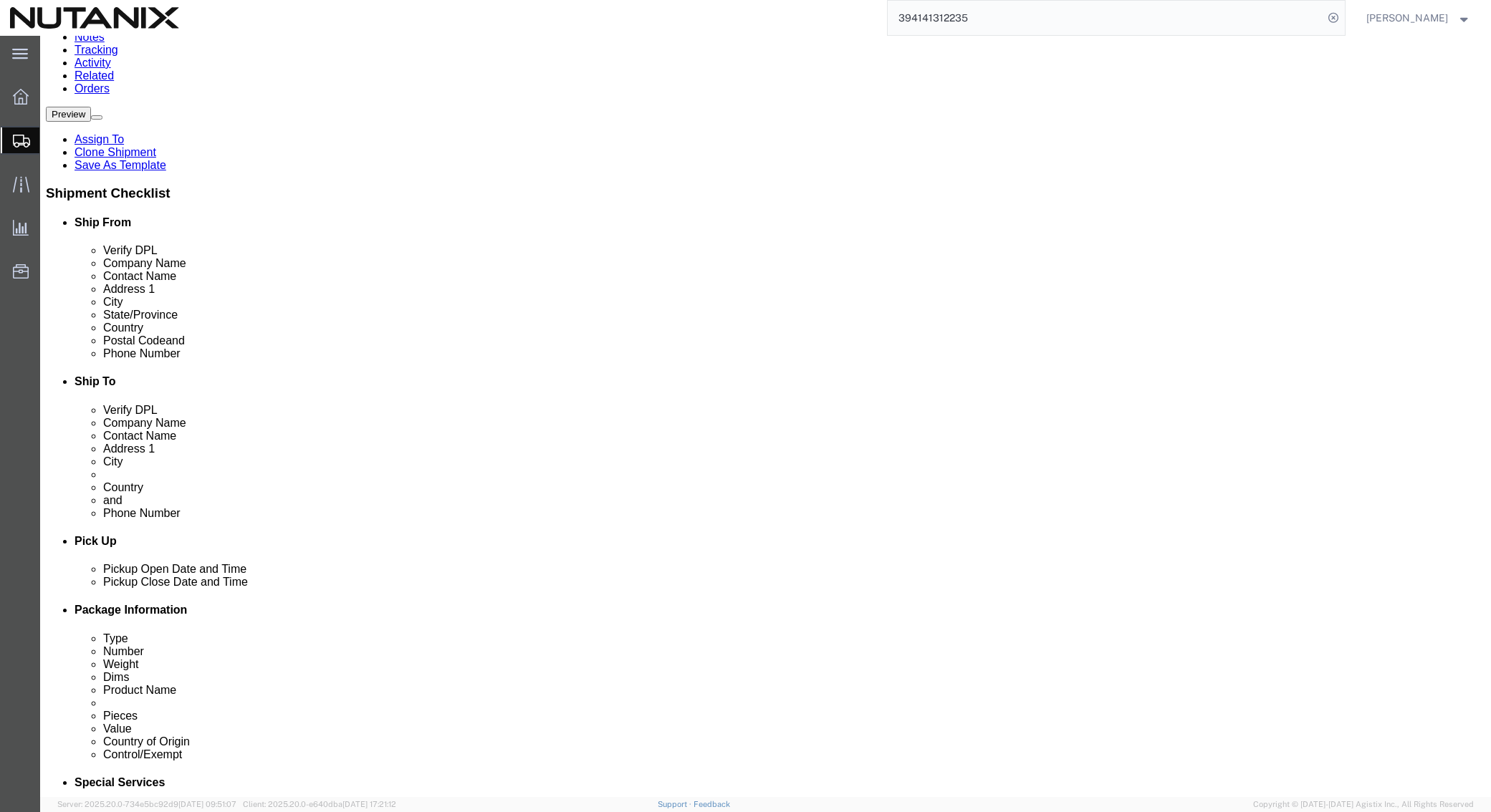
click input "text"
drag, startPoint x: 866, startPoint y: 536, endPoint x: 858, endPoint y: 546, distance: 12.8
click select "Select EIN EORI TIN VAT Other"
select select "EORI"
click select "Select EIN EORI TIN VAT Other"
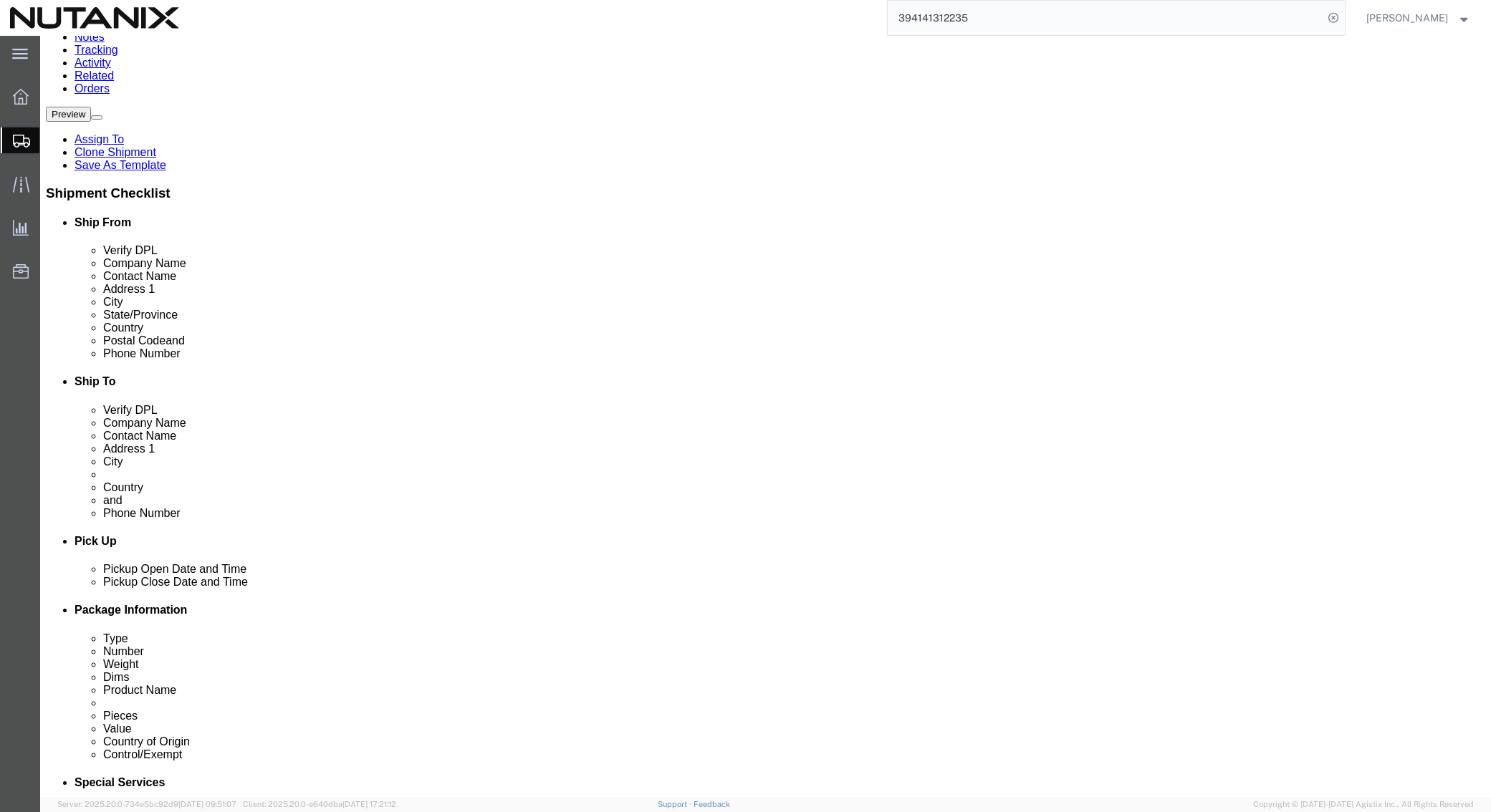
click input "text"
paste input "NL853057746"
type input "NL853057746"
drag, startPoint x: 1220, startPoint y: 734, endPoint x: 495, endPoint y: 426, distance: 787.7
click button "Rate Shipment"
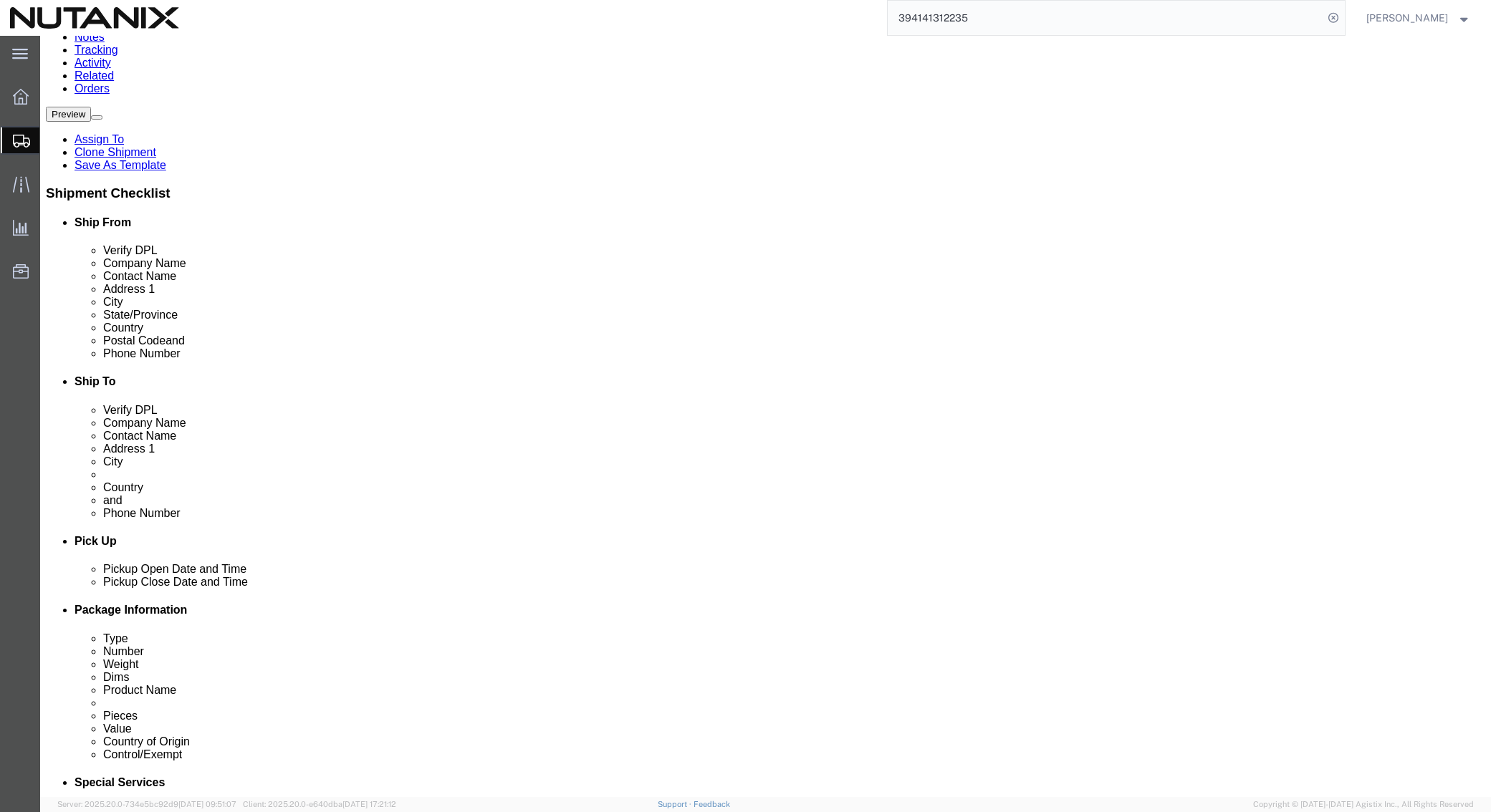
scroll to position [110, 0]
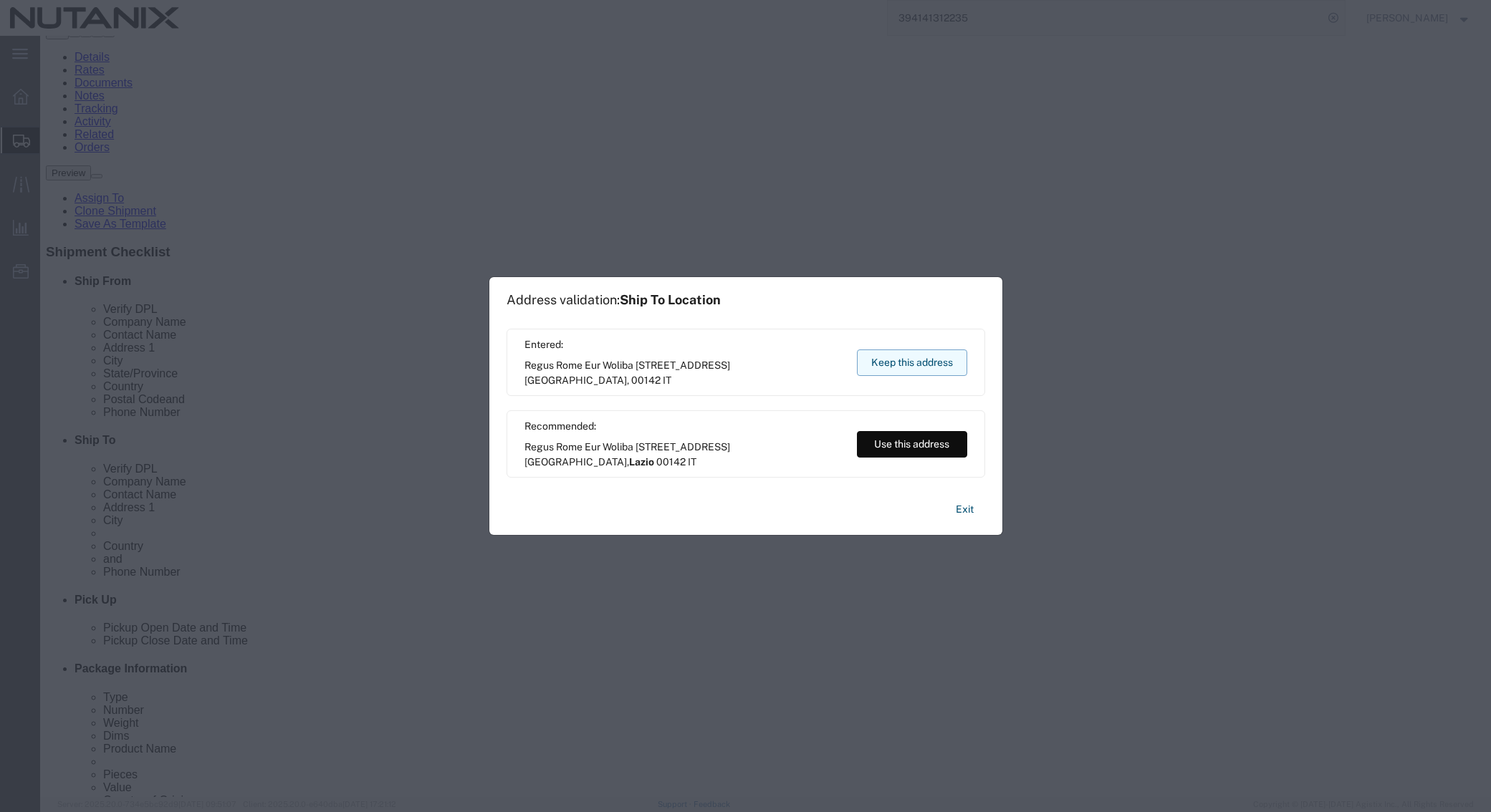
click at [897, 359] on button "Keep this address" at bounding box center [912, 362] width 110 height 27
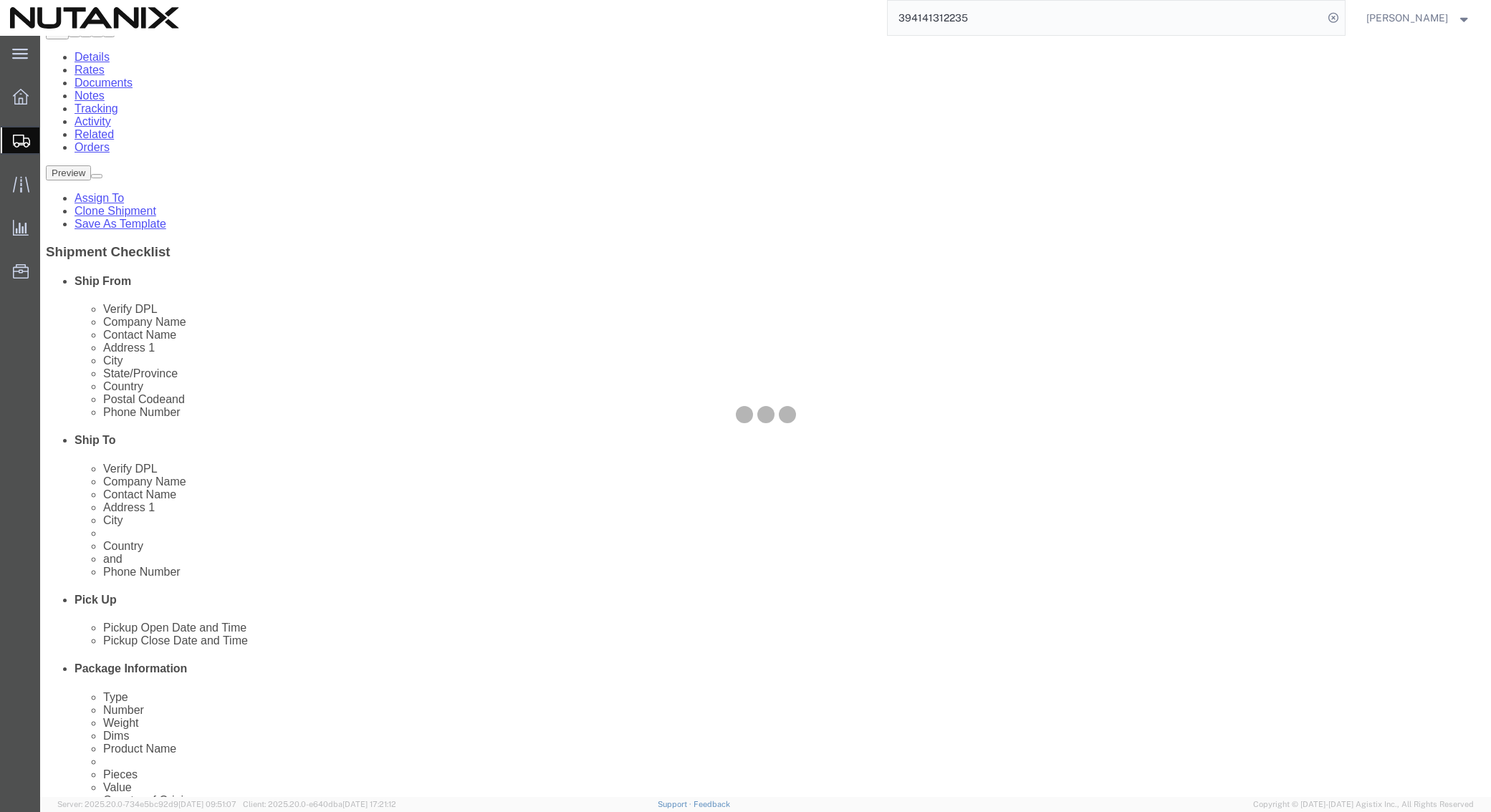
scroll to position [0, 0]
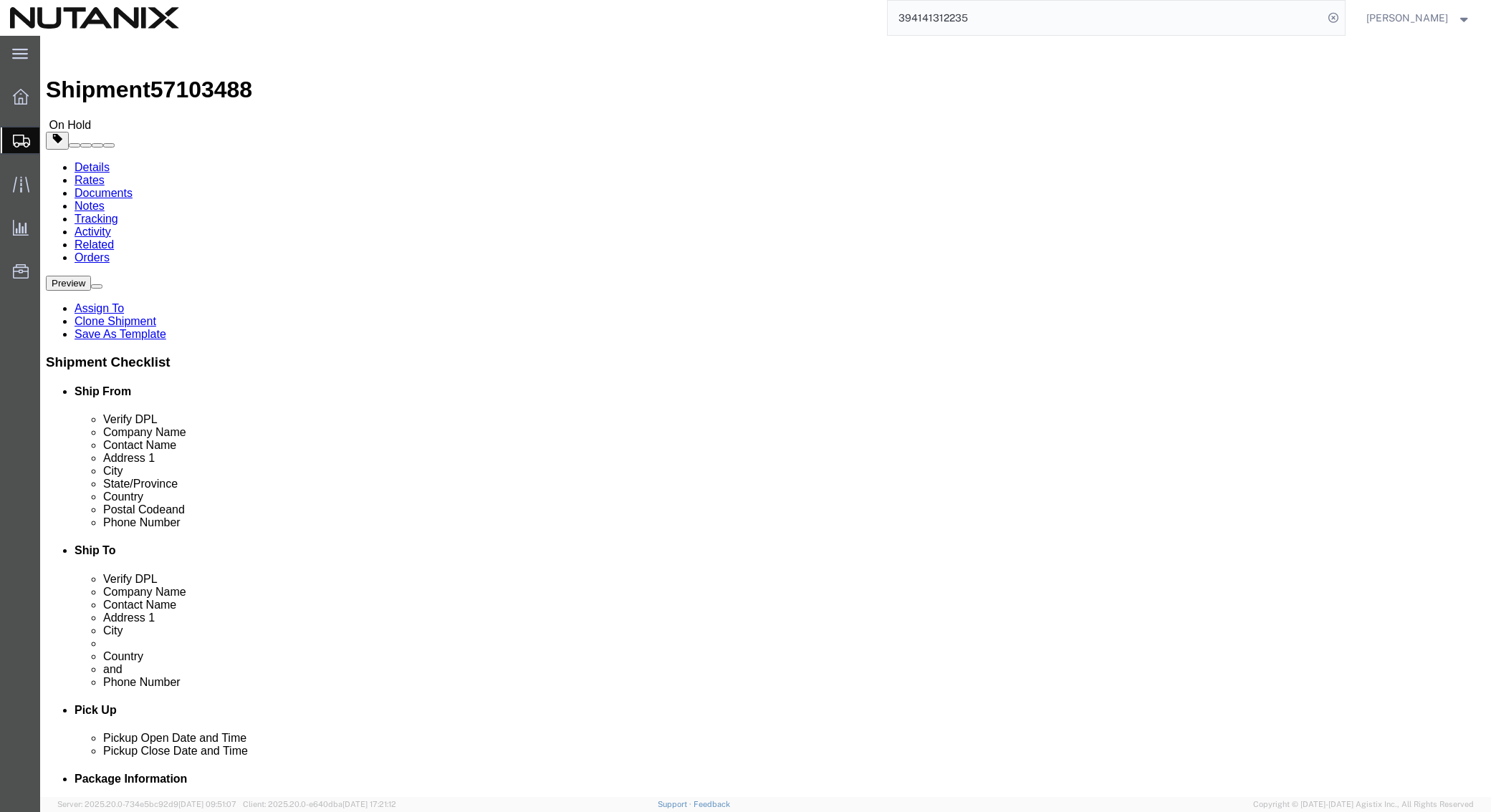
click dd "246.00 USD"
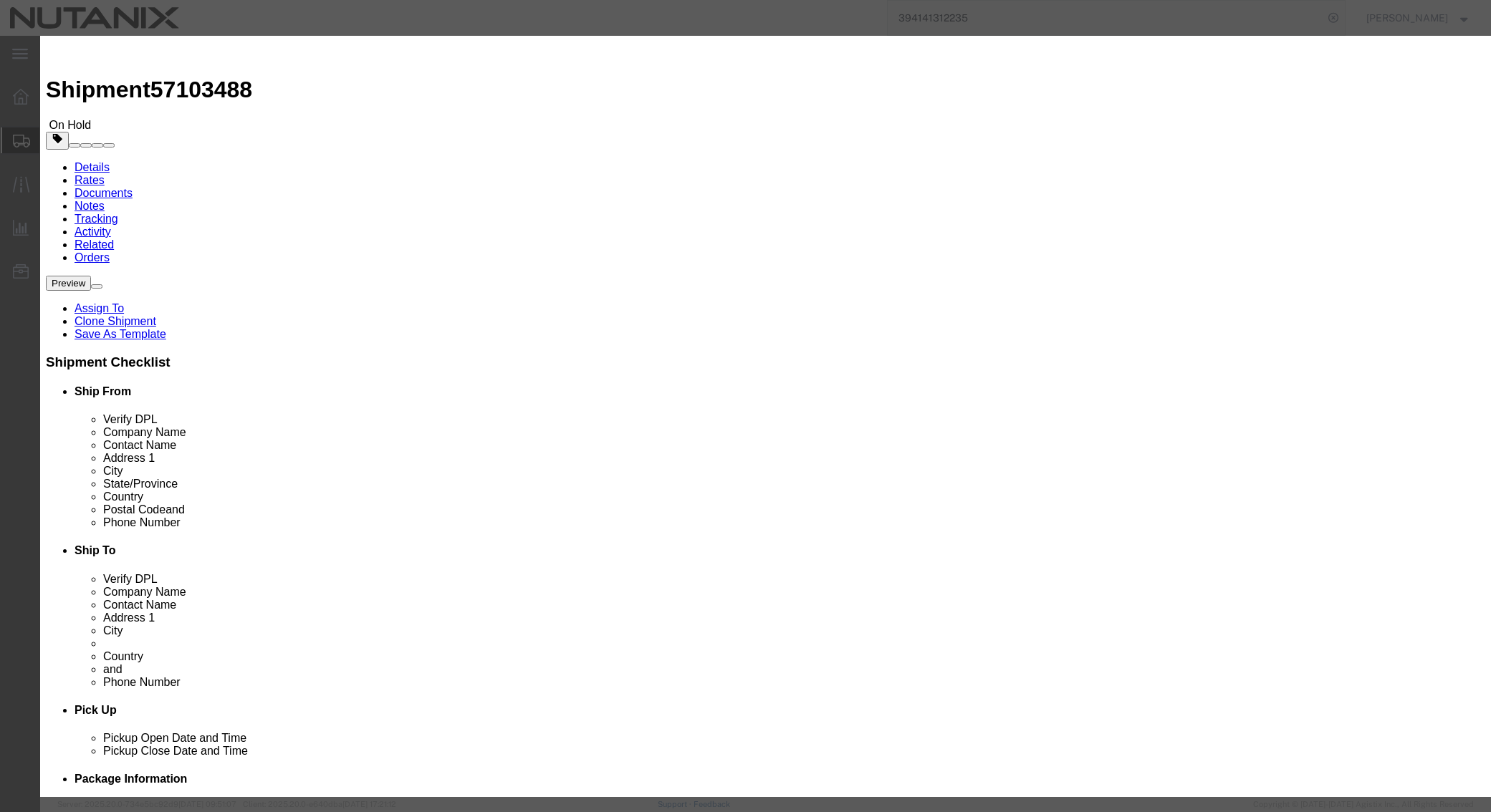
click textarea
type textarea "W"
type textarea "Customized wooden plaque"
click button "Save & Close"
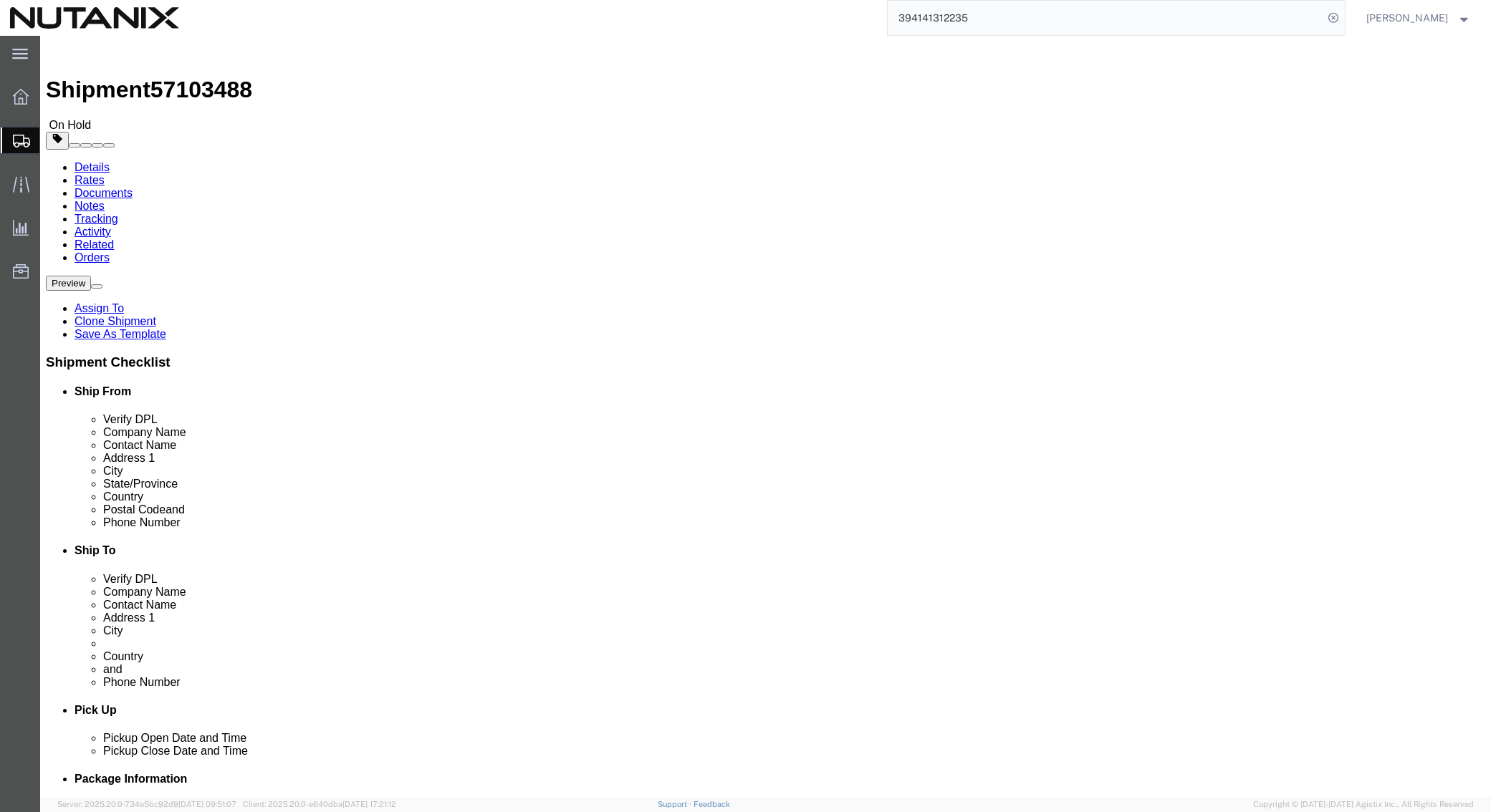
click button "Continue"
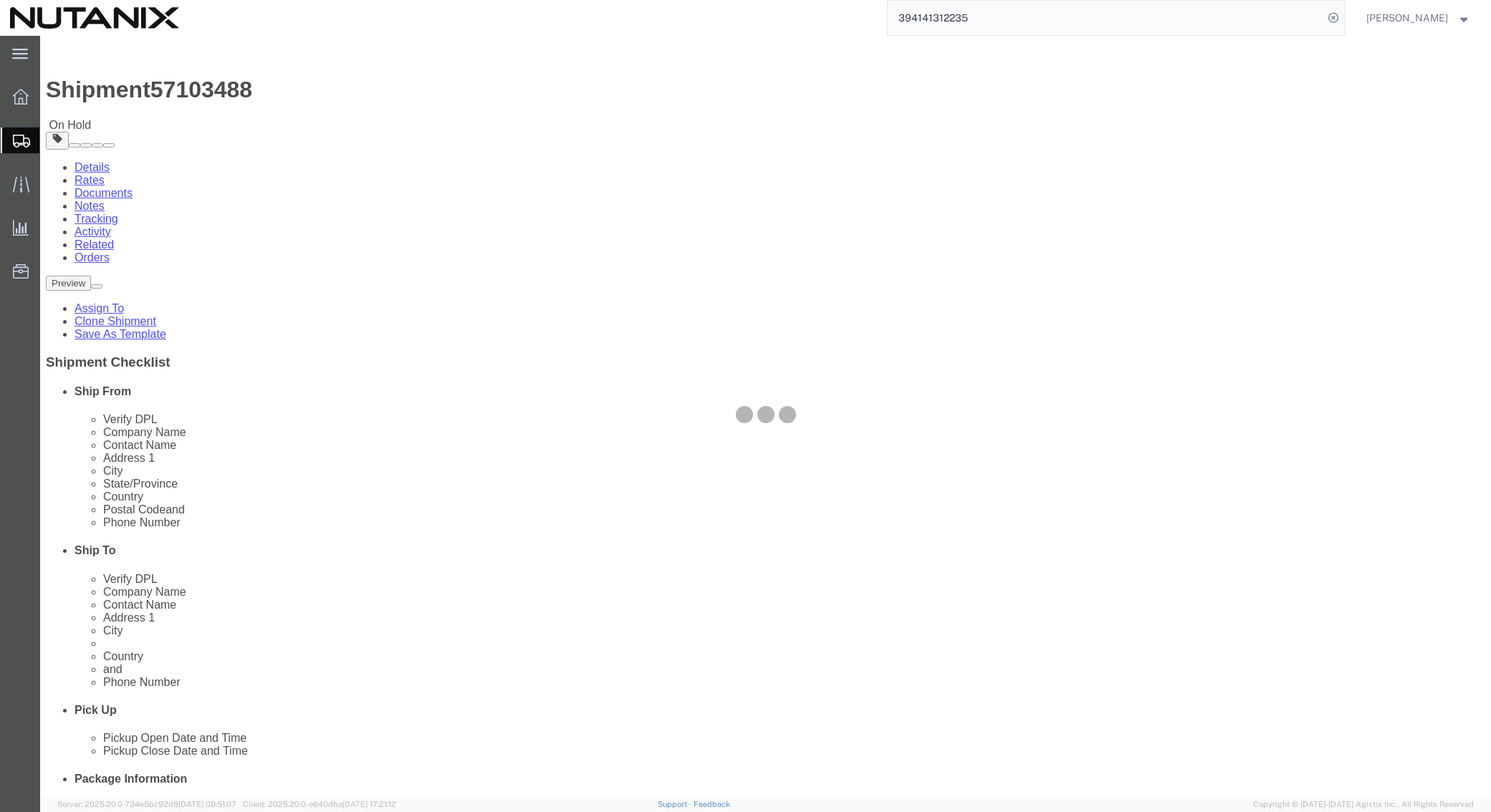
select select "COSTCENTER"
select select "48694"
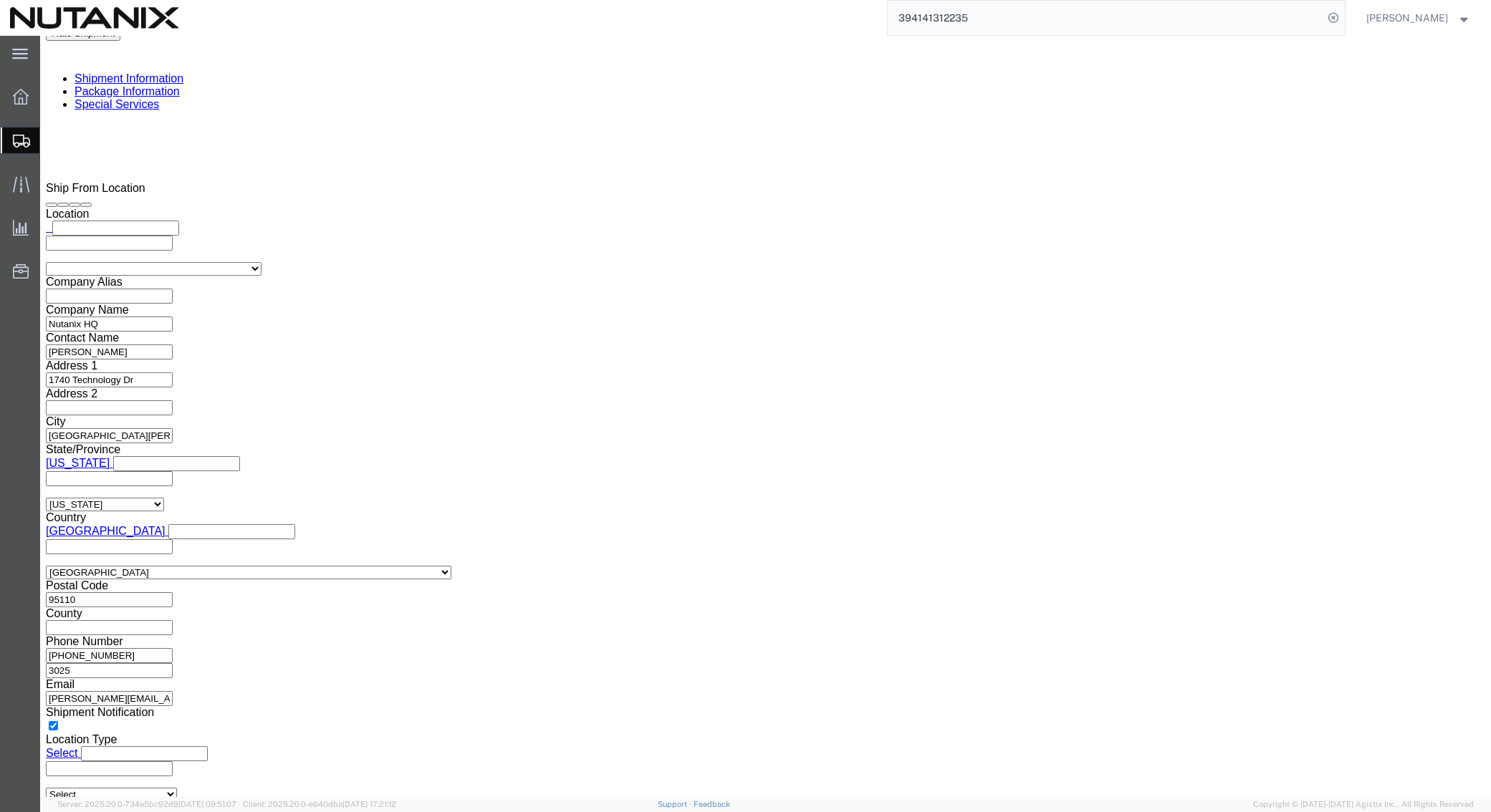
scroll to position [1074, 0]
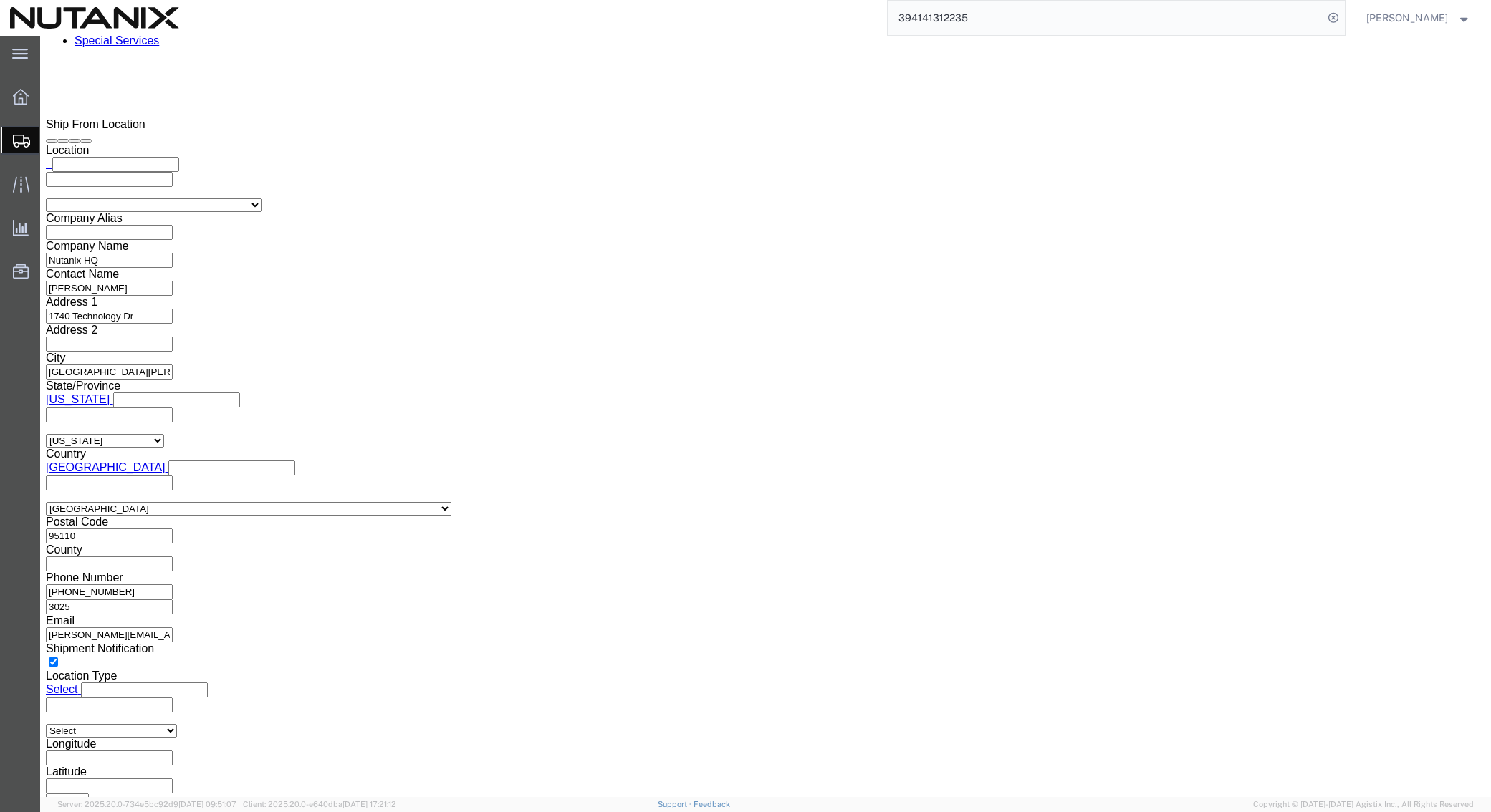
click button "Rate Shipment"
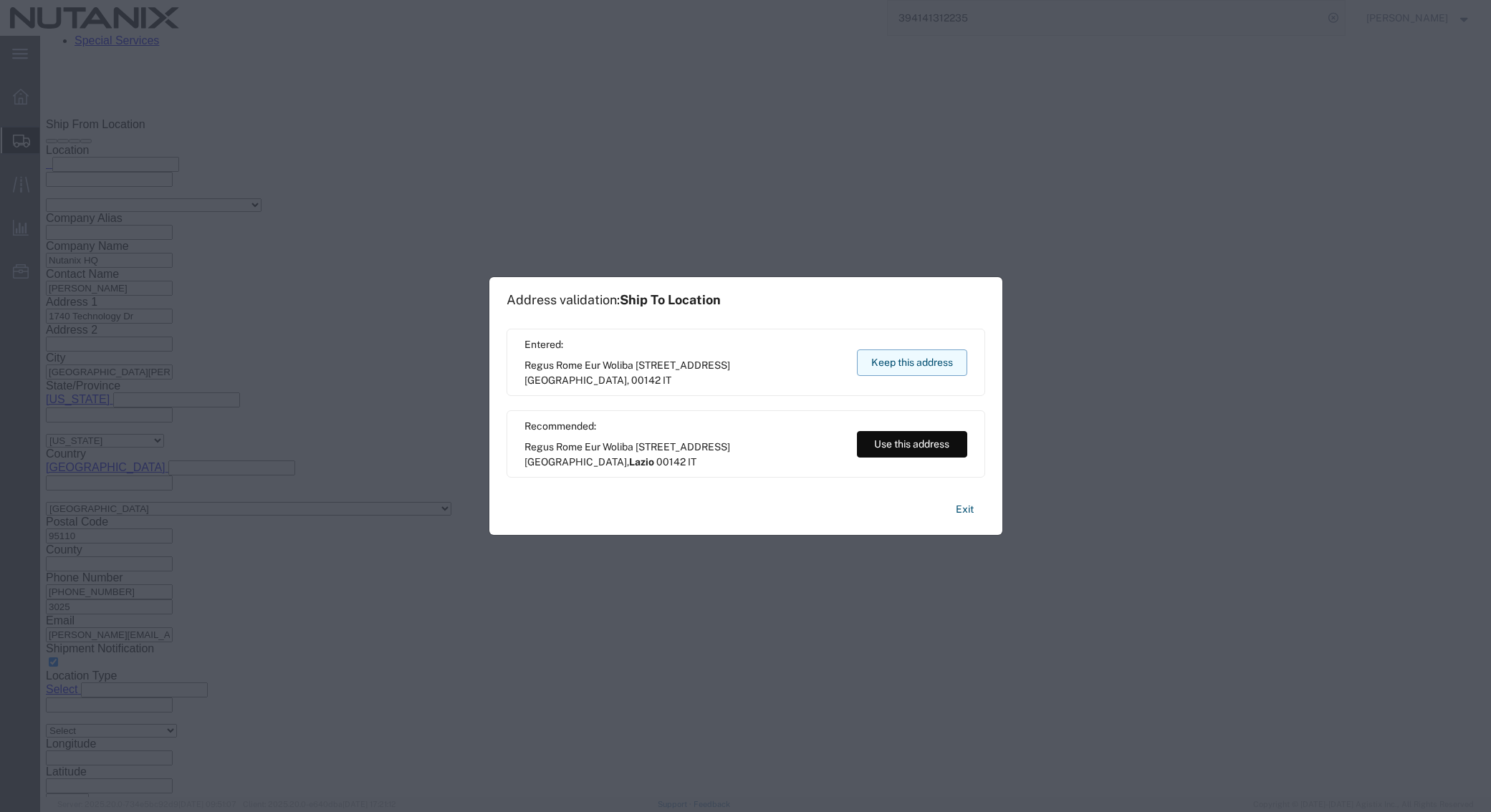
click at [891, 362] on button "Keep this address" at bounding box center [912, 362] width 110 height 27
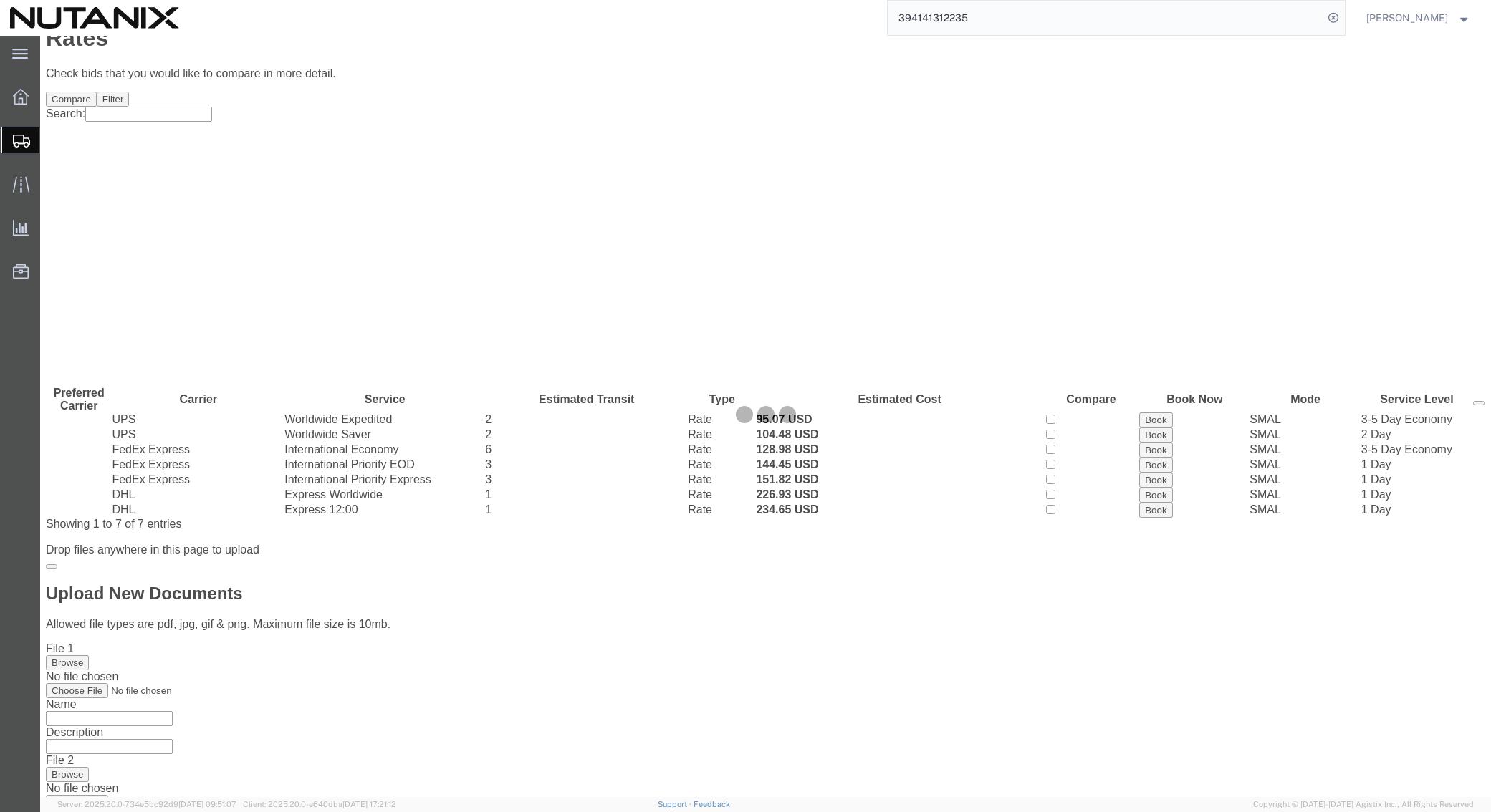
scroll to position [0, 0]
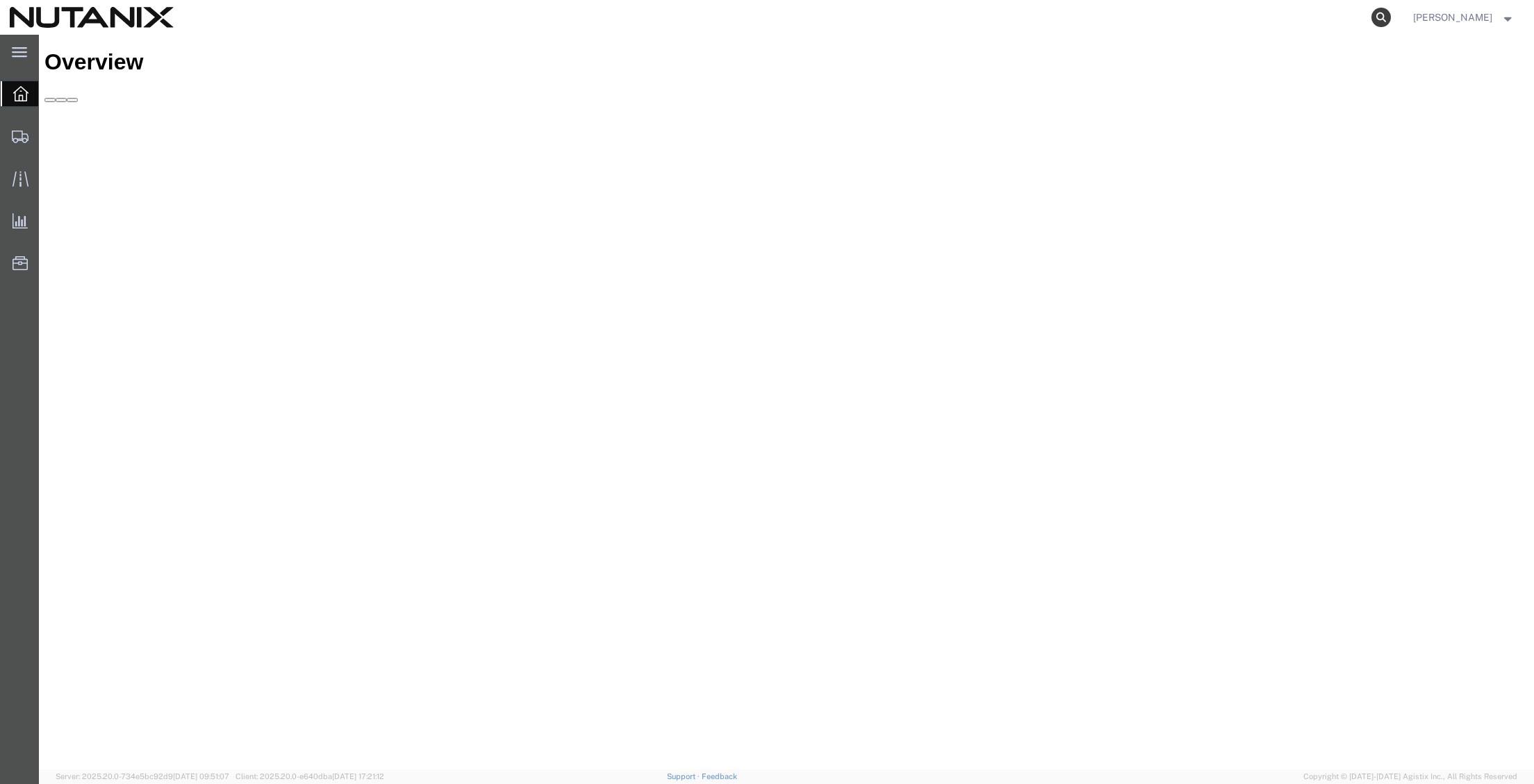
click at [1374, 18] on icon at bounding box center [1381, 18] width 20 height 20
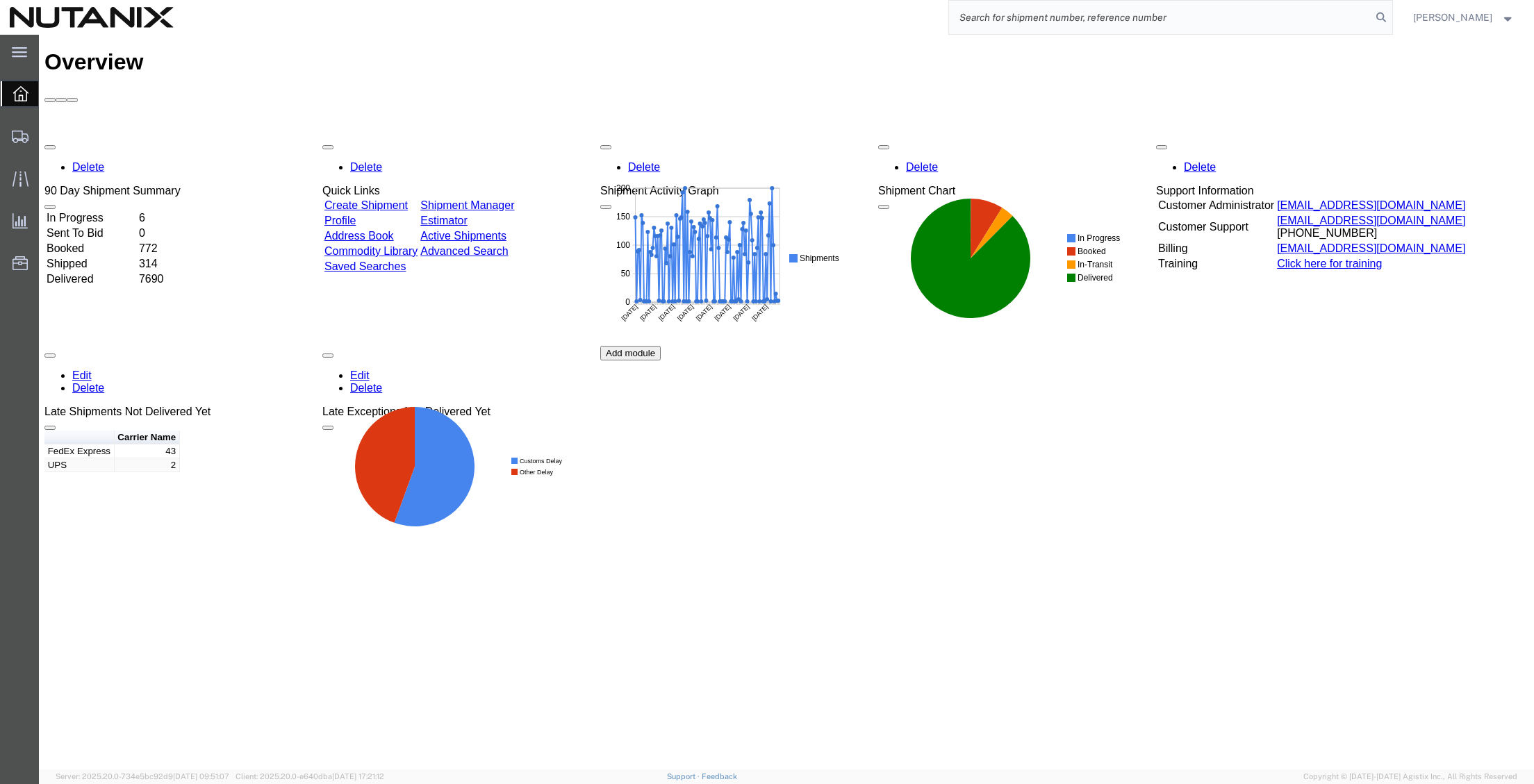
click at [1165, 20] on input "search" at bounding box center [1160, 17] width 423 height 33
paste input "393969887511"
type input "393969887511"
click at [1381, 20] on icon at bounding box center [1381, 18] width 20 height 20
click at [1278, 21] on input "search" at bounding box center [1160, 17] width 423 height 33
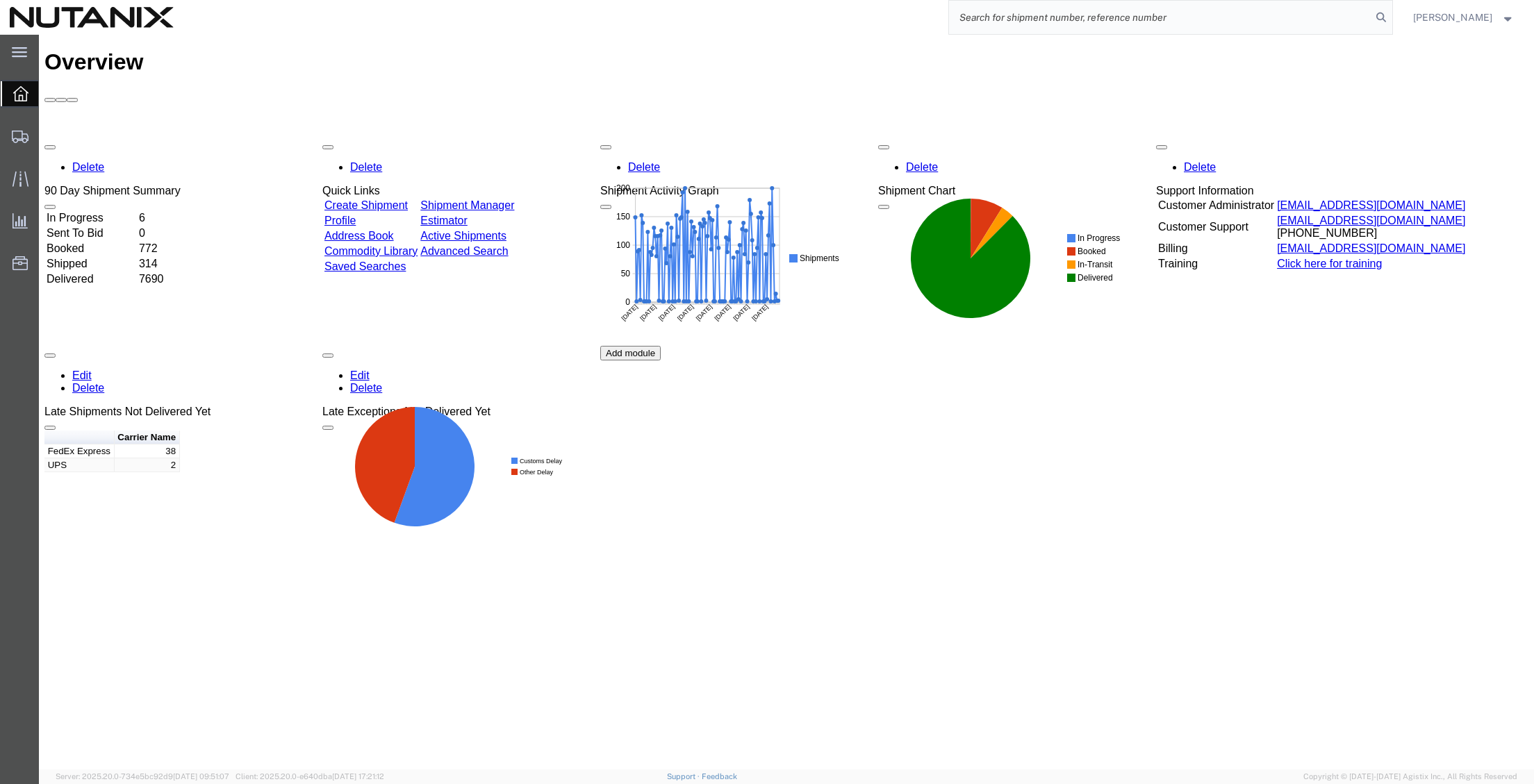
paste input "393969887511"
type input "393969887511"
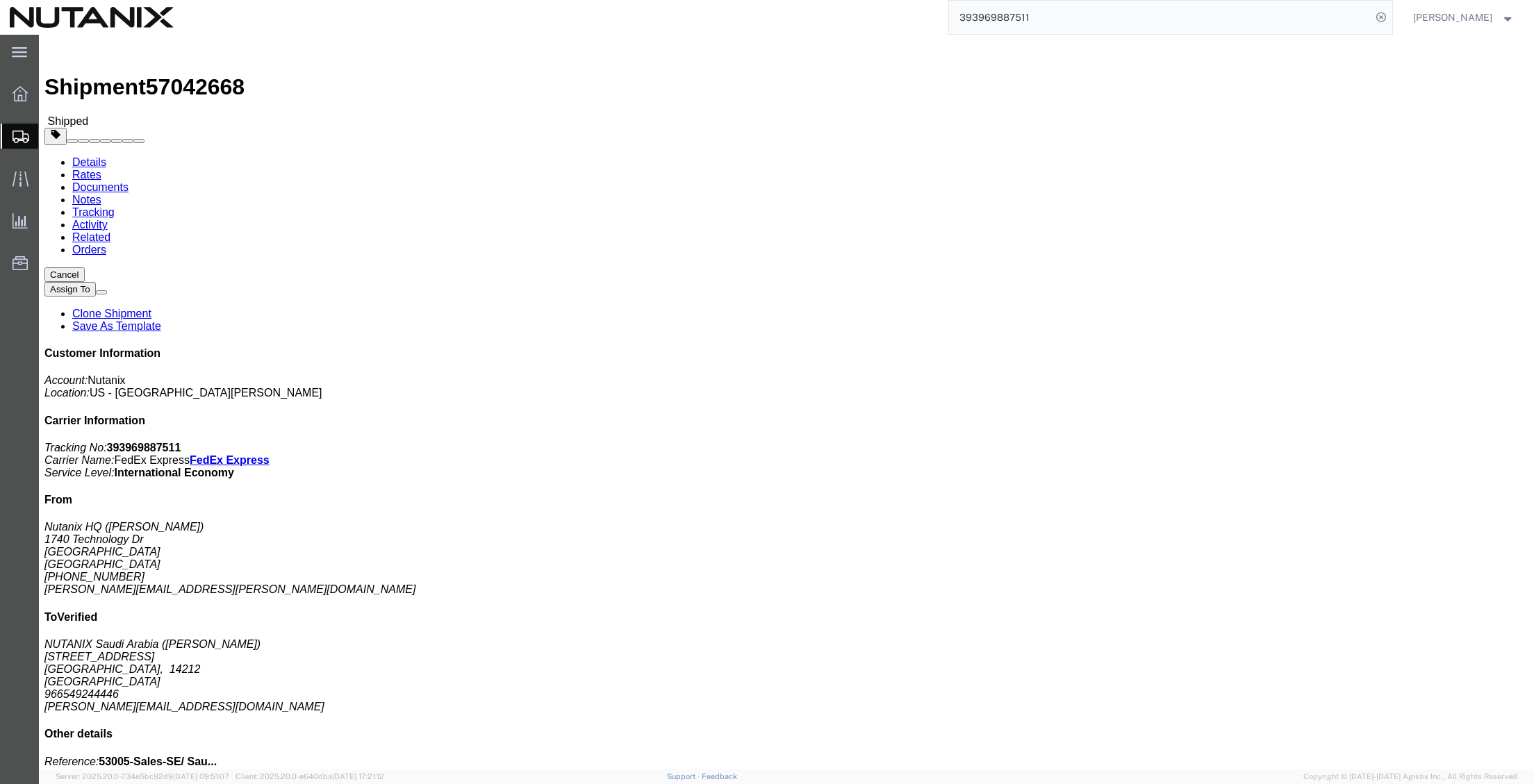
click b "Each"
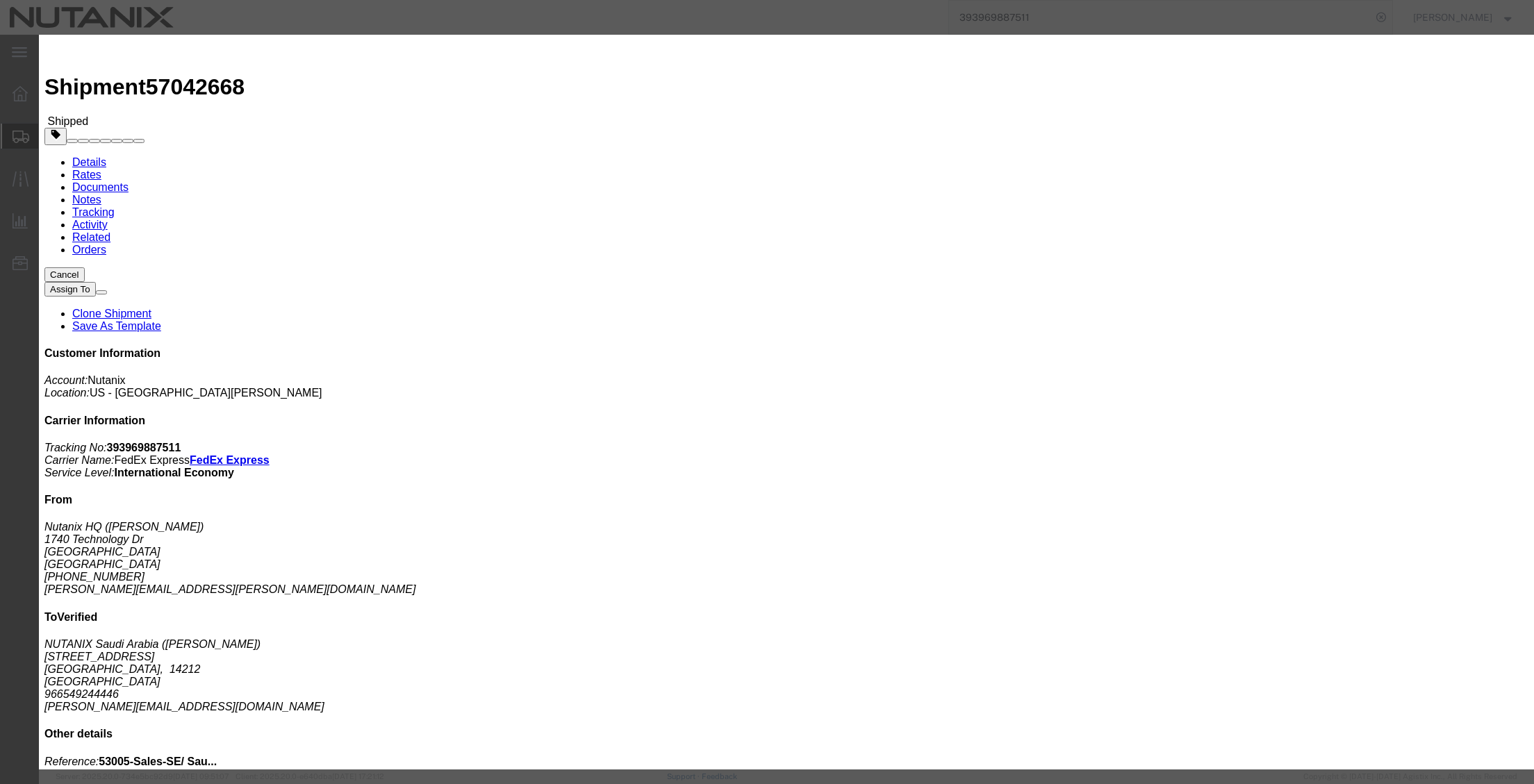
drag, startPoint x: 757, startPoint y: 167, endPoint x: 705, endPoint y: 167, distance: 52.0
click div "Controlled: Shipment Controlled: HTS/Tariff Code: 4420100000"
copy b "4420100000"
